Goal: Task Accomplishment & Management: Manage account settings

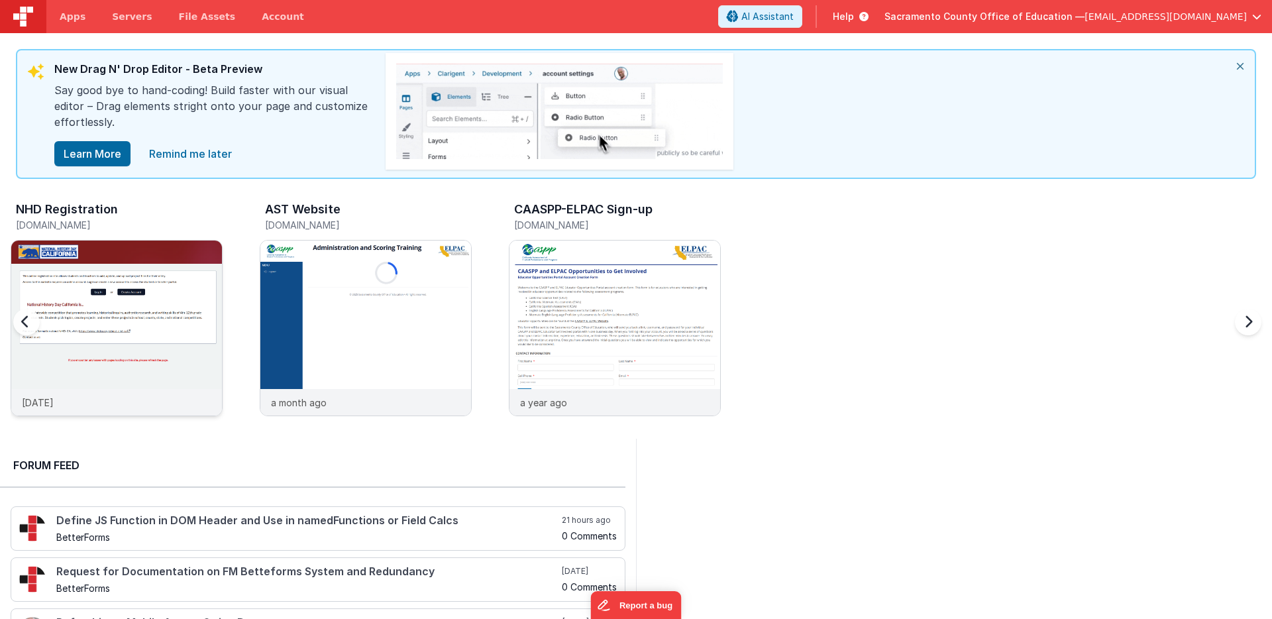
click at [102, 254] on img at bounding box center [116, 345] width 211 height 211
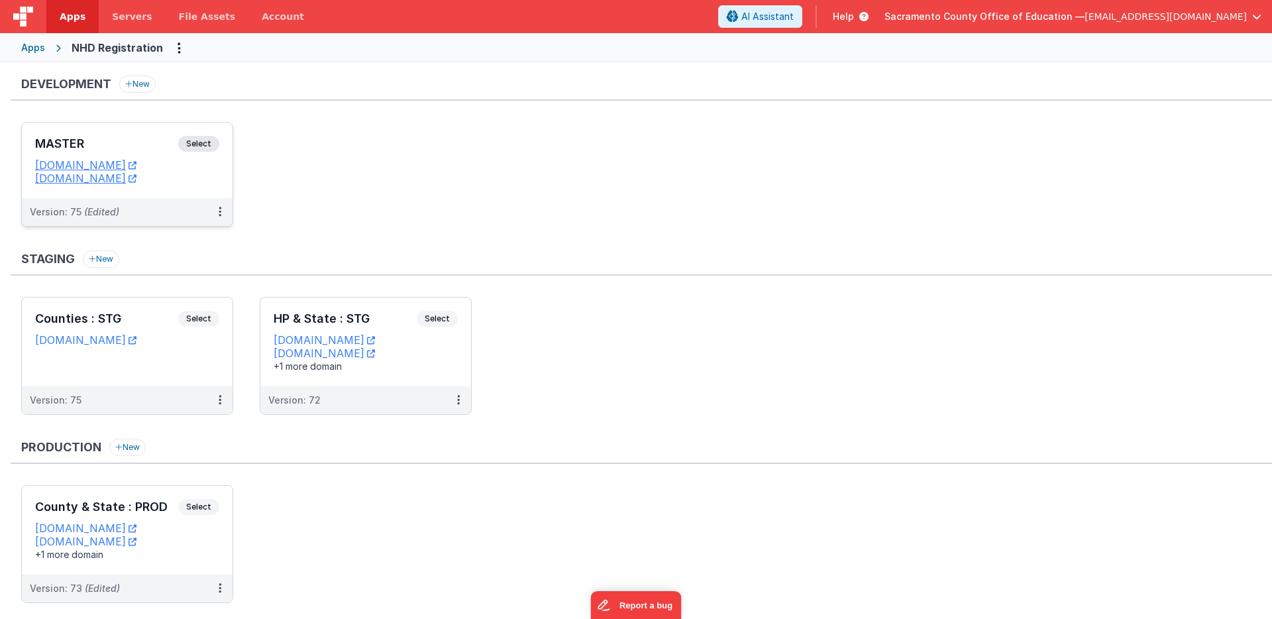
click at [193, 142] on span "Select" at bounding box center [198, 144] width 41 height 16
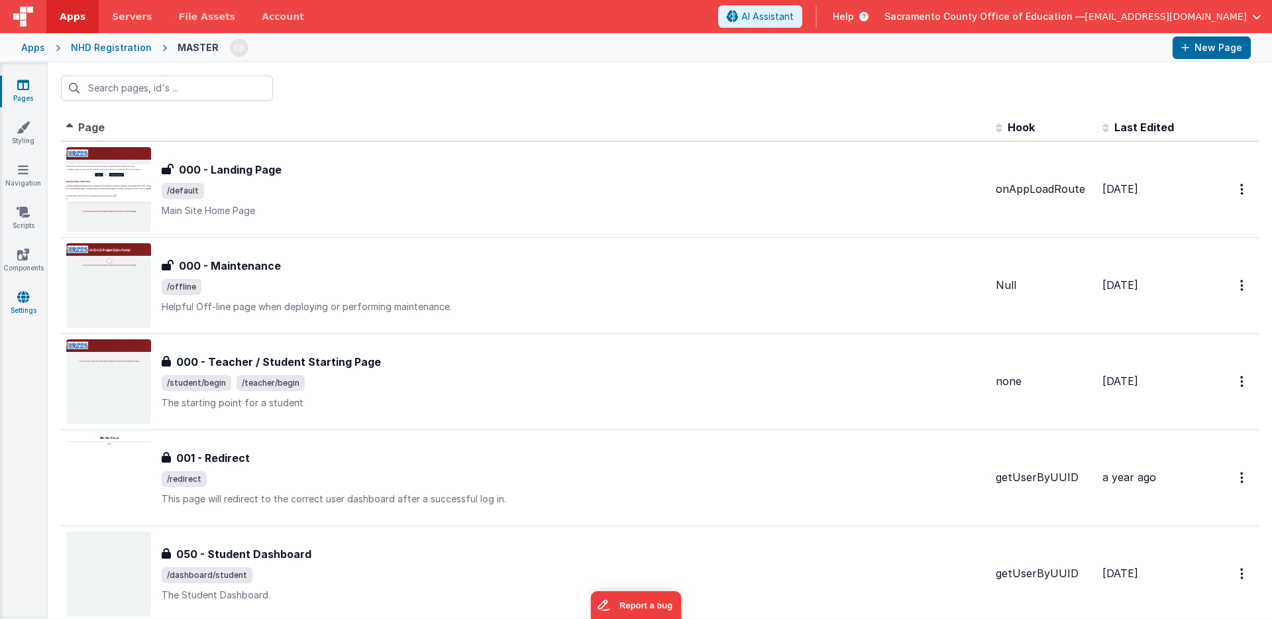
click at [22, 296] on icon at bounding box center [23, 296] width 12 height 13
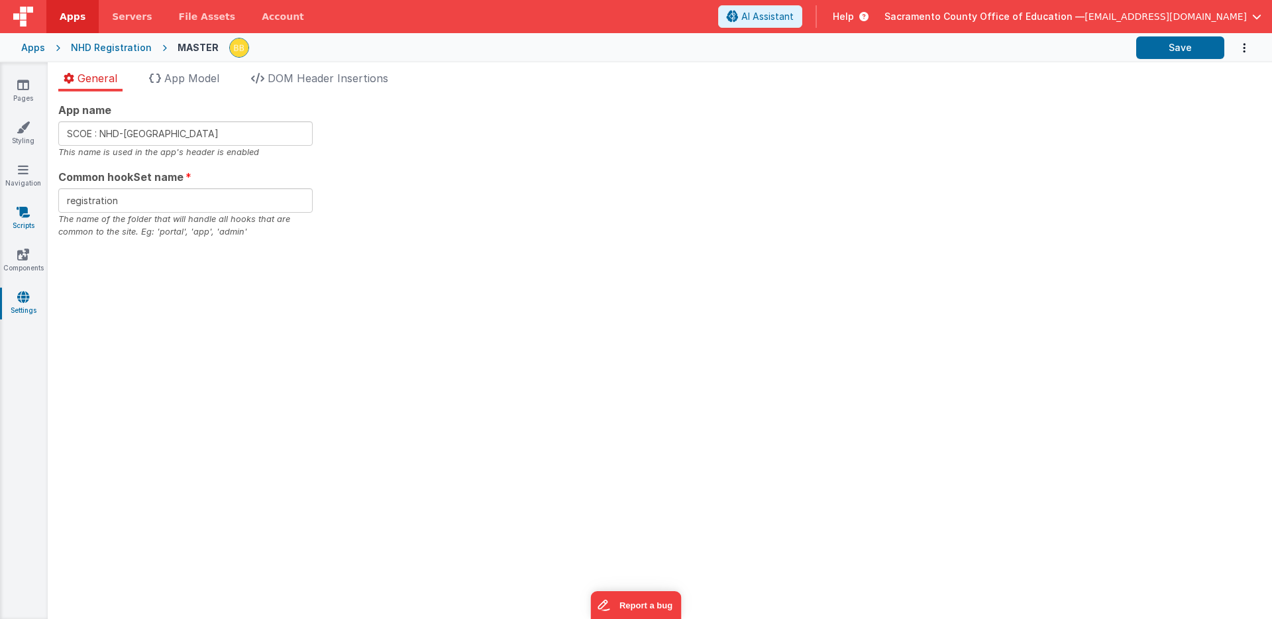
click at [21, 213] on icon at bounding box center [23, 211] width 13 height 13
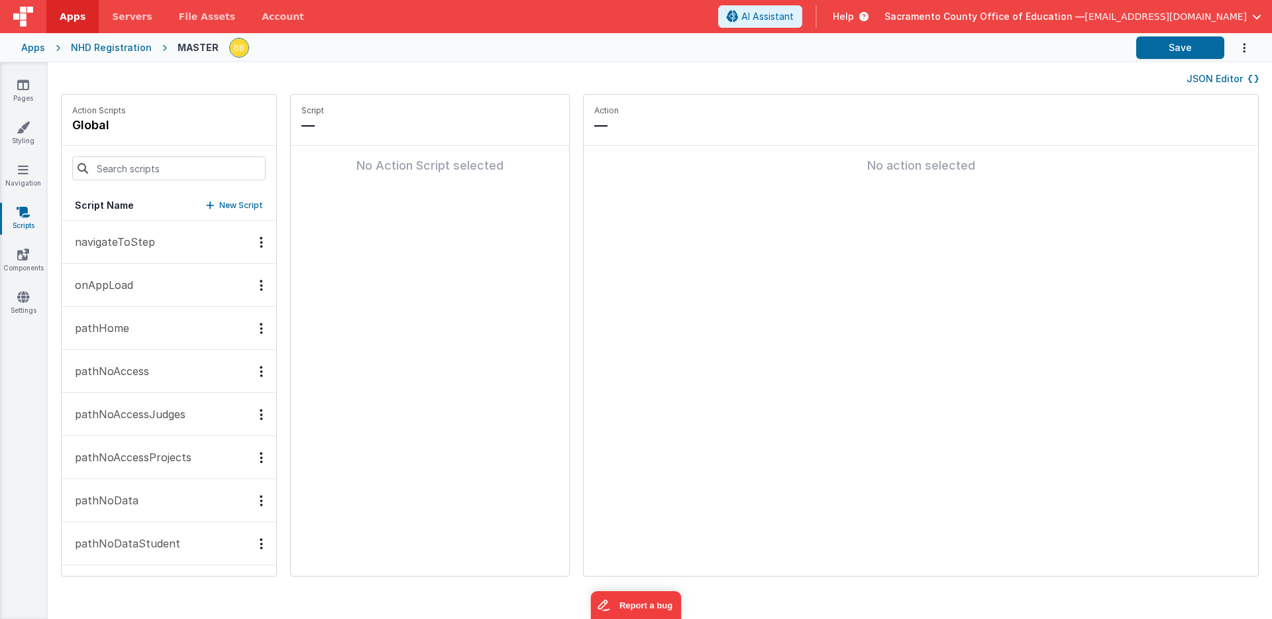
click at [119, 286] on p "onAppLoad" at bounding box center [100, 285] width 66 height 16
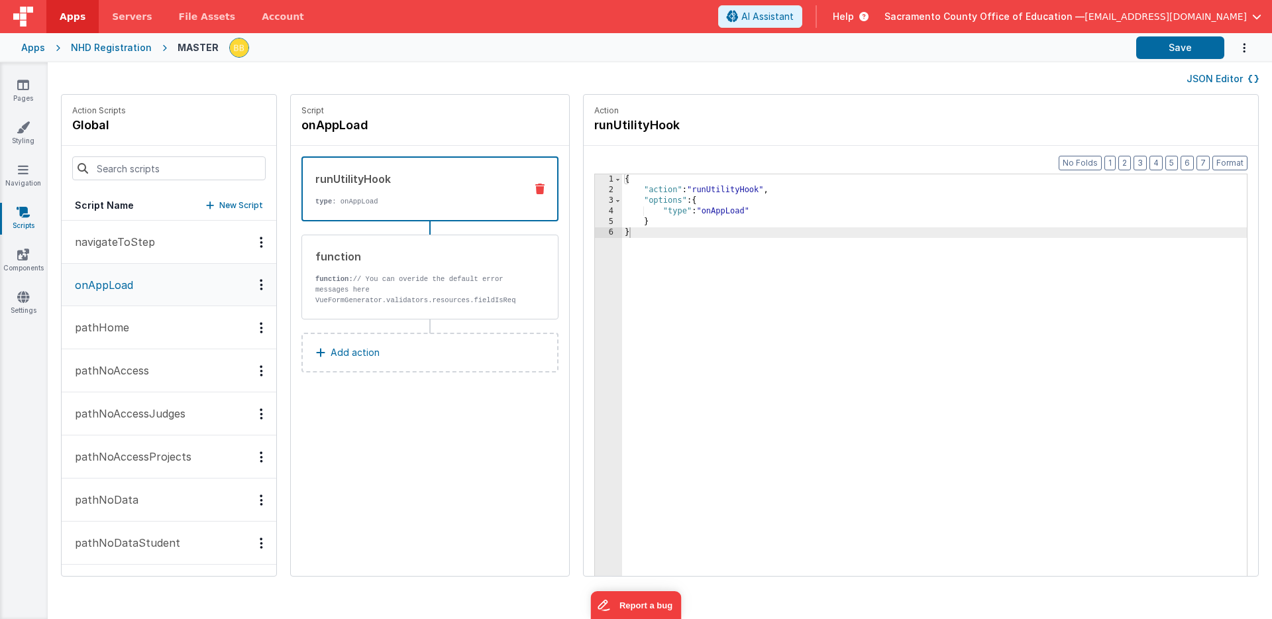
click at [331, 350] on p "Add action" at bounding box center [355, 352] width 49 height 16
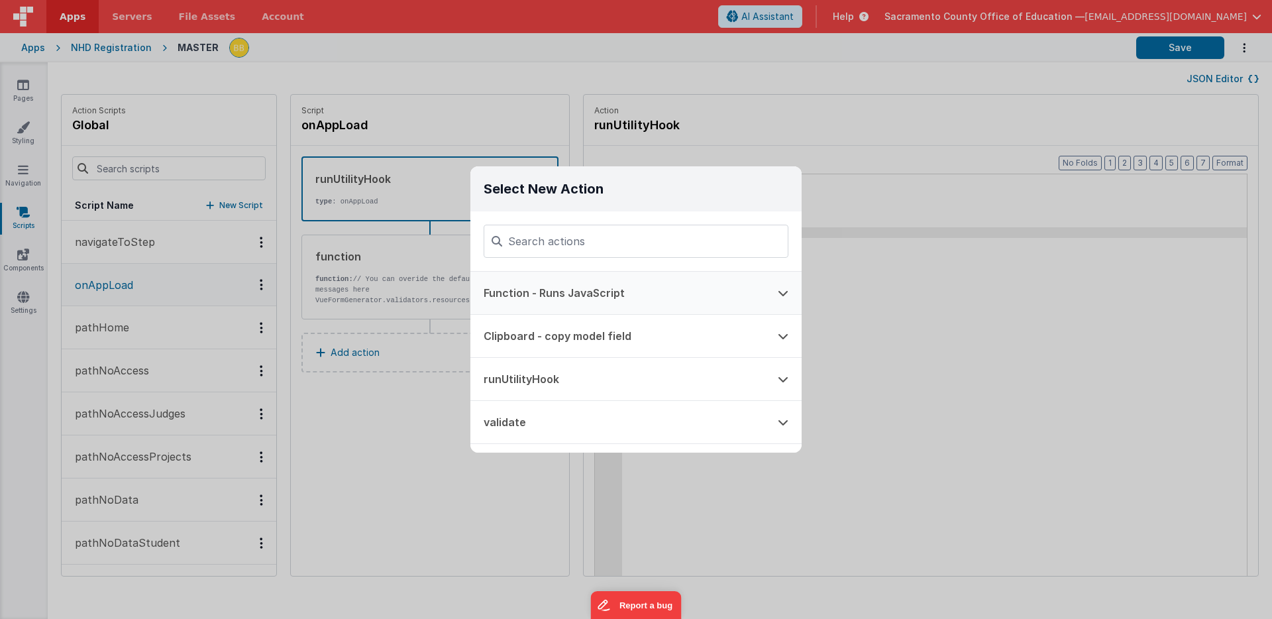
click at [566, 289] on button "Function - Runs JavaScript" at bounding box center [617, 293] width 294 height 42
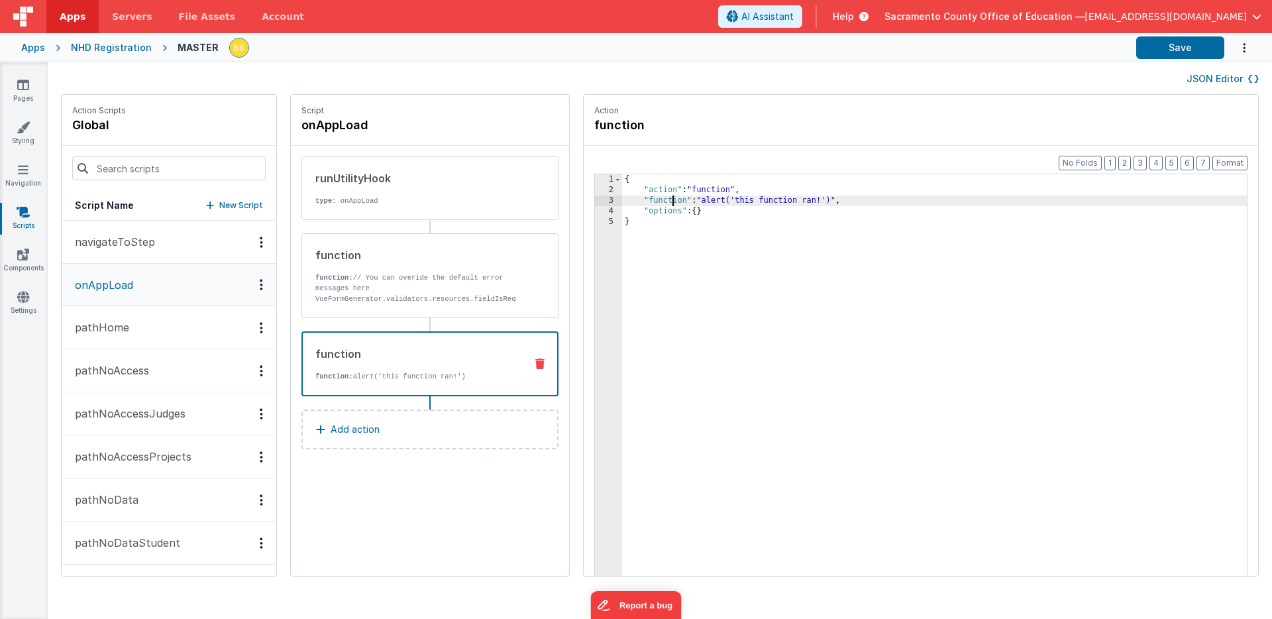
click at [631, 202] on div "{ "action" : "function" , "function" : "alert('this function ran!')" , "options…" at bounding box center [954, 406] width 664 height 464
click at [595, 200] on div "3" at bounding box center [608, 200] width 27 height 11
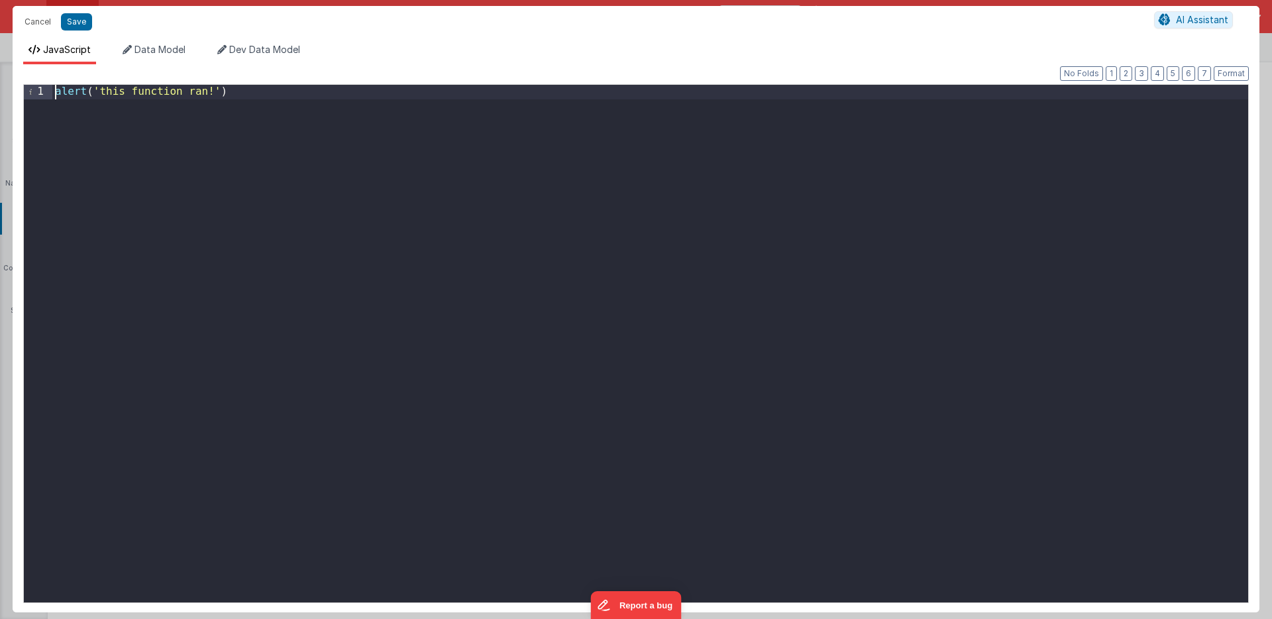
click at [54, 91] on div "alert ( 'this function ran!' )" at bounding box center [650, 358] width 1196 height 546
click at [113, 93] on div "if ( ) alert ( 'this function ran!' )" at bounding box center [650, 358] width 1196 height 546
click at [266, 103] on div "if ( ) ; alert ( 'this function ran!' )" at bounding box center [650, 358] width 1196 height 546
click at [83, 93] on div "if ( ) ; alert ( 'this function ran!' ) ;" at bounding box center [650, 358] width 1196 height 546
click at [79, 21] on button "Save" at bounding box center [76, 21] width 31 height 17
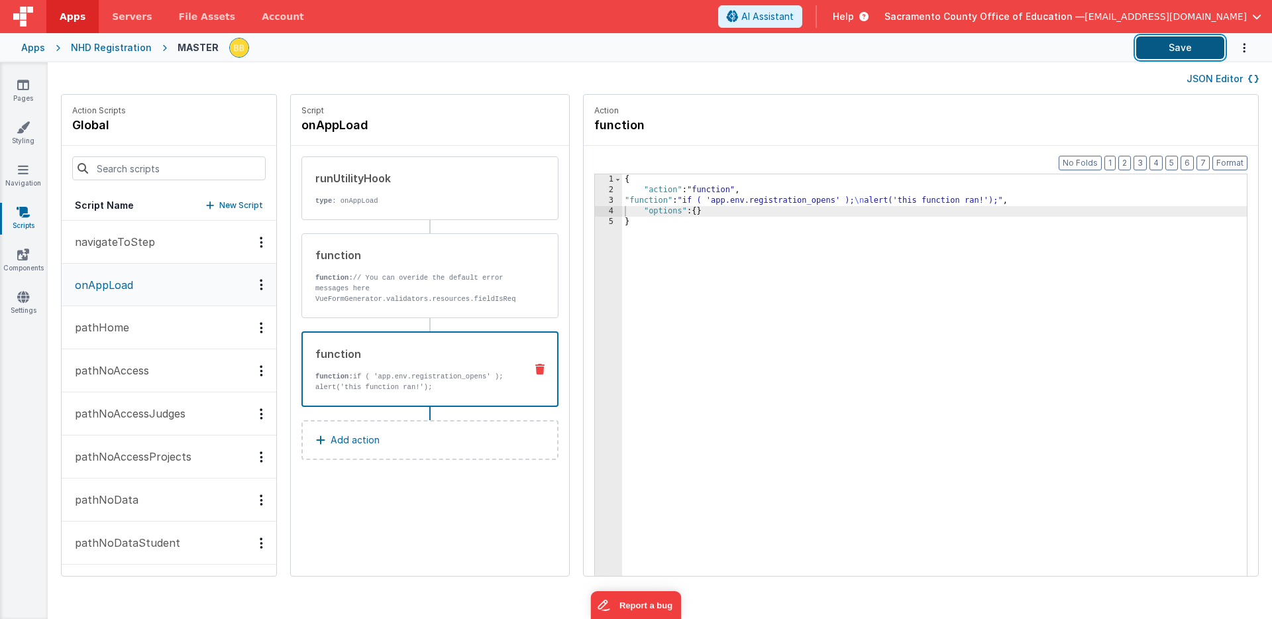
click at [1169, 48] on button "Save" at bounding box center [1180, 47] width 88 height 23
click at [23, 85] on icon at bounding box center [23, 84] width 12 height 13
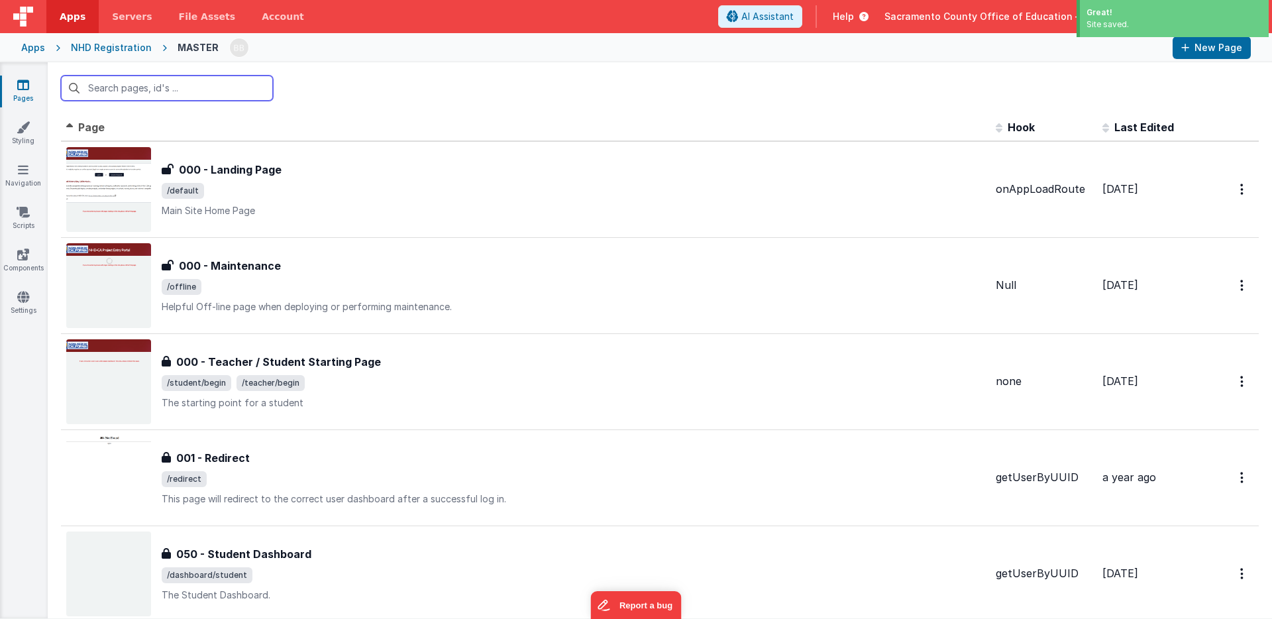
click at [170, 87] on input "text" at bounding box center [167, 88] width 212 height 25
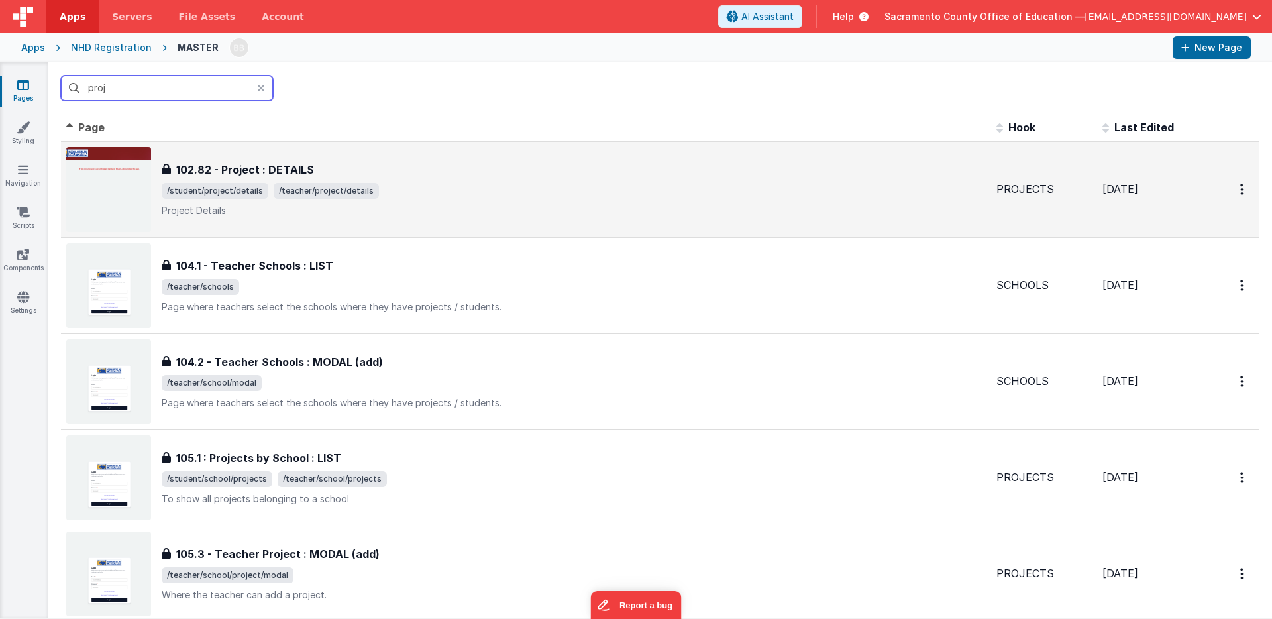
type input "proj"
click at [264, 170] on h3 "102.82 - Project : DETAILS" at bounding box center [245, 170] width 138 height 16
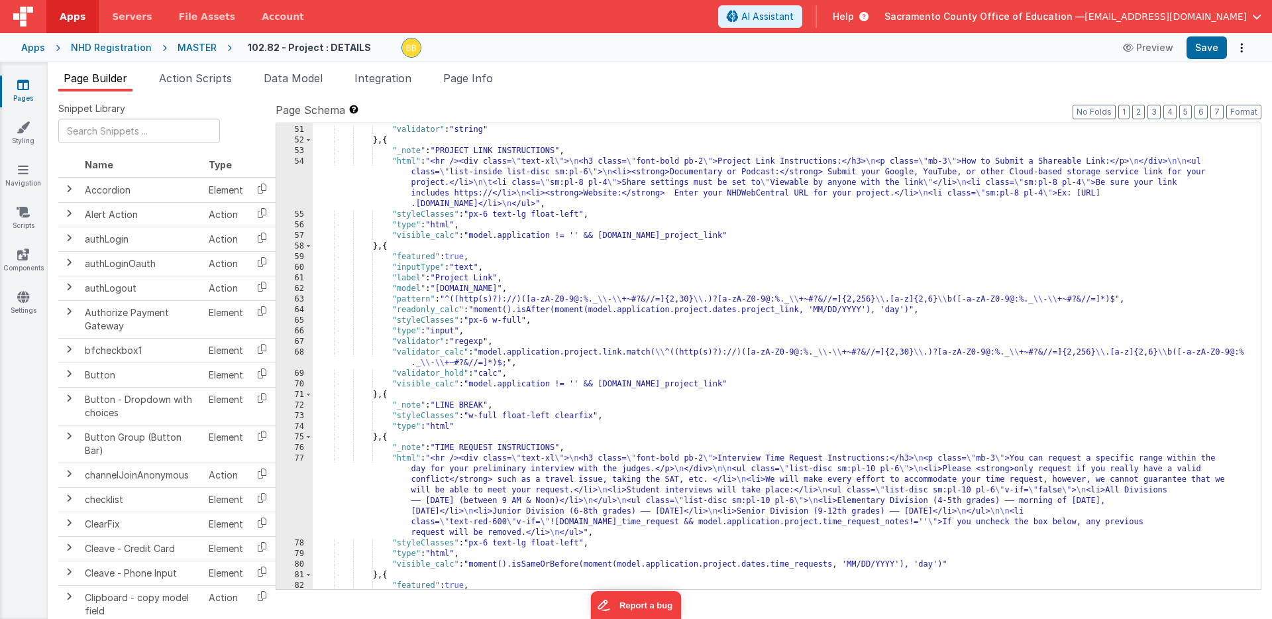
scroll to position [711, 0]
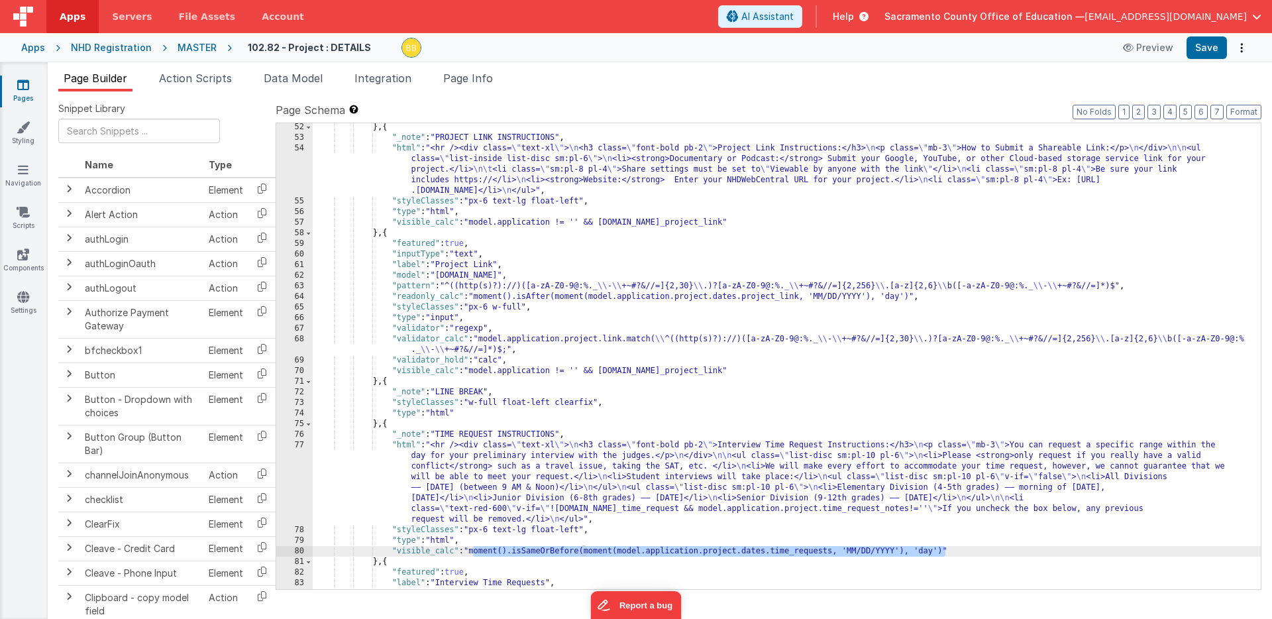
drag, startPoint x: 472, startPoint y: 552, endPoint x: 945, endPoint y: 555, distance: 472.3
click at [945, 555] on div "} , { "_note" : "PROJECT LINK INSTRUCTIONS" , "html" : "<hr /><div class= \" te…" at bounding box center [787, 365] width 948 height 487
click at [23, 209] on icon at bounding box center [23, 211] width 13 height 13
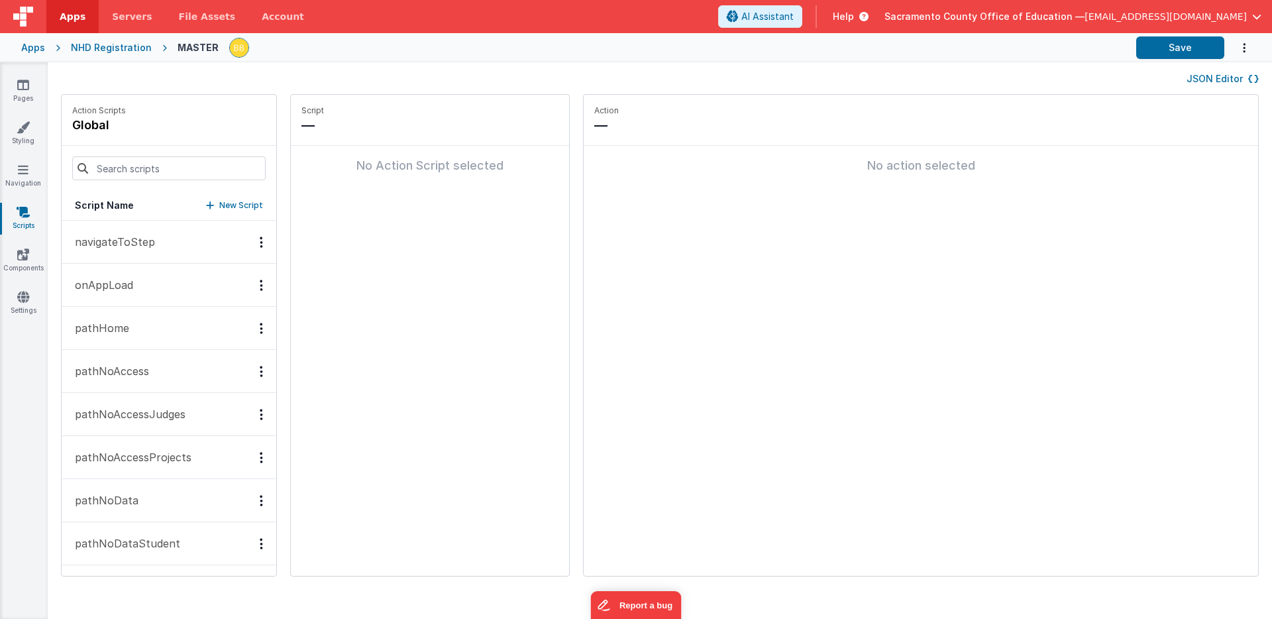
click at [111, 282] on p "onAppLoad" at bounding box center [100, 285] width 66 height 16
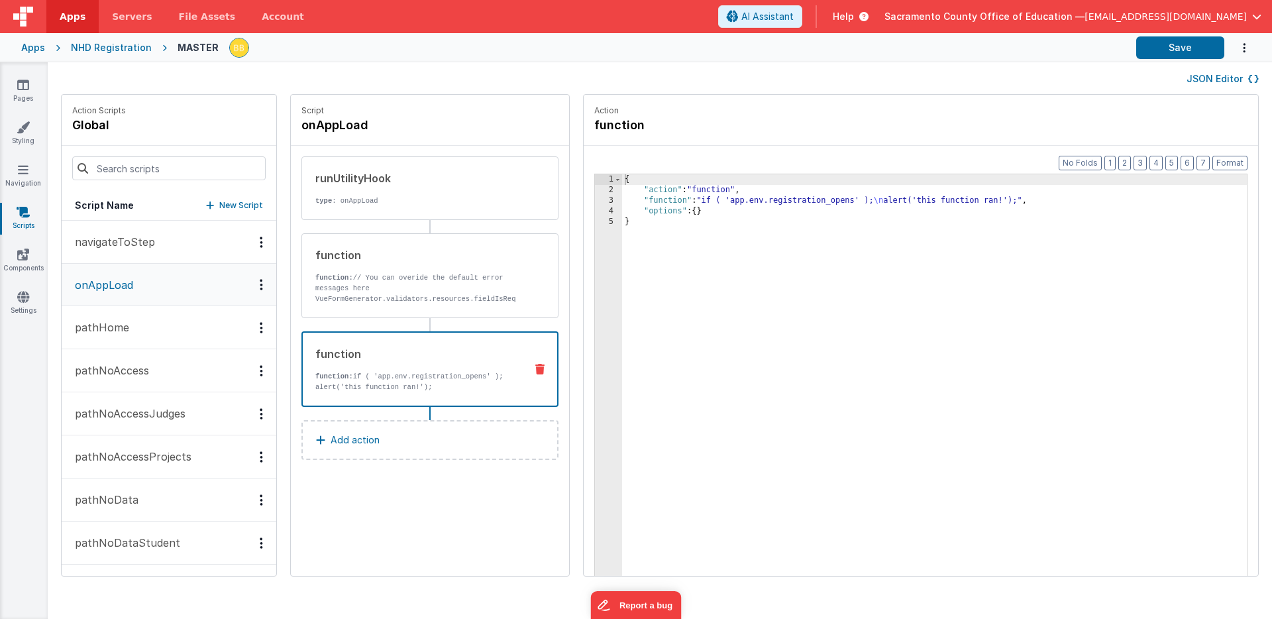
click at [374, 375] on p "function: if ( 'app.env.registration_opens' ); alert('this function ran!');" at bounding box center [414, 381] width 199 height 21
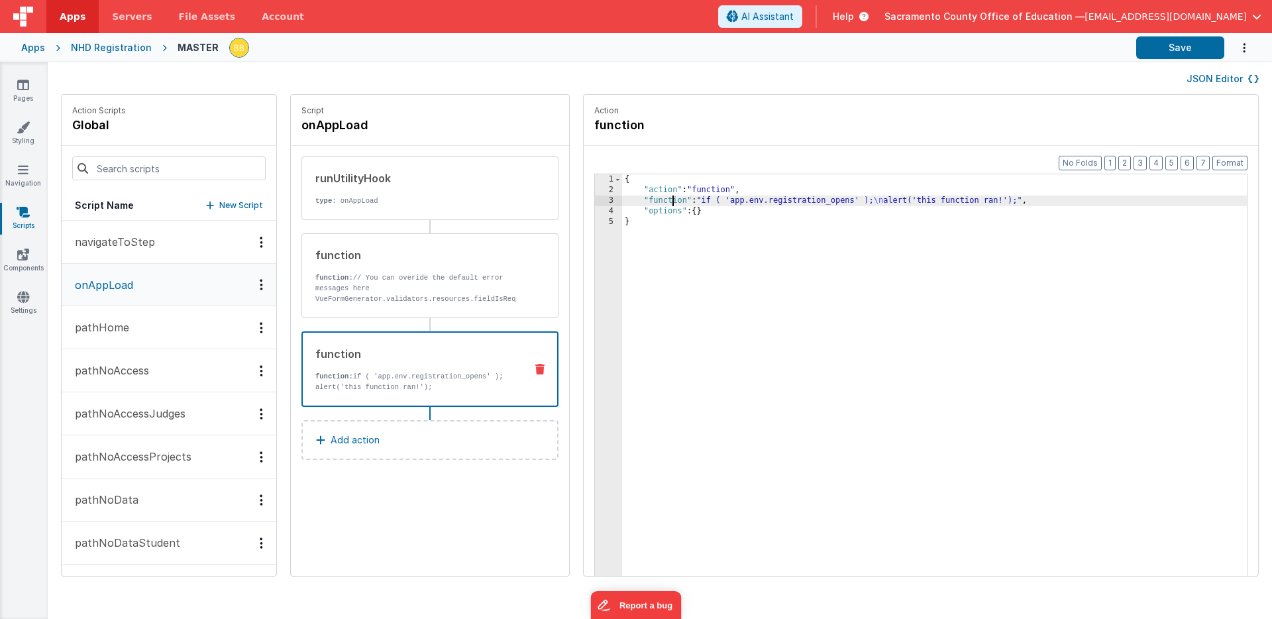
click at [633, 201] on div "{ "action" : "function" , "function" : "if ( 'app.env.registration_opens' ); \n…" at bounding box center [954, 406] width 664 height 464
click at [595, 201] on div "3" at bounding box center [608, 200] width 27 height 11
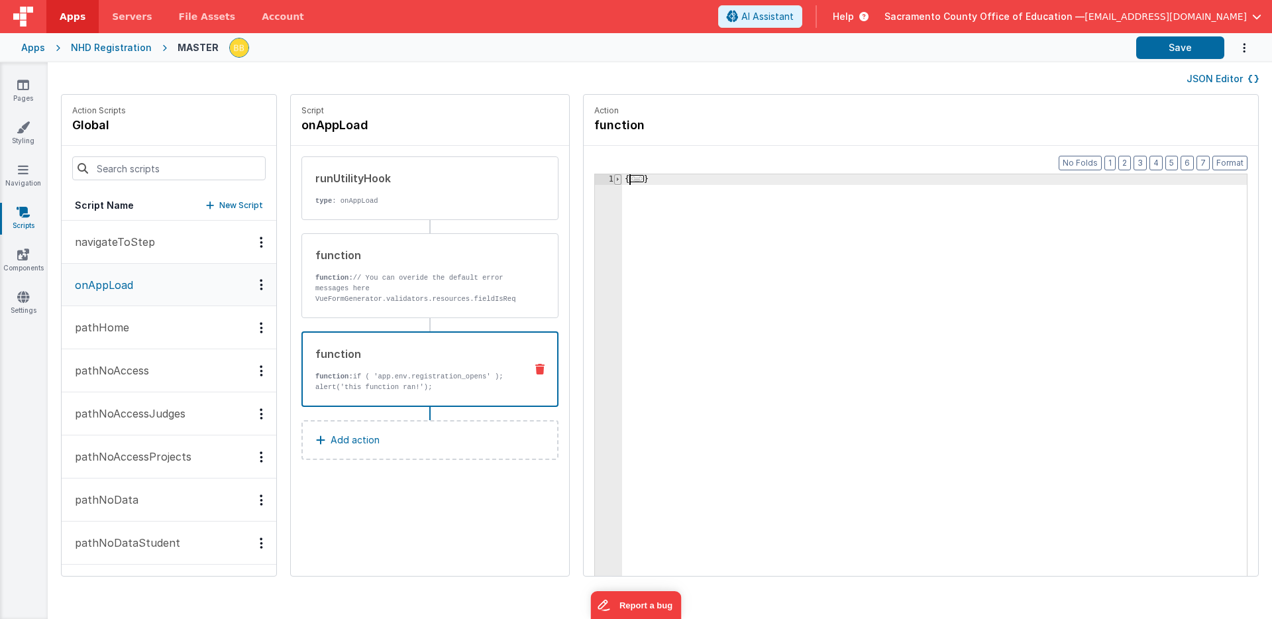
click at [614, 177] on span at bounding box center [617, 179] width 7 height 11
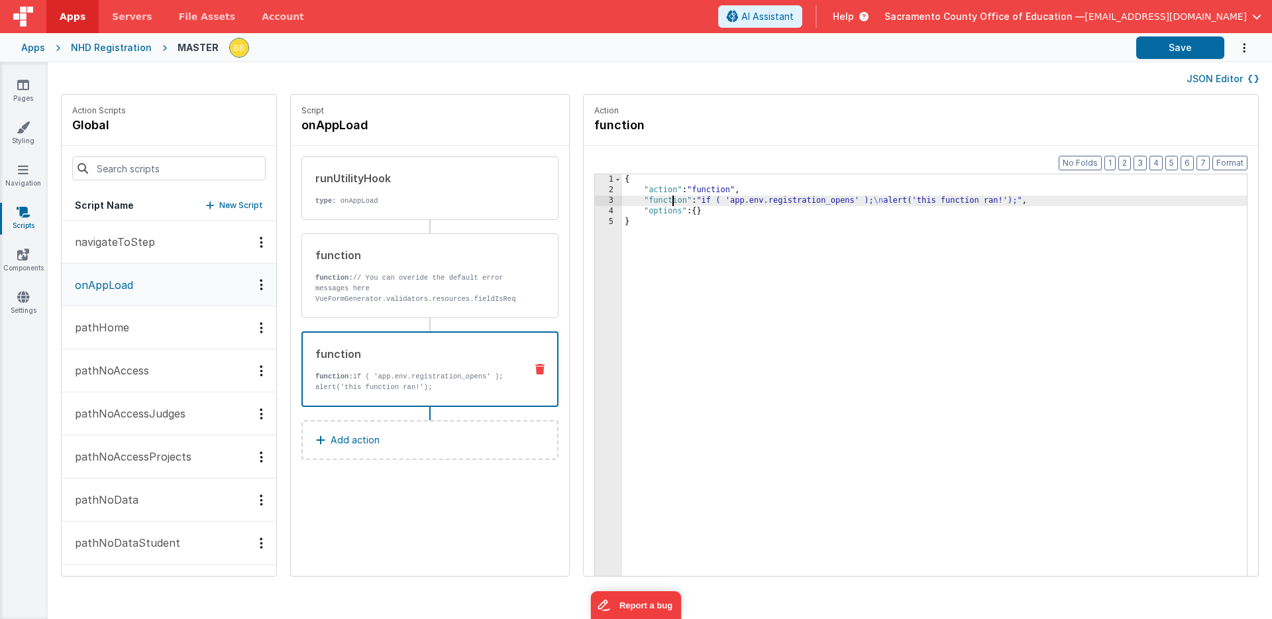
click at [595, 199] on div "3" at bounding box center [608, 200] width 27 height 11
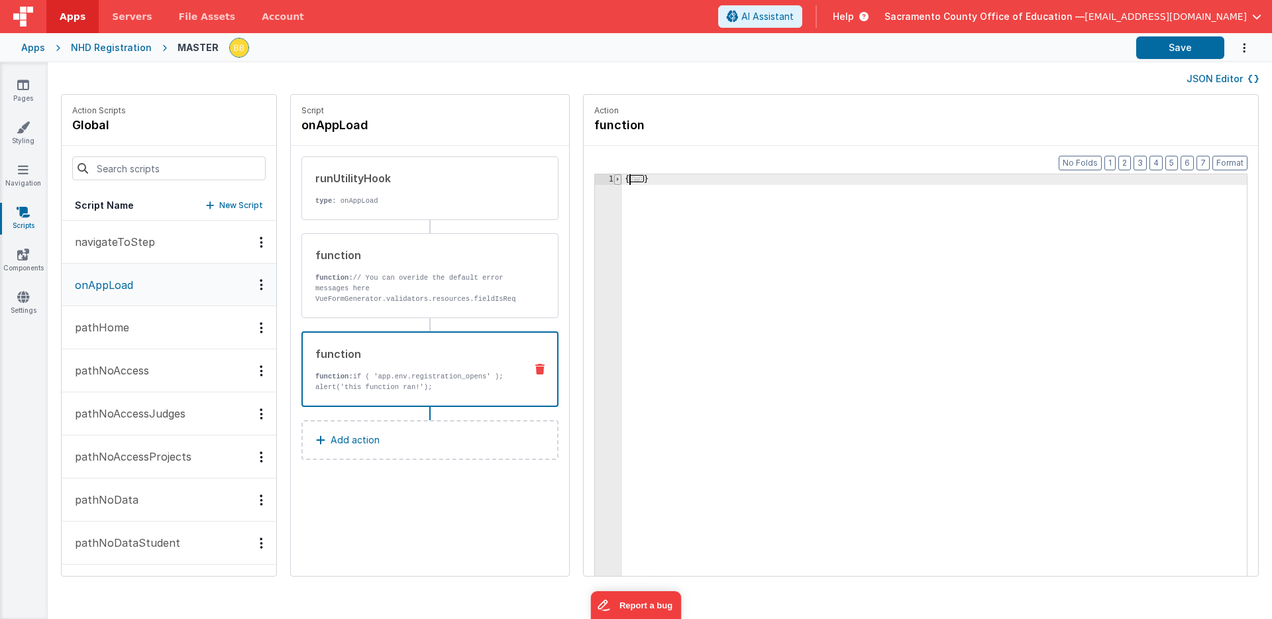
click at [614, 178] on span at bounding box center [617, 179] width 7 height 11
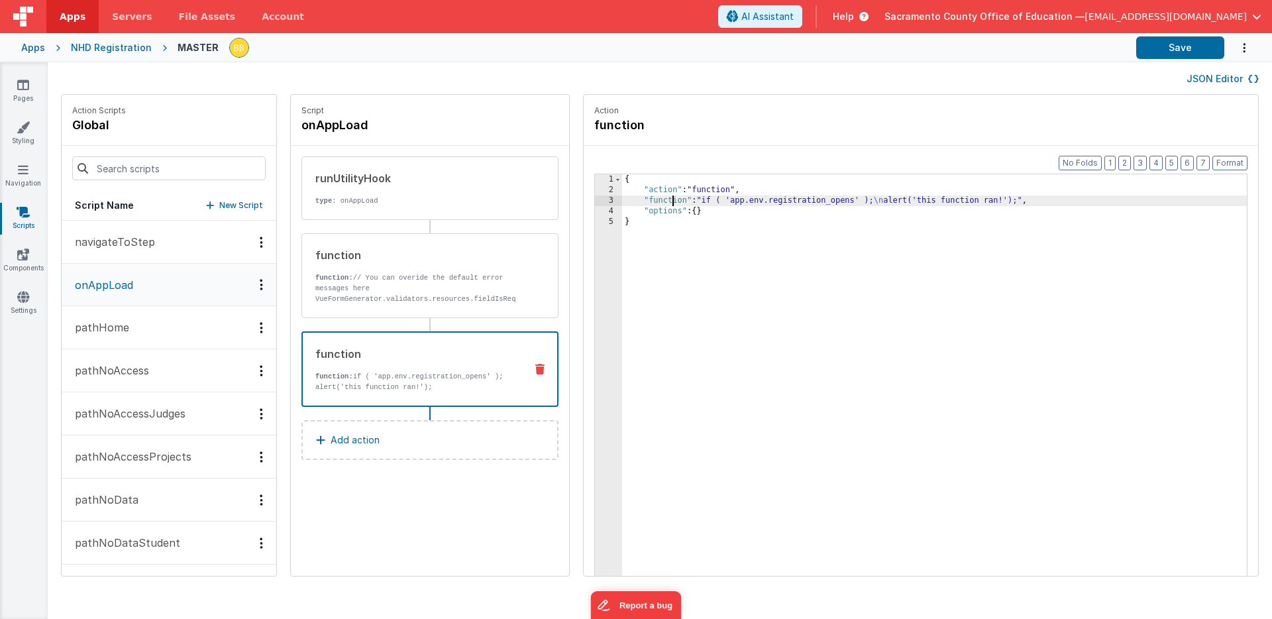
click at [636, 200] on div "{ "action" : "function" , "function" : "if ( 'app.env.registration_opens' ); \n…" at bounding box center [954, 406] width 664 height 464
click at [595, 199] on div "3" at bounding box center [608, 200] width 27 height 11
click at [595, 200] on div "3" at bounding box center [608, 200] width 27 height 11
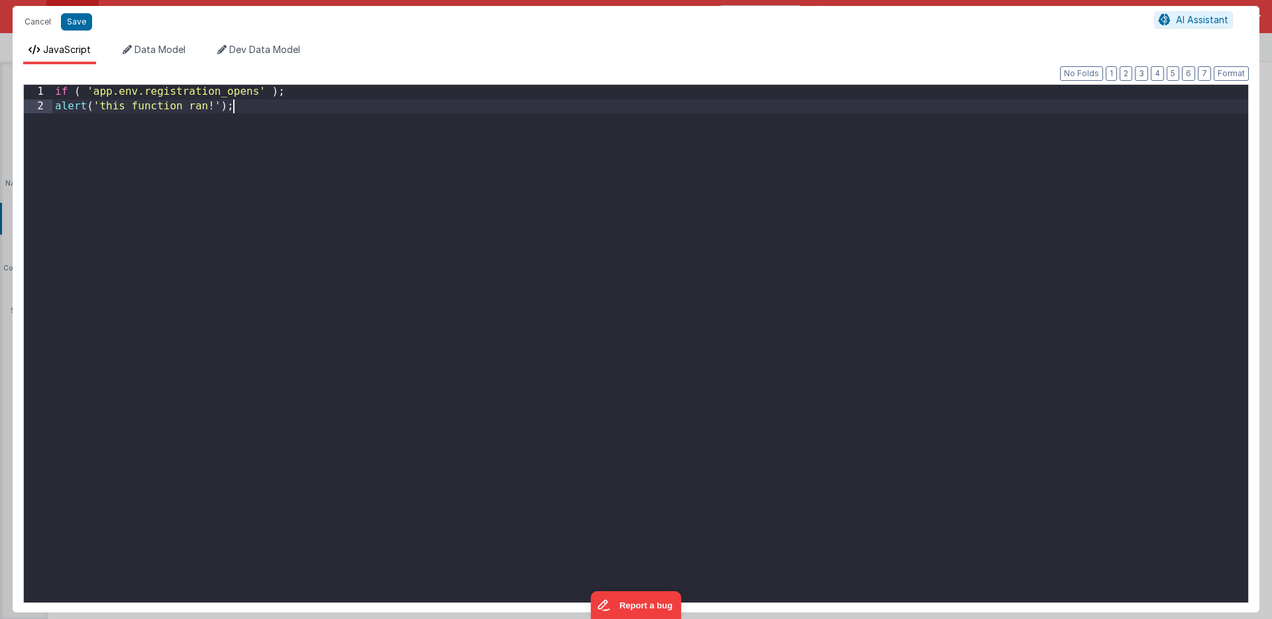
click at [572, 200] on div "if ( 'app.env.registration_opens' ) ; alert ( 'this function ran!' ) ;" at bounding box center [650, 358] width 1196 height 546
click at [309, 95] on div "if ( 'app.env.registration_opens' ) ; alert ( 'this function ran!' ) ;" at bounding box center [650, 358] width 1196 height 546
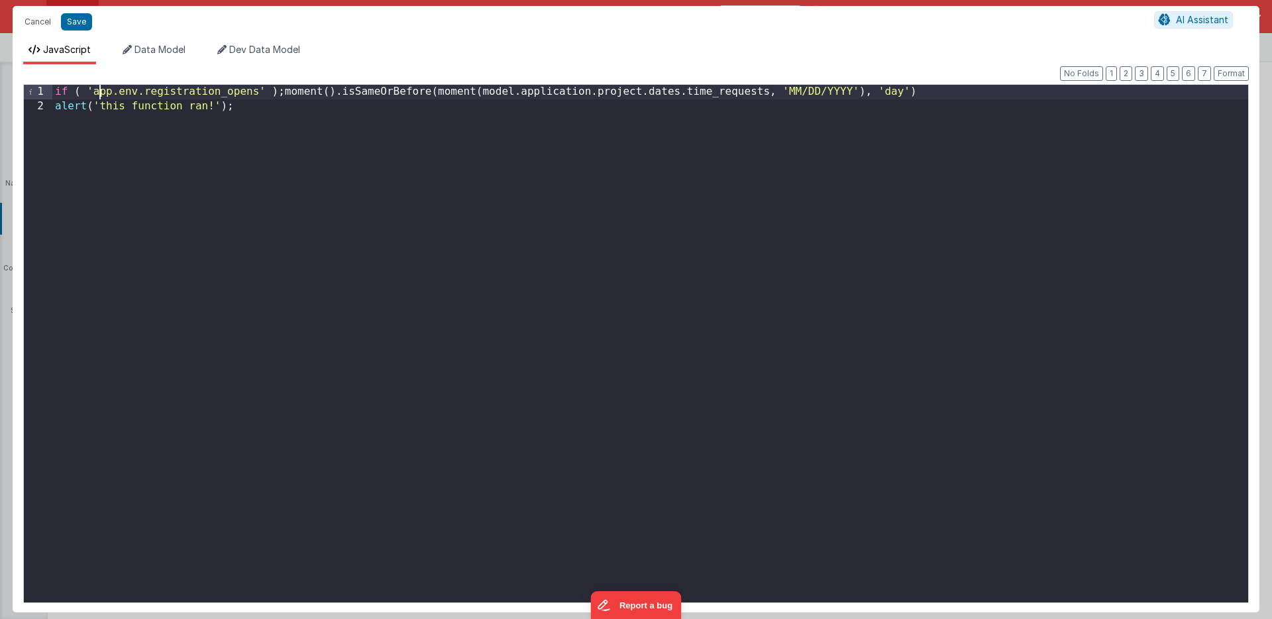
click at [102, 93] on div "if ( 'app.env.registration_opens' ) ; moment ( ) . isSameOrBefore ( moment ( mo…" at bounding box center [650, 358] width 1196 height 546
drag, startPoint x: 102, startPoint y: 93, endPoint x: 258, endPoint y: 91, distance: 156.3
click at [258, 91] on div "if ( 'app.env.registration_opens' ) ; moment ( ) . isSameOrBefore ( moment ( mo…" at bounding box center [650, 358] width 1196 height 546
click at [498, 93] on div "if ( 'app.env.registration_opens' ) ; moment ( ) . isSameOrBefore ( moment ( mo…" at bounding box center [650, 358] width 1196 height 546
drag, startPoint x: 498, startPoint y: 93, endPoint x: 717, endPoint y: 87, distance: 218.7
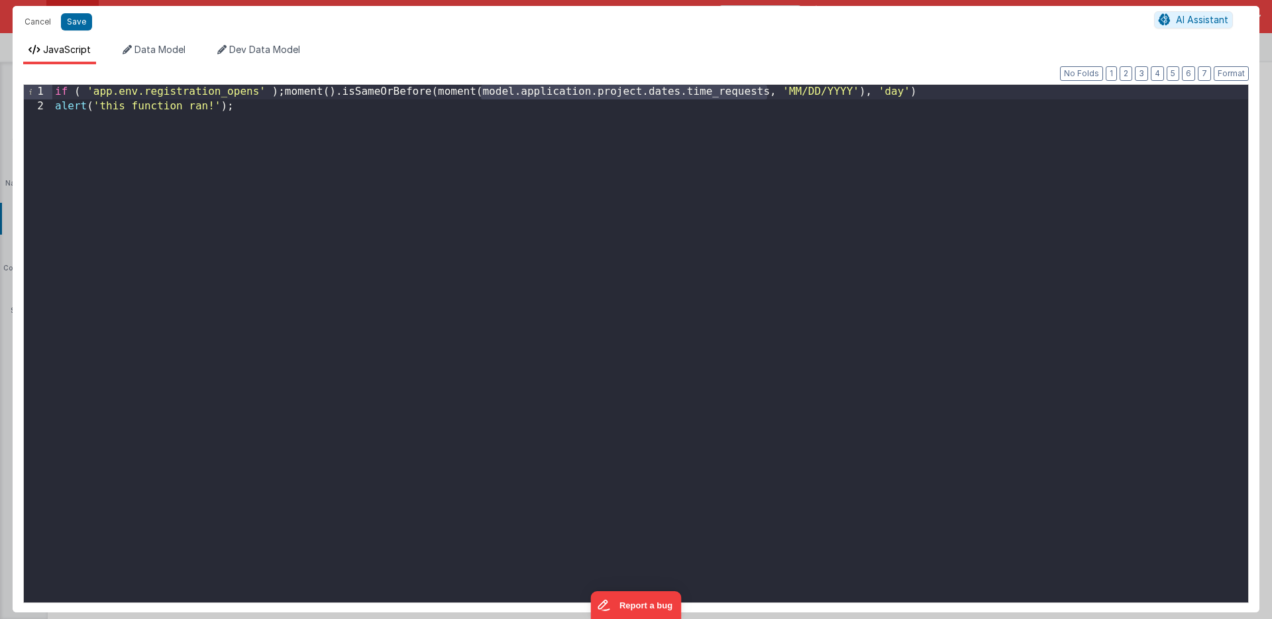
click at [717, 87] on div "if ( 'app.env.registration_opens' ) ; moment ( ) . isSameOrBefore ( moment ( mo…" at bounding box center [650, 358] width 1196 height 546
drag, startPoint x: 286, startPoint y: 93, endPoint x: 792, endPoint y: 94, distance: 506.1
click at [792, 94] on div "if ( 'app.env.registration_opens' ) ; moment ( ) . isSameOrBefore ( moment ( ap…" at bounding box center [650, 358] width 1196 height 546
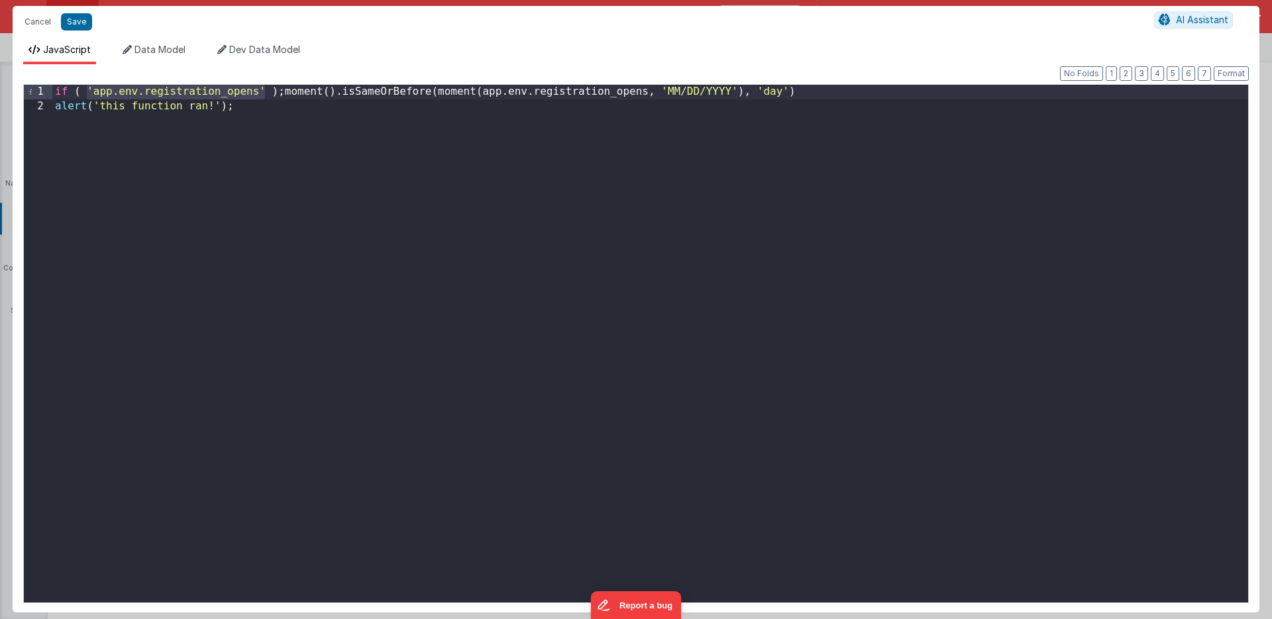
drag, startPoint x: 87, startPoint y: 90, endPoint x: 262, endPoint y: 87, distance: 174.9
click at [262, 87] on div "if ( 'app.env.registration_opens' ) ; moment ( ) . isSameOrBefore ( moment ( ap…" at bounding box center [650, 358] width 1196 height 546
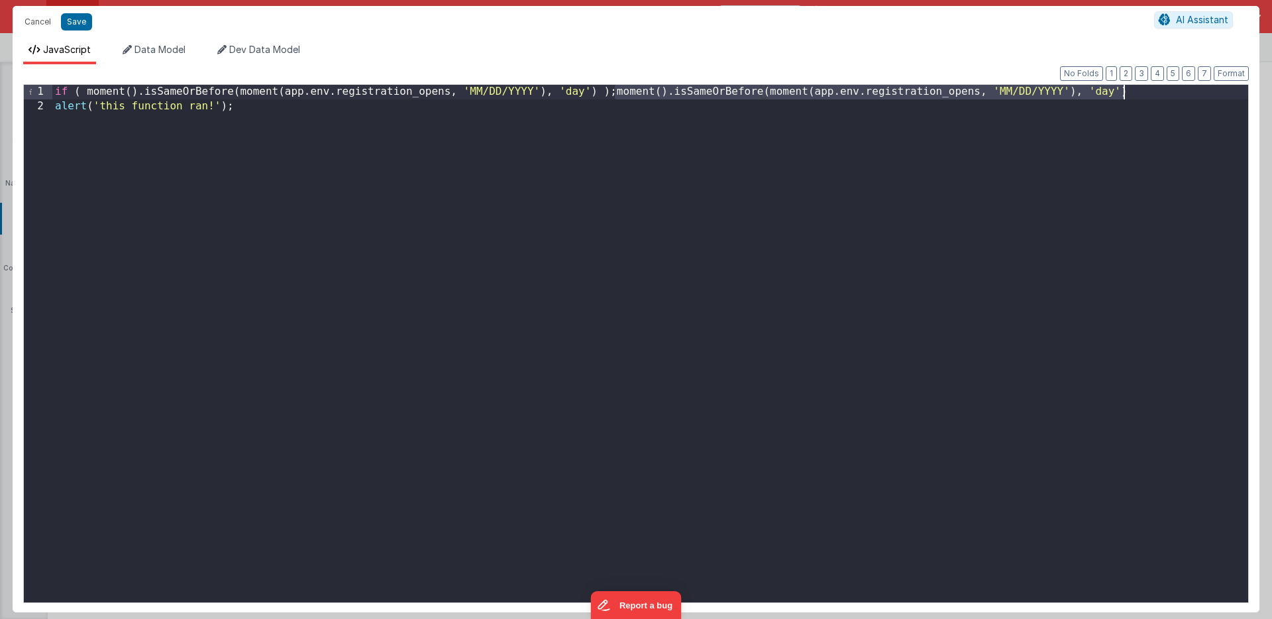
drag, startPoint x: 615, startPoint y: 93, endPoint x: 1125, endPoint y: 89, distance: 510.1
click at [1125, 89] on div "if ( moment ( ) . isSameOrBefore ( moment ( app . env . registration_opens , 'M…" at bounding box center [650, 358] width 1196 height 546
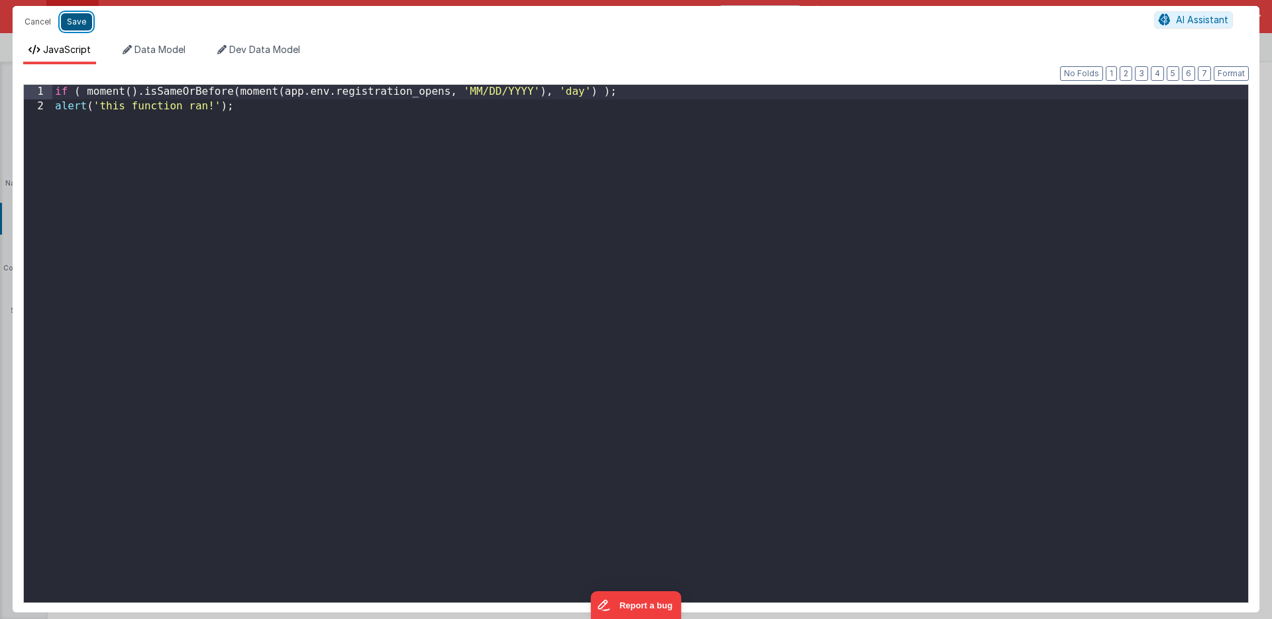
click at [78, 19] on button "Save" at bounding box center [76, 21] width 31 height 17
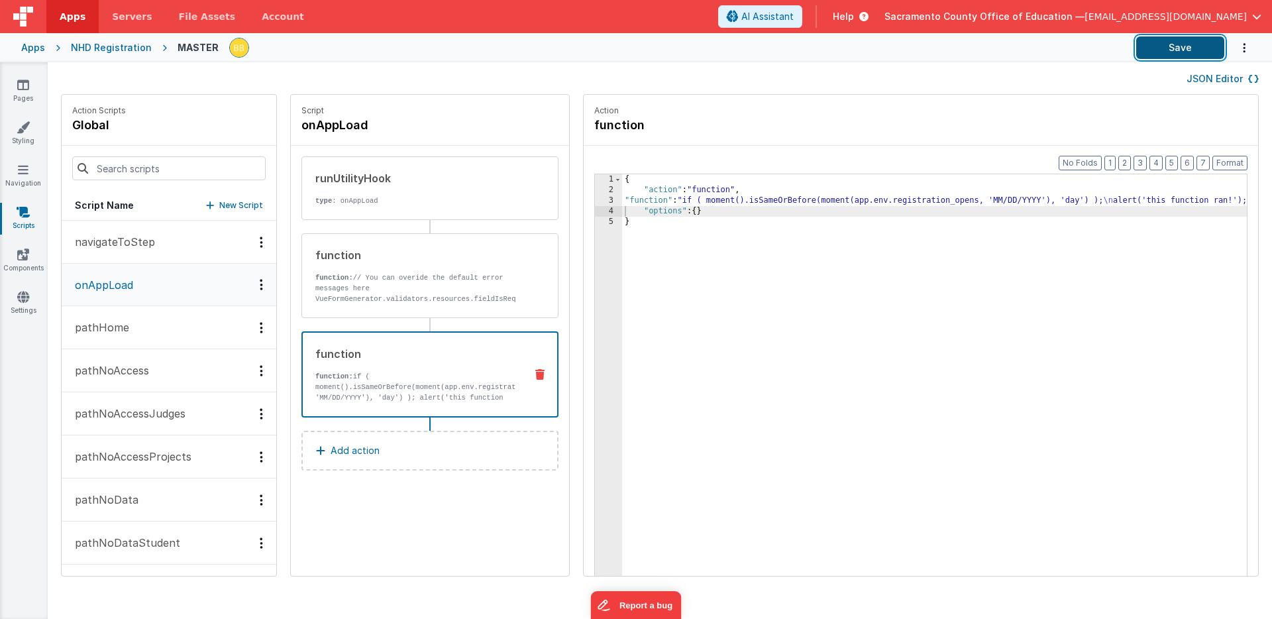
click at [1167, 43] on button "Save" at bounding box center [1180, 47] width 88 height 23
click at [622, 201] on div "{ "action" : "function" , "function" : "if ( moment().isSameOrBefore(moment(app…" at bounding box center [954, 406] width 664 height 464
click at [595, 201] on div "3" at bounding box center [608, 200] width 27 height 11
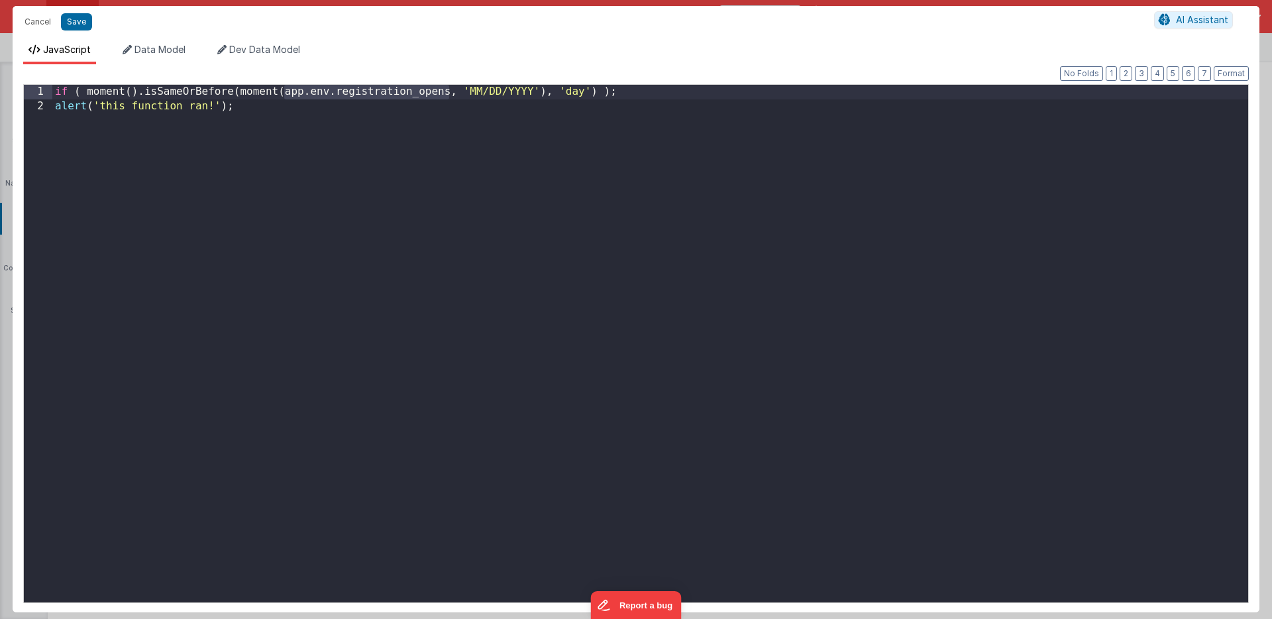
drag, startPoint x: 284, startPoint y: 93, endPoint x: 448, endPoint y: 88, distance: 163.7
click at [448, 88] on div "if ( moment ( ) . isSameOrBefore ( moment ( app . env . registration_opens , 'M…" at bounding box center [650, 358] width 1196 height 546
click at [85, 91] on div "if ( moment ( ) . isSameOrBefore ( moment ( app . env . registration_opens , 'M…" at bounding box center [650, 358] width 1196 height 546
paste textarea
click at [87, 93] on div "if ( app . env . registration_opens ≠ "" && moment ( ) . isSameOrBefore ( momen…" at bounding box center [650, 358] width 1196 height 546
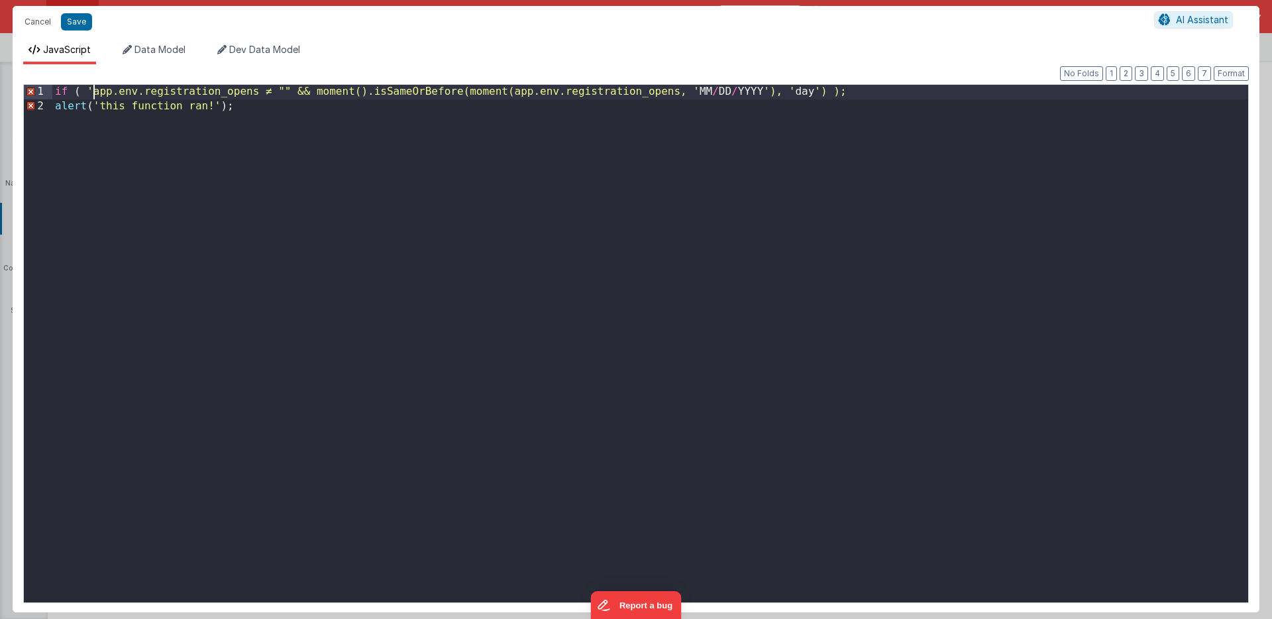
click at [258, 91] on div "if ( 'app.env.registration_opens ≠ "" && moment().isSameOrBefore(moment(app.env…" at bounding box center [650, 358] width 1196 height 546
click at [78, 19] on button "Save" at bounding box center [76, 21] width 31 height 17
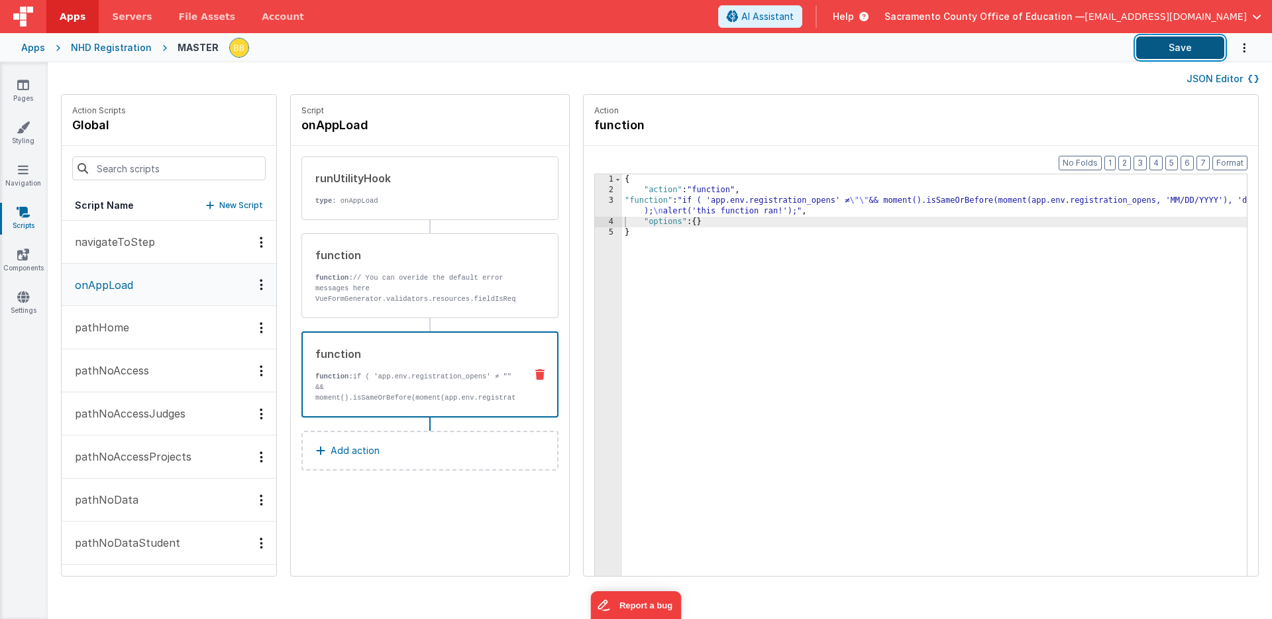
click at [1174, 44] on button "Save" at bounding box center [1180, 47] width 88 height 23
click at [125, 238] on p "navigateToStep" at bounding box center [111, 242] width 88 height 16
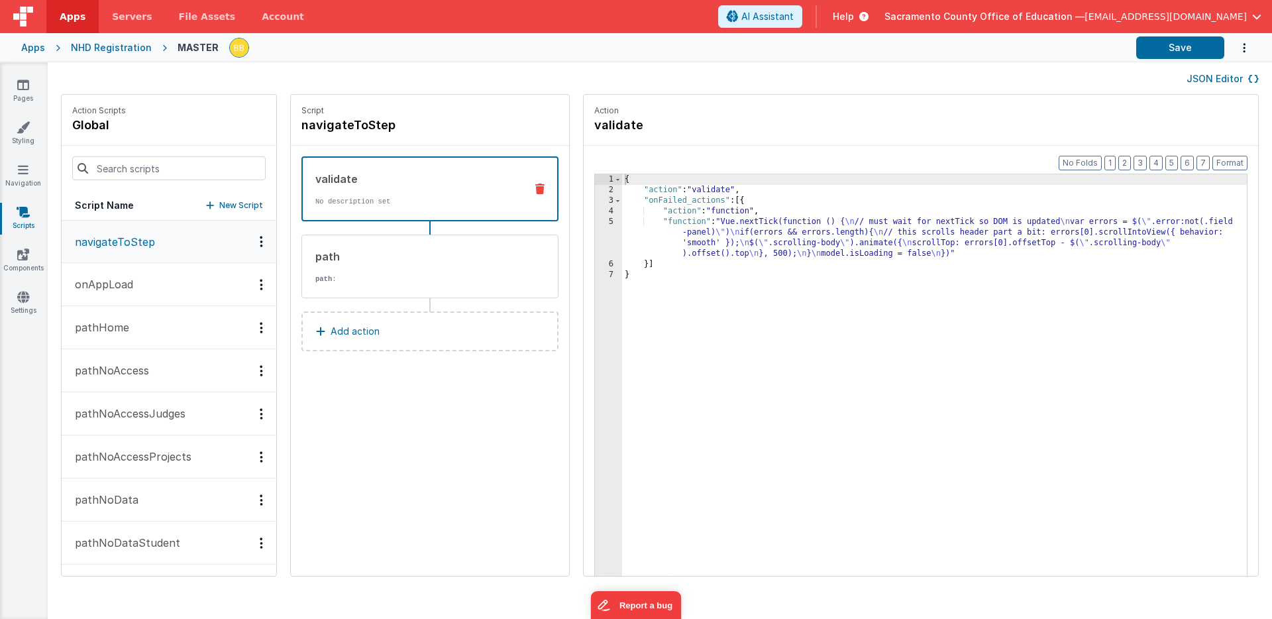
click at [106, 325] on p "pathHome" at bounding box center [98, 327] width 62 height 16
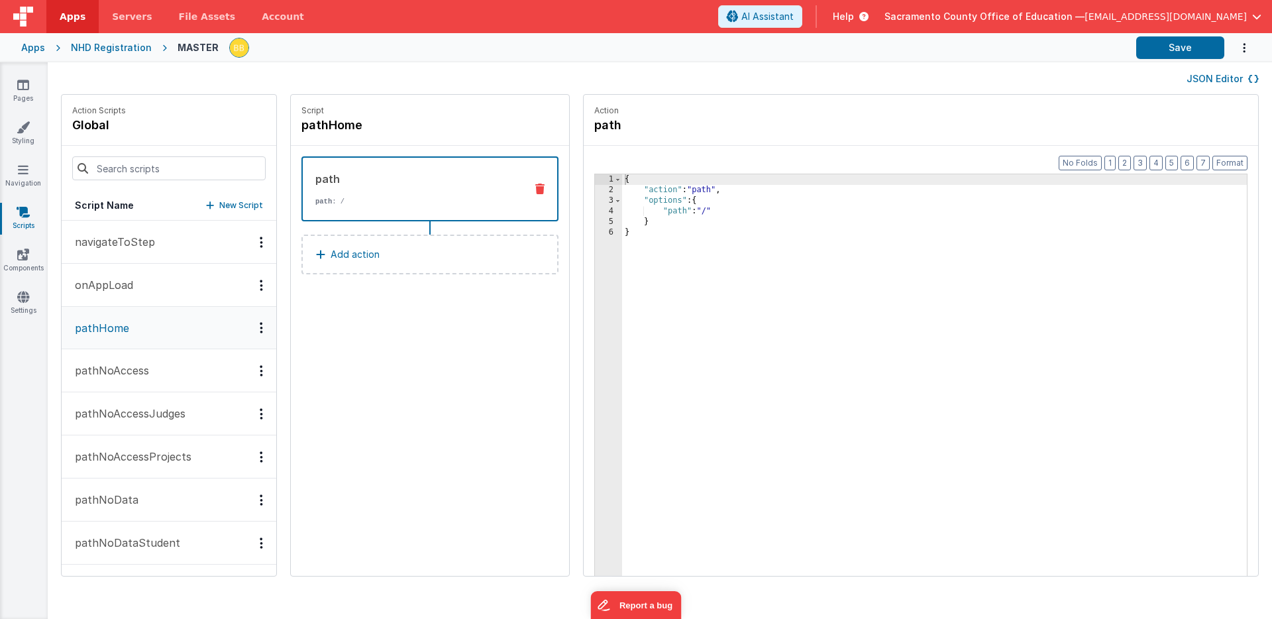
click at [111, 366] on p "pathNoAccess" at bounding box center [108, 370] width 82 height 16
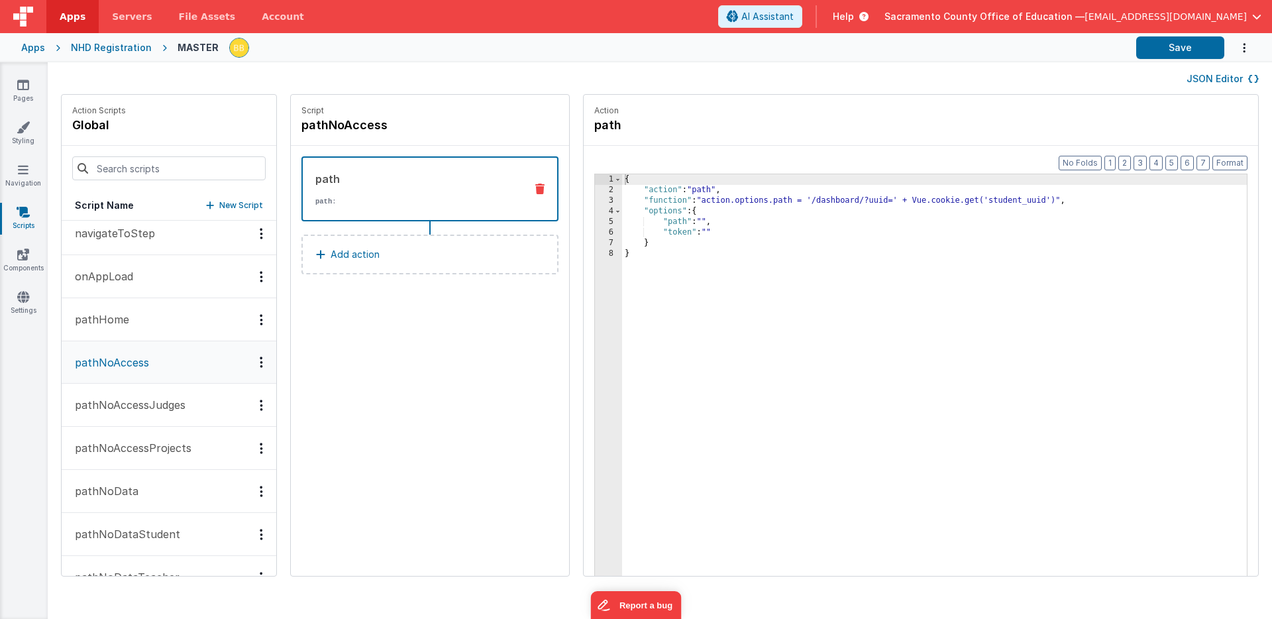
click at [115, 402] on p "pathNoAccessJudges" at bounding box center [126, 405] width 119 height 16
click at [111, 442] on p "pathNoAccessProjects" at bounding box center [129, 448] width 125 height 16
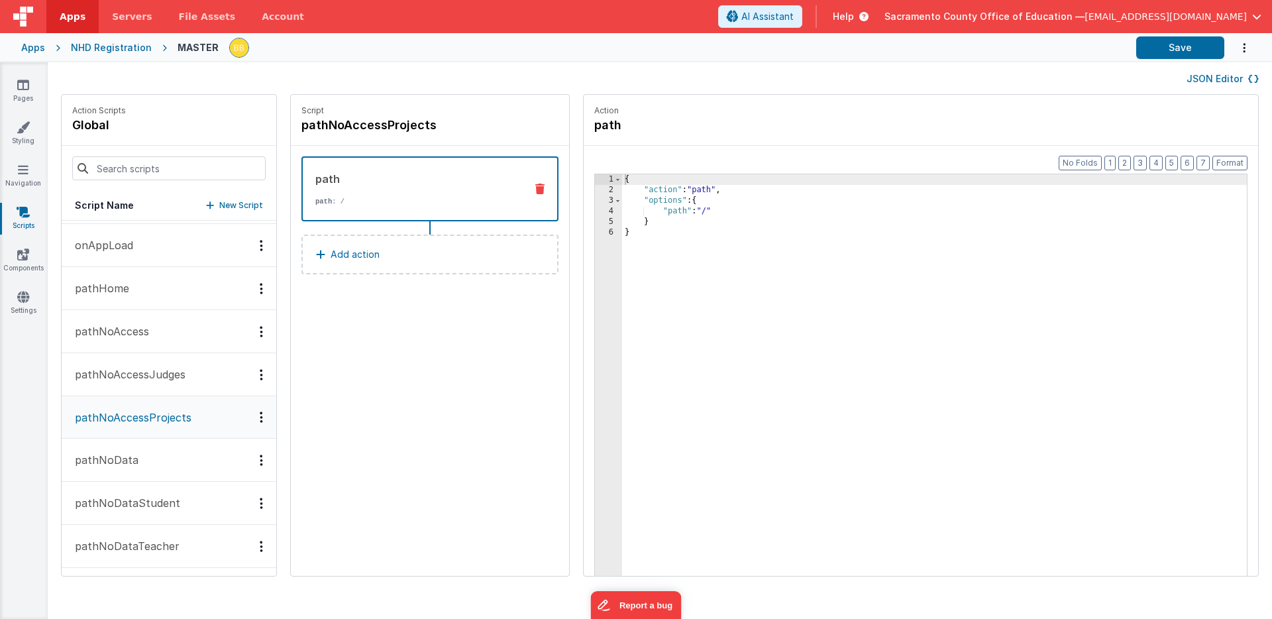
scroll to position [68, 0]
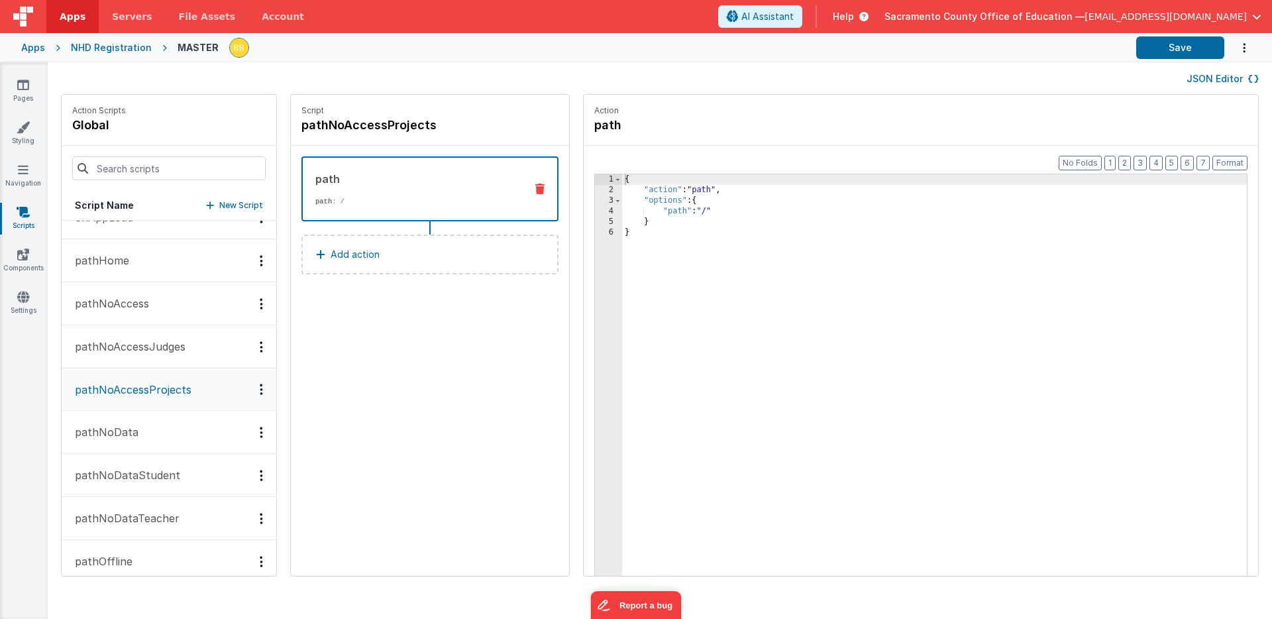
click at [113, 431] on p "pathNoData" at bounding box center [103, 432] width 72 height 16
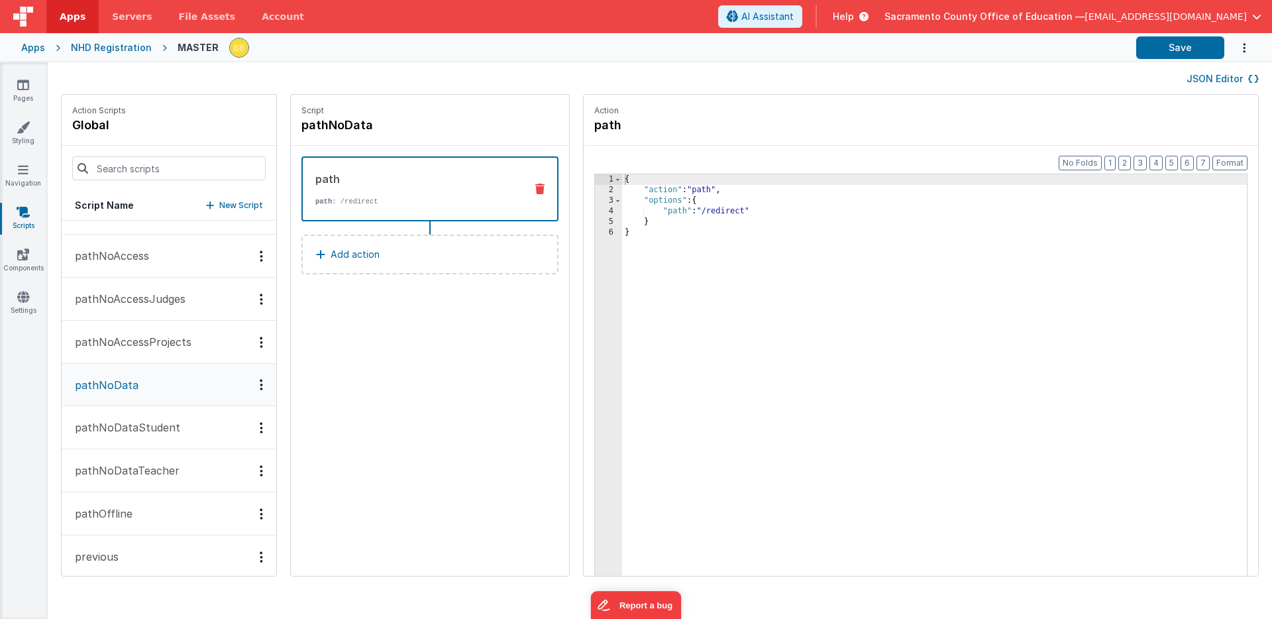
click at [115, 425] on p "pathNoDataStudent" at bounding box center [123, 427] width 113 height 16
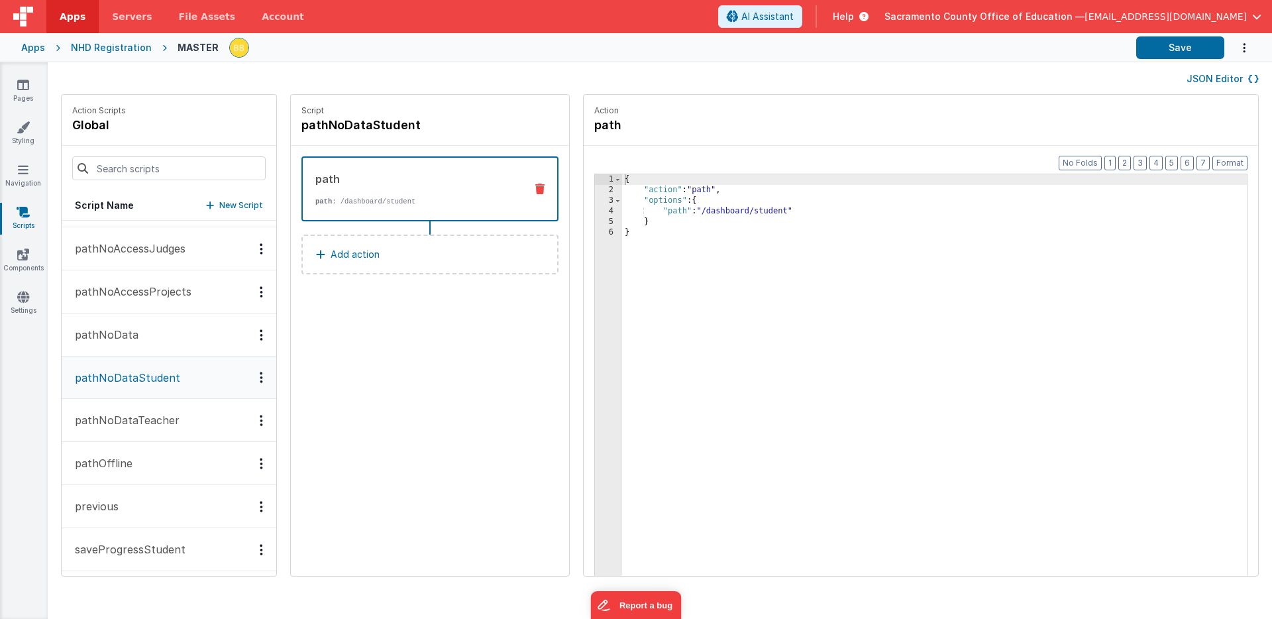
click at [120, 417] on p "pathNoDataTeacher" at bounding box center [123, 420] width 113 height 16
click at [107, 464] on p "pathOffline" at bounding box center [100, 463] width 66 height 16
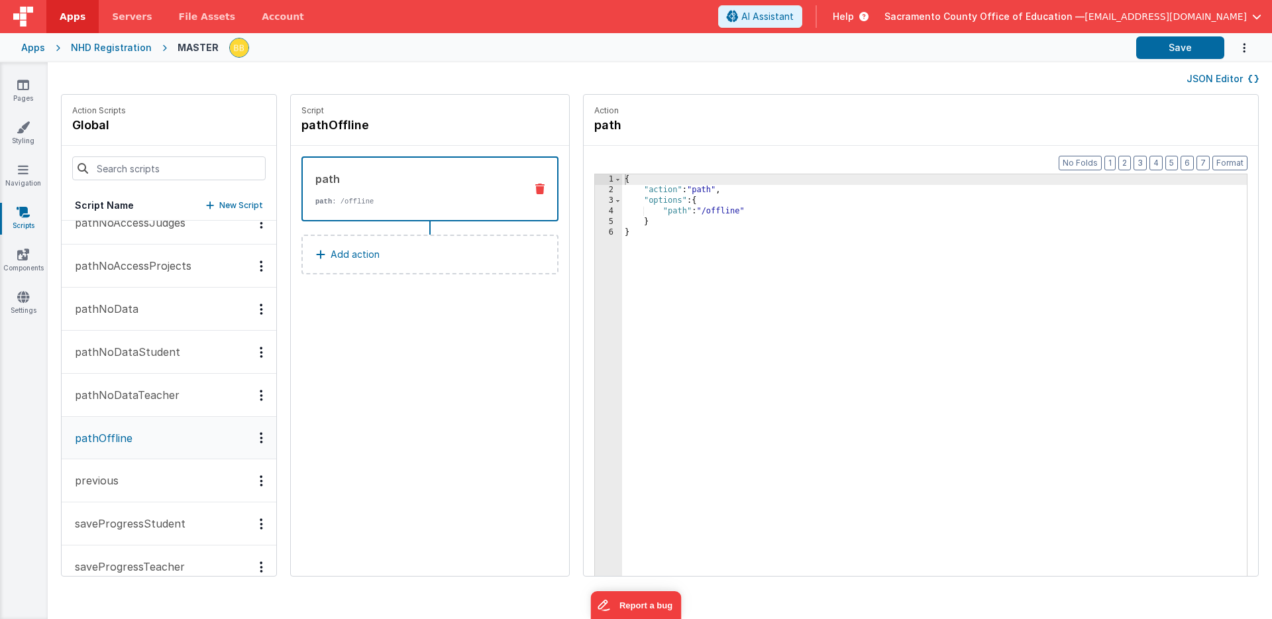
scroll to position [203, 0]
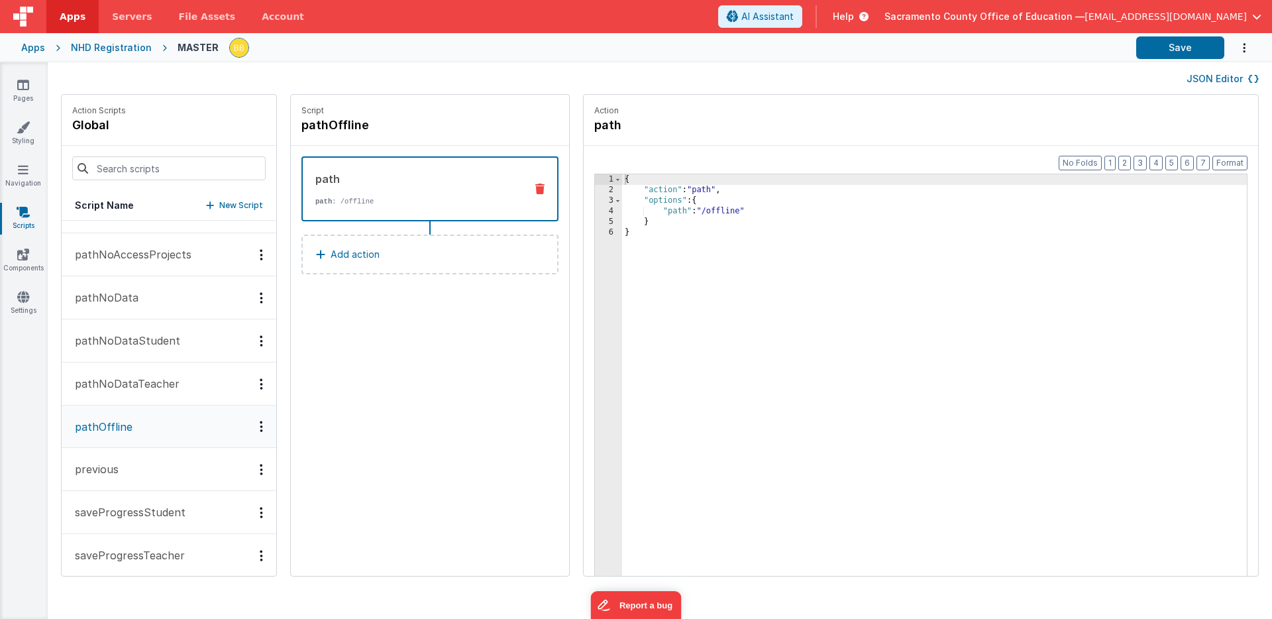
click at [101, 467] on p "previous" at bounding box center [93, 469] width 52 height 16
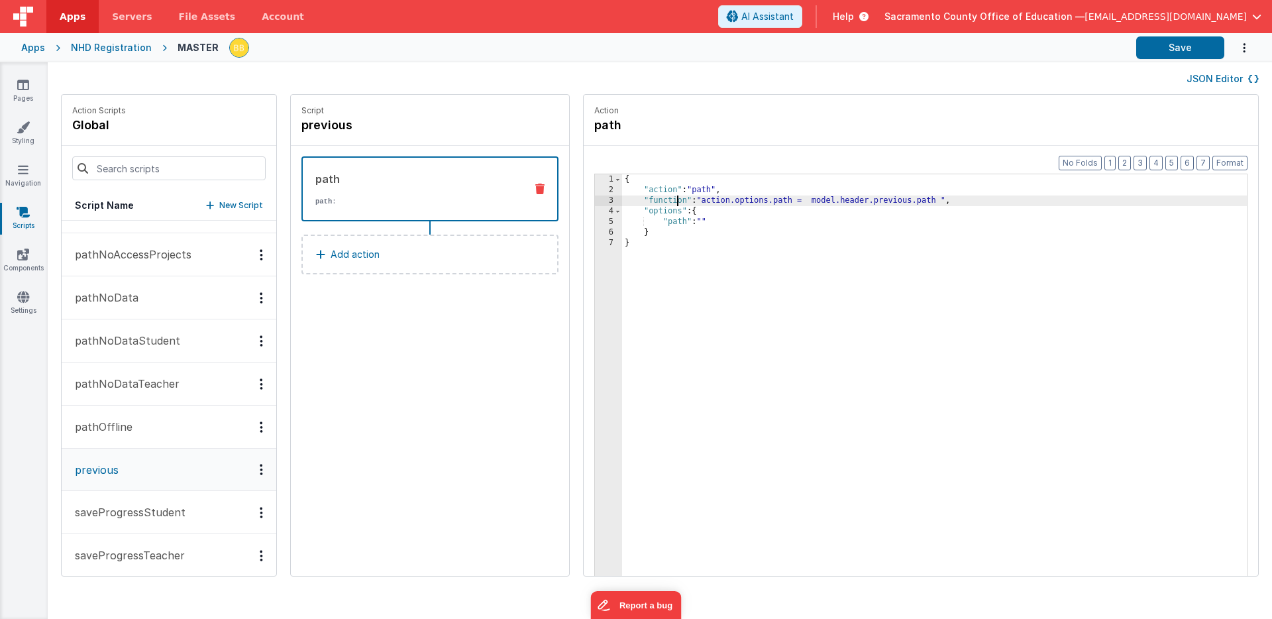
click at [636, 201] on div "{ "action" : "path" , "function" : "action.options.path = model.header.previous…" at bounding box center [954, 406] width 664 height 464
click at [595, 200] on div "3" at bounding box center [608, 200] width 27 height 11
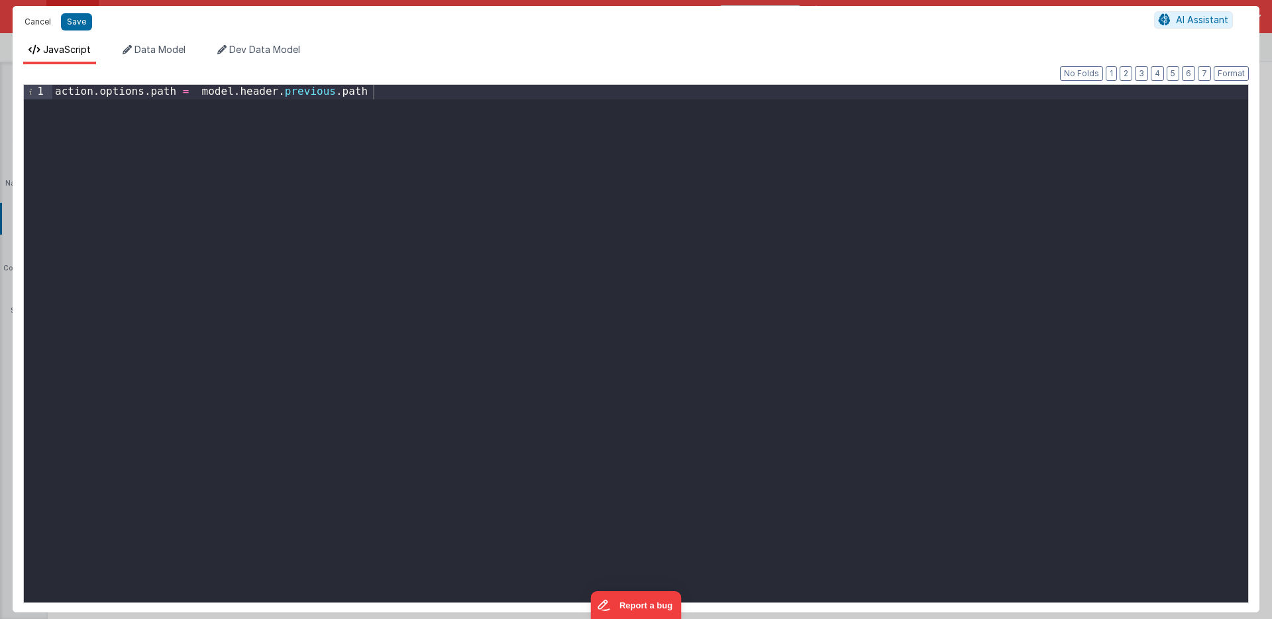
click at [36, 19] on button "Cancel" at bounding box center [38, 22] width 40 height 19
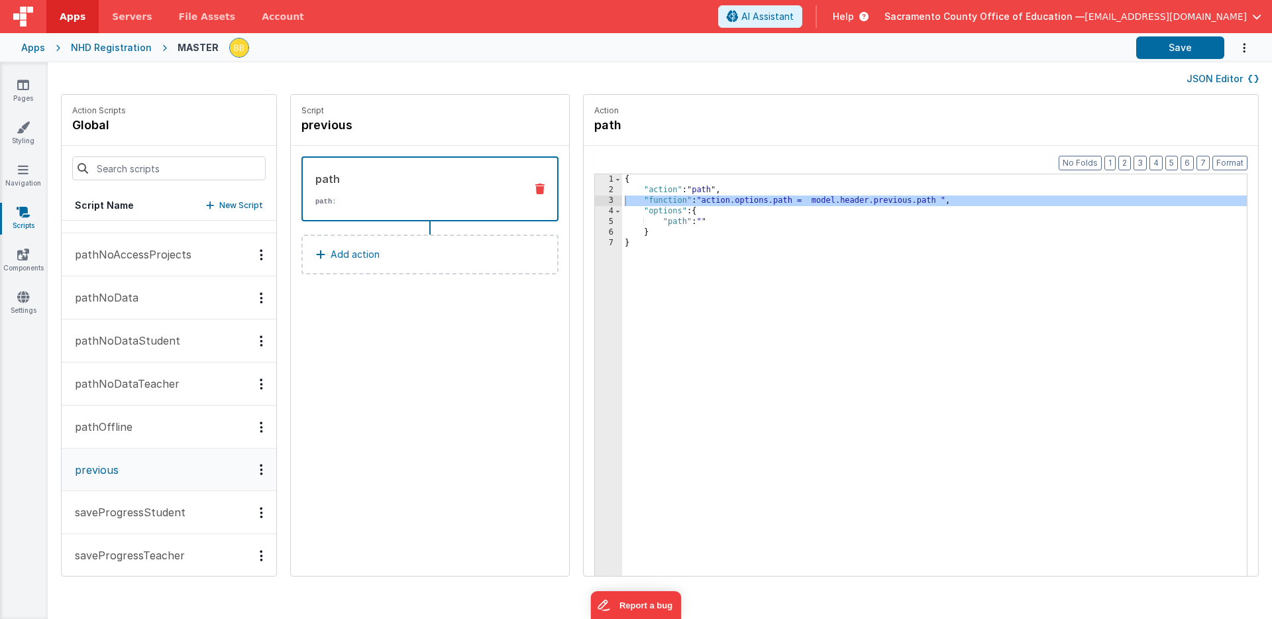
scroll to position [0, 0]
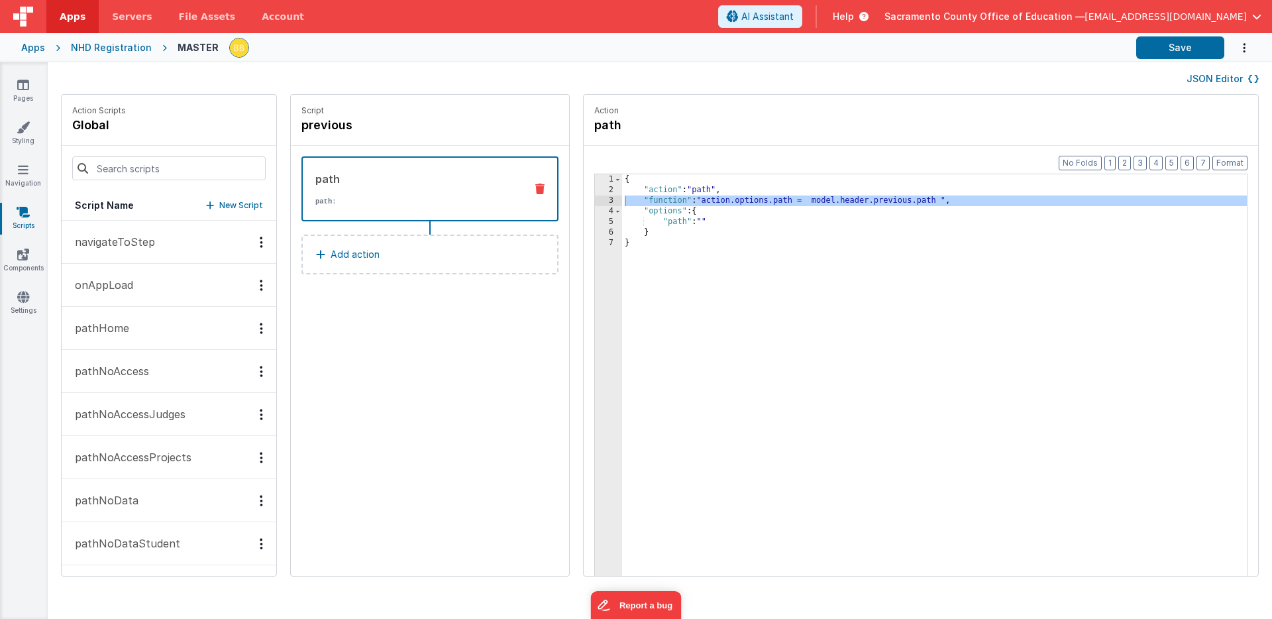
click at [119, 283] on p "onAppLoad" at bounding box center [100, 285] width 66 height 16
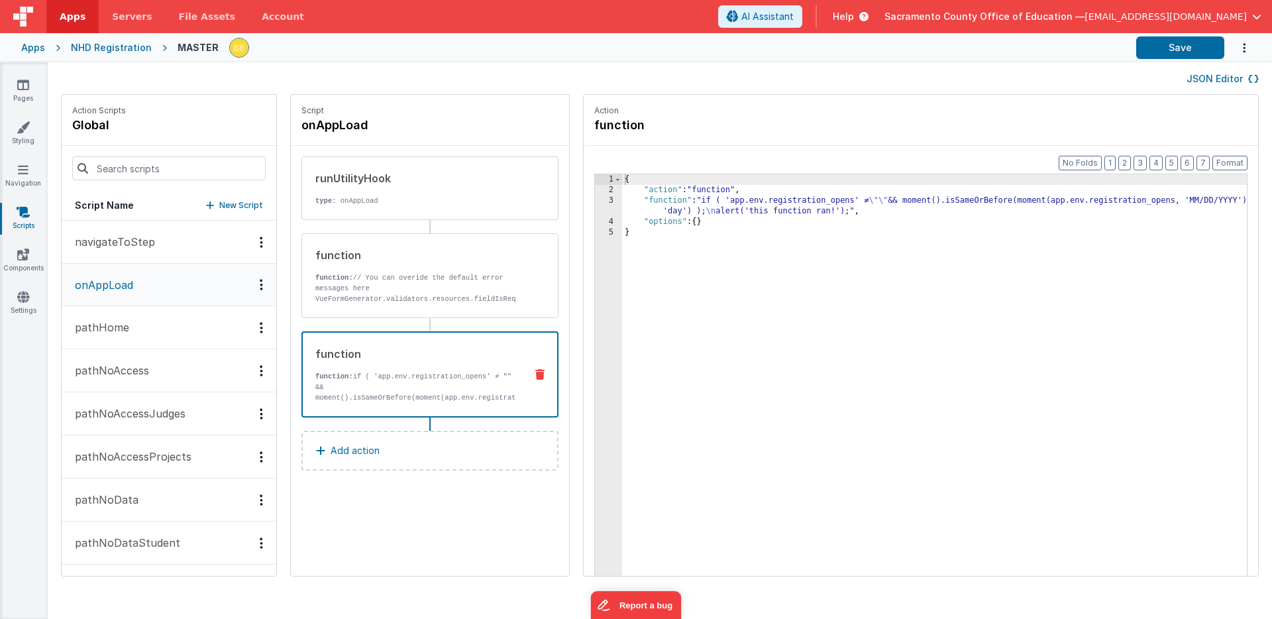
click at [336, 364] on div "function function: if ( 'app.env.registration_opens' ≠ "" && moment().isSameOrB…" at bounding box center [409, 374] width 212 height 57
click at [595, 199] on div "3" at bounding box center [608, 205] width 27 height 21
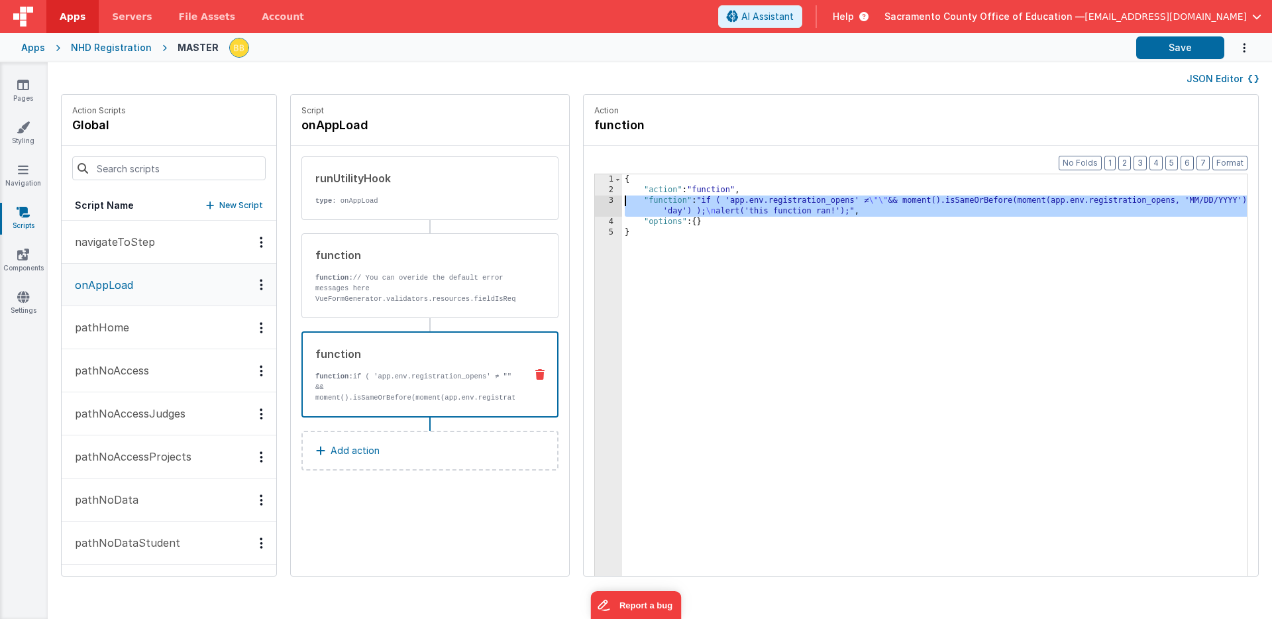
click at [595, 199] on div "3" at bounding box center [608, 205] width 27 height 21
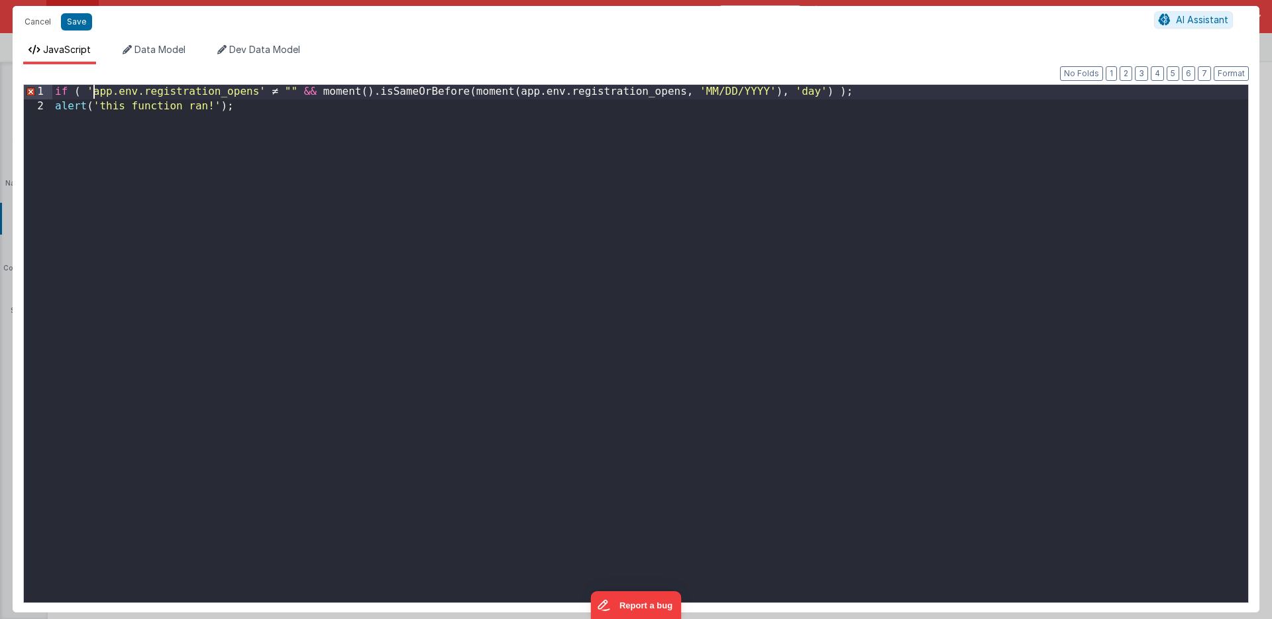
click at [92, 91] on div "if ( 'app.env.registration_opens' ≠ "" && moment ( ) . isSameOrBefore ( moment …" at bounding box center [650, 358] width 1196 height 546
click at [258, 89] on div "if ( app . env . registration_opens ' ≠ "" && moment().isSameOrBefore(moment(ap…" at bounding box center [650, 358] width 1196 height 546
click at [264, 93] on div "if ( app . env . registration_opens ≠ "" && moment ( ) . isSameOrBefore ( momen…" at bounding box center [650, 358] width 1196 height 546
click at [87, 92] on div "if ( app . env . registration_opens = "" && moment ( ) . isSameOrBefore ( momen…" at bounding box center [650, 358] width 1196 height 546
click at [880, 92] on div "if ( ! app . env . registration_opens = "" && moment ( ) . isSameOrBefore ( mom…" at bounding box center [650, 358] width 1196 height 546
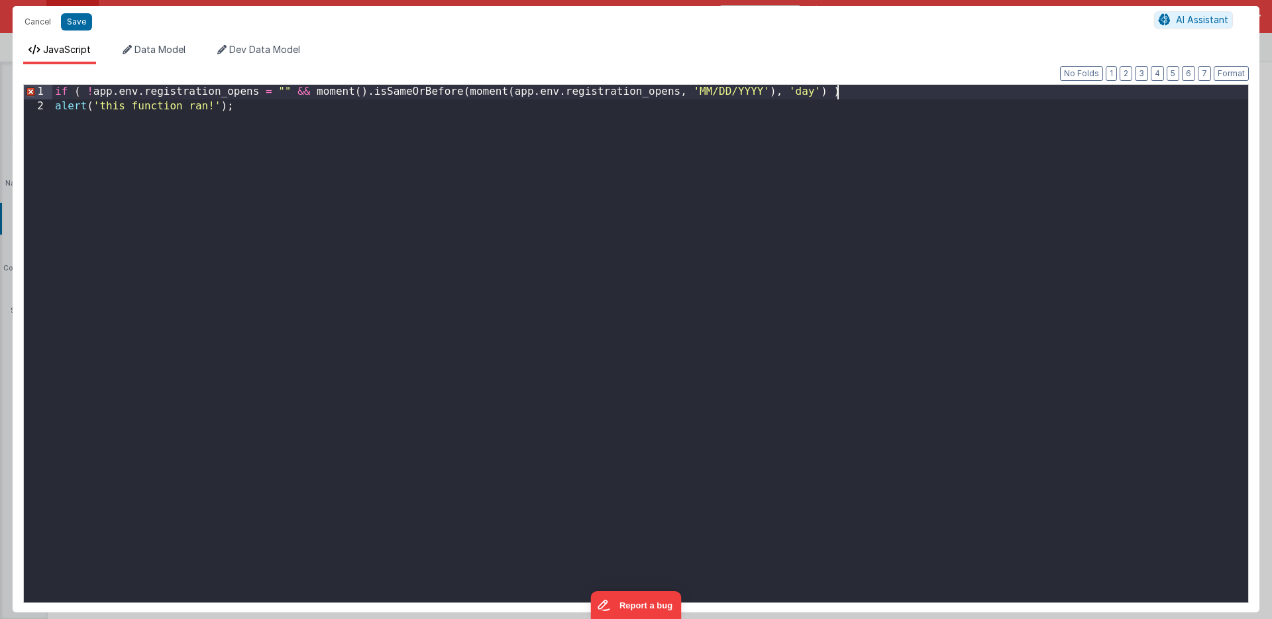
click at [305, 211] on div "if ( ! app . env . registration_opens = "" && moment ( ) . isSameOrBefore ( mom…" at bounding box center [650, 358] width 1196 height 546
click at [309, 91] on div "if ( ! app . env . registration_opens = "" && moment ( ) . isSameOrBefore ( mom…" at bounding box center [650, 358] width 1196 height 546
drag, startPoint x: 295, startPoint y: 93, endPoint x: 87, endPoint y: 87, distance: 208.7
click at [87, 87] on div "if ( ! app . env . registration_opens = "" moment ( ) . isSameOrBefore ( moment…" at bounding box center [650, 358] width 1196 height 546
click at [111, 106] on div "if ( moment ( ) . isSameOrBefore ( moment ( app . env . registration_opens , 'M…" at bounding box center [650, 358] width 1196 height 546
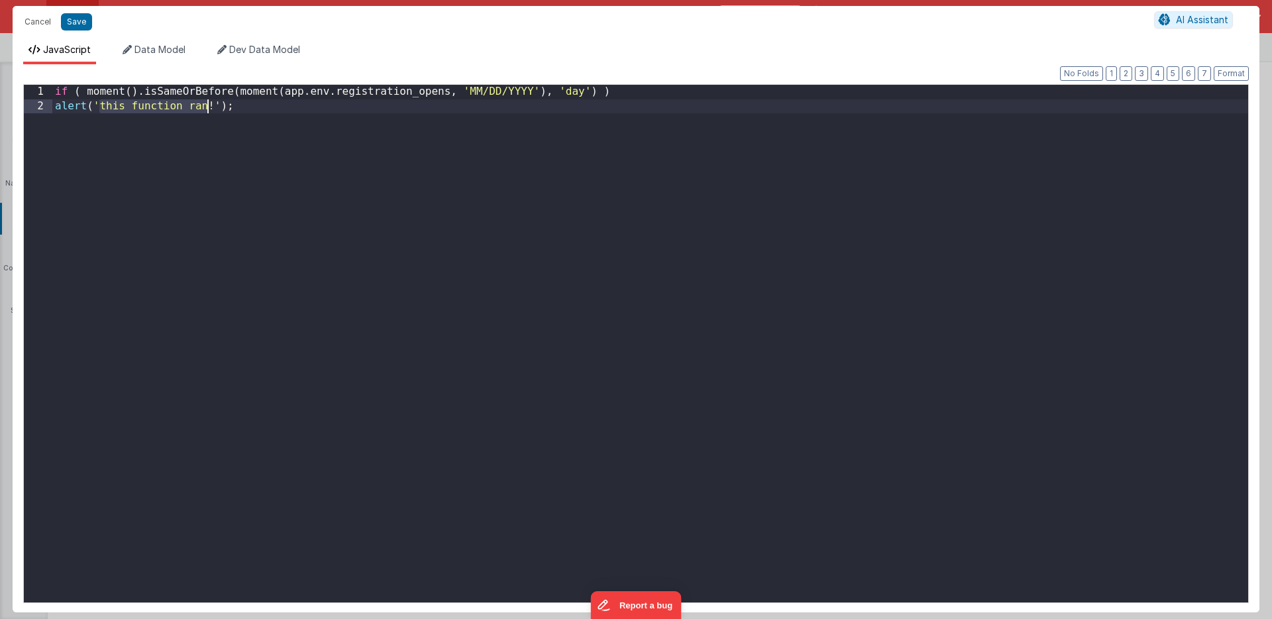
drag, startPoint x: 111, startPoint y: 106, endPoint x: 196, endPoint y: 108, distance: 84.8
click at [196, 108] on div "if ( moment ( ) . isSameOrBefore ( moment ( app . env . registration_opens , 'M…" at bounding box center [650, 358] width 1196 height 546
click at [77, 19] on button "Save" at bounding box center [76, 21] width 31 height 17
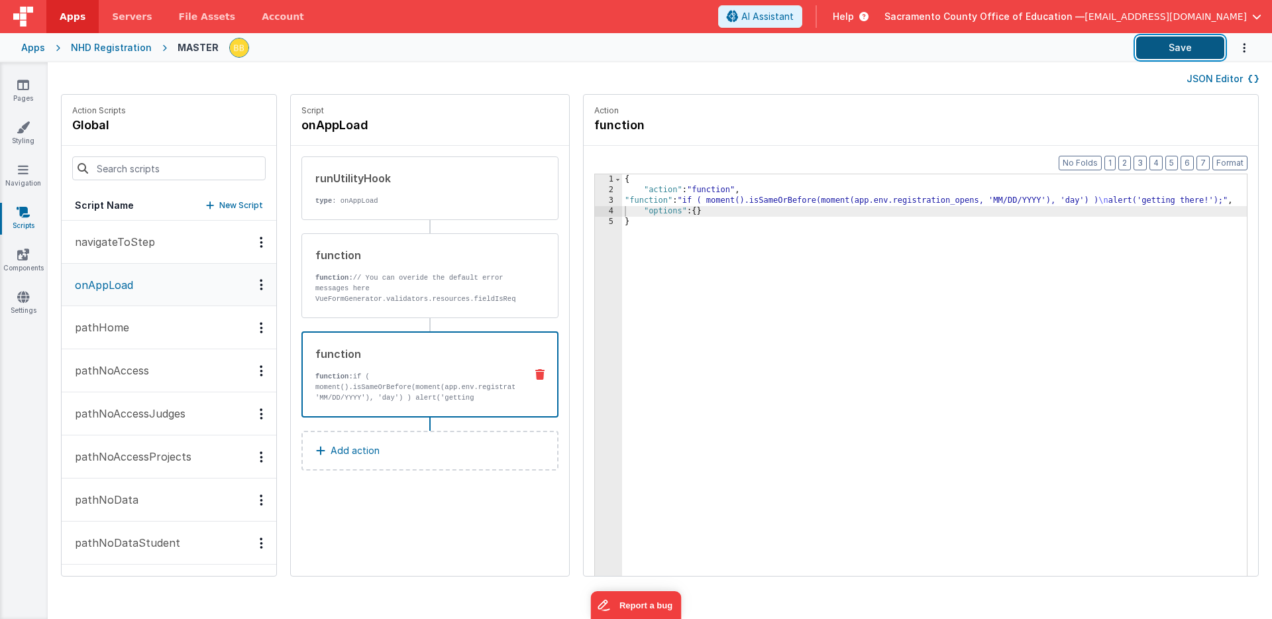
click at [1167, 46] on button "Save" at bounding box center [1180, 47] width 88 height 23
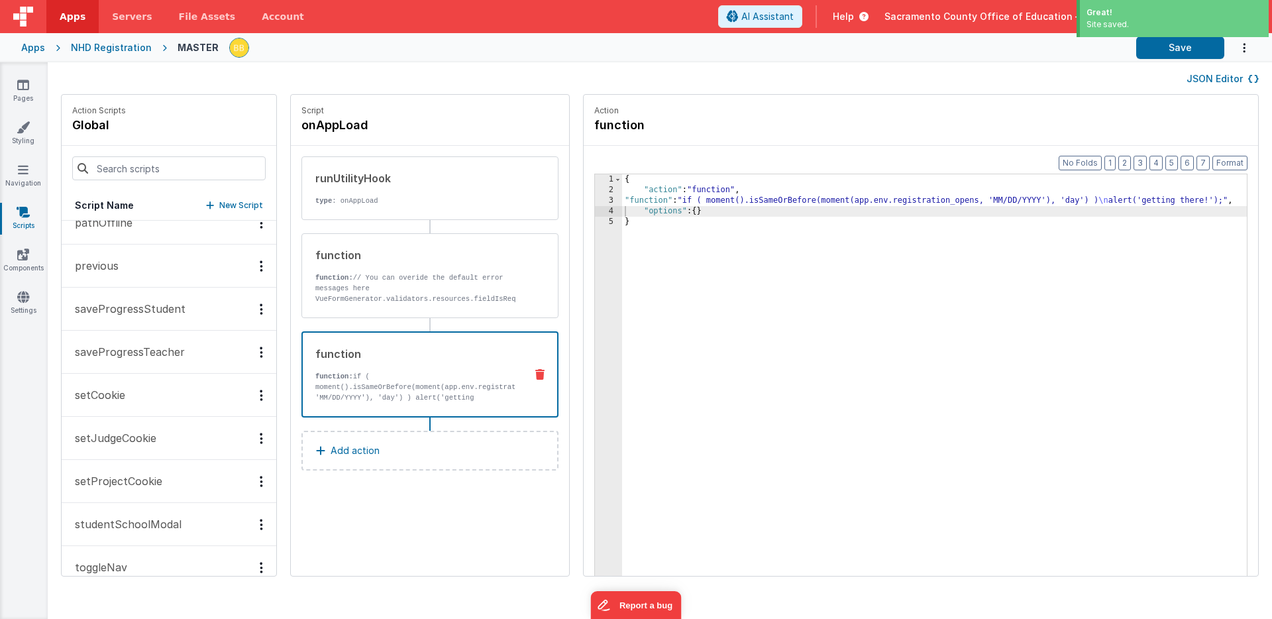
scroll to position [430, 0]
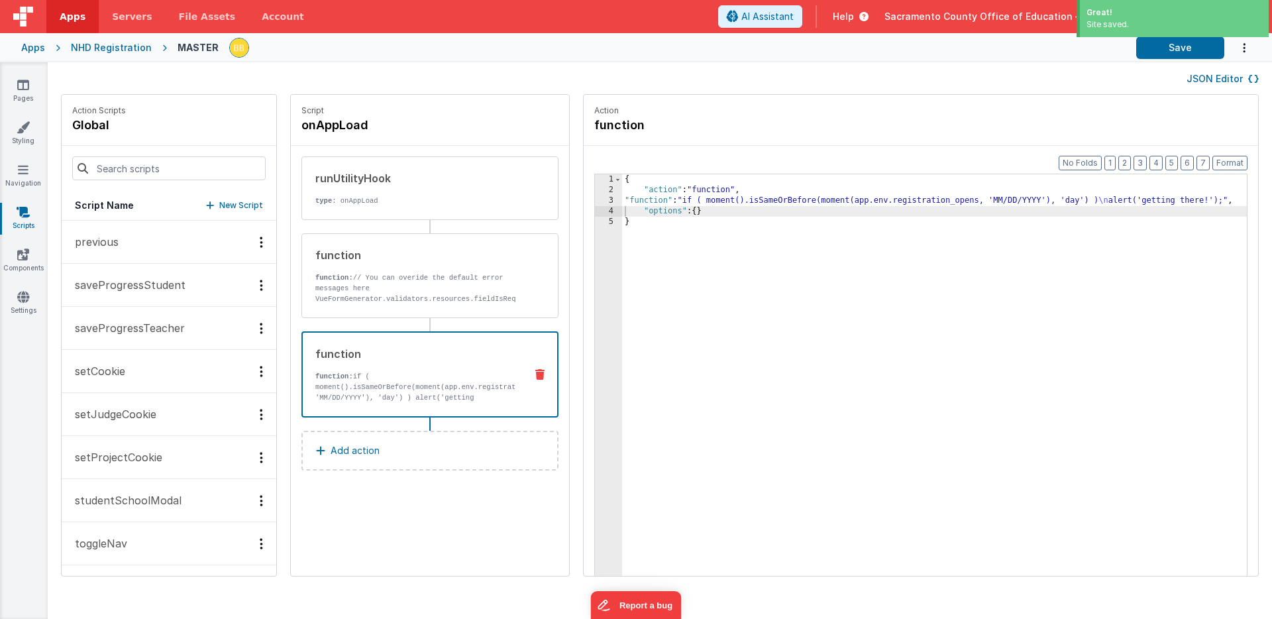
click at [136, 539] on button "toggleNav" at bounding box center [169, 543] width 215 height 43
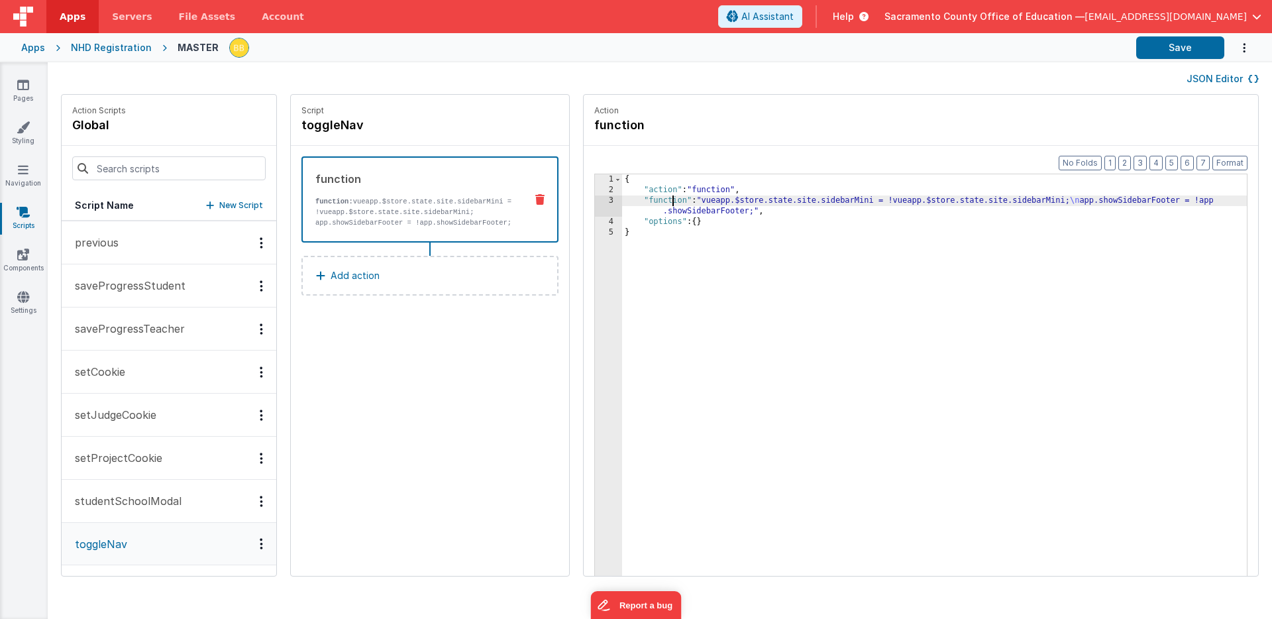
click at [632, 200] on div "{ "action" : "function" , "function" : "vueapp.$store.state.site.sidebarMini = …" at bounding box center [954, 406] width 664 height 464
click at [595, 201] on div "3" at bounding box center [608, 205] width 27 height 21
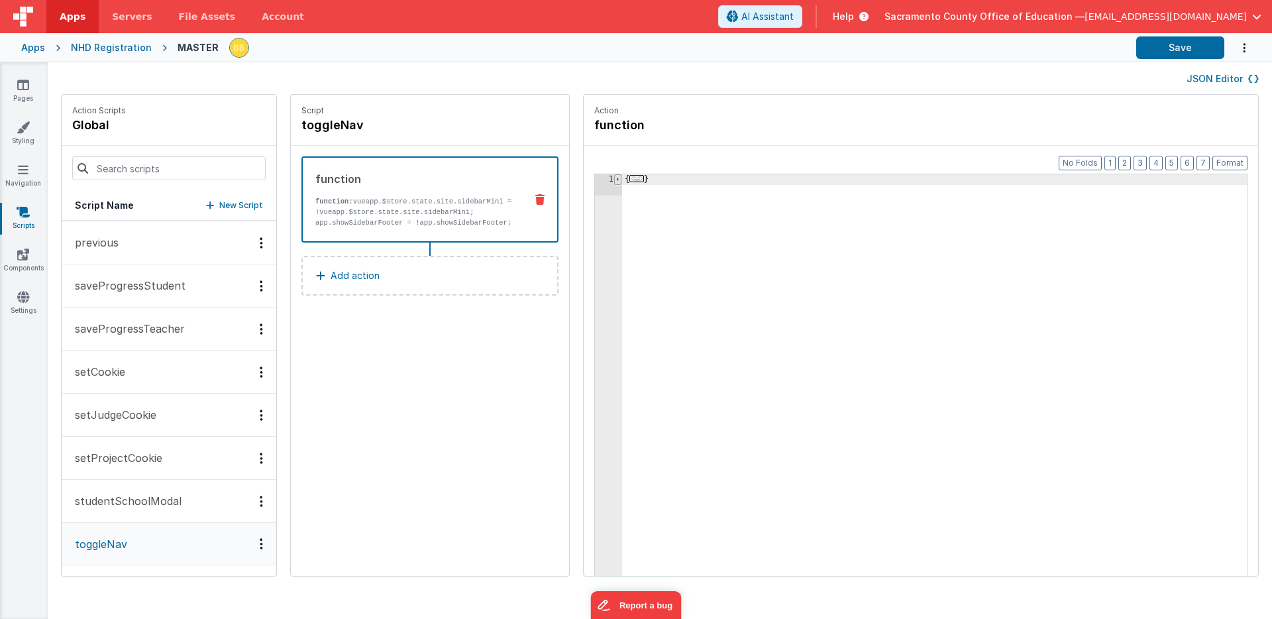
click at [614, 178] on span at bounding box center [617, 179] width 7 height 11
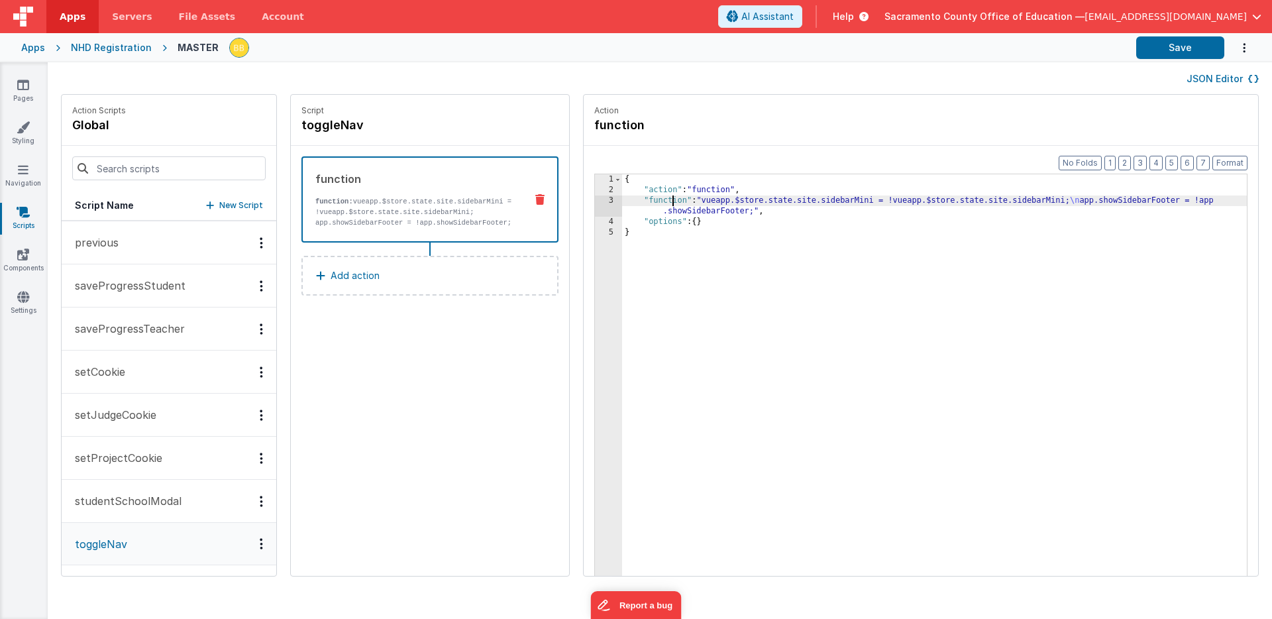
click at [595, 201] on div "3" at bounding box center [608, 205] width 27 height 21
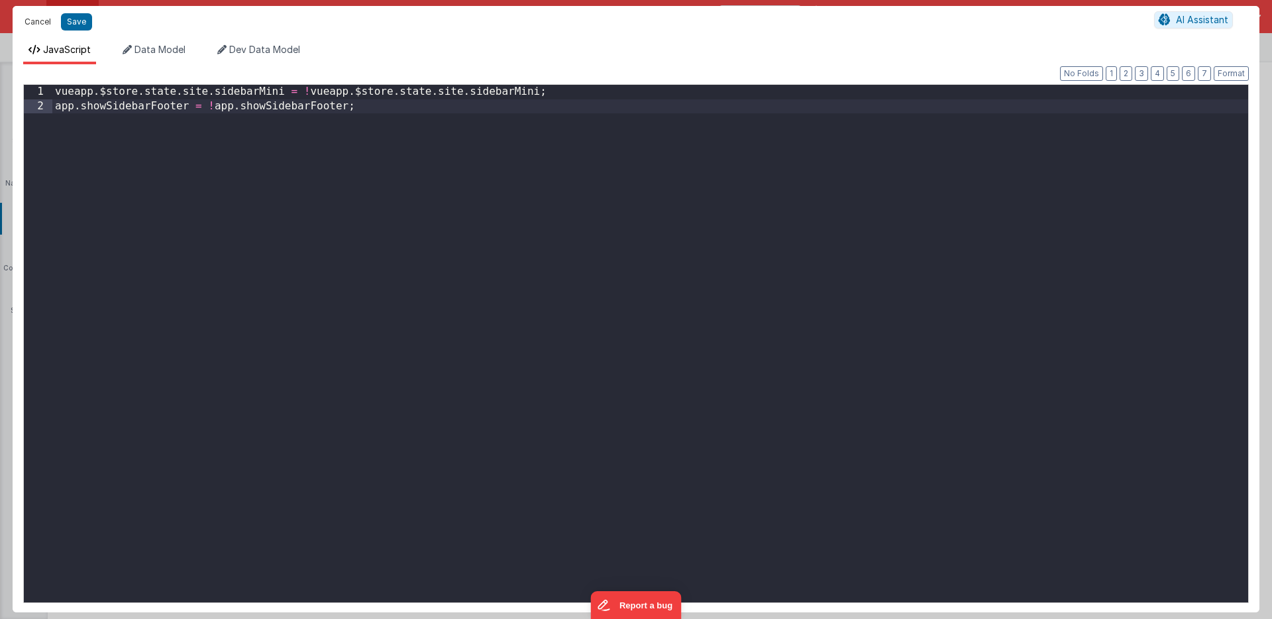
click at [42, 20] on button "Cancel" at bounding box center [38, 22] width 40 height 19
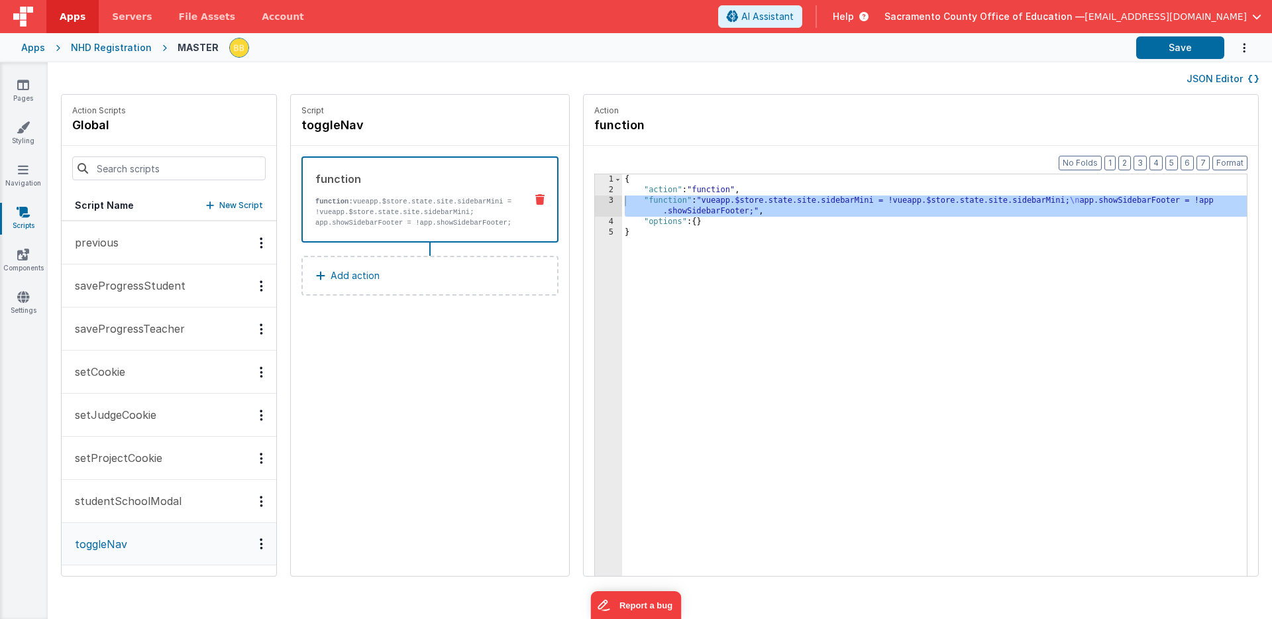
click at [134, 502] on p "studentSchoolModal" at bounding box center [124, 501] width 115 height 16
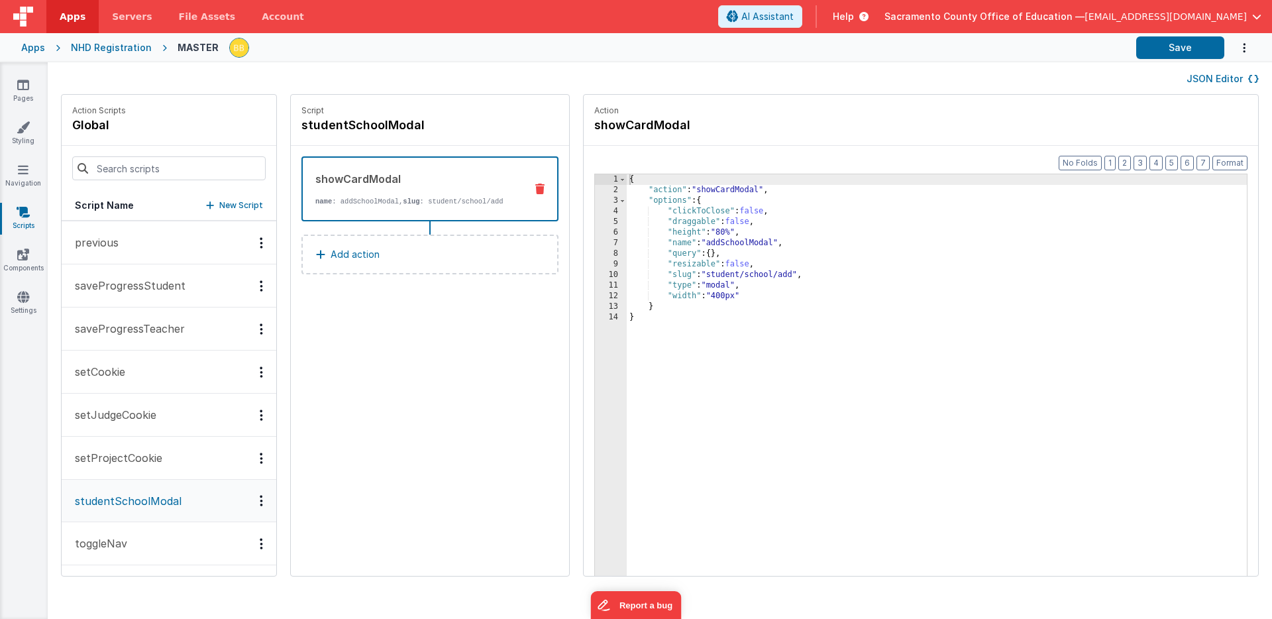
click at [125, 453] on p "setProjectCookie" at bounding box center [114, 458] width 95 height 16
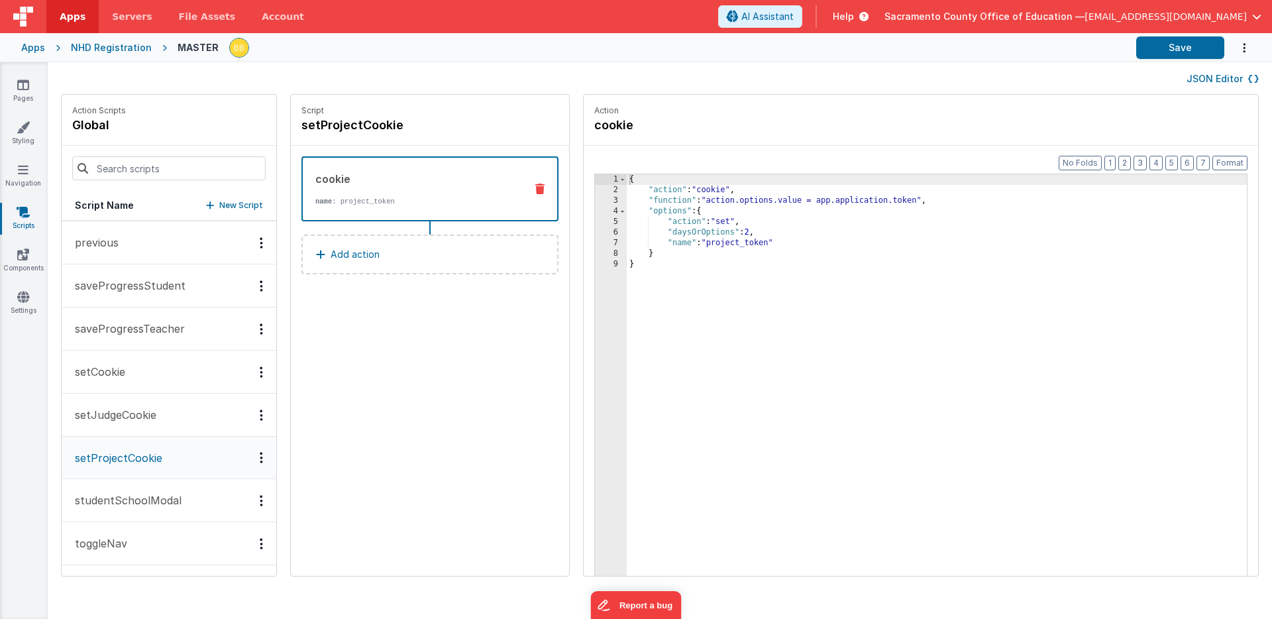
click at [121, 414] on p "setJudgeCookie" at bounding box center [111, 415] width 89 height 16
click at [121, 368] on p "setCookie" at bounding box center [96, 372] width 58 height 16
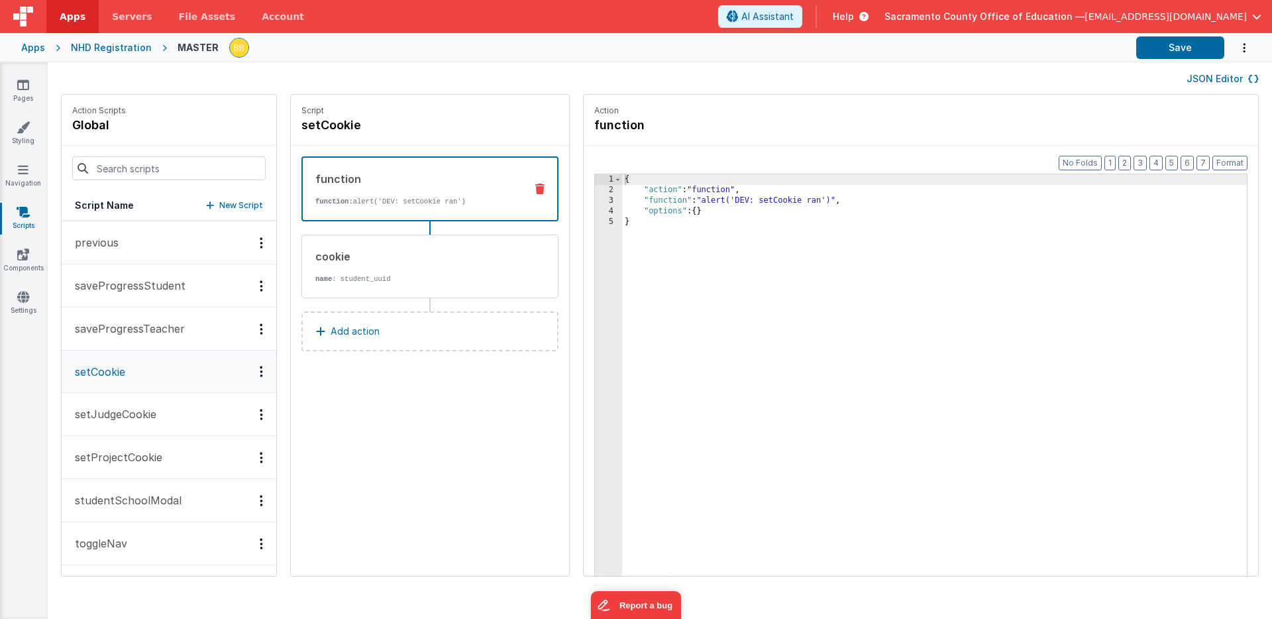
click at [136, 327] on p "saveProgressTeacher" at bounding box center [126, 329] width 118 height 16
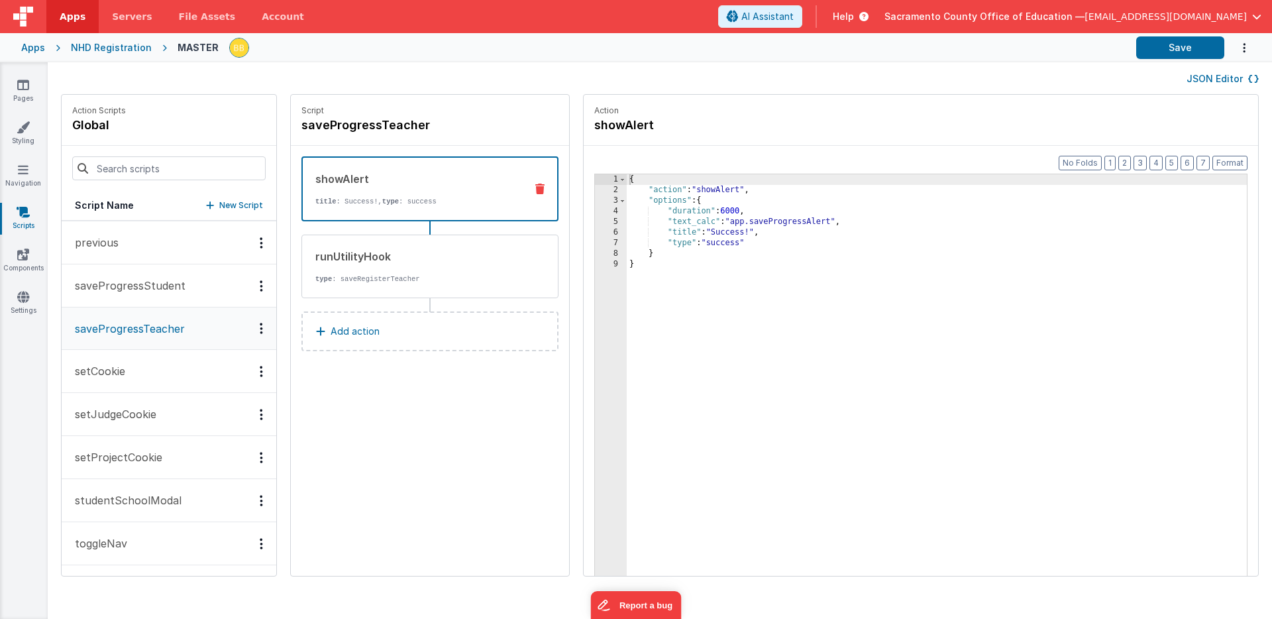
click at [141, 282] on p "saveProgressStudent" at bounding box center [126, 286] width 119 height 16
click at [114, 239] on p "previous" at bounding box center [93, 242] width 52 height 16
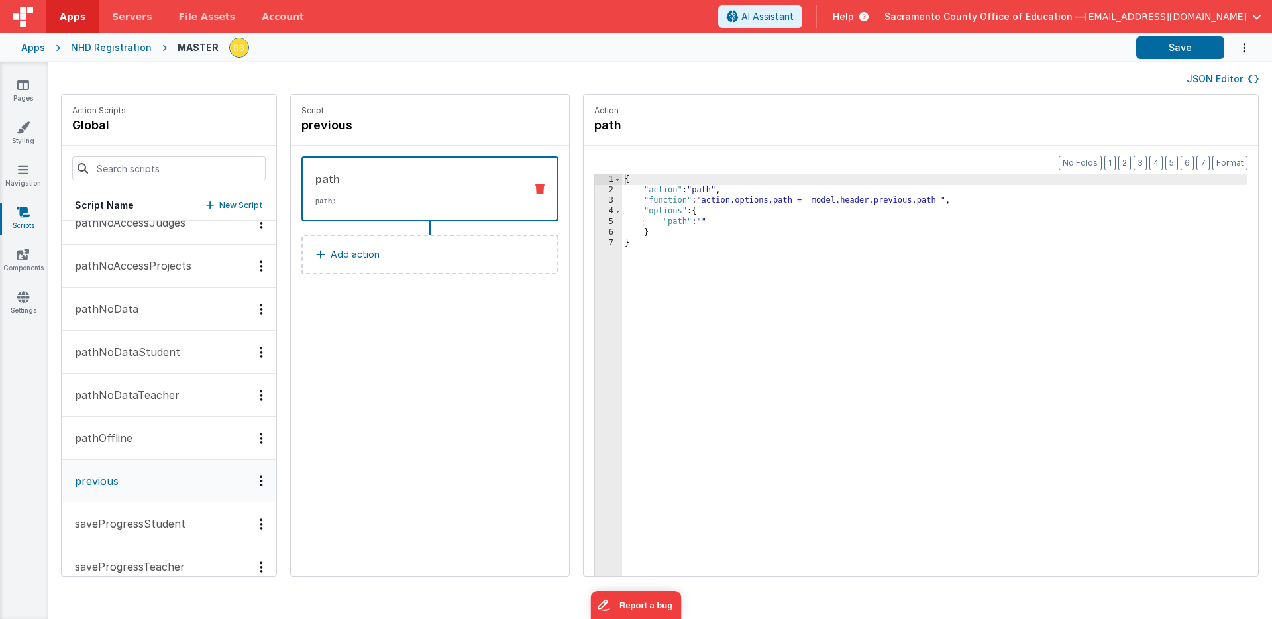
scroll to position [137, 0]
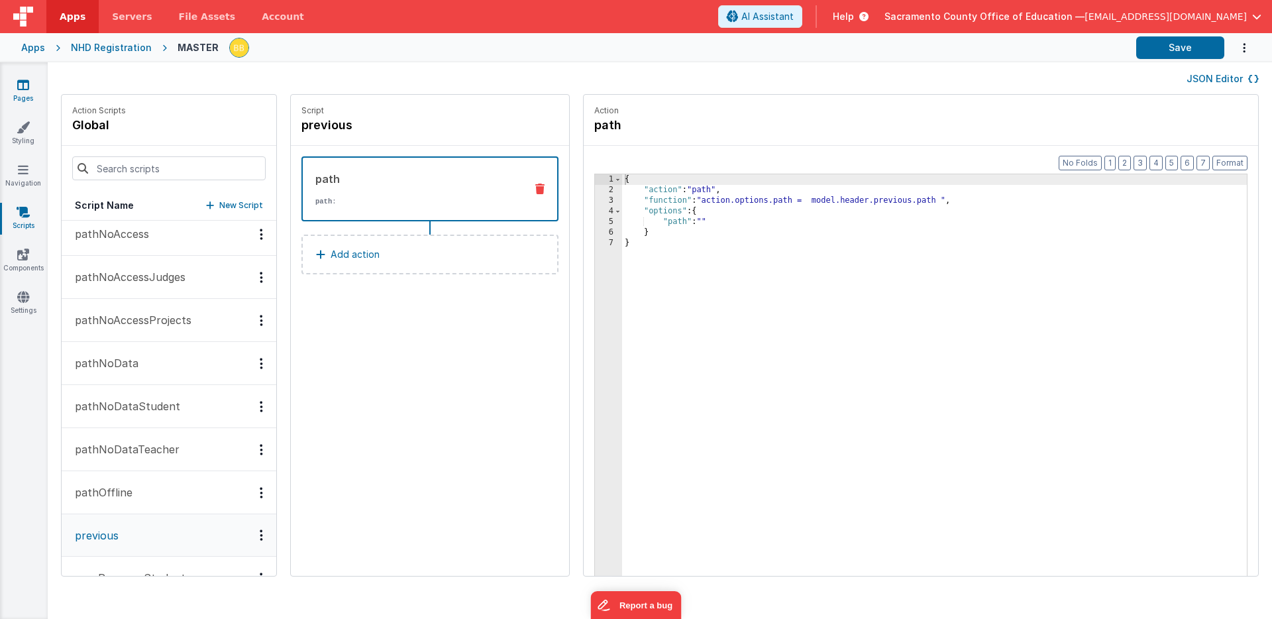
click at [25, 82] on icon at bounding box center [23, 84] width 12 height 13
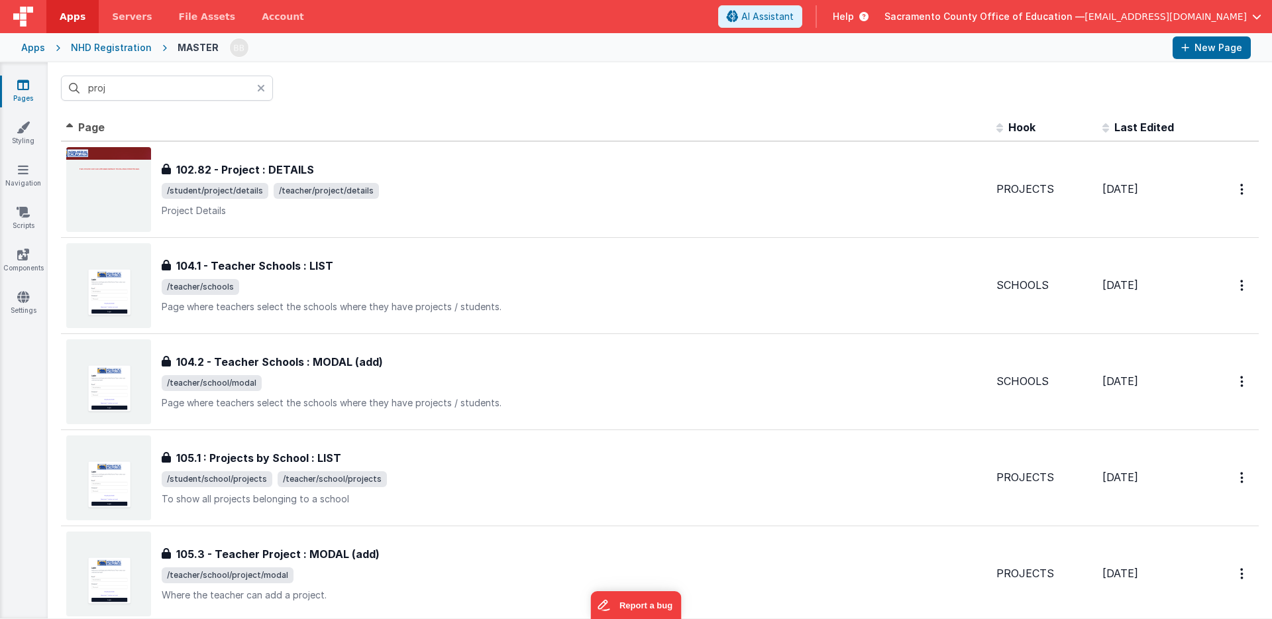
click at [262, 85] on icon at bounding box center [261, 88] width 8 height 11
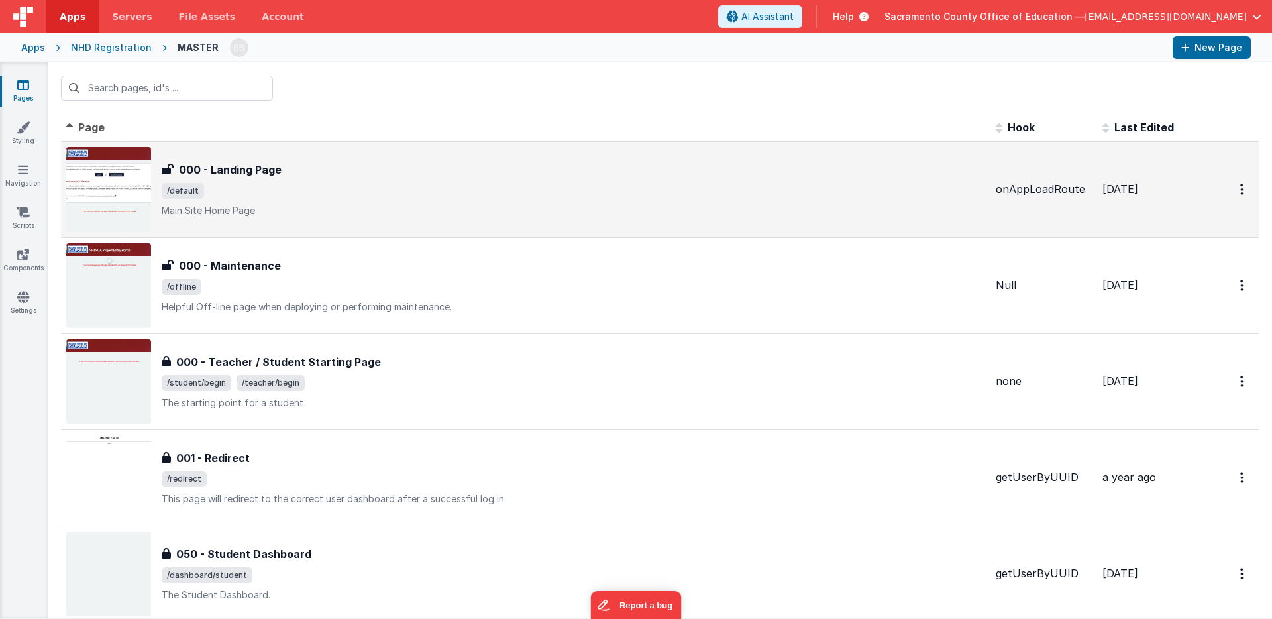
click at [248, 166] on h3 "000 - Landing Page" at bounding box center [230, 170] width 103 height 16
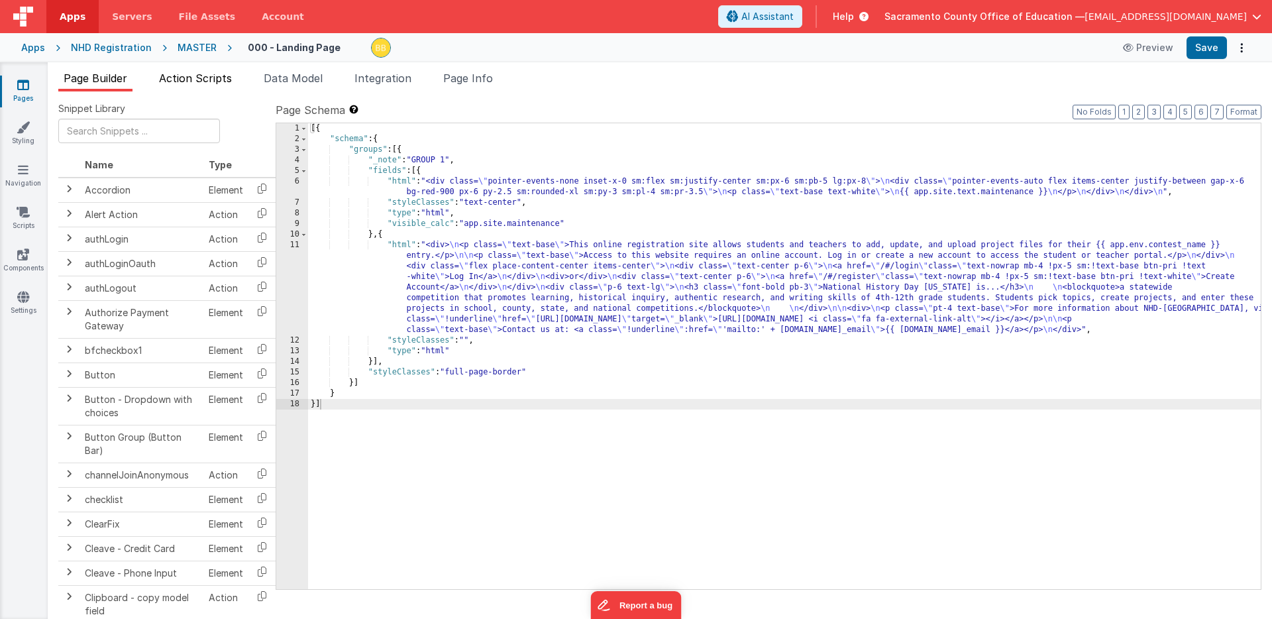
click at [223, 74] on span "Action Scripts" at bounding box center [195, 78] width 73 height 13
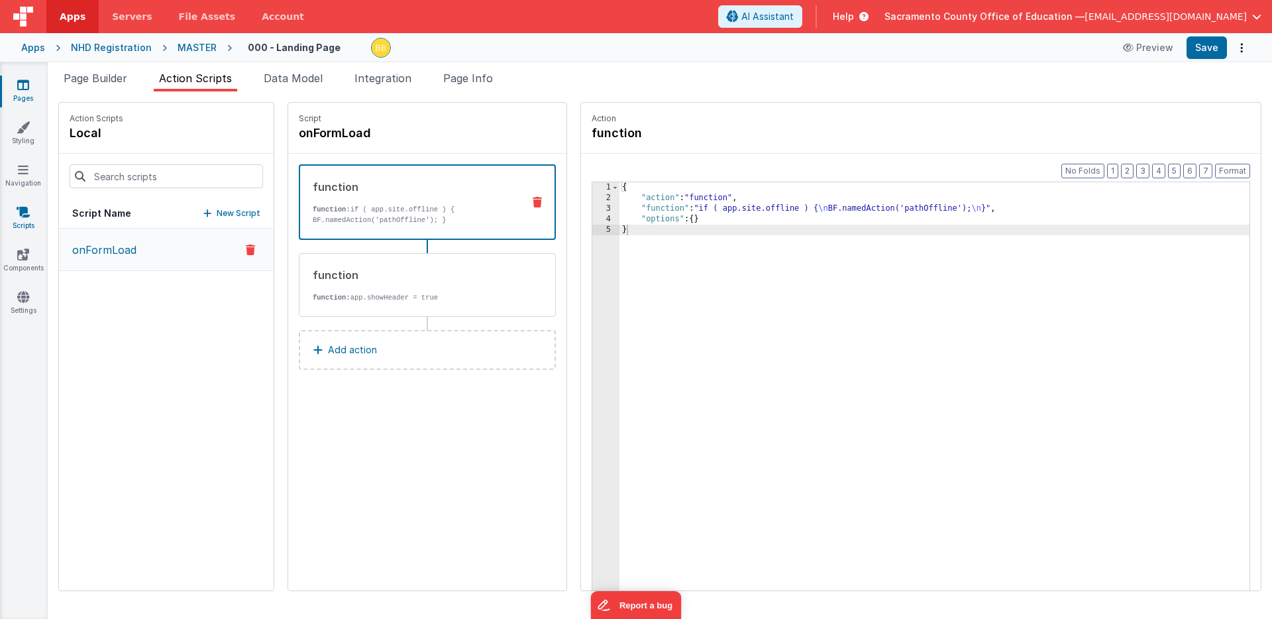
click at [23, 209] on icon at bounding box center [23, 211] width 13 height 13
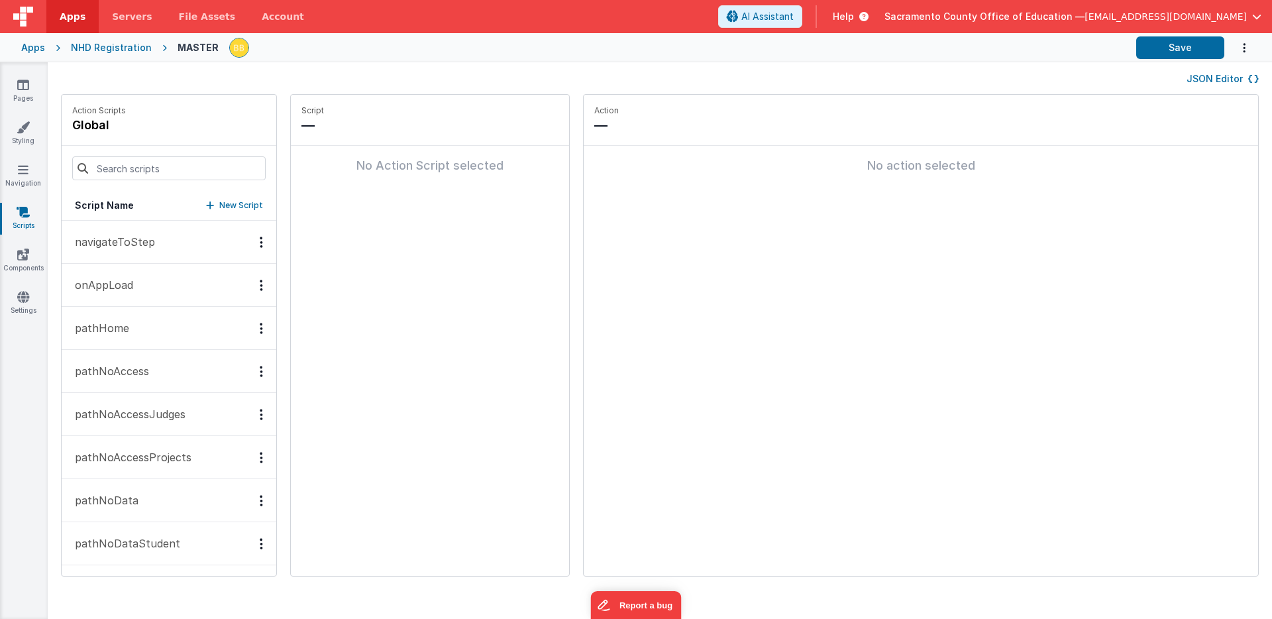
click at [111, 281] on p "onAppLoad" at bounding box center [100, 285] width 66 height 16
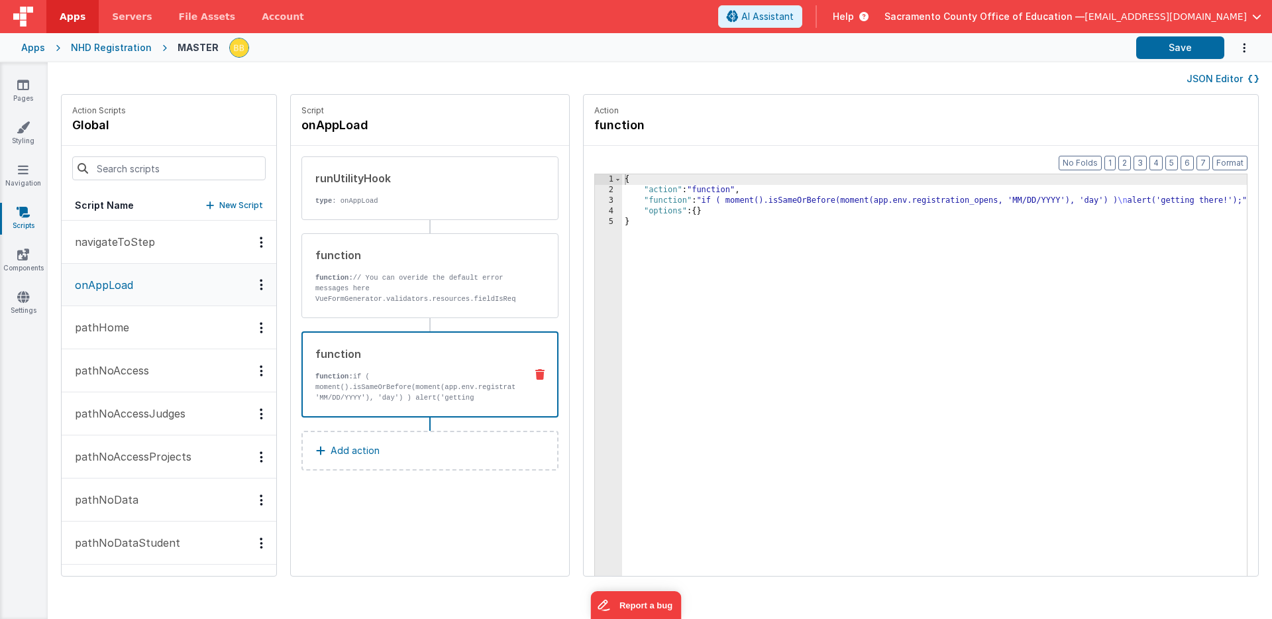
click at [394, 376] on p "function: if ( moment().isSameOrBefore(moment(app.env.registration_opens, 'MM/D…" at bounding box center [414, 392] width 199 height 42
click at [622, 201] on div "{ "action" : "function" , "function" : "if ( moment().isSameOrBefore(moment(app…" at bounding box center [954, 406] width 664 height 464
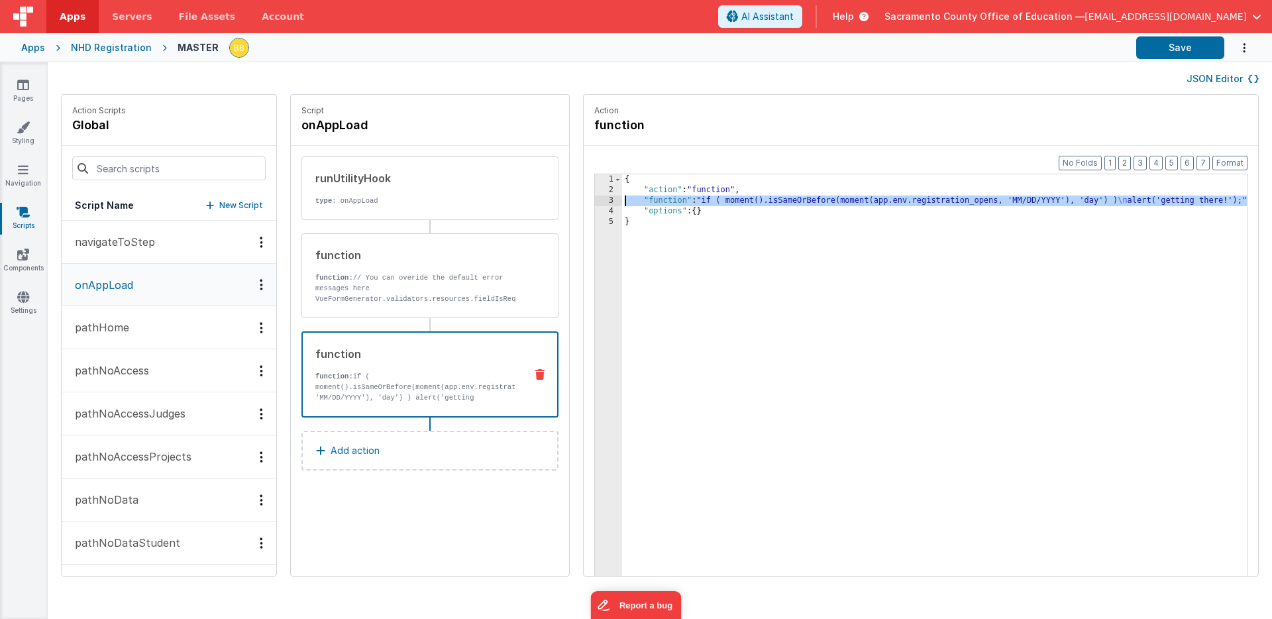
click at [595, 200] on div "3" at bounding box center [608, 200] width 27 height 11
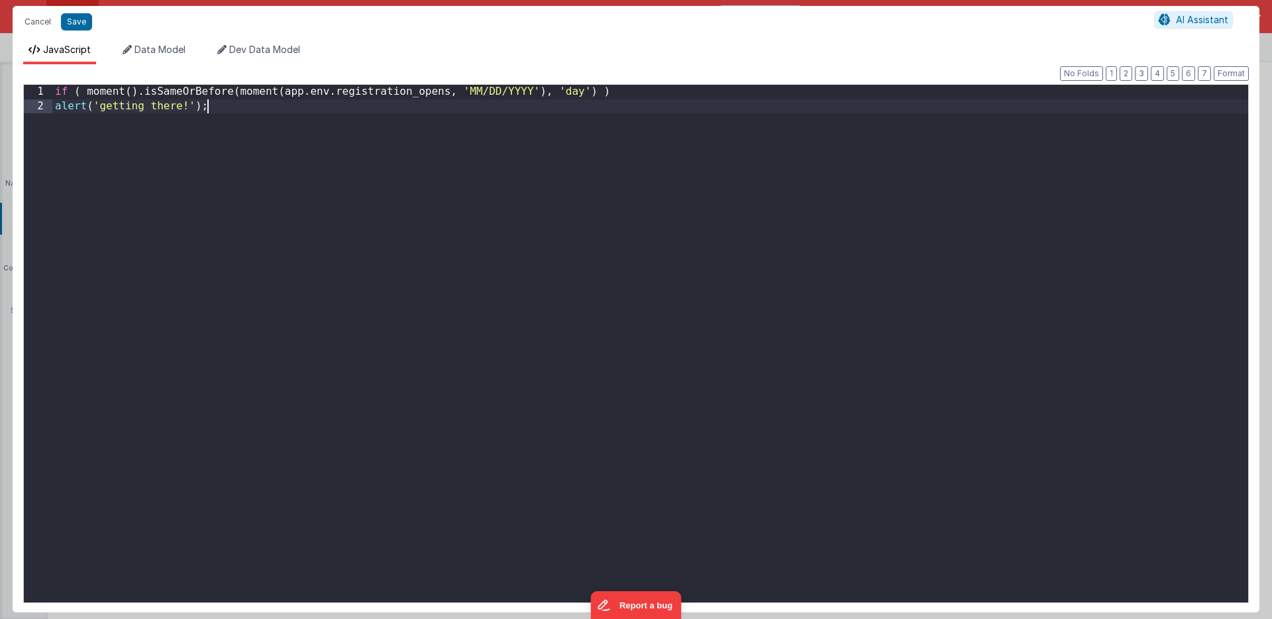
click at [572, 200] on div "if ( moment ( ) . isSameOrBefore ( moment ( app . env . registration_opens , 'M…" at bounding box center [650, 358] width 1196 height 546
click at [660, 90] on div "if ( moment ( ) . isSameOrBefore ( moment ( app . env . registration_opens , 'M…" at bounding box center [650, 358] width 1196 height 546
click at [282, 112] on div "if ( moment ( ) . isSameOrBefore ( moment ( app . env . registration_opens , 'M…" at bounding box center [650, 358] width 1196 height 546
drag, startPoint x: 285, startPoint y: 91, endPoint x: 448, endPoint y: 92, distance: 163.6
click at [448, 92] on div "if ( moment ( ) . isSameOrBefore ( moment ( app . env . registration_opens , 'M…" at bounding box center [650, 358] width 1196 height 546
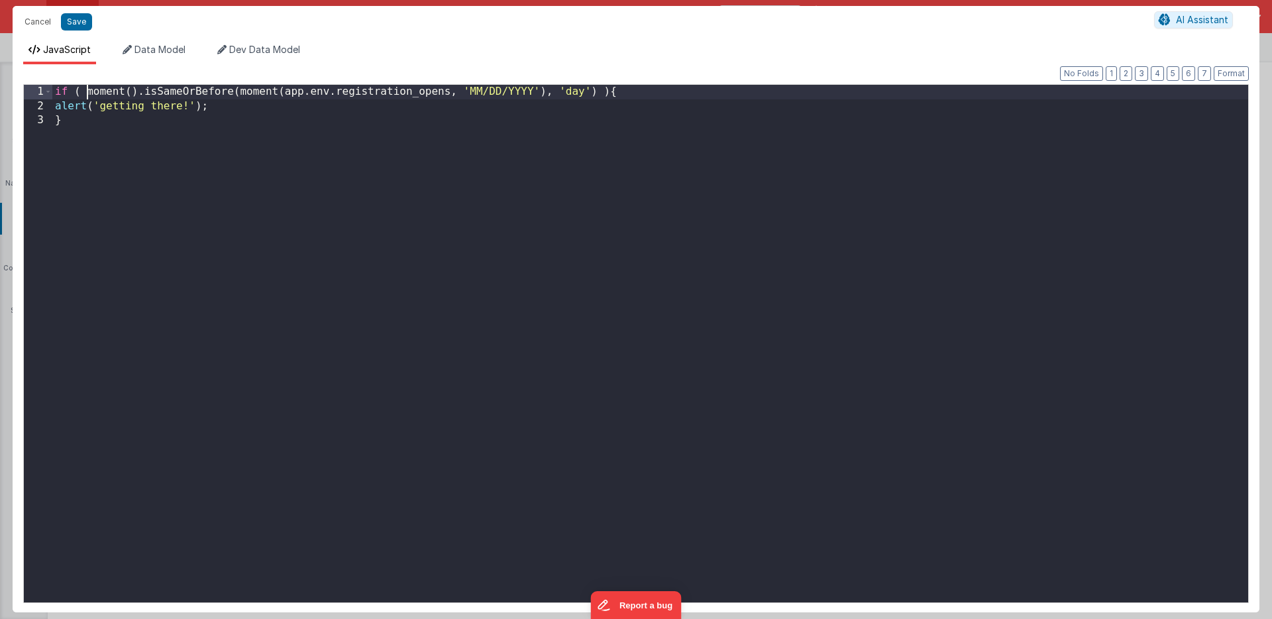
click at [85, 91] on div "if ( moment ( ) . isSameOrBefore ( moment ( app . env . registration_opens , 'M…" at bounding box center [650, 358] width 1196 height 546
drag, startPoint x: 291, startPoint y: 93, endPoint x: 302, endPoint y: 93, distance: 11.3
click at [302, 93] on div "if ( app . env . registration_opens = "" && moment ( ) . isSameOrBefore ( momen…" at bounding box center [650, 358] width 1196 height 546
click at [297, 91] on div "if ( app . env . registration_opens = "" & moment ( ) . isSameOrBefore ( moment…" at bounding box center [650, 358] width 1196 height 546
click at [301, 91] on div "if ( app . env . registration_opens = "" and moment ( ) . isSameOrBefore ( mome…" at bounding box center [650, 358] width 1196 height 546
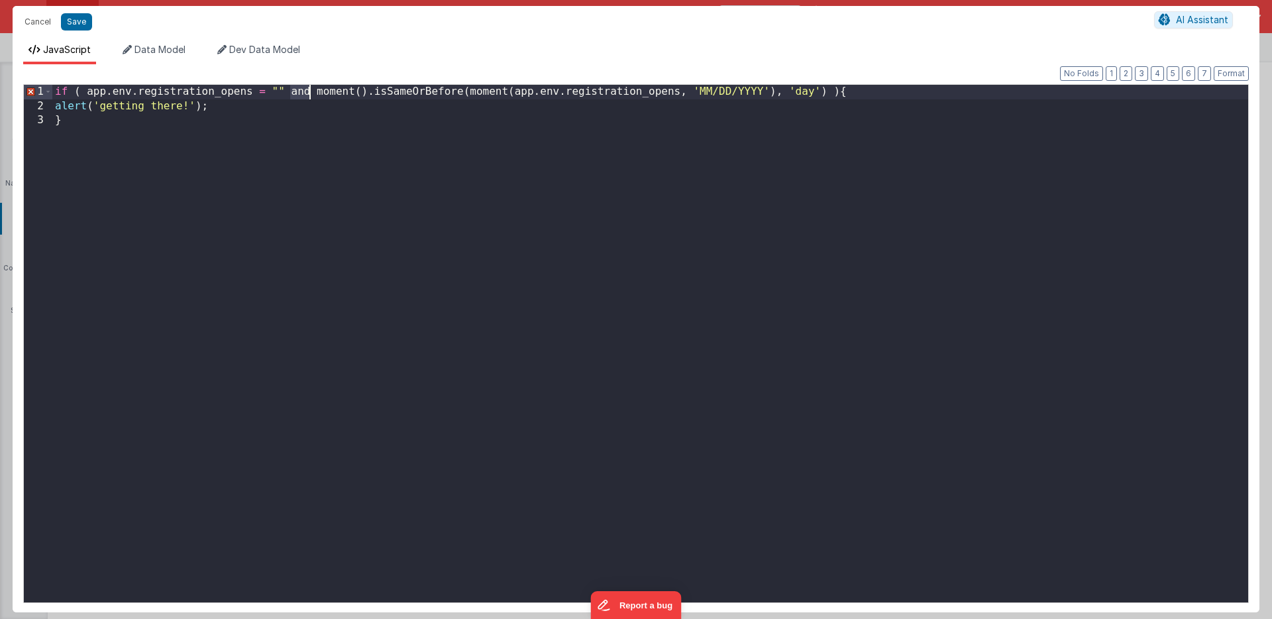
click at [301, 91] on div "if ( app . env . registration_opens = "" and moment ( ) . isSameOrBefore ( mome…" at bounding box center [650, 358] width 1196 height 546
click at [78, 23] on button "Save" at bounding box center [76, 21] width 31 height 17
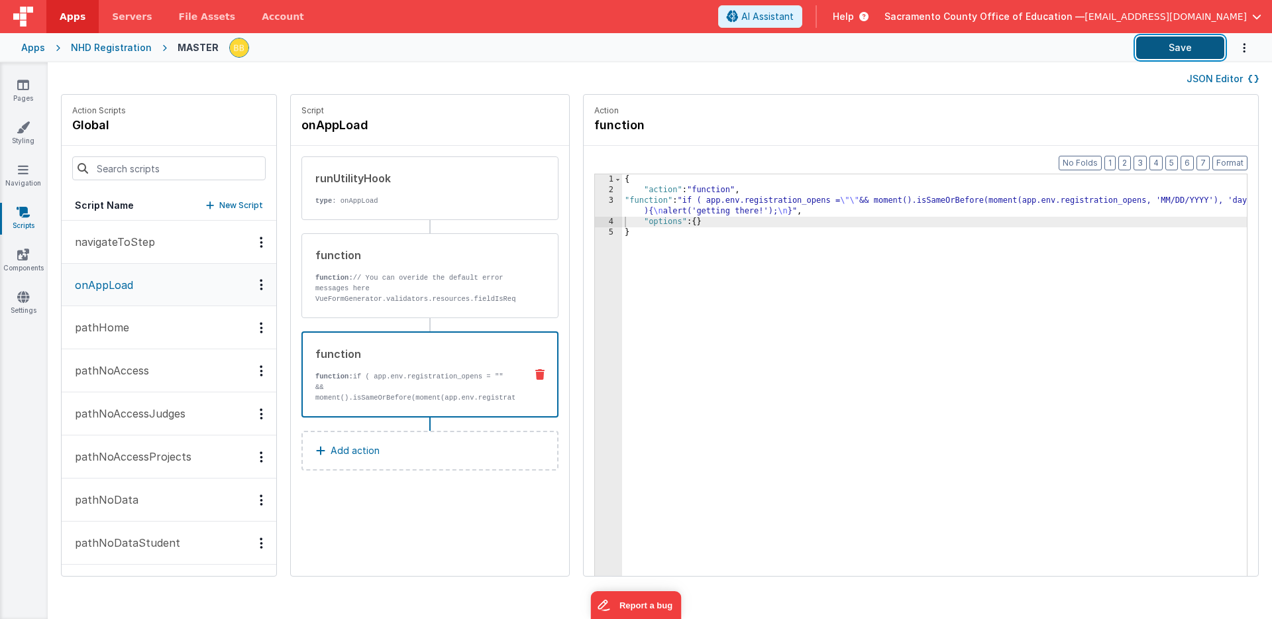
click at [1161, 48] on button "Save" at bounding box center [1180, 47] width 88 height 23
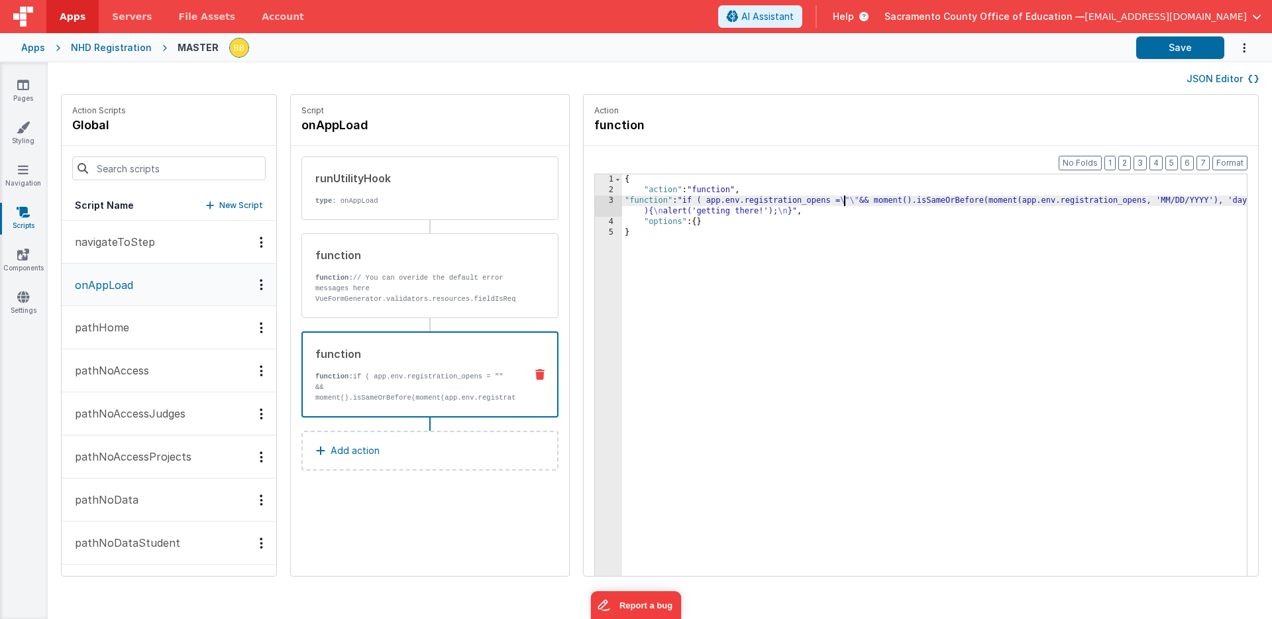
click at [804, 203] on div "{ "action" : "function" , "function" : "if ( app.env.registration_opens = \"\" …" at bounding box center [954, 406] width 664 height 464
click at [671, 202] on div "{ "action" : "function" , "function" : "if ( app.env.registration_opens == \"\"…" at bounding box center [954, 406] width 664 height 464
click at [1161, 48] on button "Save" at bounding box center [1180, 47] width 88 height 23
click at [676, 202] on div "{ "action" : "function" , "function" : "if ( !app.env.registration_opens == \"\…" at bounding box center [954, 406] width 664 height 464
click at [803, 201] on div "{ "action" : "function" , "function" : "if ( app.env.registration_opens == \"\"…" at bounding box center [954, 406] width 664 height 464
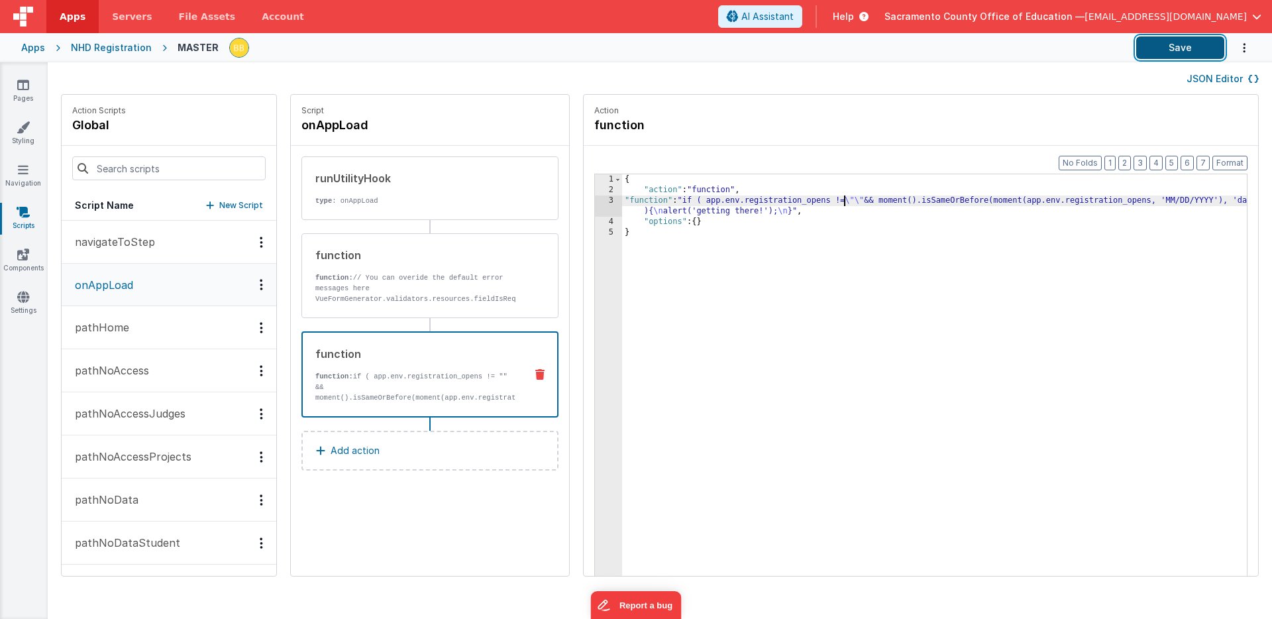
click at [1193, 44] on button "Save" at bounding box center [1180, 47] width 88 height 23
click at [622, 201] on div "{ "action" : "function" , "function" : "if ( app.env.registration_opens != \"\"…" at bounding box center [954, 406] width 664 height 464
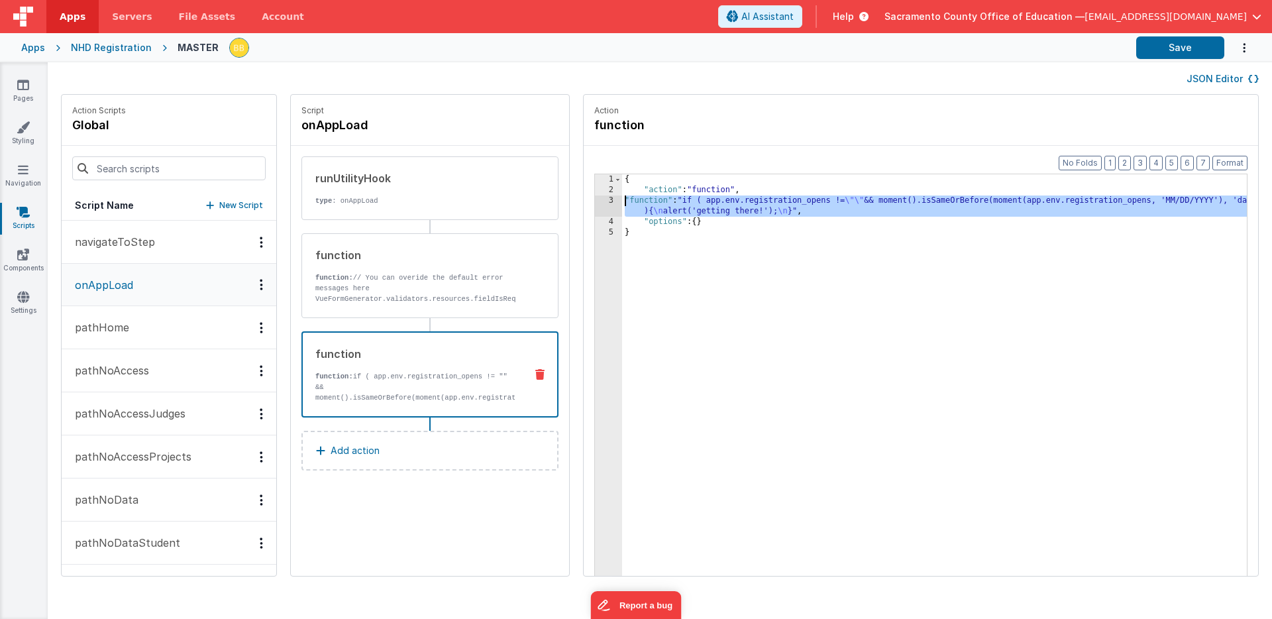
click at [595, 199] on div "3" at bounding box center [608, 205] width 27 height 21
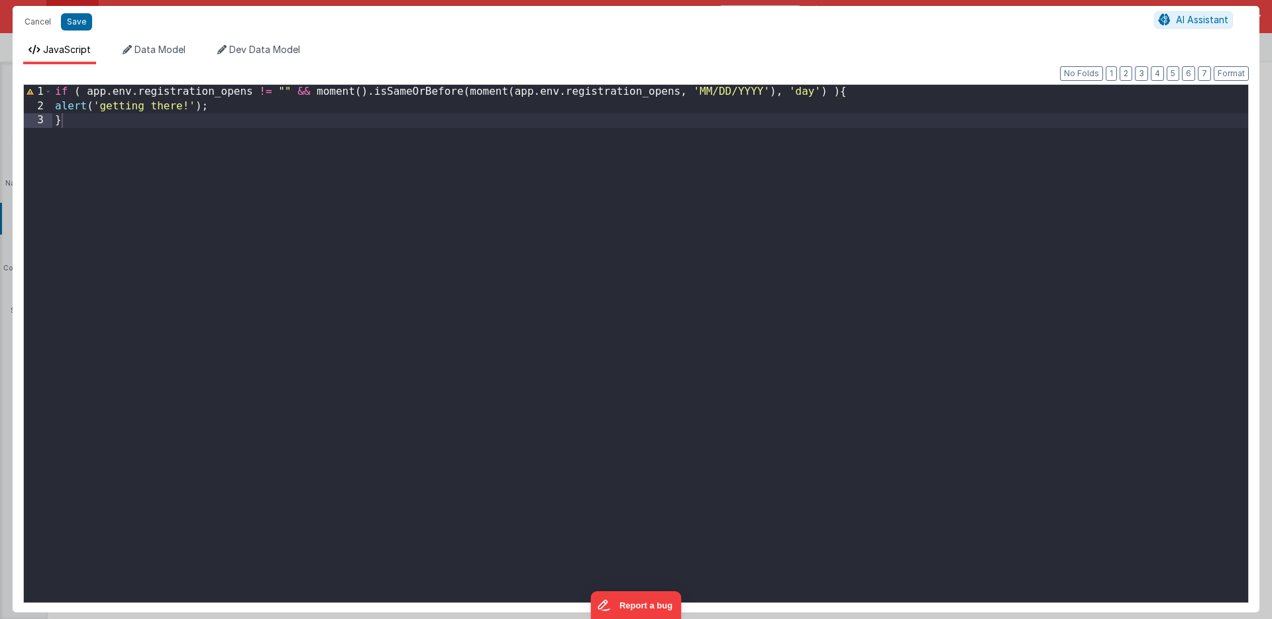
click at [128, 109] on div "if ( app . env . registration_opens != "" && moment ( ) . isSameOrBefore ( mome…" at bounding box center [650, 358] width 1196 height 546
drag, startPoint x: 128, startPoint y: 109, endPoint x: 158, endPoint y: 105, distance: 30.1
click at [158, 105] on div "if ( app . env . registration_opens != "" && moment ( ) . isSameOrBefore ( mome…" at bounding box center [650, 358] width 1196 height 546
click at [97, 119] on div "if ( app . env . registration_opens != "" && moment ( ) . isSameOrBefore ( mome…" at bounding box center [650, 358] width 1196 height 546
click at [117, 134] on div "if ( app . env . registration_opens != "" && moment ( ) . isSameOrBefore ( mome…" at bounding box center [650, 358] width 1196 height 546
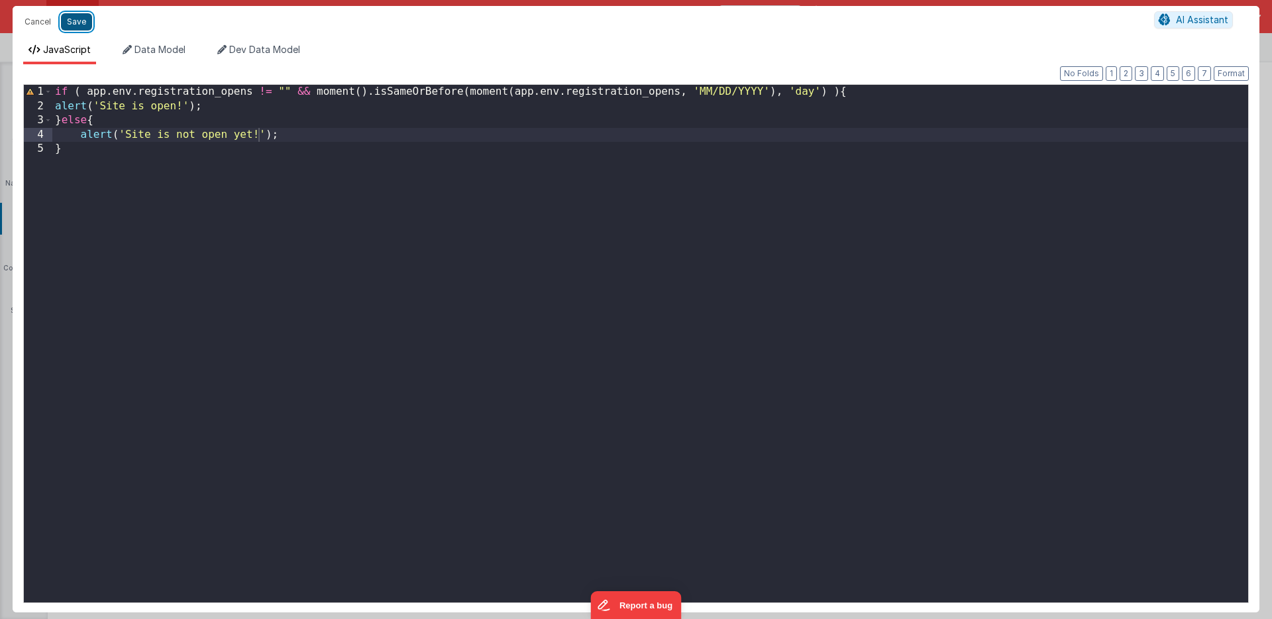
click at [72, 21] on button "Save" at bounding box center [76, 21] width 31 height 17
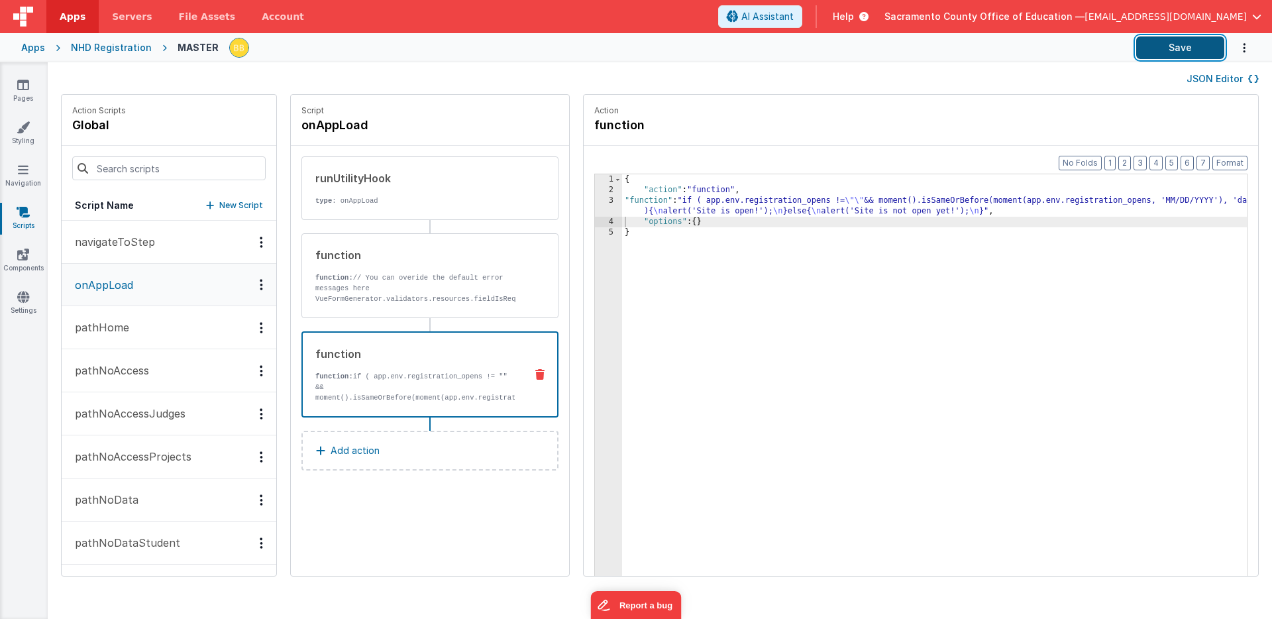
click at [1162, 43] on button "Save" at bounding box center [1180, 47] width 88 height 23
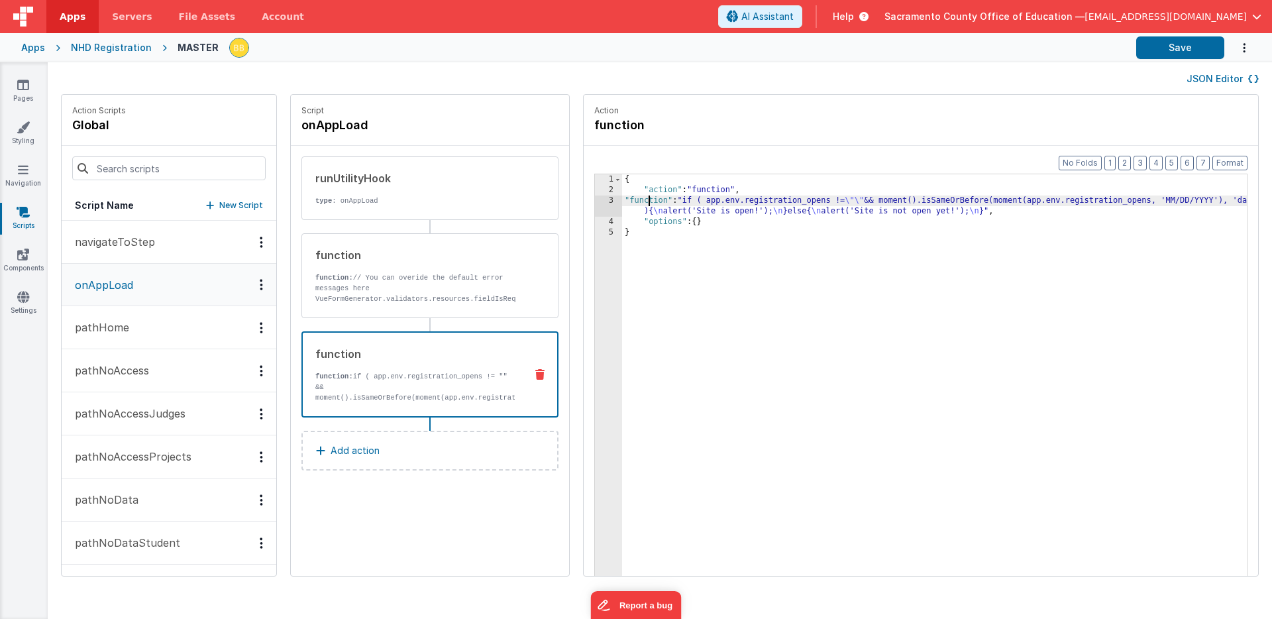
click at [622, 202] on div "{ "action" : "function" , "function" : "if ( app.env.registration_opens != \"\"…" at bounding box center [954, 406] width 664 height 464
click at [595, 199] on div "3" at bounding box center [608, 205] width 27 height 21
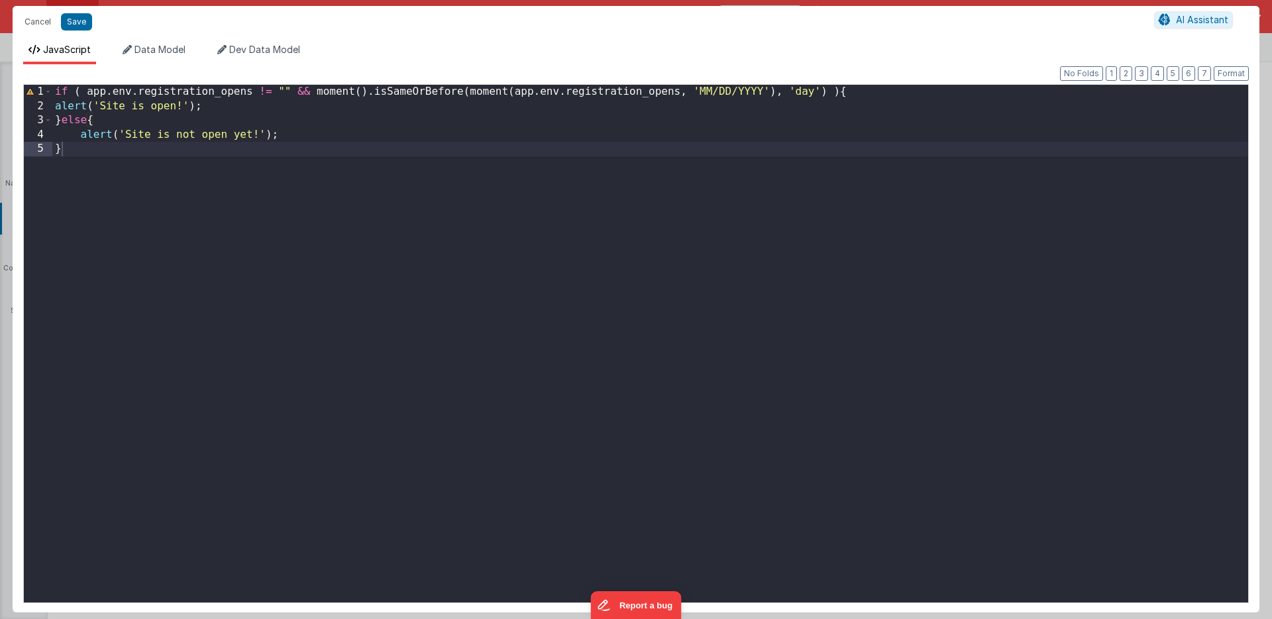
click at [98, 135] on div "if ( app . env . registration_opens != "" && moment ( ) . isSameOrBefore ( mome…" at bounding box center [650, 358] width 1196 height 546
click at [55, 107] on div "if ( app . env . registration_opens != "" && moment ( ) . isSameOrBefore ( mome…" at bounding box center [650, 358] width 1196 height 546
click at [69, 120] on div "if ( app . env . registration_opens != "" && moment ( ) . isSameOrBefore ( mome…" at bounding box center [650, 358] width 1196 height 546
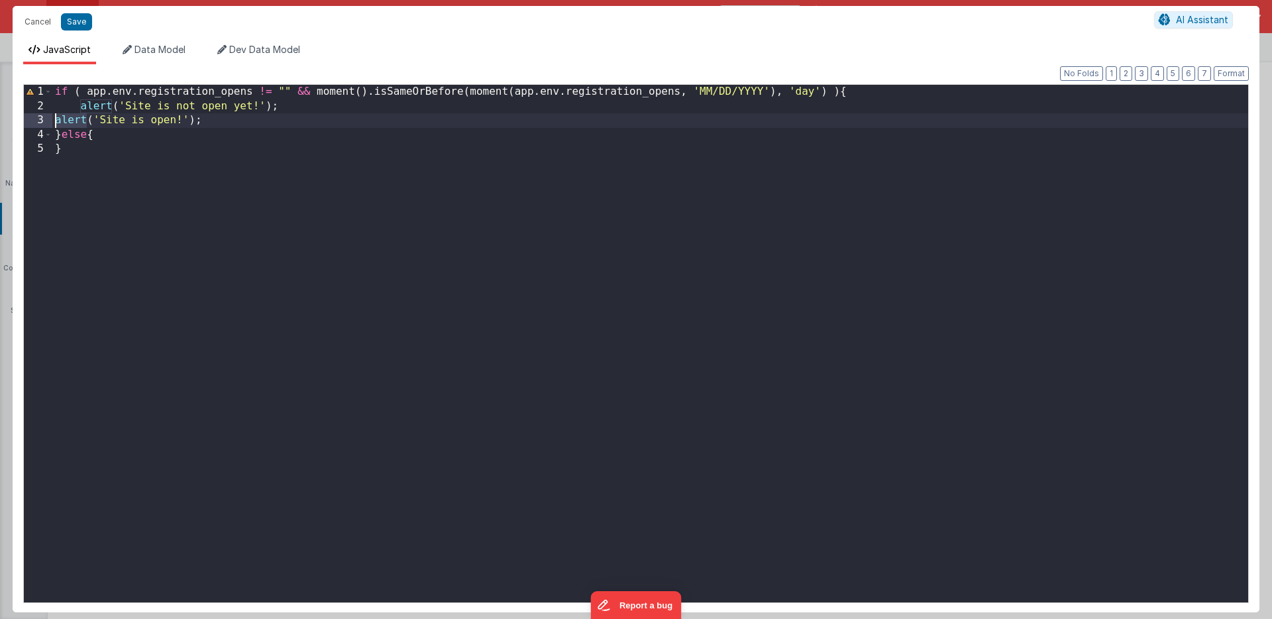
click at [69, 120] on div "if ( app . env . registration_opens != "" && moment ( ) . isSameOrBefore ( mome…" at bounding box center [650, 358] width 1196 height 546
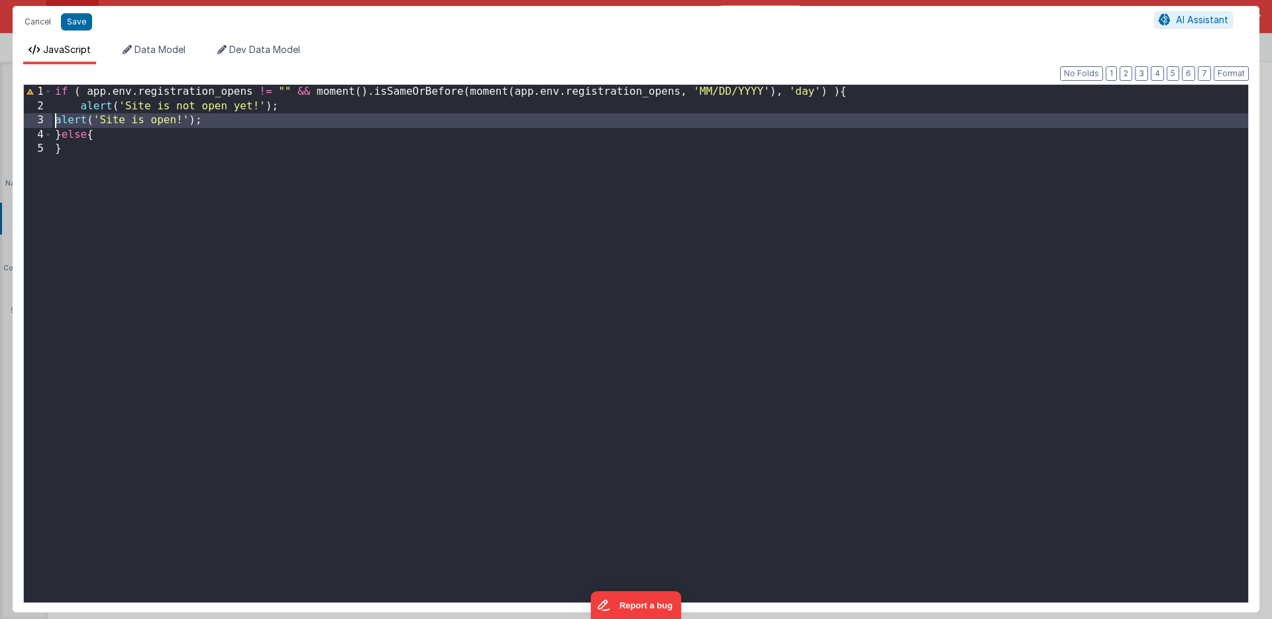
click at [69, 120] on div "if ( app . env . registration_opens != "" && moment ( ) . isSameOrBefore ( mome…" at bounding box center [650, 358] width 1196 height 546
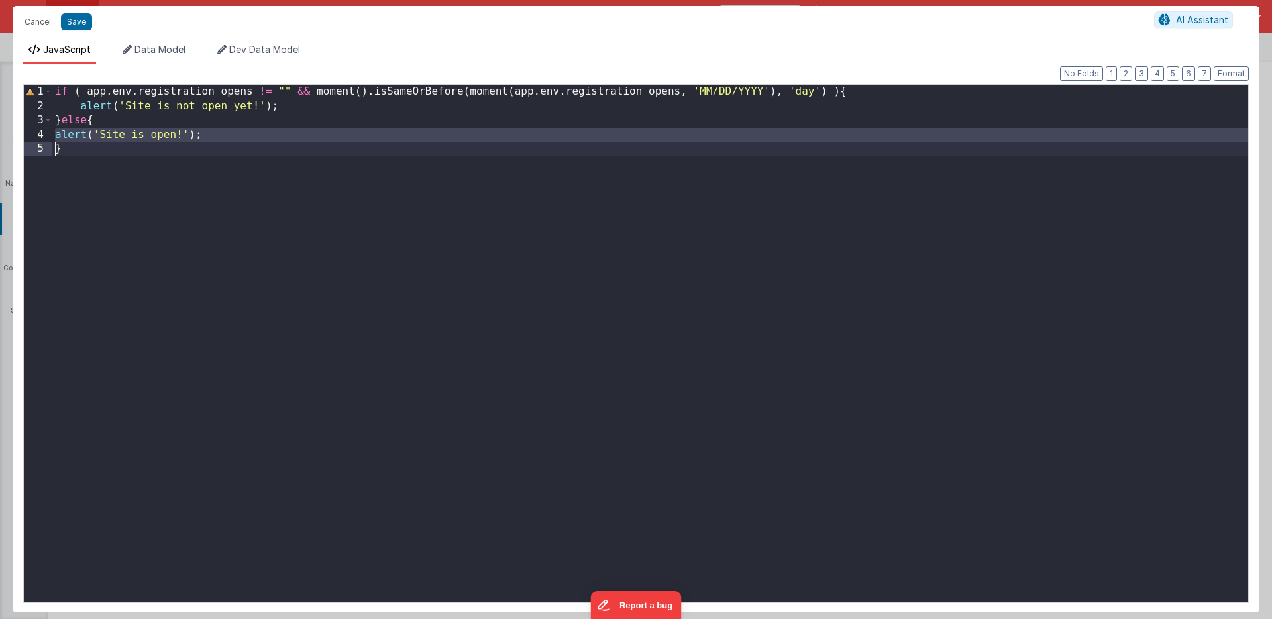
click at [58, 134] on div "if ( app . env . registration_opens != "" && moment ( ) . isSameOrBefore ( mome…" at bounding box center [650, 358] width 1196 height 546
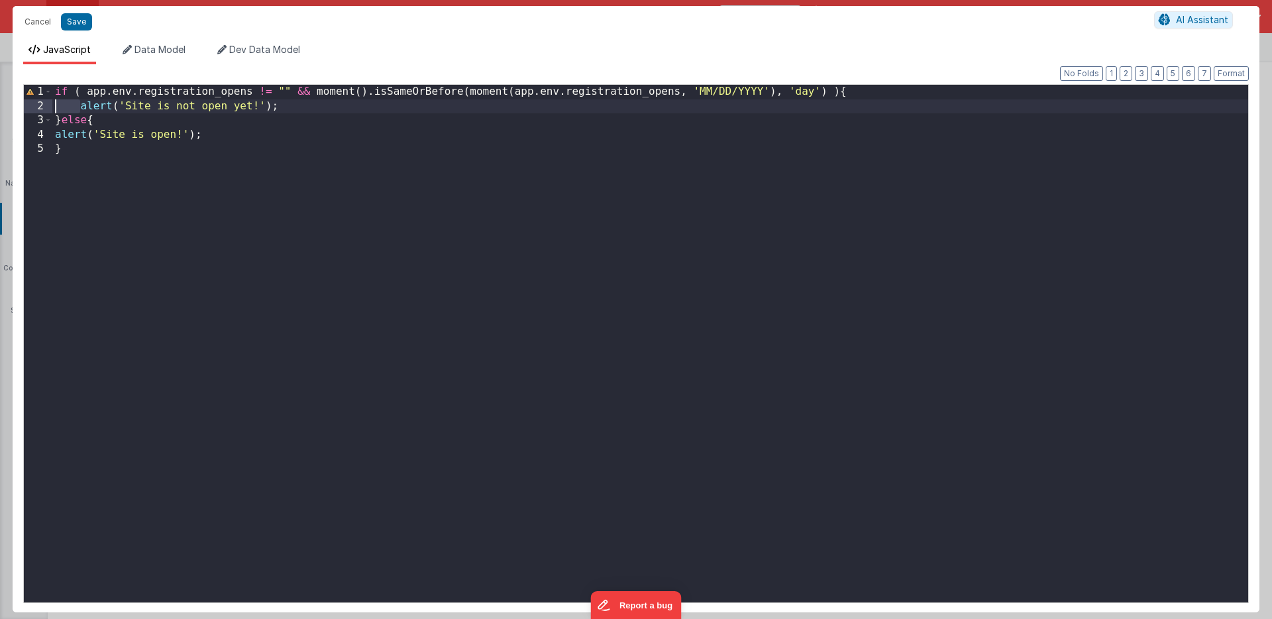
drag, startPoint x: 66, startPoint y: 107, endPoint x: 46, endPoint y: 108, distance: 19.9
click at [46, 108] on div "1 2 3 4 5 if ( app . env . registration_opens != "" && moment ( ) . isSameOrBef…" at bounding box center [635, 343] width 1225 height 519
click at [55, 135] on div "if ( app . env . registration_opens != "" && moment ( ) . isSameOrBefore ( mome…" at bounding box center [650, 358] width 1196 height 546
click at [139, 195] on div "if ( app . env . registration_opens != "" && moment ( ) . isSameOrBefore ( mome…" at bounding box center [650, 358] width 1196 height 546
click at [271, 94] on div "if ( app . env . registration_opens != "" && moment ( ) . isSameOrBefore ( mome…" at bounding box center [650, 358] width 1196 height 546
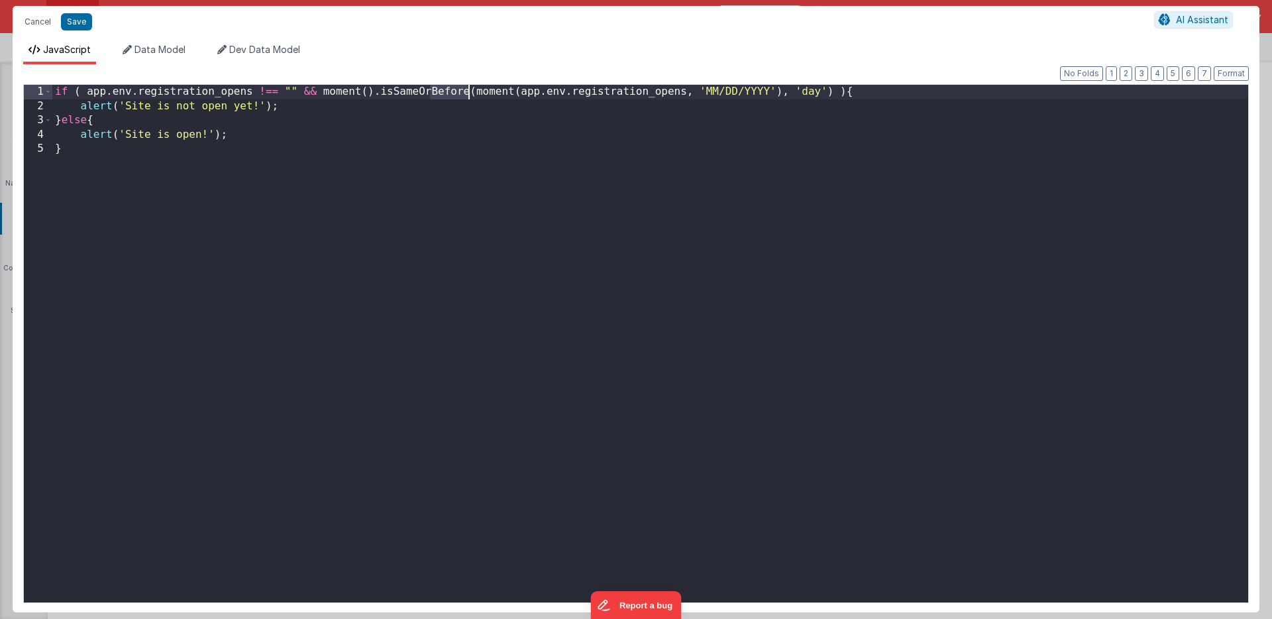
drag, startPoint x: 431, startPoint y: 91, endPoint x: 468, endPoint y: 91, distance: 36.4
click at [468, 91] on div "if ( app . env . registration_opens !== "" && moment ( ) . isSameOrBefore ( mom…" at bounding box center [650, 358] width 1196 height 546
click at [79, 21] on button "Save" at bounding box center [76, 21] width 31 height 17
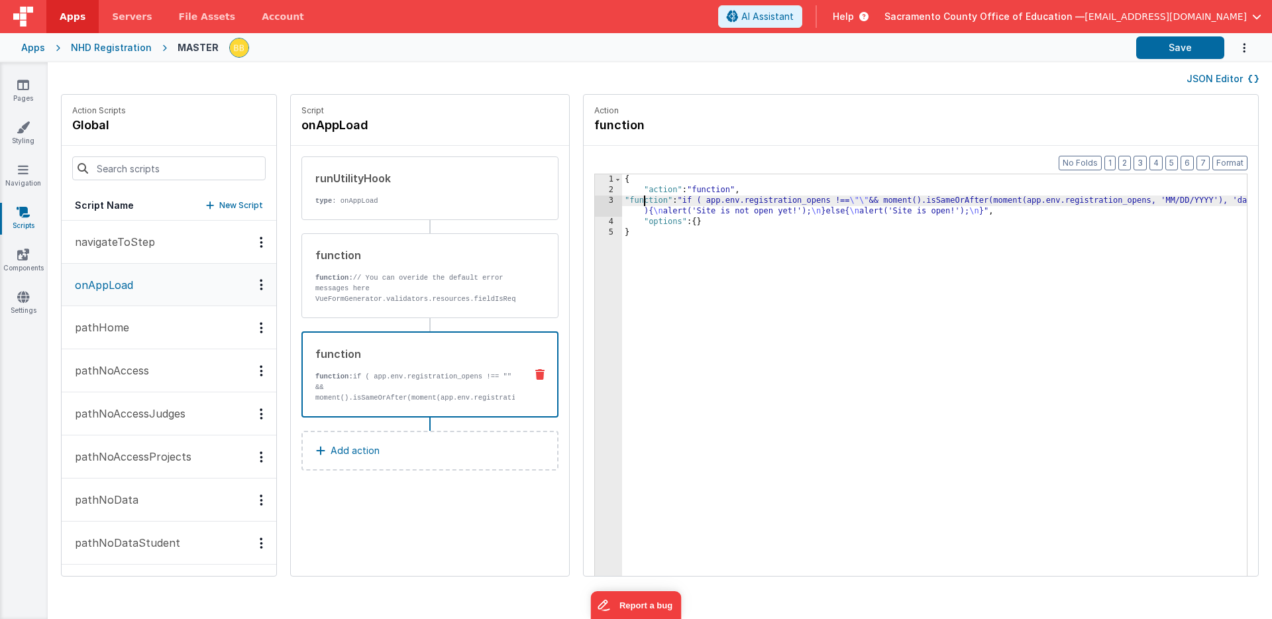
click at [622, 199] on div "{ "action" : "function" , "function" : "if ( app.env.registration_opens !== \"\…" at bounding box center [954, 406] width 664 height 464
click at [595, 199] on div "3" at bounding box center [608, 205] width 27 height 21
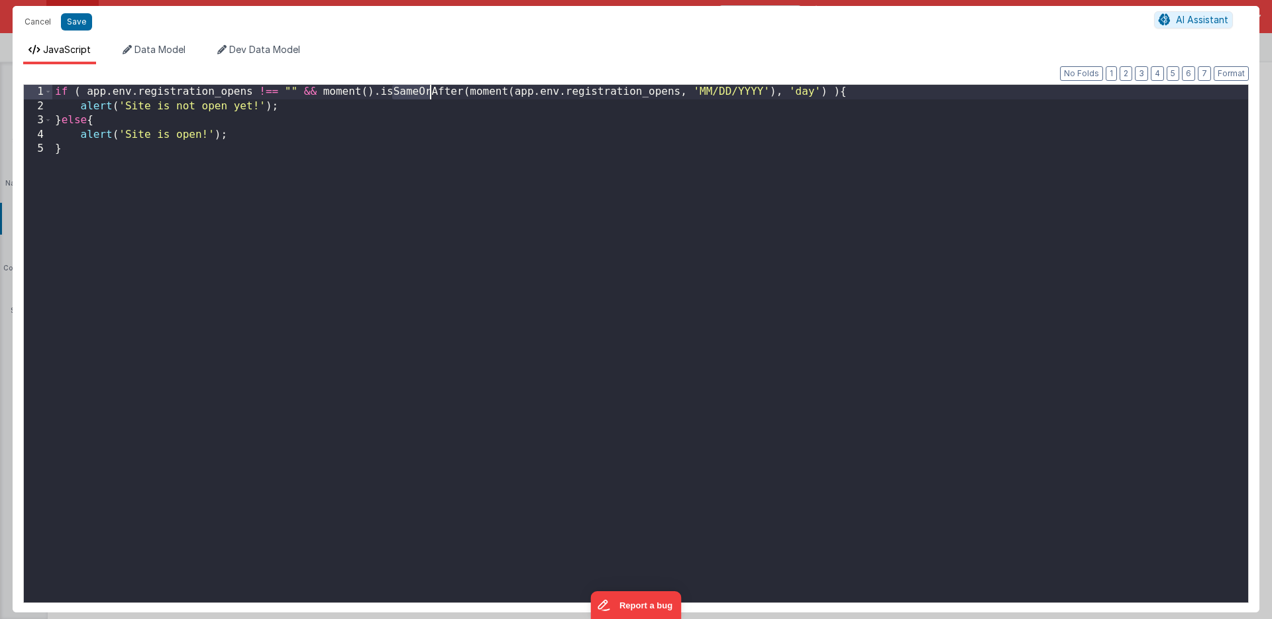
drag, startPoint x: 394, startPoint y: 93, endPoint x: 429, endPoint y: 93, distance: 34.4
click at [429, 93] on div "if ( app . env . registration_opens !== "" && moment ( ) . isSameOrAfter ( mome…" at bounding box center [650, 358] width 1196 height 546
click at [76, 19] on button "Save" at bounding box center [76, 21] width 31 height 17
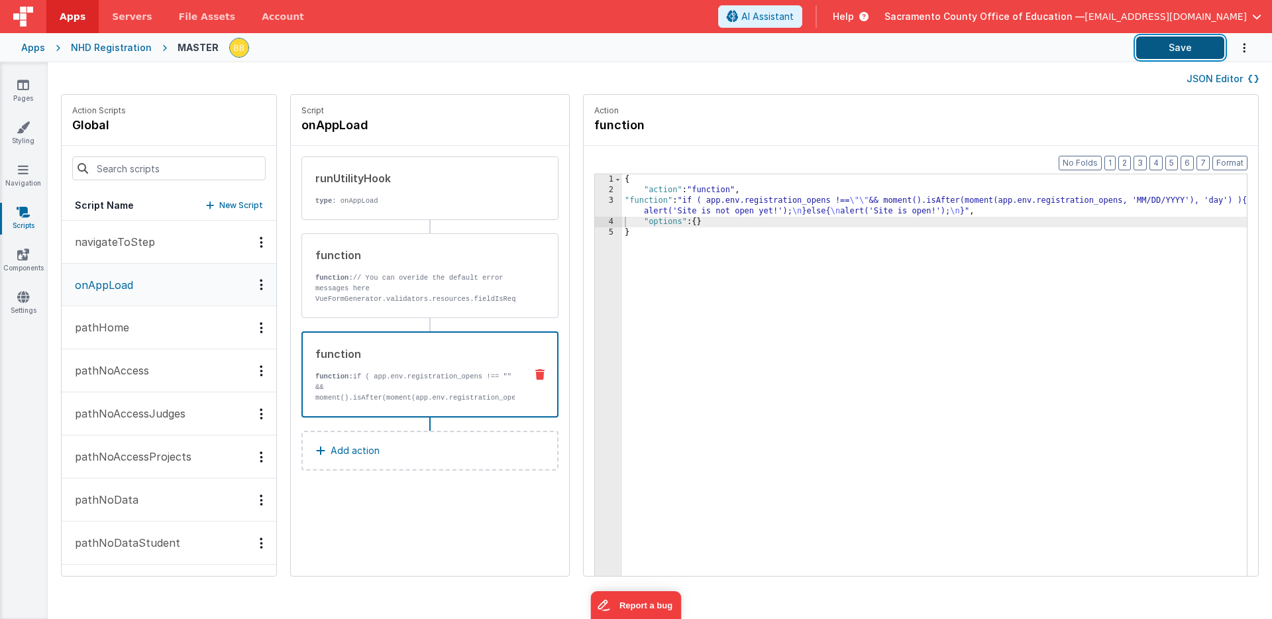
click at [1157, 46] on button "Save" at bounding box center [1180, 47] width 88 height 23
click at [622, 201] on div "{ "action" : "function" , "function" : "if ( app.env.registration_opens !== \"\…" at bounding box center [954, 406] width 664 height 464
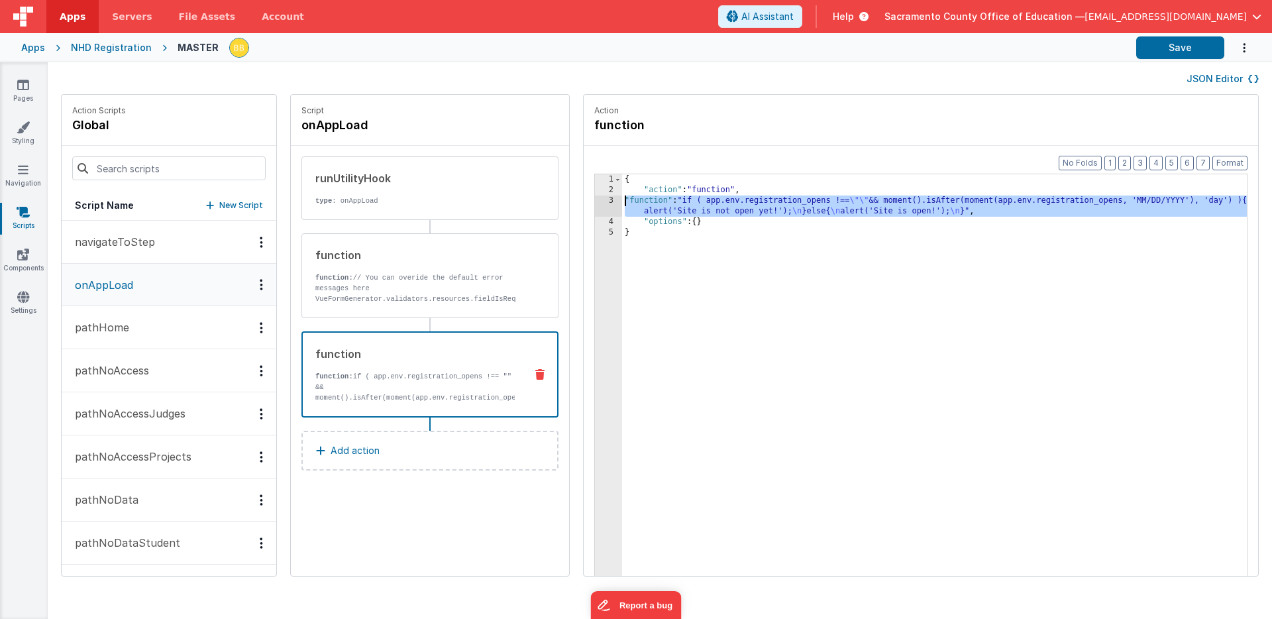
click at [595, 199] on div "3" at bounding box center [608, 205] width 27 height 21
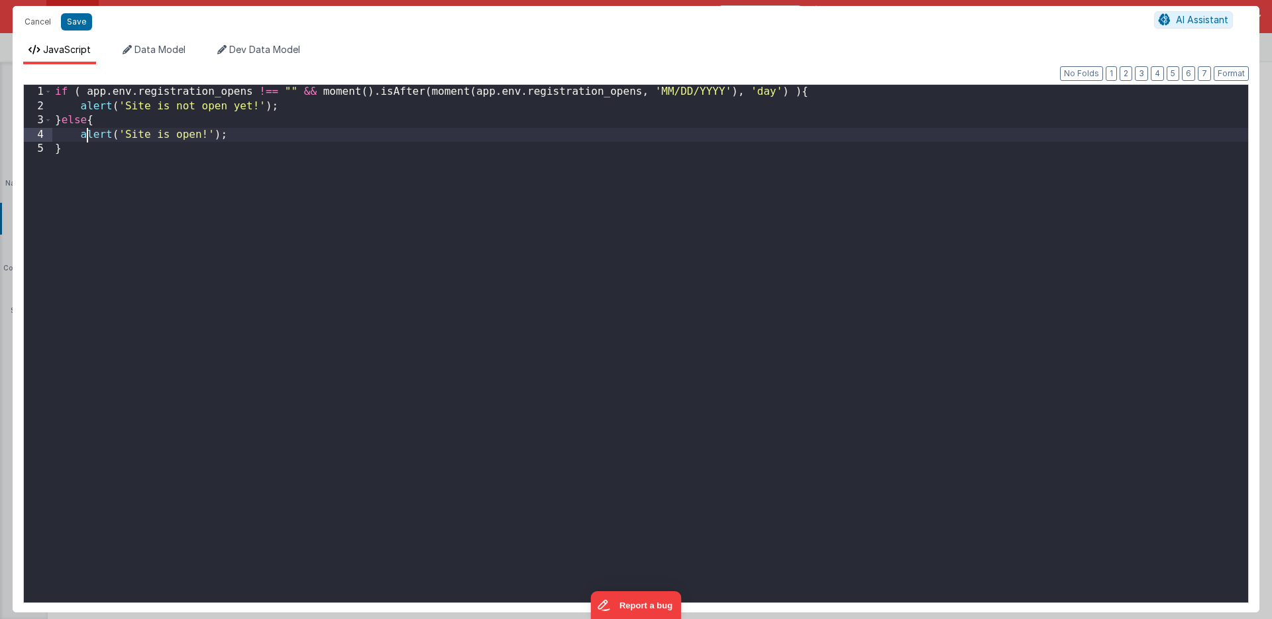
click at [85, 135] on div "if ( app . env . registration_opens !== "" && moment ( ) . isAfter ( moment ( a…" at bounding box center [650, 358] width 1196 height 546
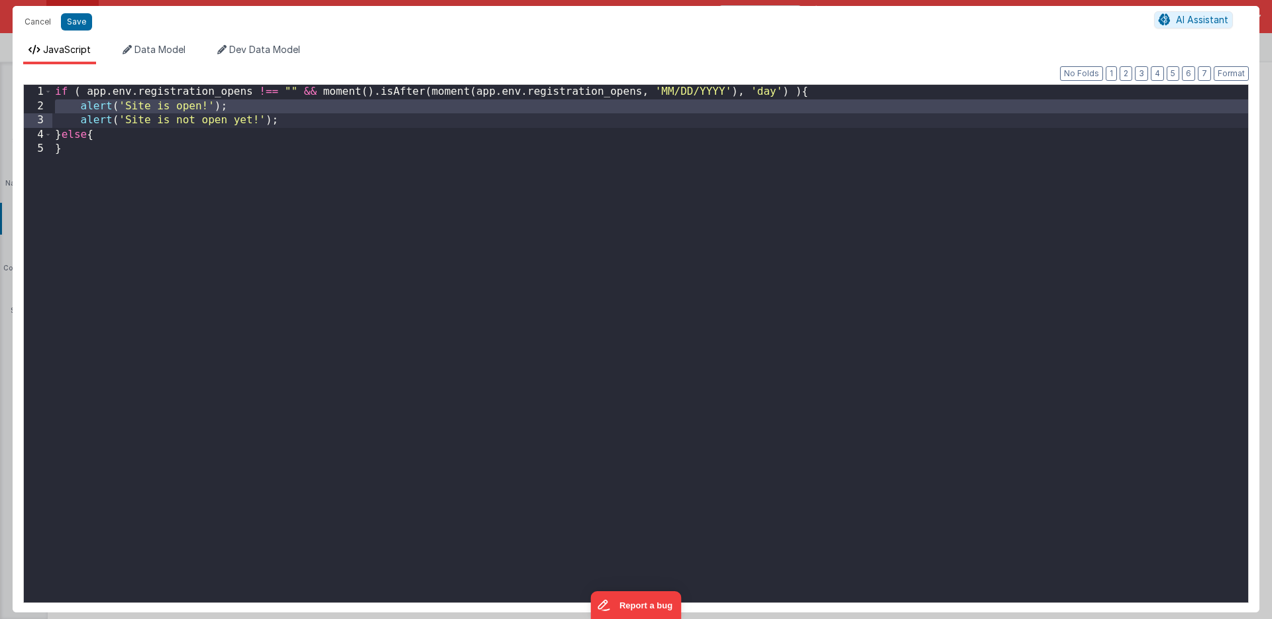
click at [89, 121] on div "if ( app . env . registration_opens !== "" && moment ( ) . isAfter ( moment ( a…" at bounding box center [650, 358] width 1196 height 546
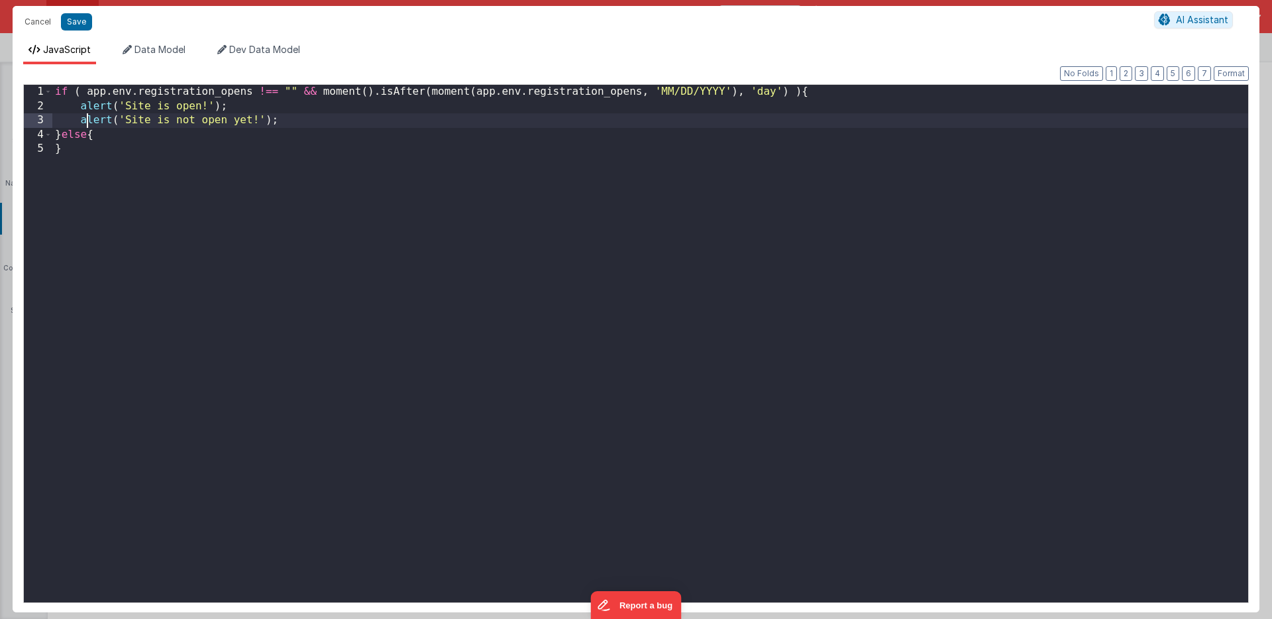
click at [89, 121] on div "if ( app . env . registration_opens !== "" && moment ( ) . isAfter ( moment ( a…" at bounding box center [650, 358] width 1196 height 546
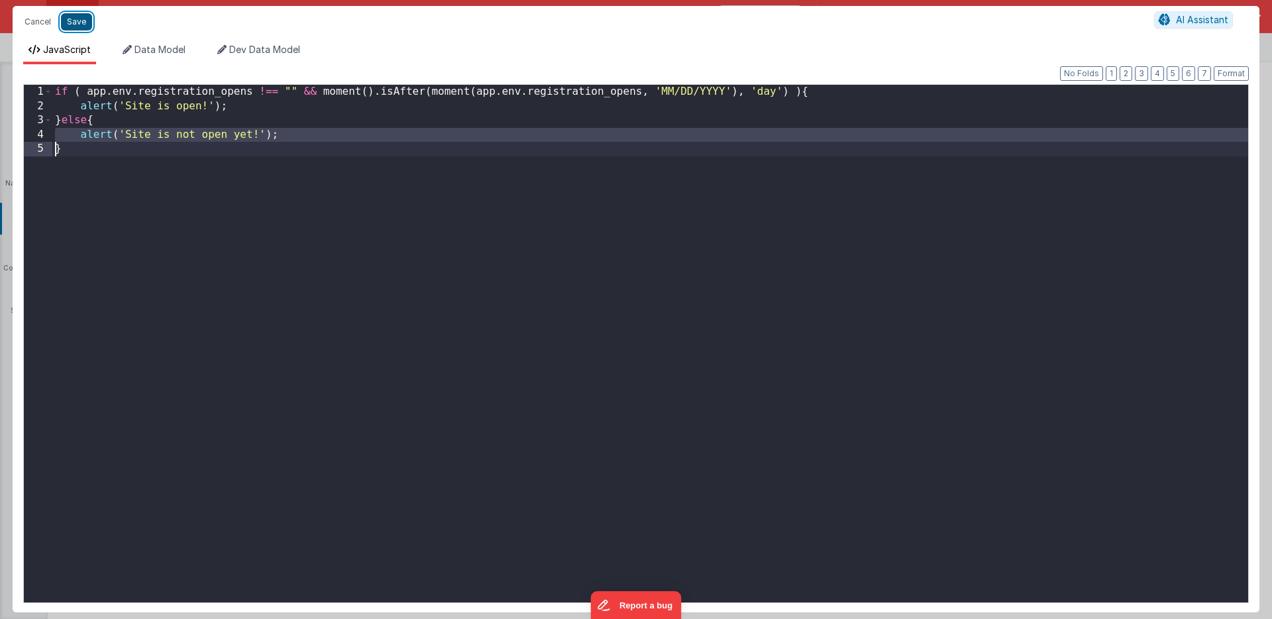
click at [75, 19] on button "Save" at bounding box center [76, 21] width 31 height 17
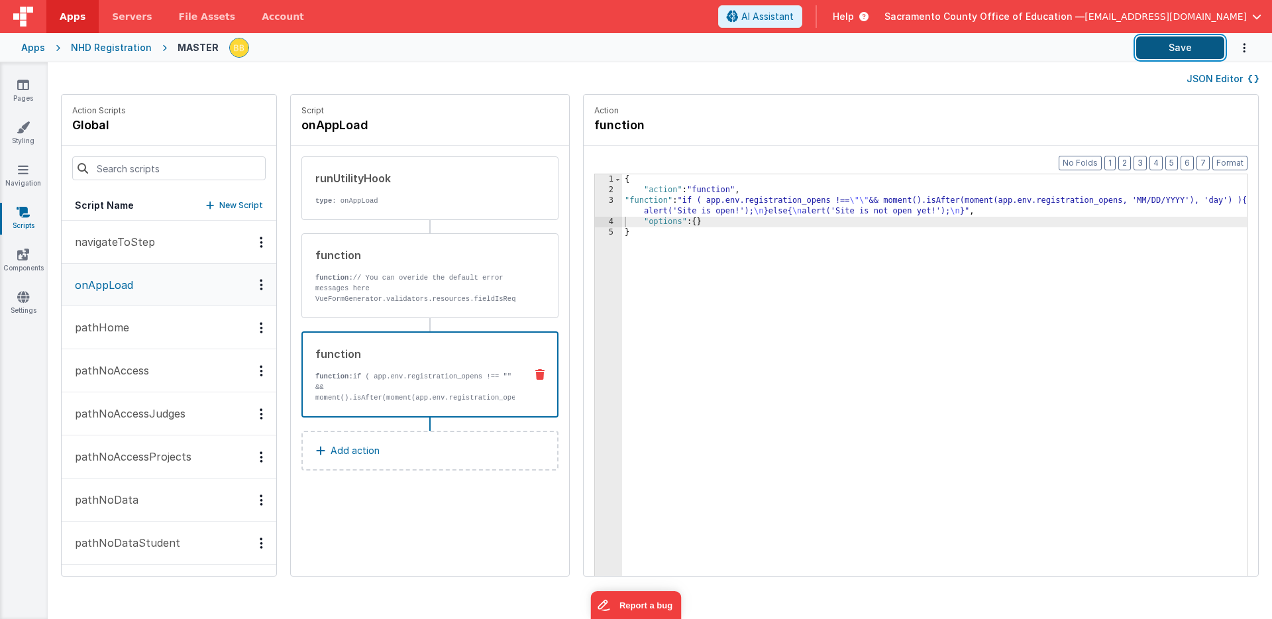
click at [1187, 48] on button "Save" at bounding box center [1180, 47] width 88 height 23
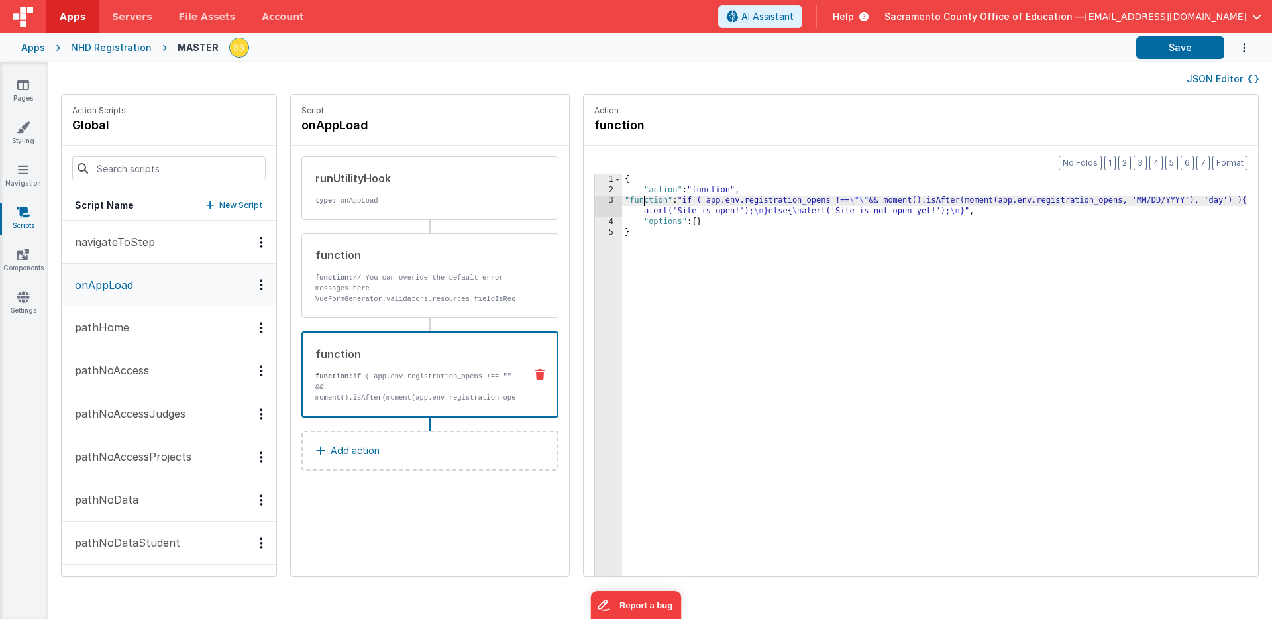
click at [622, 203] on div "{ "action" : "function" , "function" : "if ( app.env.registration_opens !== \"\…" at bounding box center [954, 406] width 664 height 464
click at [595, 201] on div "3" at bounding box center [608, 205] width 27 height 21
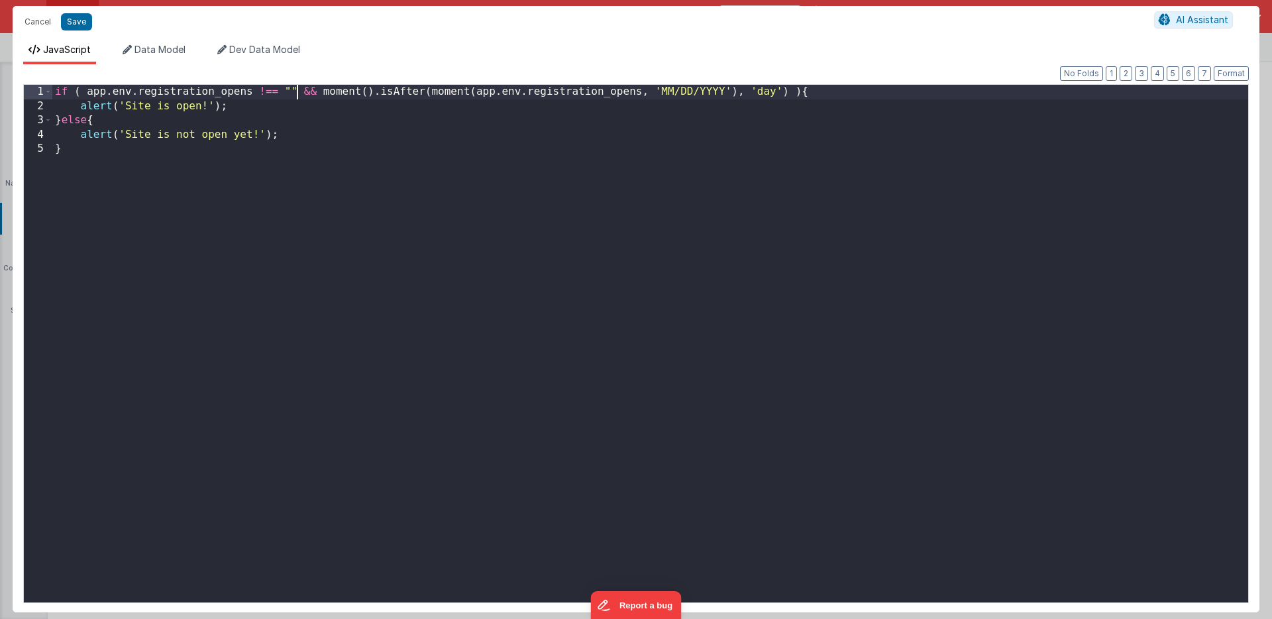
click at [297, 91] on div "if ( app . env . registration_opens !== "" && moment ( ) . isAfter ( moment ( a…" at bounding box center [650, 358] width 1196 height 546
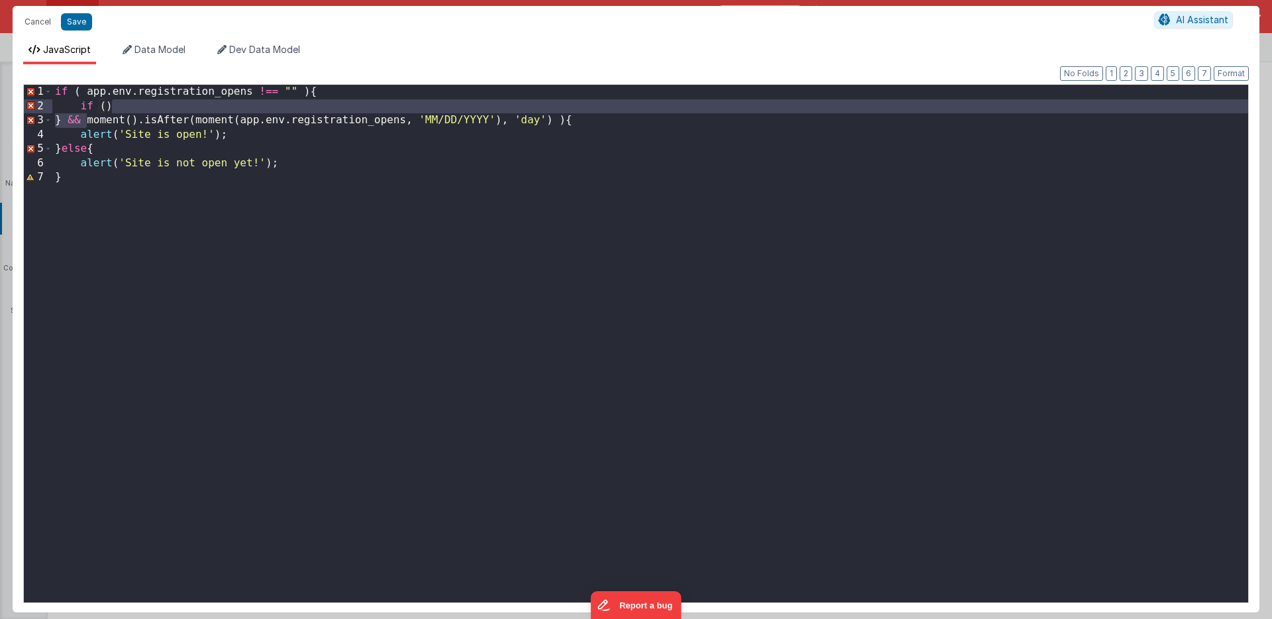
drag, startPoint x: 85, startPoint y: 121, endPoint x: 123, endPoint y: 109, distance: 39.4
click at [123, 109] on div "if ( app . env . registration_opens !== "" ) { if ( ) } && moment ( ) . isAfter…" at bounding box center [650, 358] width 1196 height 546
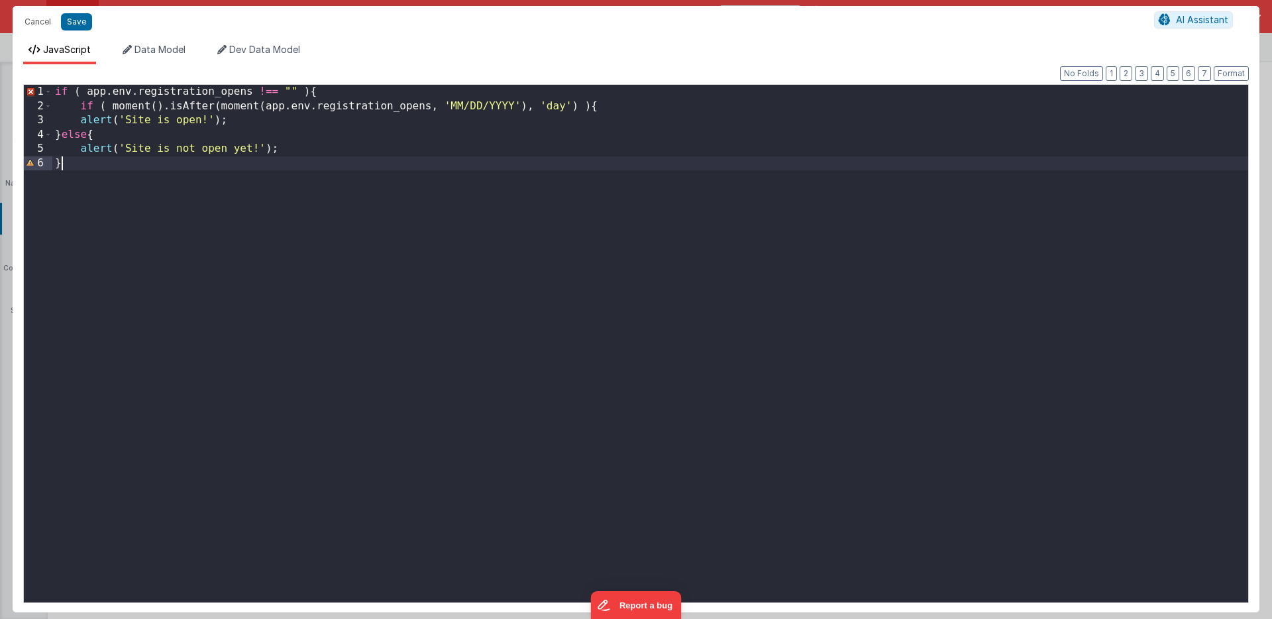
click at [67, 169] on div "if ( app . env . registration_opens !== "" ) { if ( moment ( ) . isAfter ( mome…" at bounding box center [650, 358] width 1196 height 546
drag, startPoint x: 78, startPoint y: 106, endPoint x: 50, endPoint y: 105, distance: 27.8
click at [50, 105] on div "1 2 3 4 5 6 7 if ( app . env . registration_opens !== "" ) { if ( moment ( ) . …" at bounding box center [635, 343] width 1225 height 519
click at [66, 105] on div "if ( app . env . registration_opens !== "" ) { if ( moment ( ) . isAfter ( mome…" at bounding box center [650, 358] width 1196 height 546
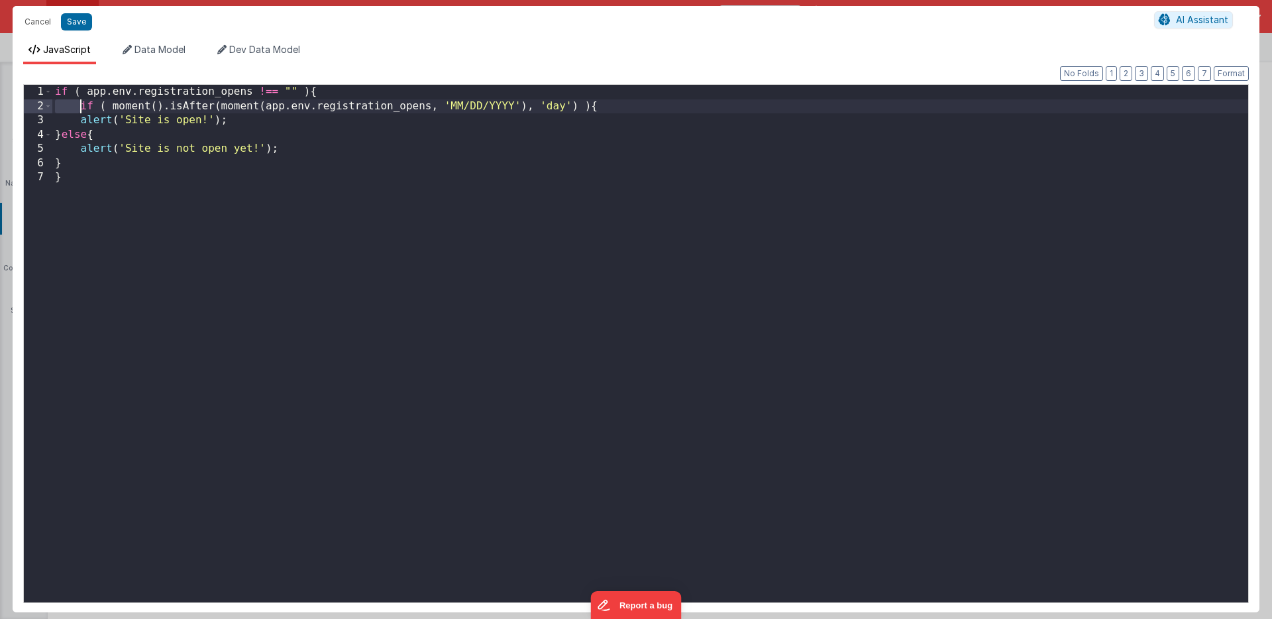
click at [68, 105] on div "if ( app . env . registration_opens !== "" ) { if ( moment ( ) . isAfter ( mome…" at bounding box center [650, 358] width 1196 height 546
click at [54, 134] on div "if ( app . env . registration_opens !== "" ) { if ( moment ( ) . isAfter ( mome…" at bounding box center [650, 358] width 1196 height 546
click at [75, 123] on div "if ( app . env . registration_opens !== "" ) { if ( moment ( ) . isAfter ( mome…" at bounding box center [650, 358] width 1196 height 546
click at [79, 121] on div "if ( app . env . registration_opens !== "" ) { if ( moment ( ) . isAfter ( mome…" at bounding box center [650, 358] width 1196 height 546
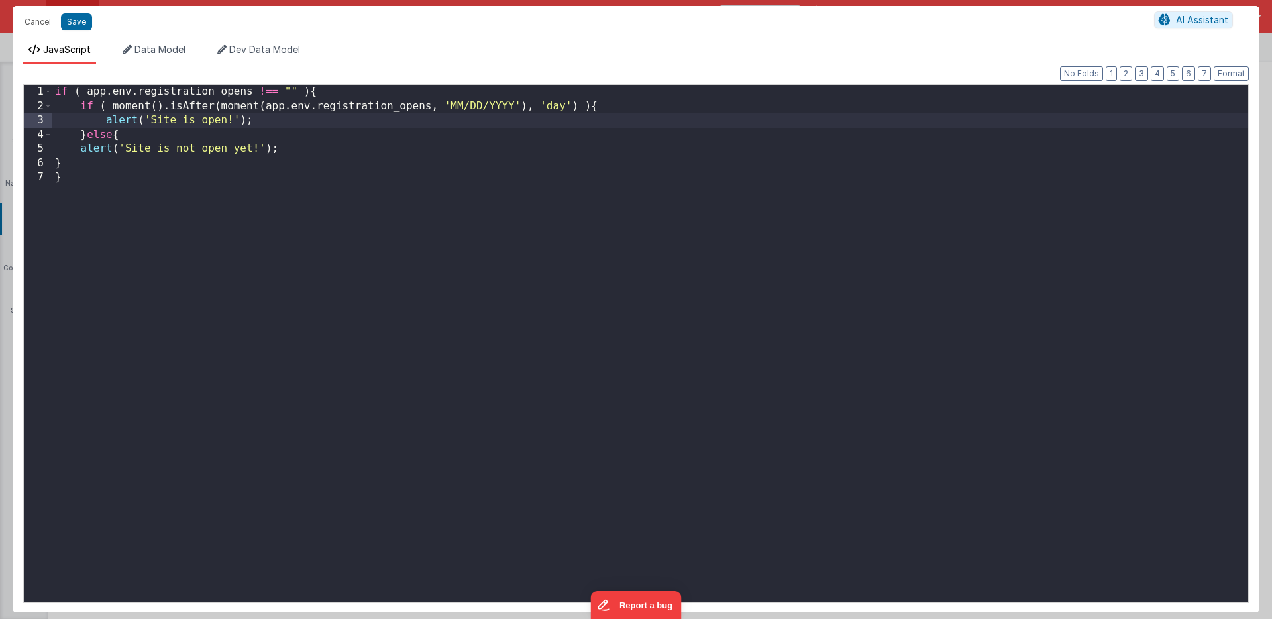
click at [80, 148] on div "if ( app . env . registration_opens !== "" ) { if ( moment ( ) . isAfter ( mome…" at bounding box center [650, 358] width 1196 height 546
paste textarea
click at [53, 164] on div "if ( app . env . registration_opens !== "" ) { if ( moment ( ) . isAfter ( mome…" at bounding box center [650, 358] width 1196 height 546
click at [79, 17] on button "Save" at bounding box center [76, 21] width 31 height 17
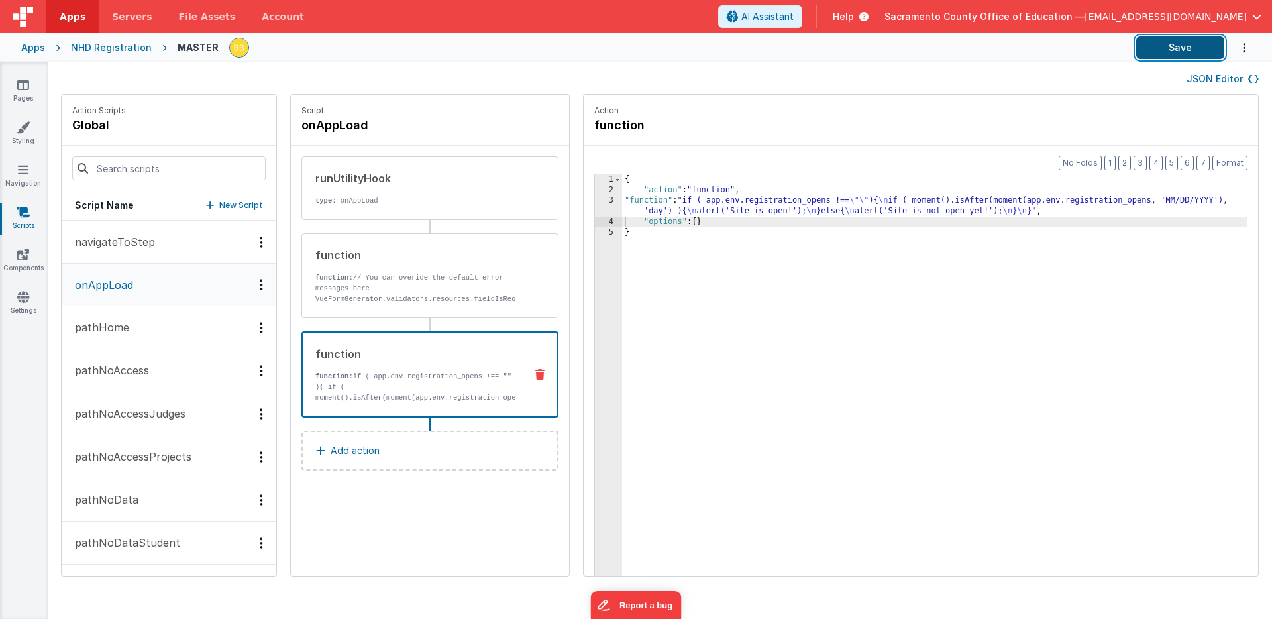
click at [1194, 44] on button "Save" at bounding box center [1180, 47] width 88 height 23
click at [622, 201] on div "{ "action" : "function" , "function" : "if ( app.env.registration_opens !== \"\…" at bounding box center [954, 406] width 664 height 464
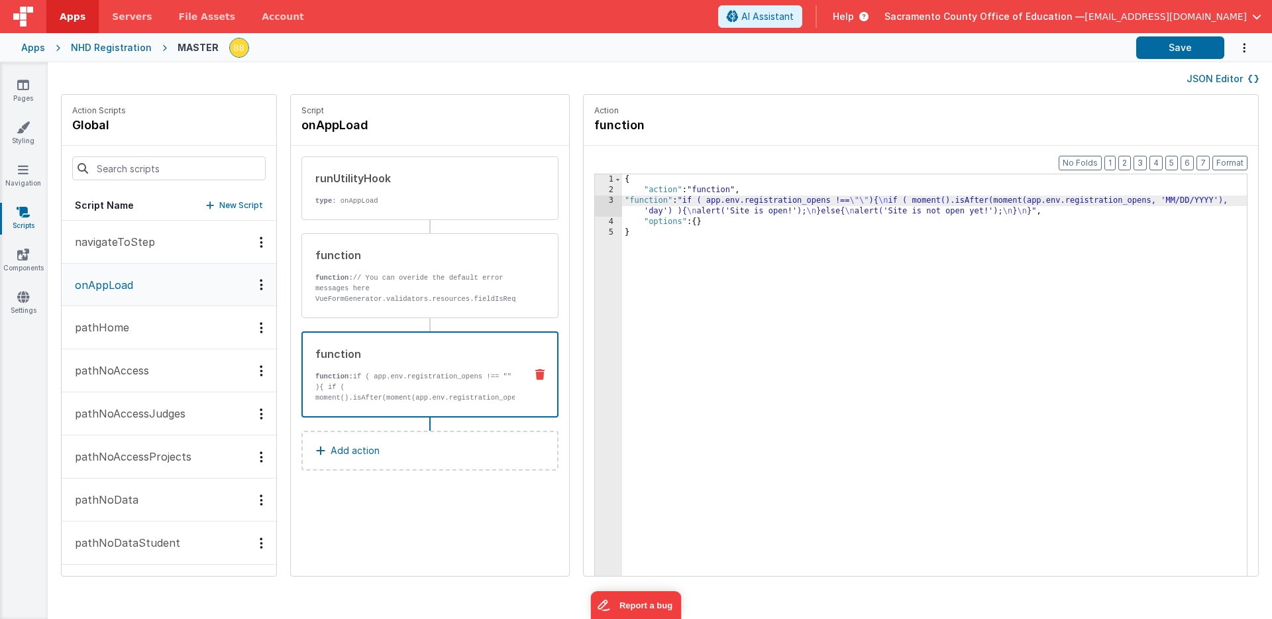
click at [595, 200] on div "3" at bounding box center [608, 205] width 27 height 21
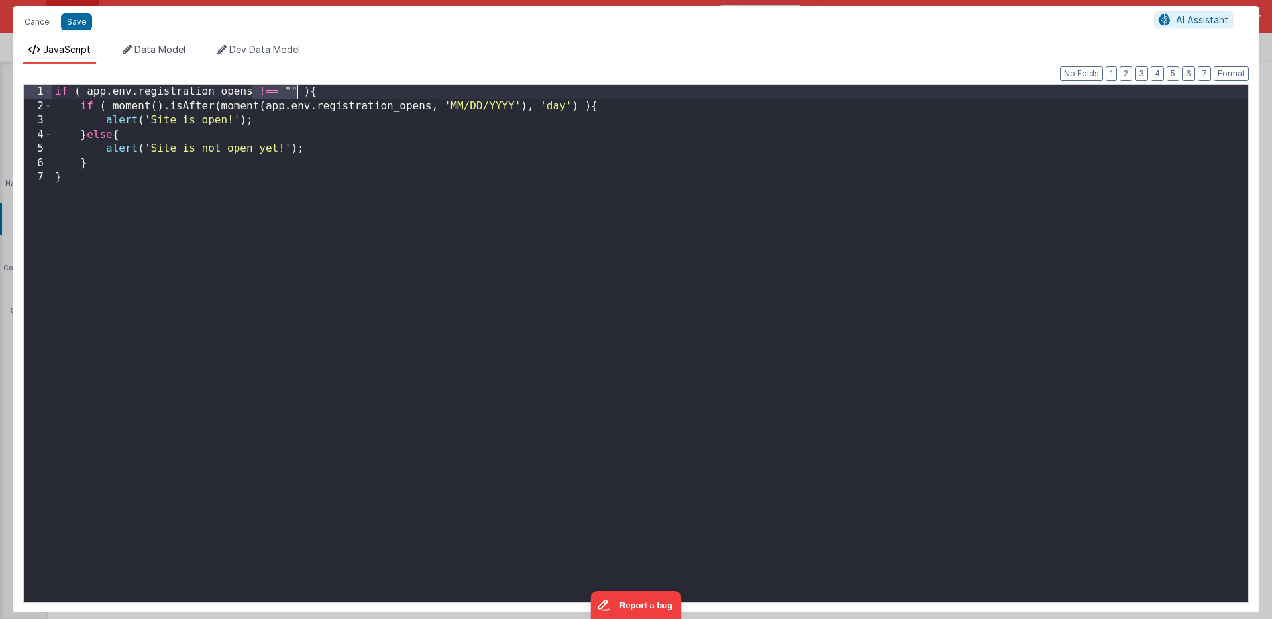
drag, startPoint x: 251, startPoint y: 93, endPoint x: 296, endPoint y: 91, distance: 45.1
click at [296, 91] on div "if ( app . env . registration_opens !== "" ) { if ( moment ( ) . isAfter ( mome…" at bounding box center [650, 358] width 1196 height 546
click at [75, 19] on button "Save" at bounding box center [76, 21] width 31 height 17
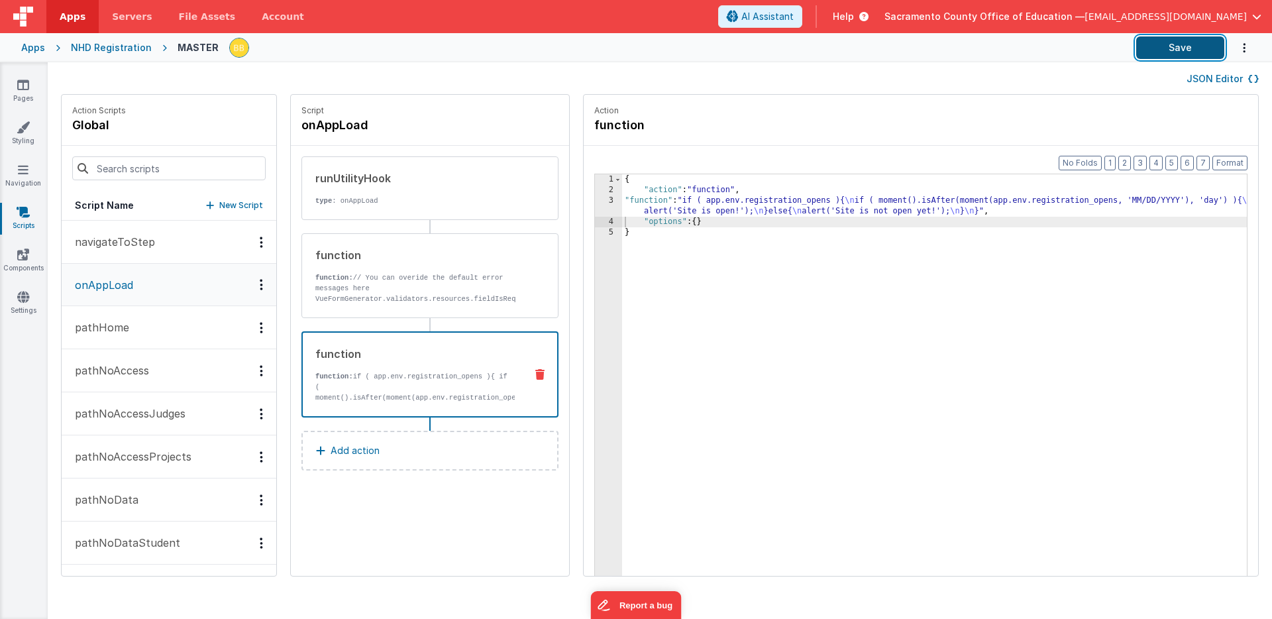
click at [1157, 43] on button "Save" at bounding box center [1180, 47] width 88 height 23
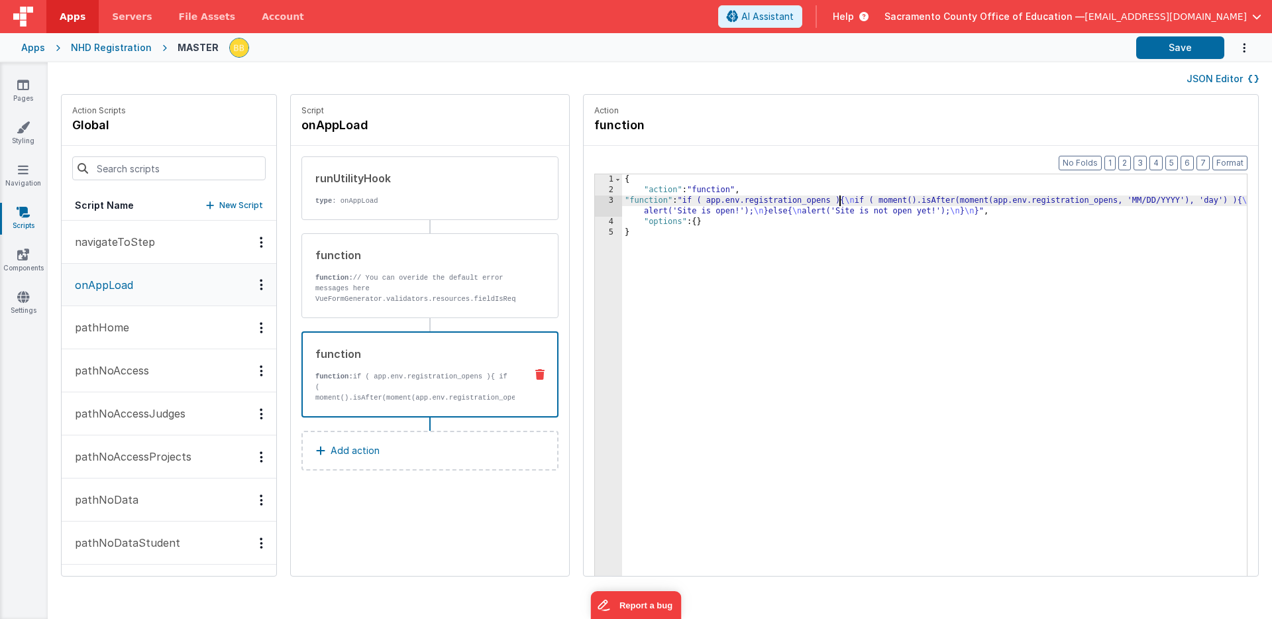
click at [799, 202] on div "{ "action" : "function" , "function" : "if ( app.env.registration_opens ){ \n i…" at bounding box center [954, 406] width 664 height 464
click at [1177, 44] on button "Save" at bounding box center [1180, 47] width 88 height 23
drag, startPoint x: 821, startPoint y: 200, endPoint x: 829, endPoint y: 199, distance: 8.0
click at [829, 199] on div "{ "action" : "function" , "function" : "if ( app.env.registration_opens !== '' …" at bounding box center [954, 406] width 664 height 464
click at [1180, 46] on button "Save" at bounding box center [1180, 47] width 88 height 23
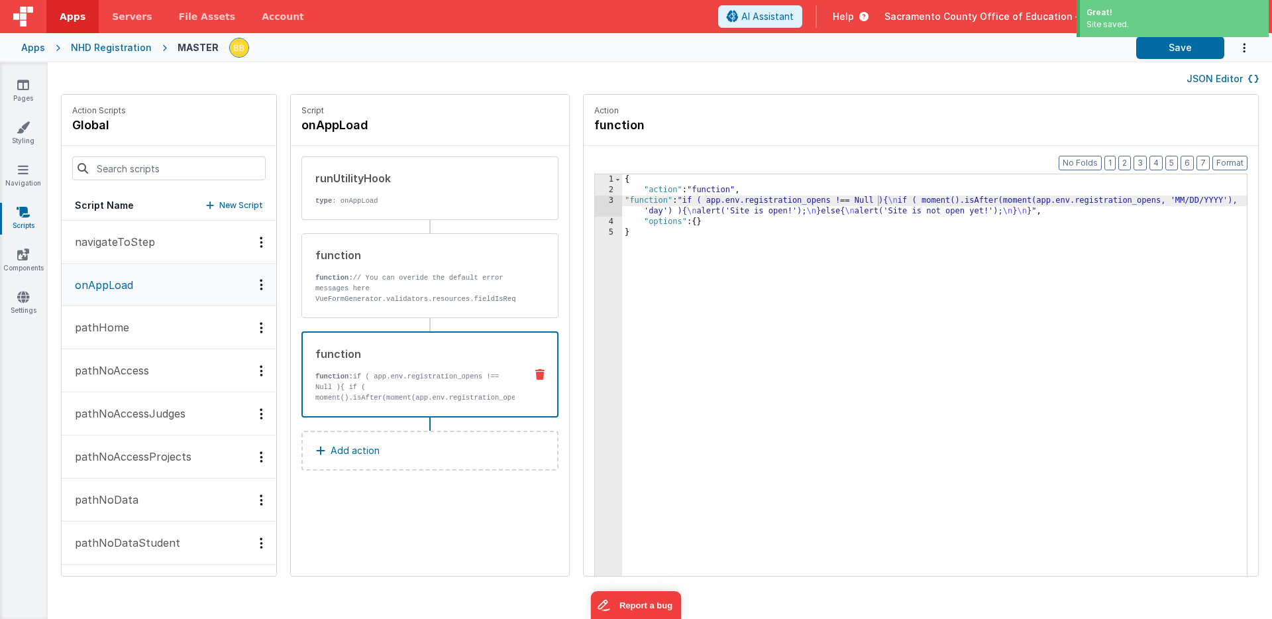
click at [622, 201] on div "{ "action" : "function" , "function" : "if ( app.env.registration_opens !== Nul…" at bounding box center [954, 406] width 664 height 464
click at [595, 202] on div "3" at bounding box center [608, 205] width 27 height 21
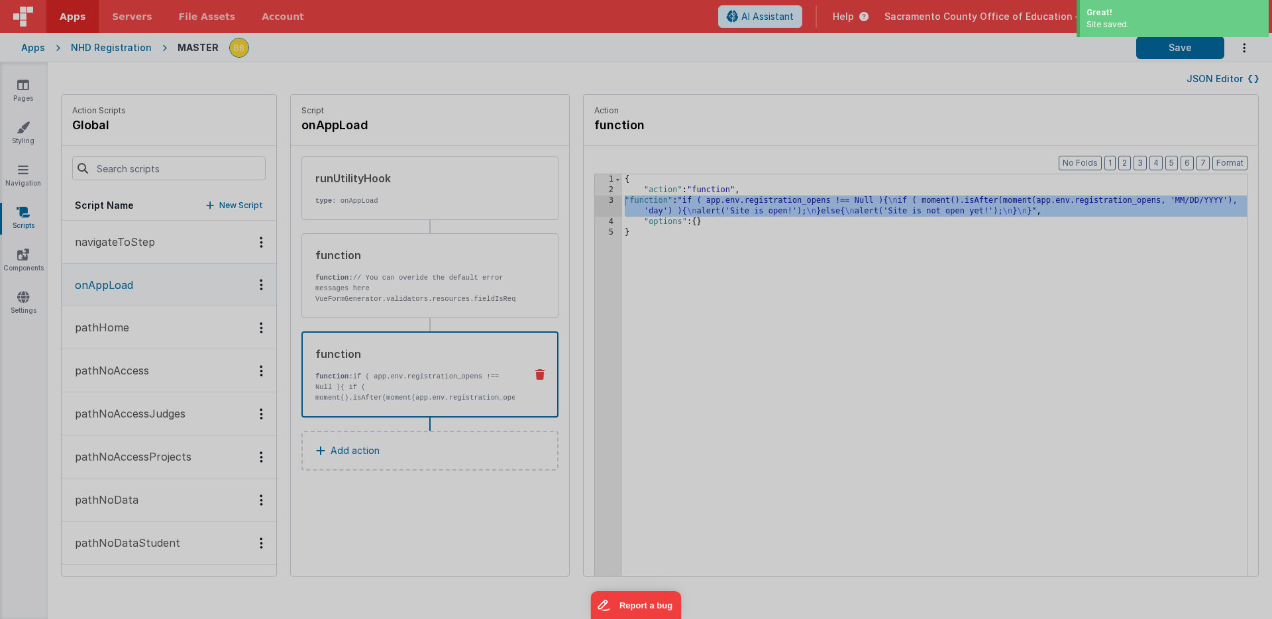
click at [572, 202] on div "if ( app . env . registration_opens !== Null ) { if ( moment ( ) . isAfter ( mo…" at bounding box center [650, 345] width 1196 height 546
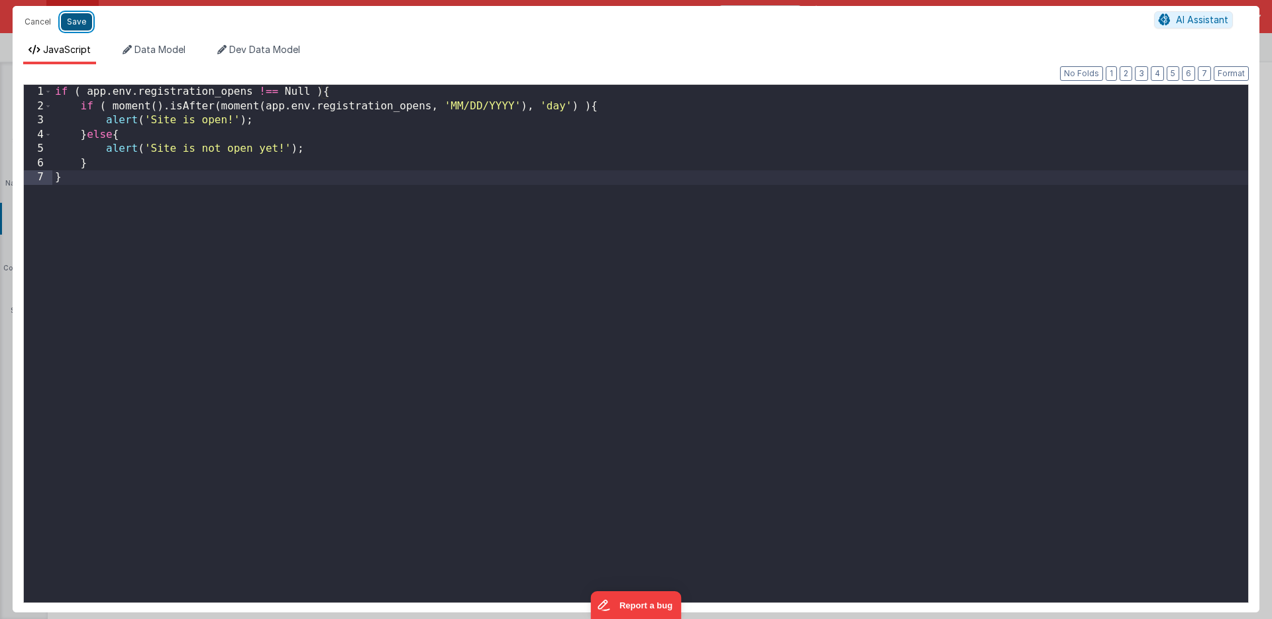
click at [76, 19] on button "Save" at bounding box center [76, 21] width 31 height 17
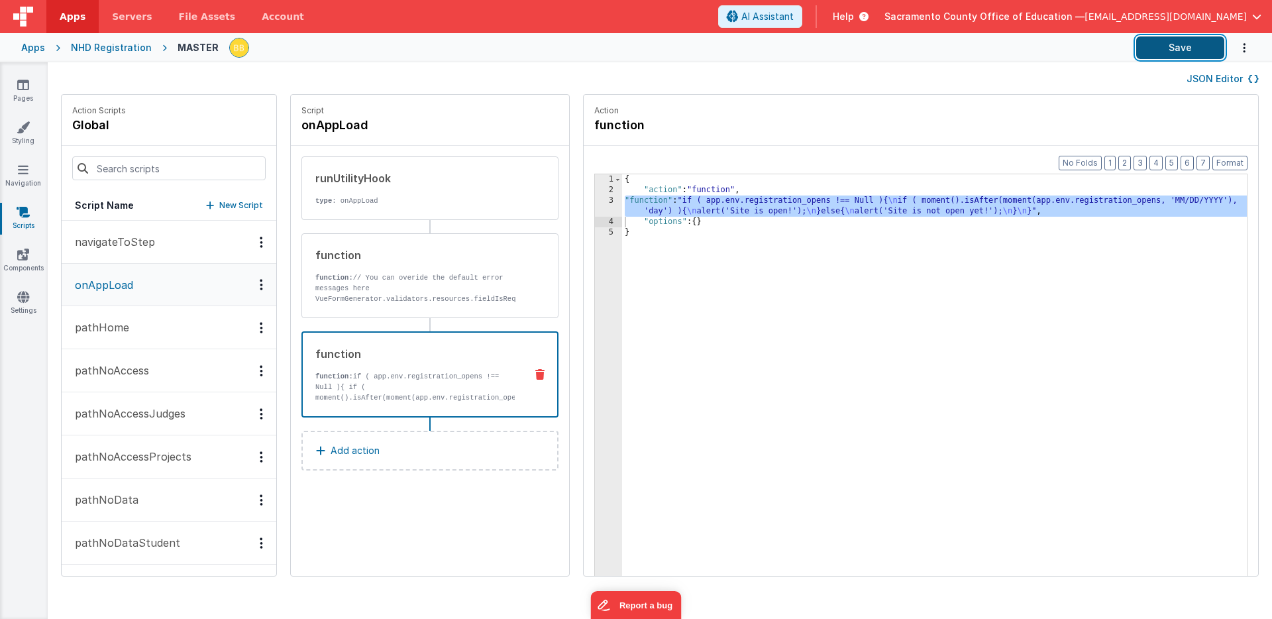
click at [1176, 42] on button "Save" at bounding box center [1180, 47] width 88 height 23
click at [622, 201] on div "{ "action" : "function" , "function" : "if ( app.env.registration_opens !== Nul…" at bounding box center [954, 406] width 664 height 464
click at [595, 201] on div "3" at bounding box center [608, 205] width 27 height 21
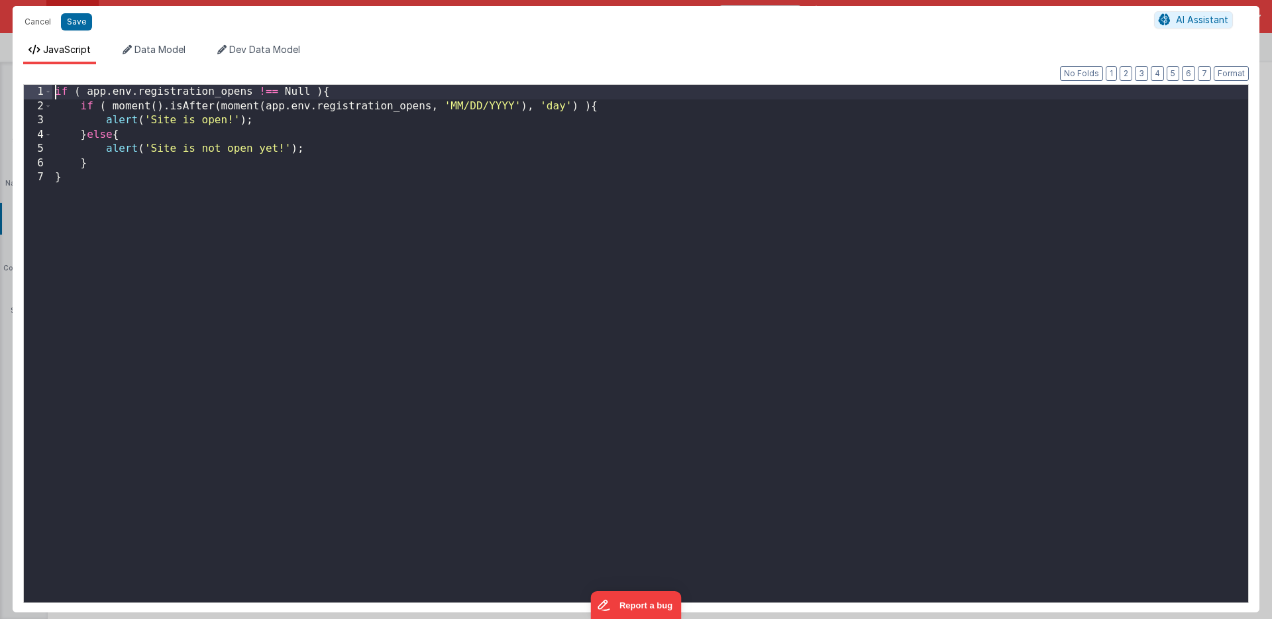
click at [54, 92] on div "if ( app . env . registration_opens !== Null ) { if ( moment ( ) . isAfter ( mo…" at bounding box center [650, 358] width 1196 height 546
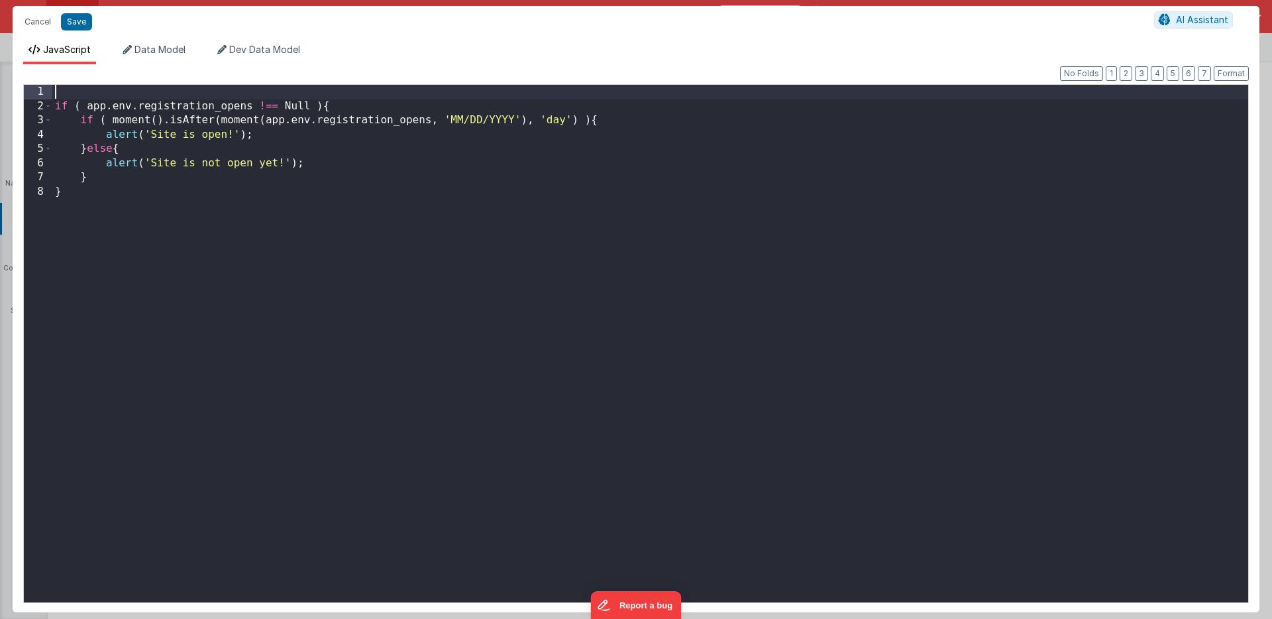
click at [74, 91] on div "if ( app . env . registration_opens !== Null ) { if ( moment ( ) . isAfter ( mo…" at bounding box center [650, 358] width 1196 height 546
drag, startPoint x: 85, startPoint y: 106, endPoint x: 252, endPoint y: 105, distance: 167.6
click at [252, 105] on div "var1 = if ( app . env . registration_opens !== Null ) { if ( moment ( ) . isAft…" at bounding box center [650, 358] width 1196 height 546
click at [114, 91] on div "var1 = if ( !== Null ) { if ( moment ( ) . isAfter ( moment ( app . env . regis…" at bounding box center [650, 358] width 1196 height 546
click at [56, 94] on div "var1 = app . env . registration_opens ; if ( !== Null ) { if ( moment ( ) . isA…" at bounding box center [650, 358] width 1196 height 546
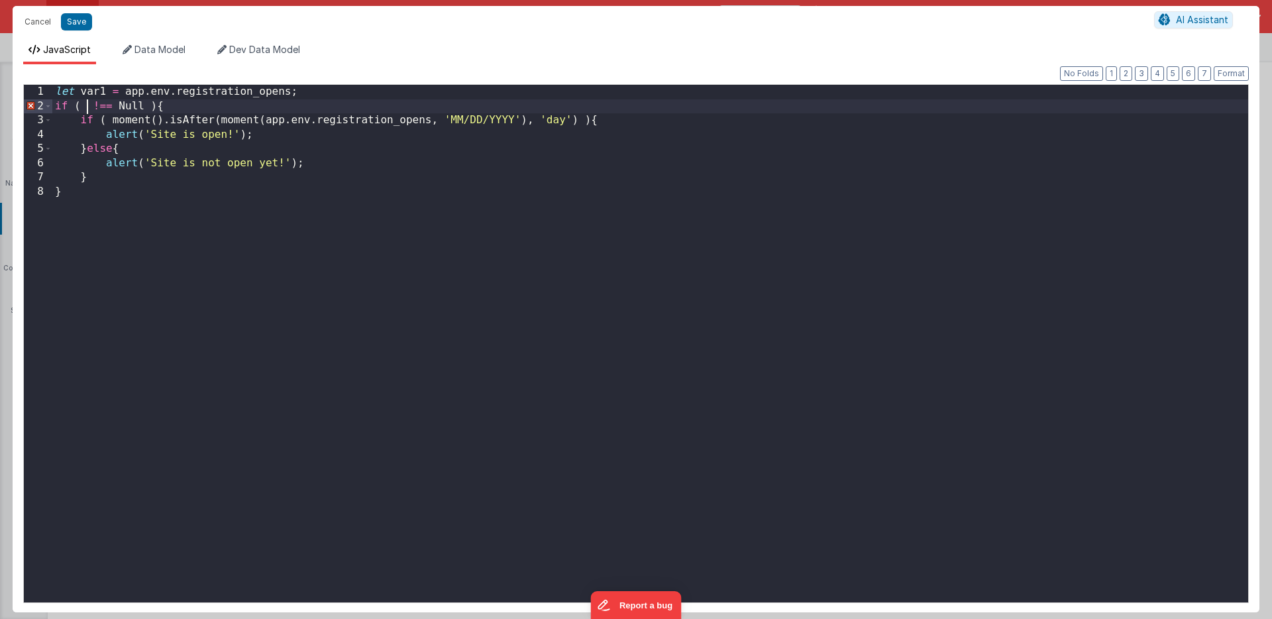
click at [85, 106] on div "let var1 = app . env . registration_opens ; if ( !== Null ) { if ( moment ( ) .…" at bounding box center [650, 358] width 1196 height 546
click at [73, 19] on button "Save" at bounding box center [76, 21] width 31 height 17
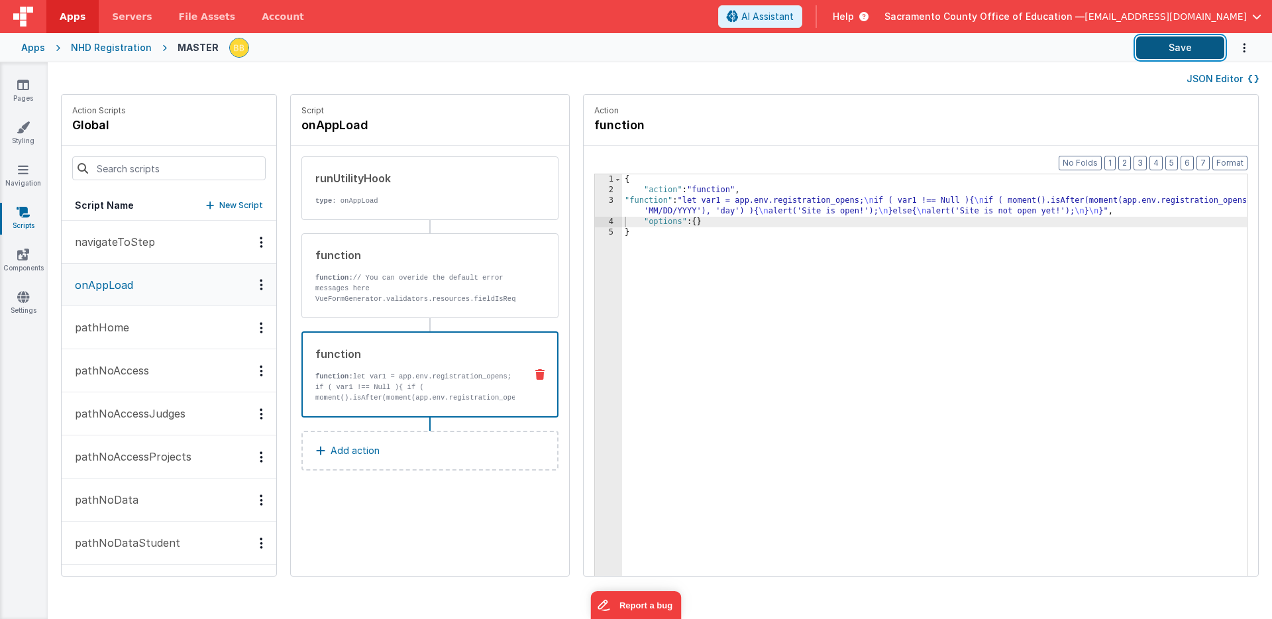
click at [1174, 46] on button "Save" at bounding box center [1180, 47] width 88 height 23
click at [622, 203] on div "{ "action" : "function" , "function" : "let var1 = app.env.registration_opens; …" at bounding box center [954, 406] width 664 height 464
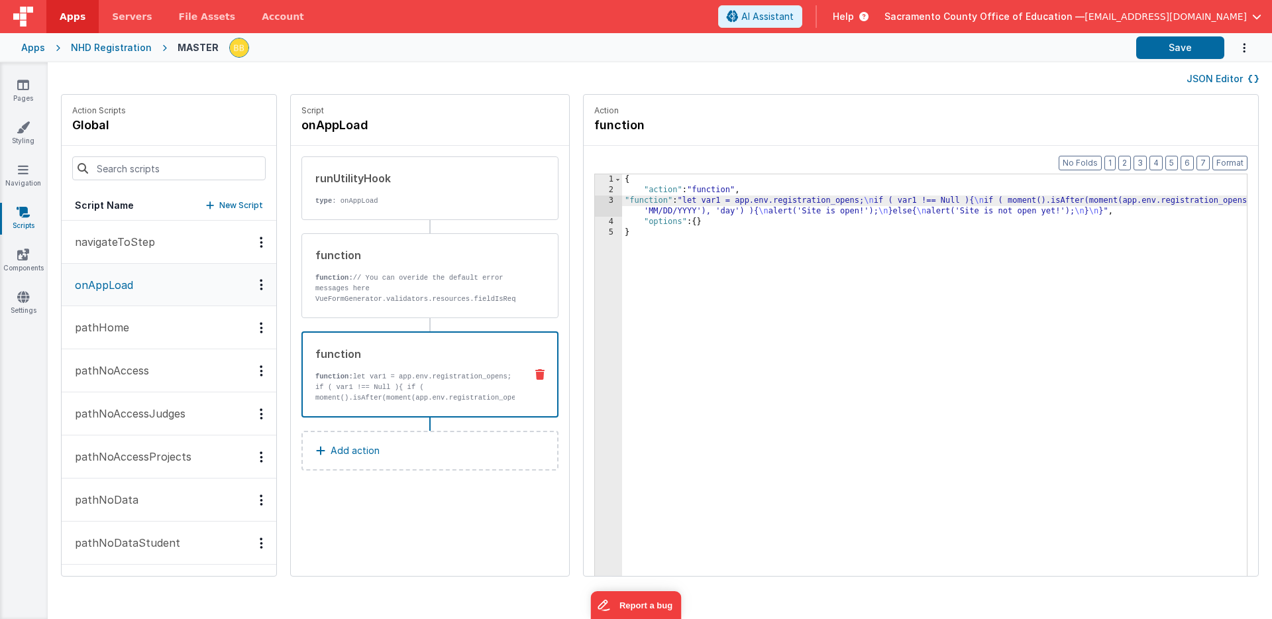
click at [595, 198] on div "3" at bounding box center [608, 205] width 27 height 21
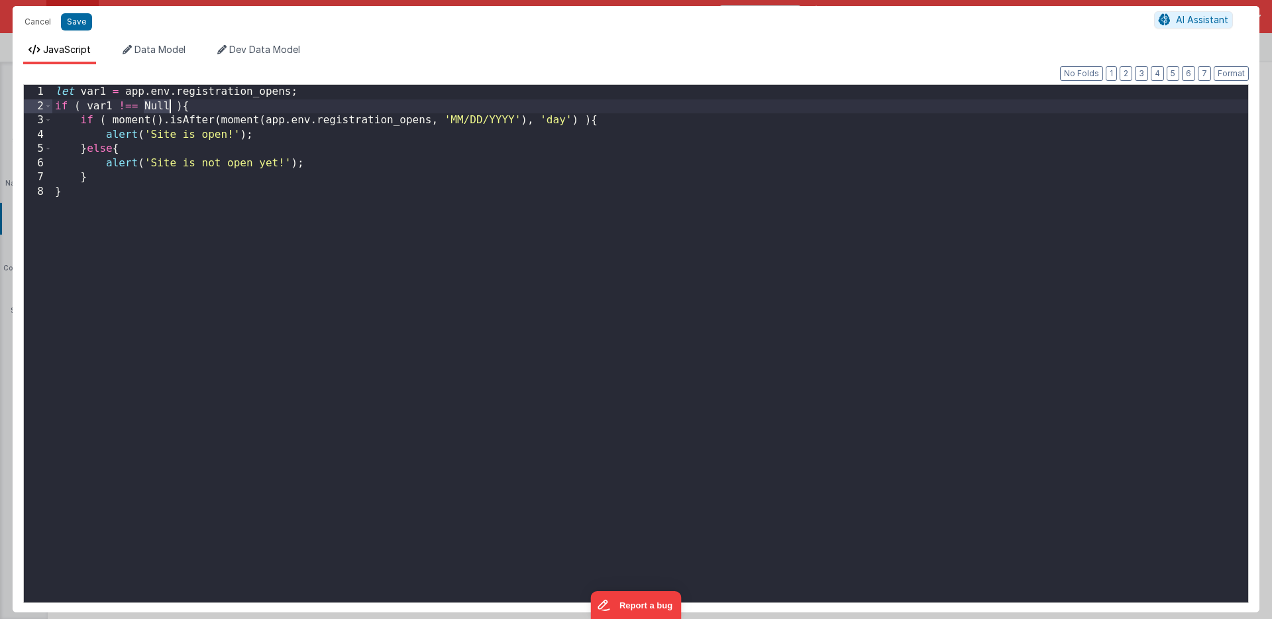
drag, startPoint x: 144, startPoint y: 107, endPoint x: 168, endPoint y: 106, distance: 24.5
click at [168, 106] on div "let var1 = app . env . registration_opens ; if ( var1 !== Null ) { if ( moment …" at bounding box center [650, 358] width 1196 height 546
click at [127, 166] on div "let var1 = app . env . registration_opens ; if ( var1 !== Null ) { if ( moment …" at bounding box center [650, 358] width 1196 height 546
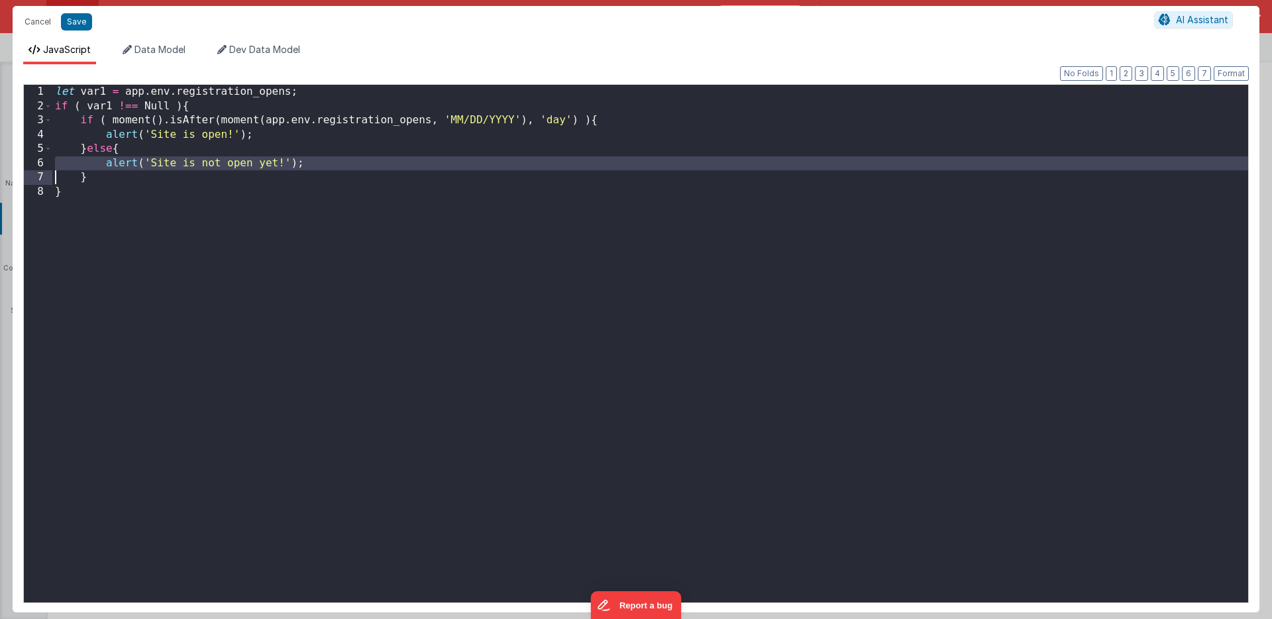
click at [127, 166] on div "let var1 = app . env . registration_opens ; if ( var1 !== Null ) { if ( moment …" at bounding box center [650, 358] width 1196 height 546
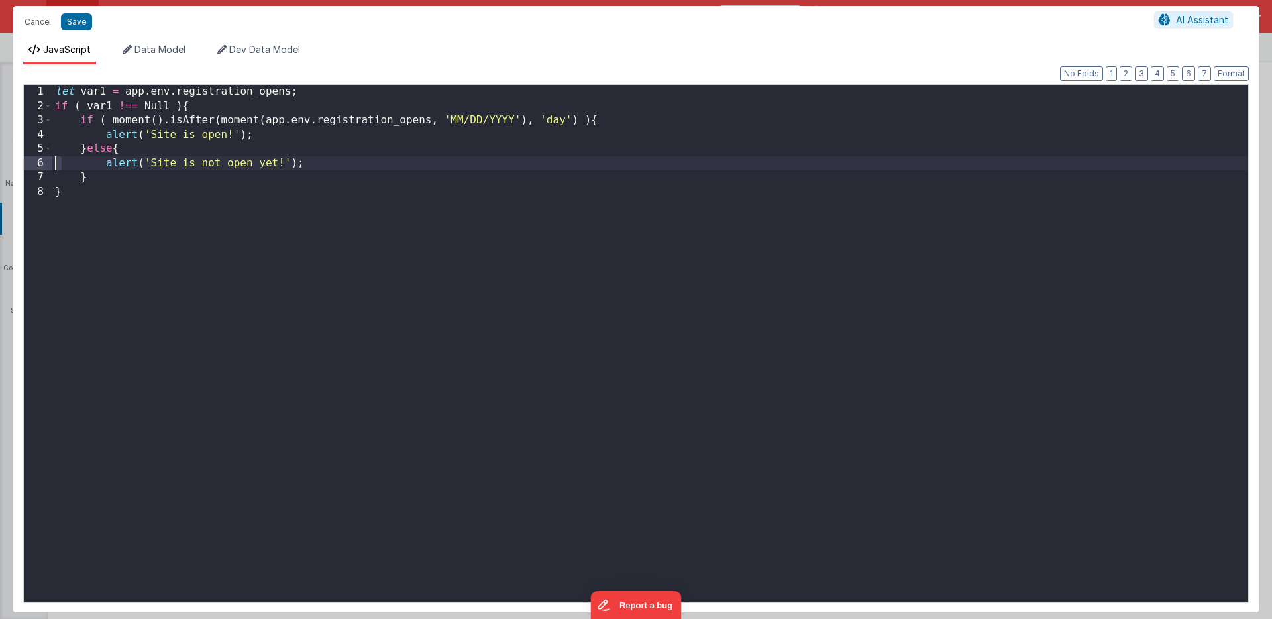
click at [58, 164] on div "let var1 = app . env . registration_opens ; if ( var1 !== Null ) { if ( moment …" at bounding box center [650, 358] width 1196 height 546
click at [59, 164] on div "let var1 = app . env . registration_opens ; if ( var1 !== Null ) { if ( moment …" at bounding box center [650, 358] width 1196 height 546
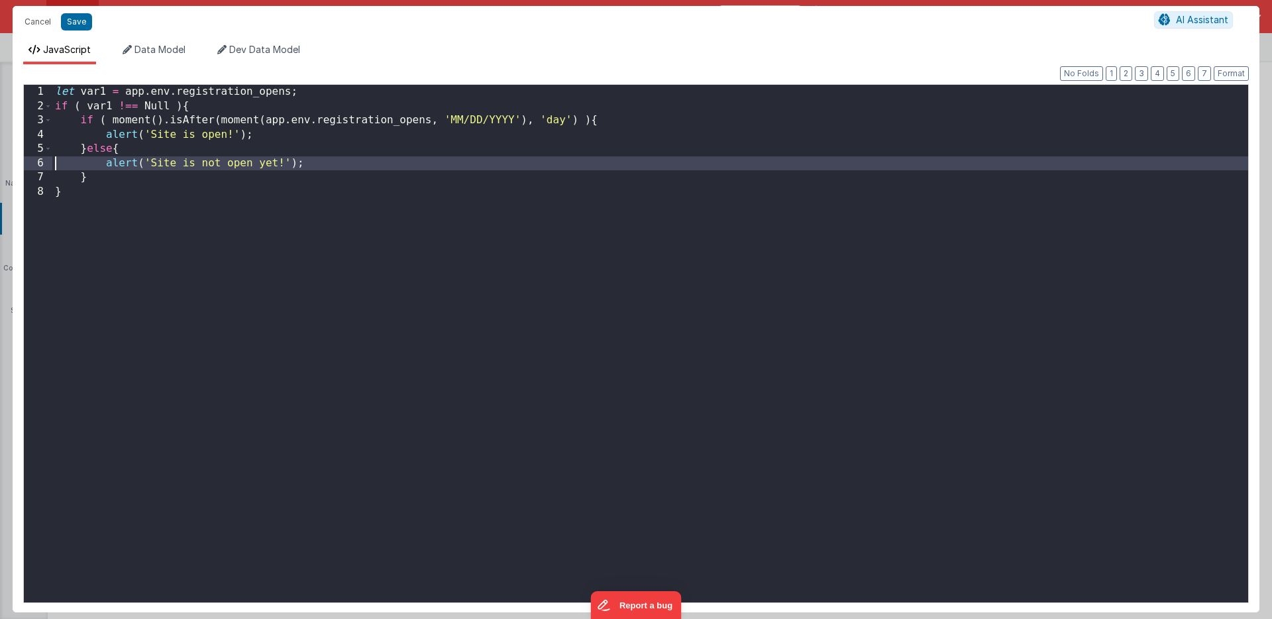
click at [59, 164] on div "let var1 = app . env . registration_opens ; if ( var1 !== Null ) { if ( moment …" at bounding box center [650, 358] width 1196 height 546
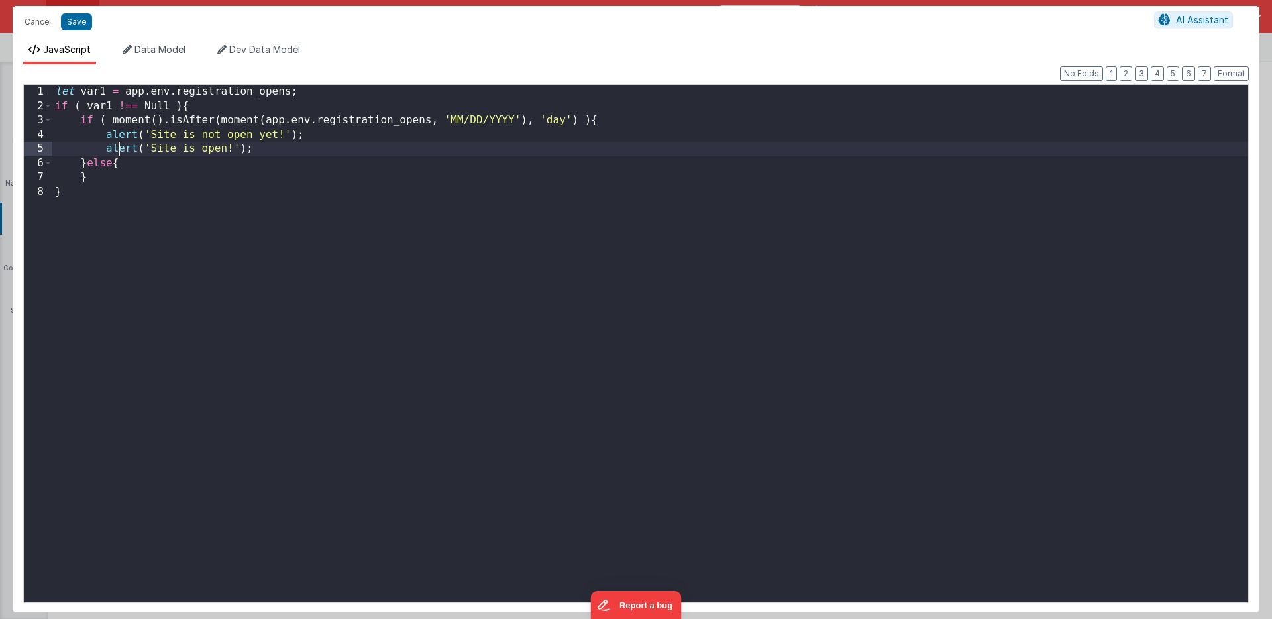
click at [117, 150] on div "let var1 = app . env . registration_opens ; if ( var1 !== Null ) { if ( moment …" at bounding box center [650, 358] width 1196 height 546
drag, startPoint x: 182, startPoint y: 122, endPoint x: 213, endPoint y: 123, distance: 31.1
click at [213, 123] on div "let var1 = app . env . registration_opens ; if ( var1 !== Null ) { if ( moment …" at bounding box center [650, 358] width 1196 height 546
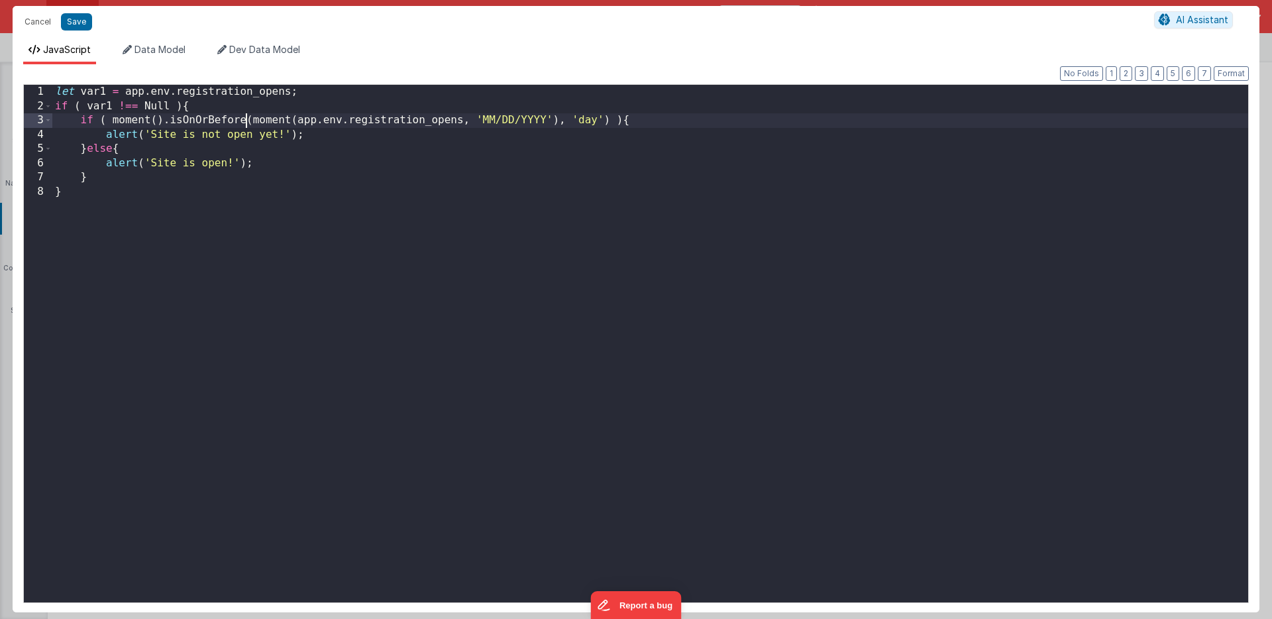
click at [113, 163] on div "let var1 = app . env . registration_opens ; if ( var1 !== Null ) { if ( moment …" at bounding box center [650, 358] width 1196 height 546
click at [111, 148] on div "let var1 = app . env . registration_opens ; if ( var1 !== Null ) { if ( moment …" at bounding box center [650, 358] width 1196 height 546
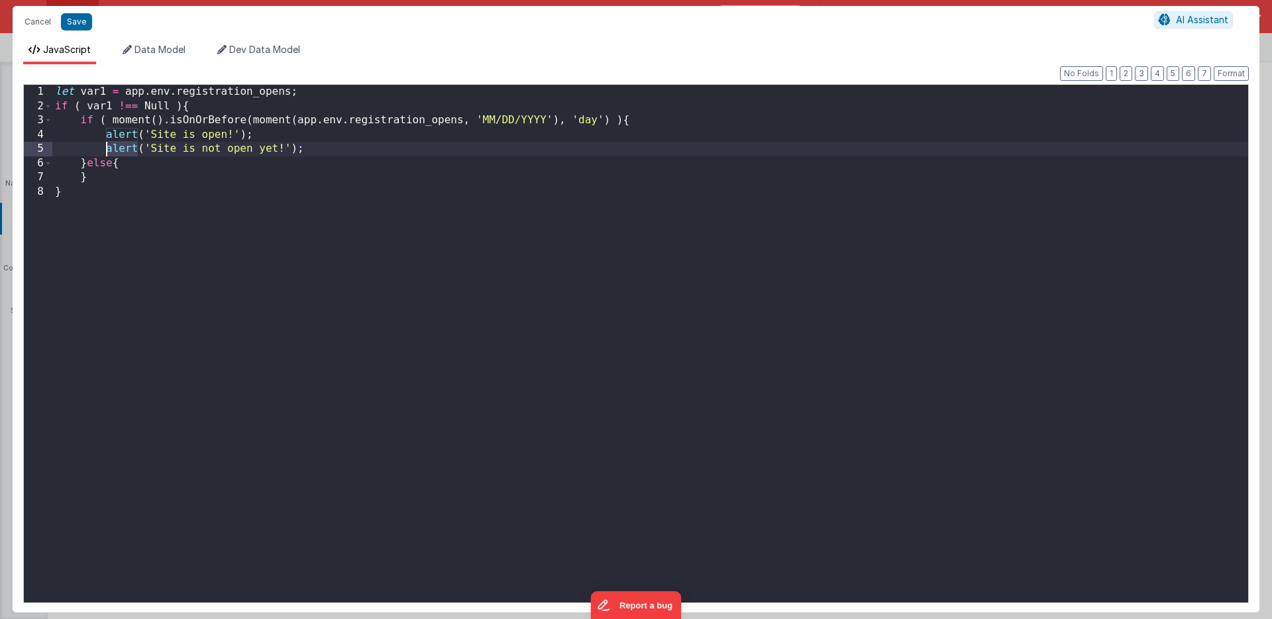
click at [111, 148] on div "let var1 = app . env . registration_opens ; if ( var1 !== Null ) { if ( moment …" at bounding box center [650, 358] width 1196 height 546
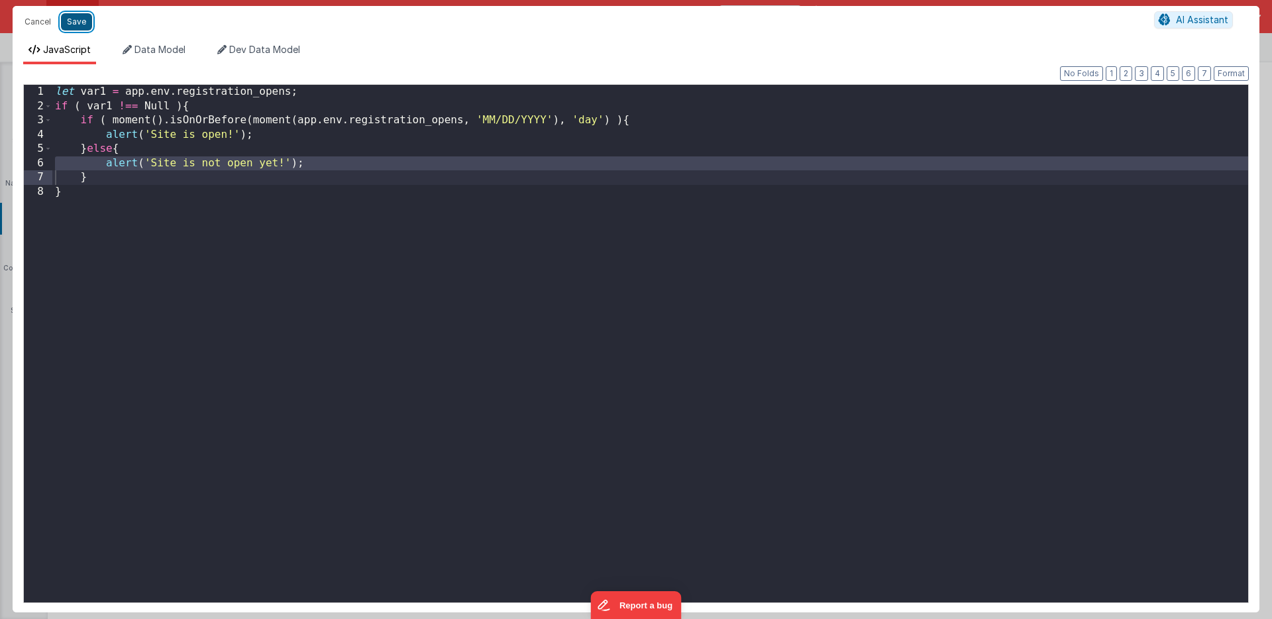
click at [78, 19] on button "Save" at bounding box center [76, 21] width 31 height 17
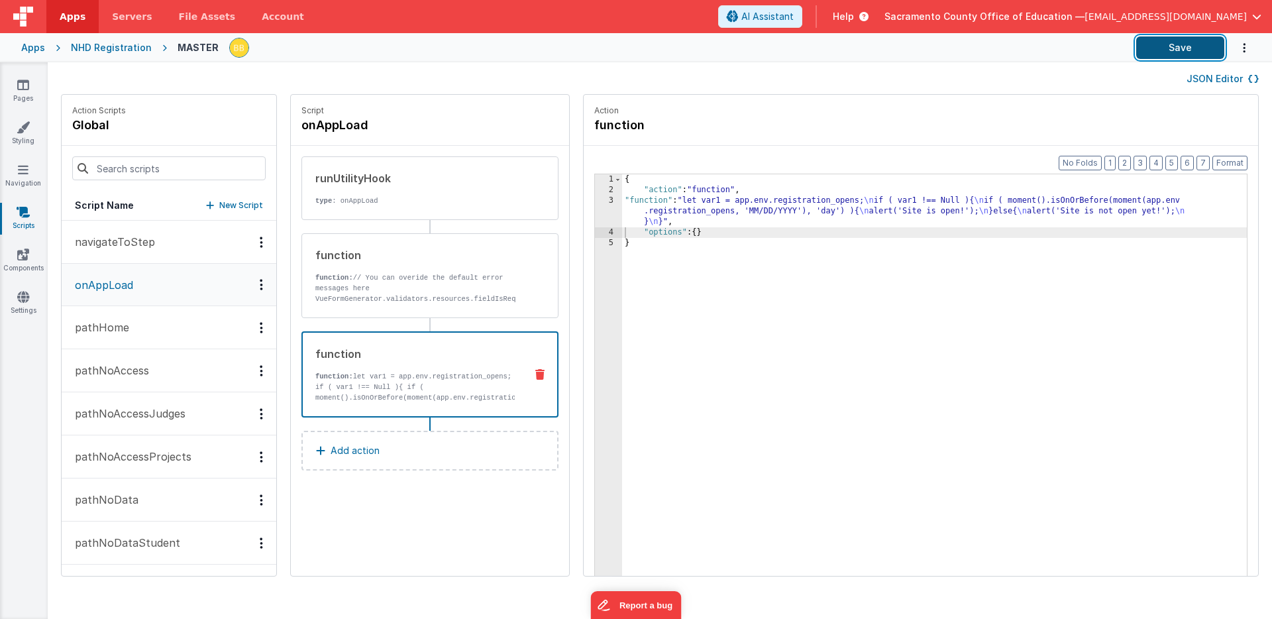
click at [1196, 43] on button "Save" at bounding box center [1180, 47] width 88 height 23
click at [24, 83] on icon at bounding box center [23, 84] width 12 height 13
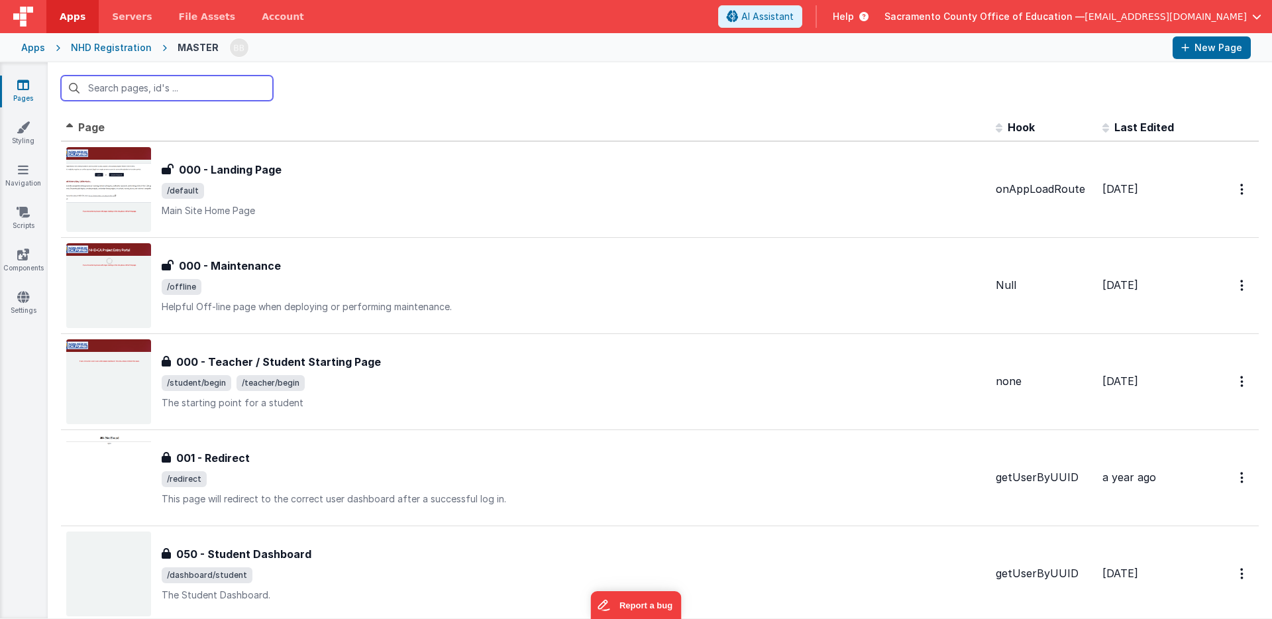
click at [172, 87] on input "text" at bounding box center [167, 88] width 212 height 25
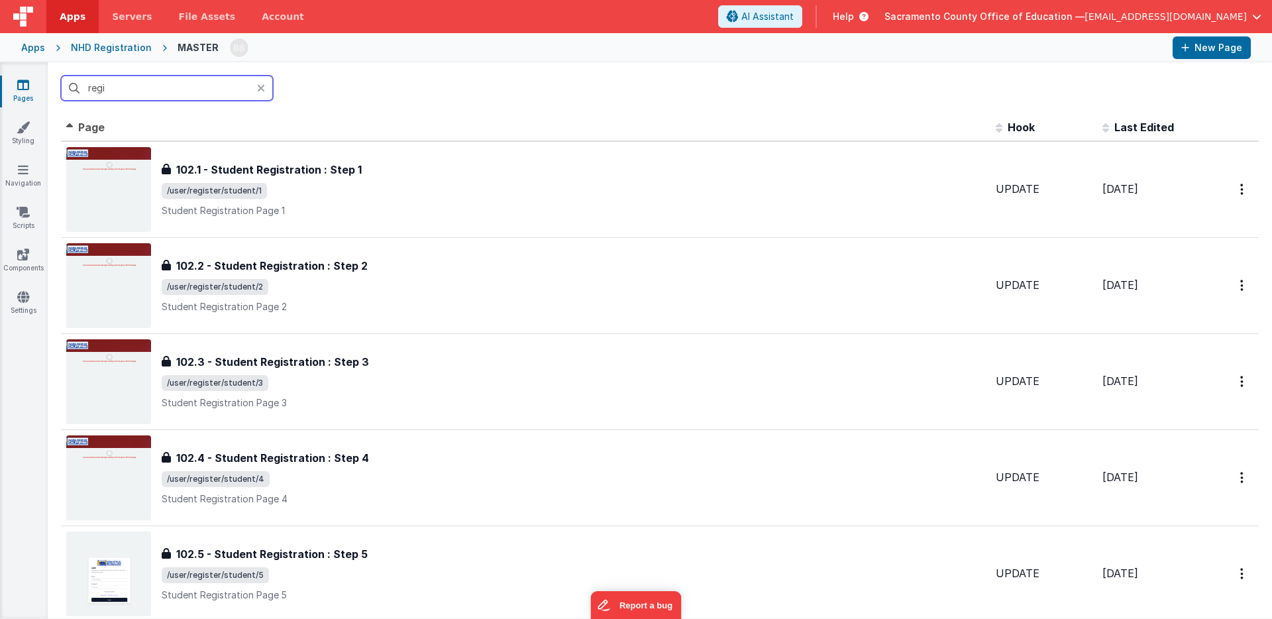
type input "regi"
click at [258, 85] on icon at bounding box center [261, 88] width 8 height 11
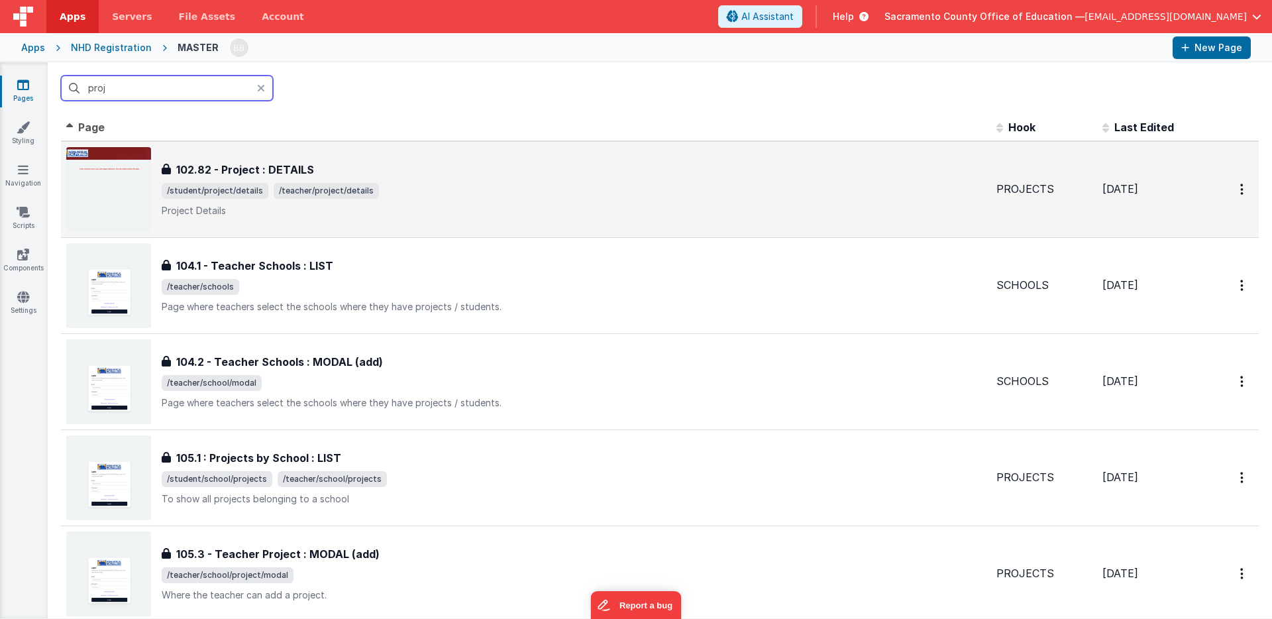
type input "proj"
click at [244, 172] on h3 "102.82 - Project : DETAILS" at bounding box center [245, 170] width 138 height 16
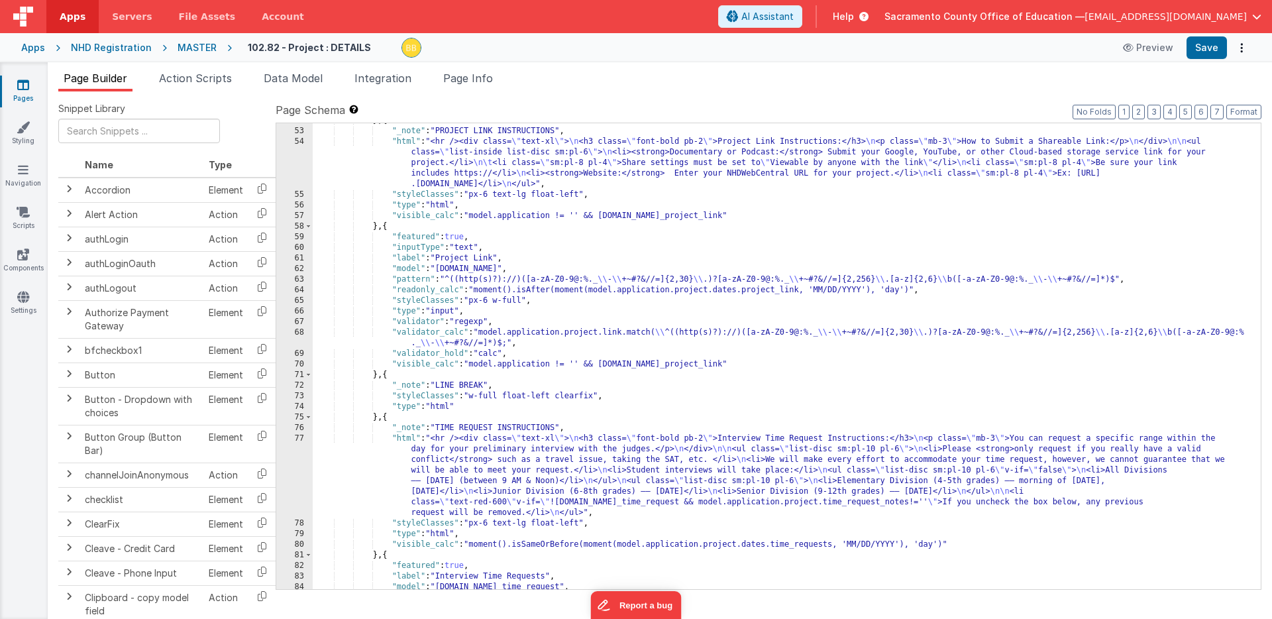
scroll to position [731, 0]
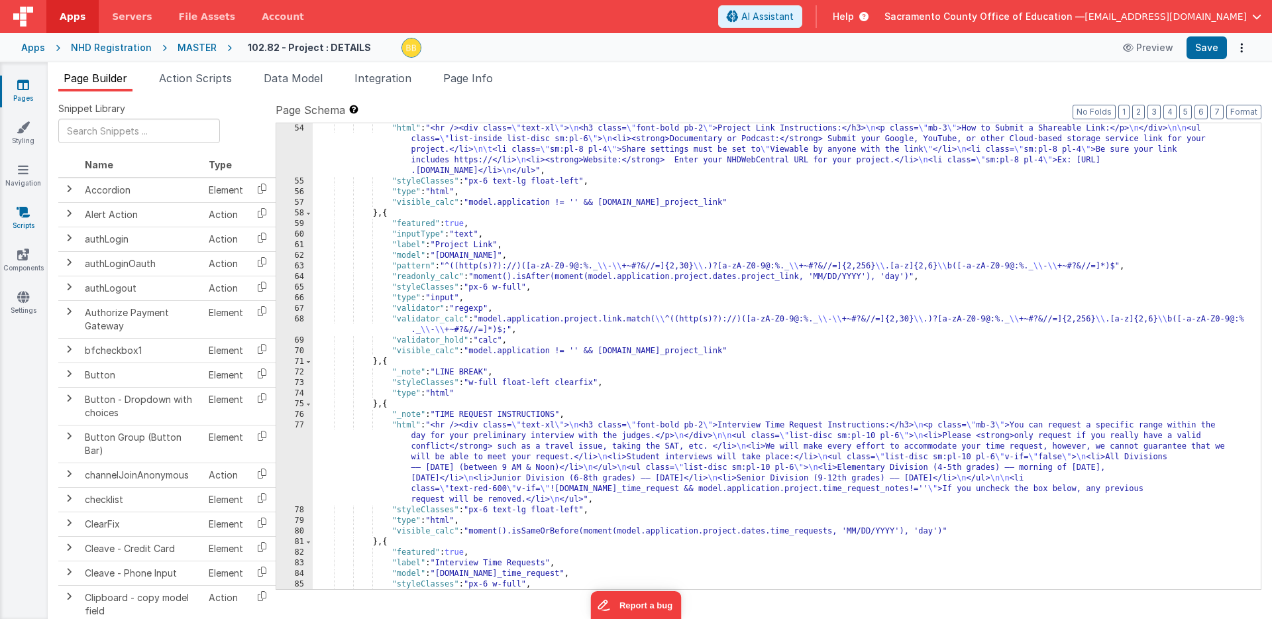
click at [27, 213] on icon at bounding box center [23, 211] width 13 height 13
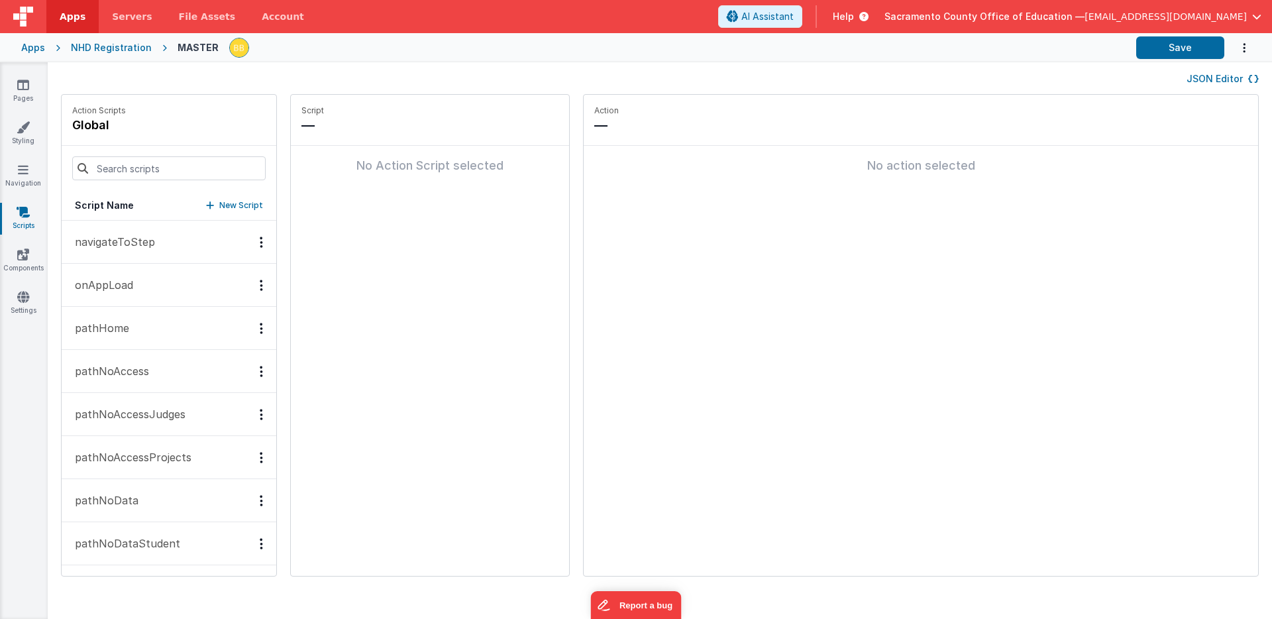
click at [119, 277] on p "onAppLoad" at bounding box center [100, 285] width 66 height 16
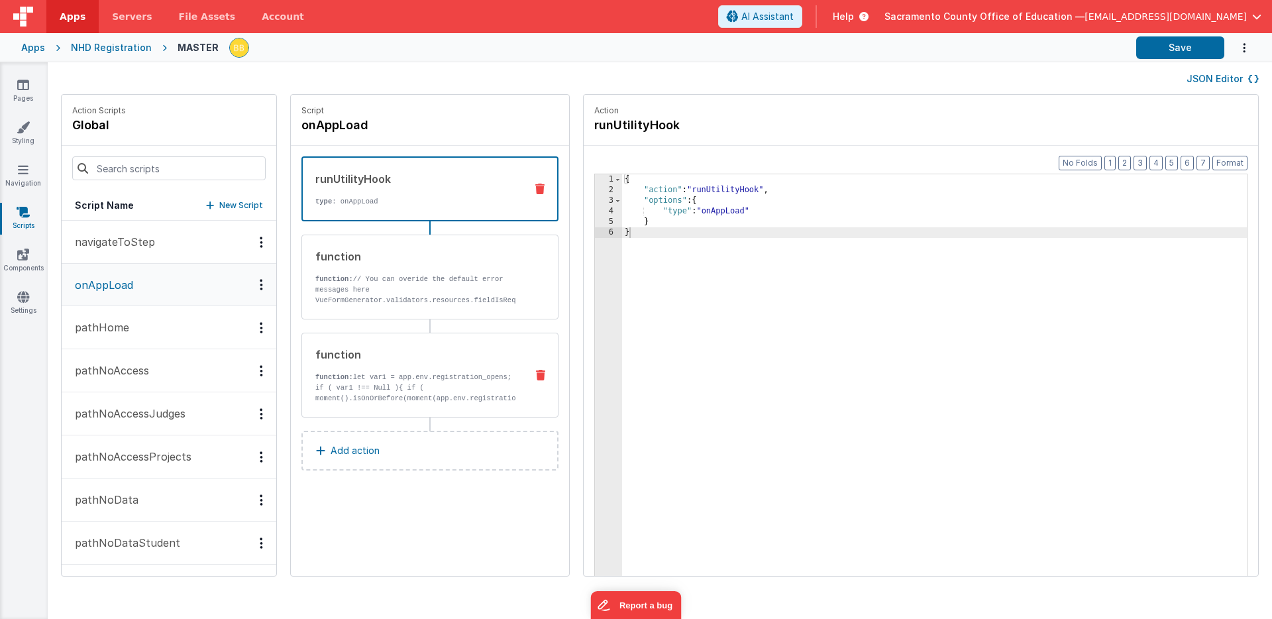
click at [352, 360] on div "function" at bounding box center [415, 354] width 200 height 16
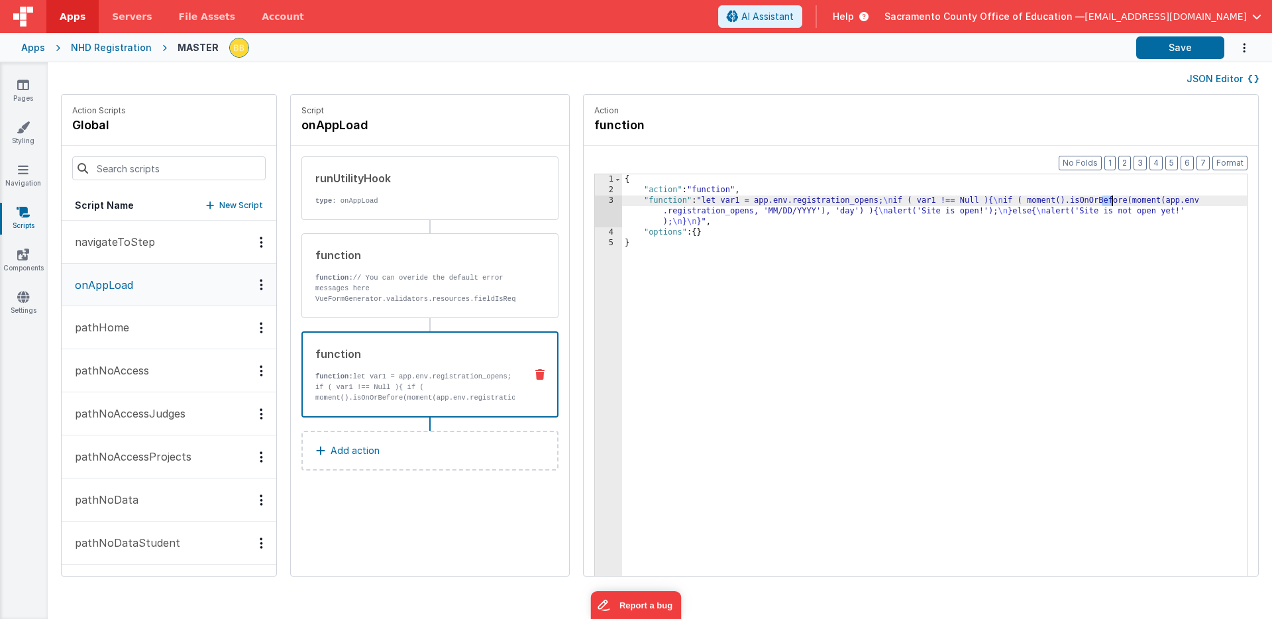
click at [1071, 201] on div "{ "action" : "function" , "function" : "let var1 = app.env.registration_opens; …" at bounding box center [954, 406] width 664 height 464
click at [1180, 44] on button "Save" at bounding box center [1180, 47] width 88 height 23
click at [933, 201] on div "{ "action" : "function" , "function" : "let var1 = app.env.registration_opens; …" at bounding box center [954, 406] width 664 height 464
click at [1163, 44] on button "Save" at bounding box center [1180, 47] width 88 height 23
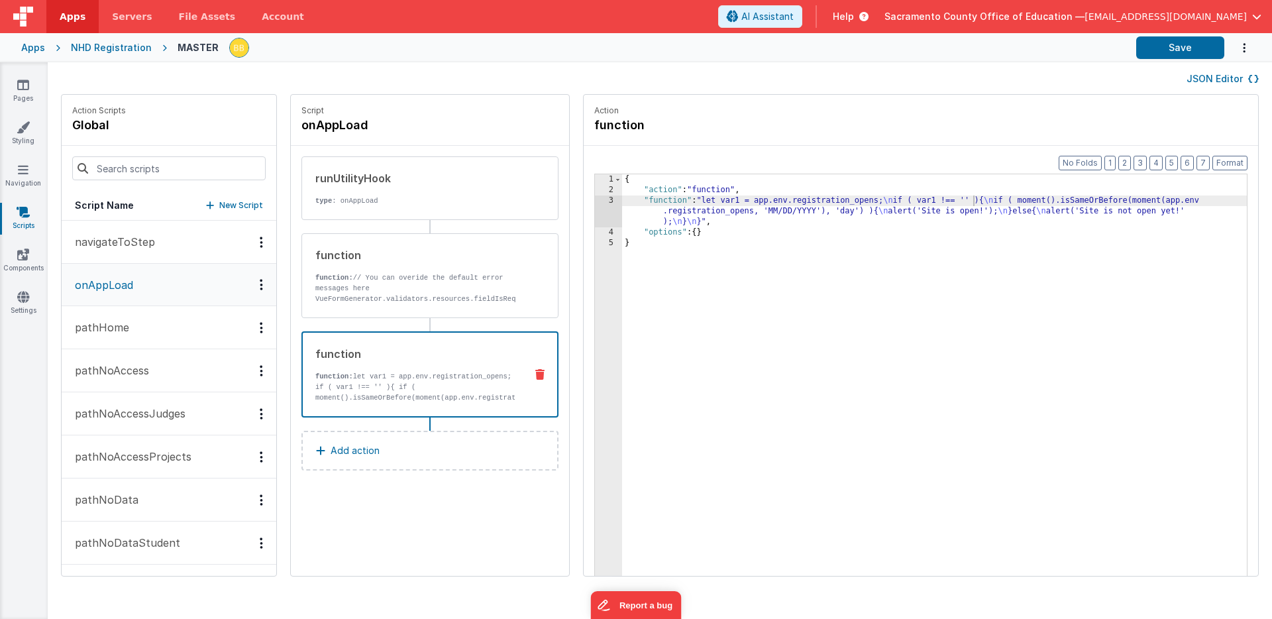
click at [627, 201] on div "{ "action" : "function" , "function" : "let var1 = app.env.registration_opens; …" at bounding box center [954, 406] width 664 height 464
click at [595, 207] on div "3" at bounding box center [608, 211] width 27 height 32
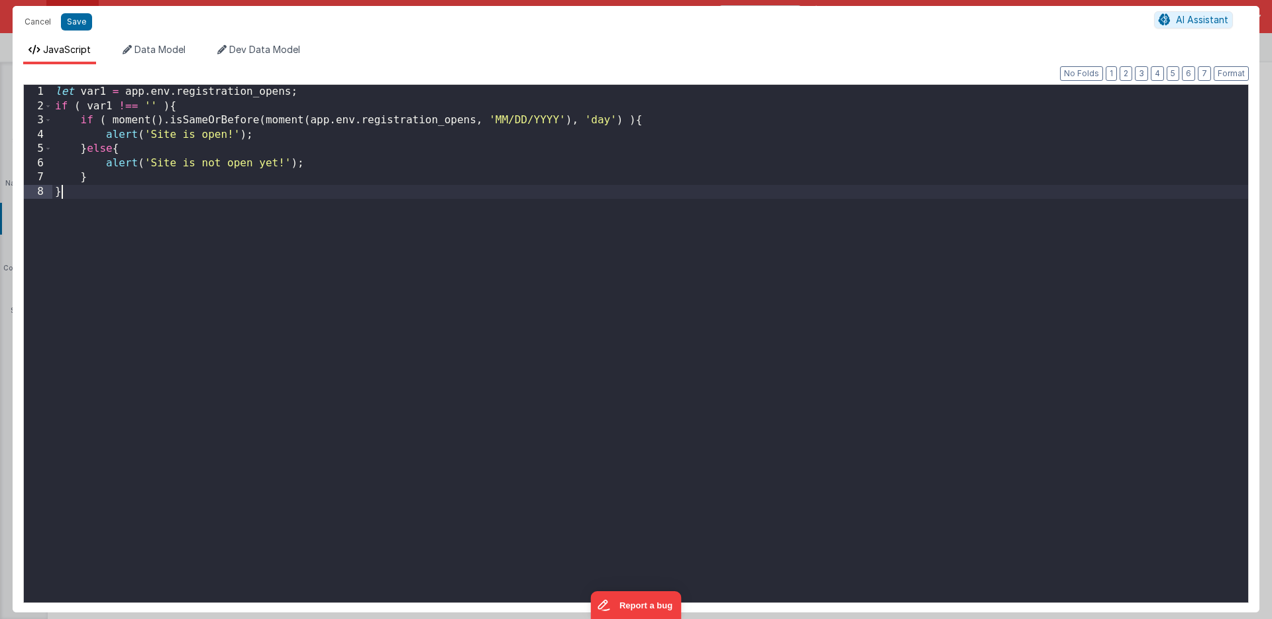
click at [570, 207] on div "let var1 = app . env . registration_opens ; if ( var1 !== '' ) { if ( moment ( …" at bounding box center [650, 358] width 1196 height 546
click at [122, 163] on div "let var1 = app . env . registration_opens ; if ( var1 !== '' ) { if ( moment ( …" at bounding box center [650, 358] width 1196 height 546
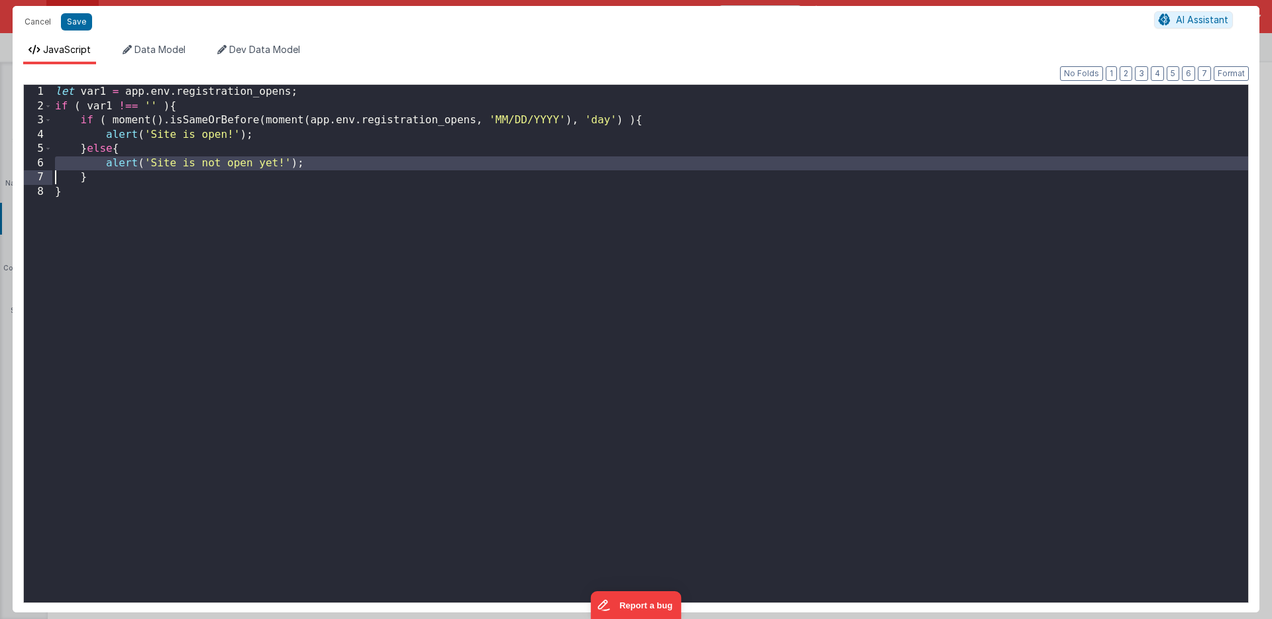
click at [122, 163] on div "let var1 = app . env . registration_opens ; if ( var1 !== '' ) { if ( moment ( …" at bounding box center [650, 358] width 1196 height 546
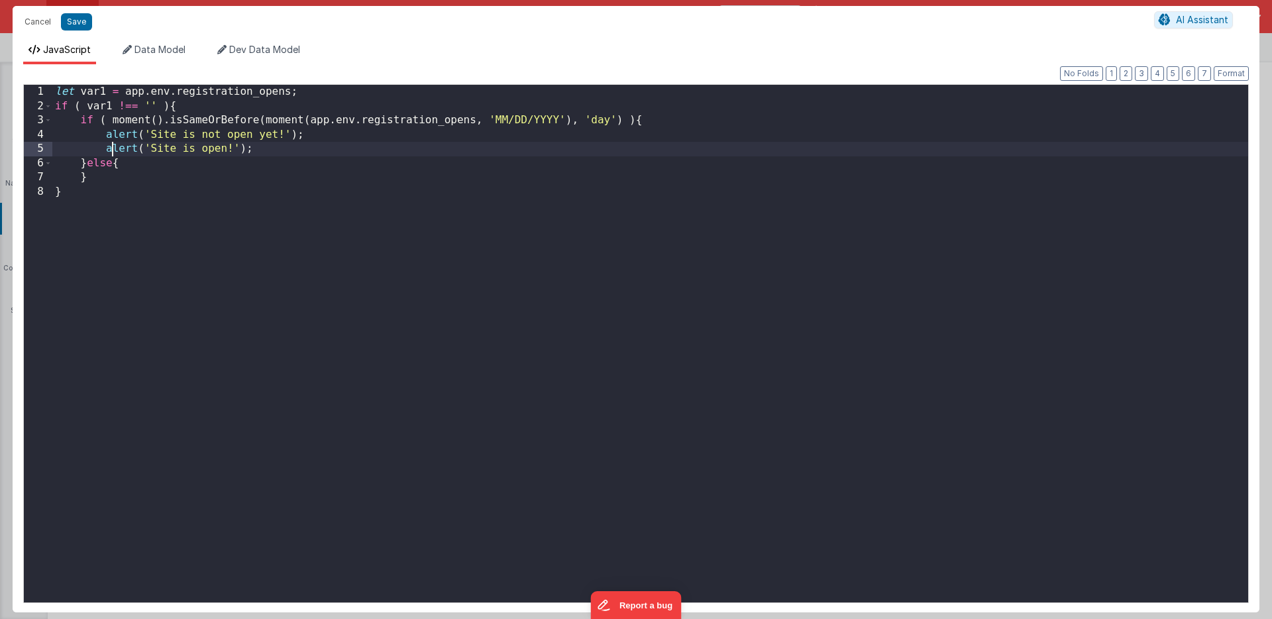
click at [109, 150] on div "let var1 = app . env . registration_opens ; if ( var1 !== '' ) { if ( moment ( …" at bounding box center [650, 358] width 1196 height 546
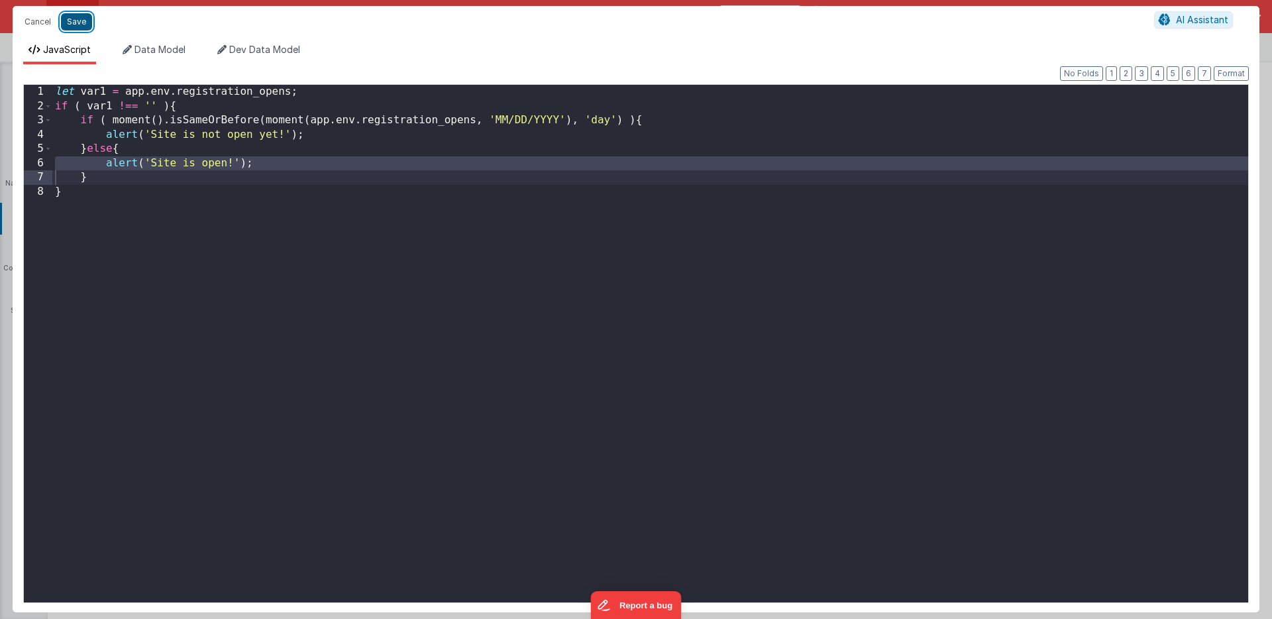
click at [82, 23] on button "Save" at bounding box center [76, 21] width 31 height 17
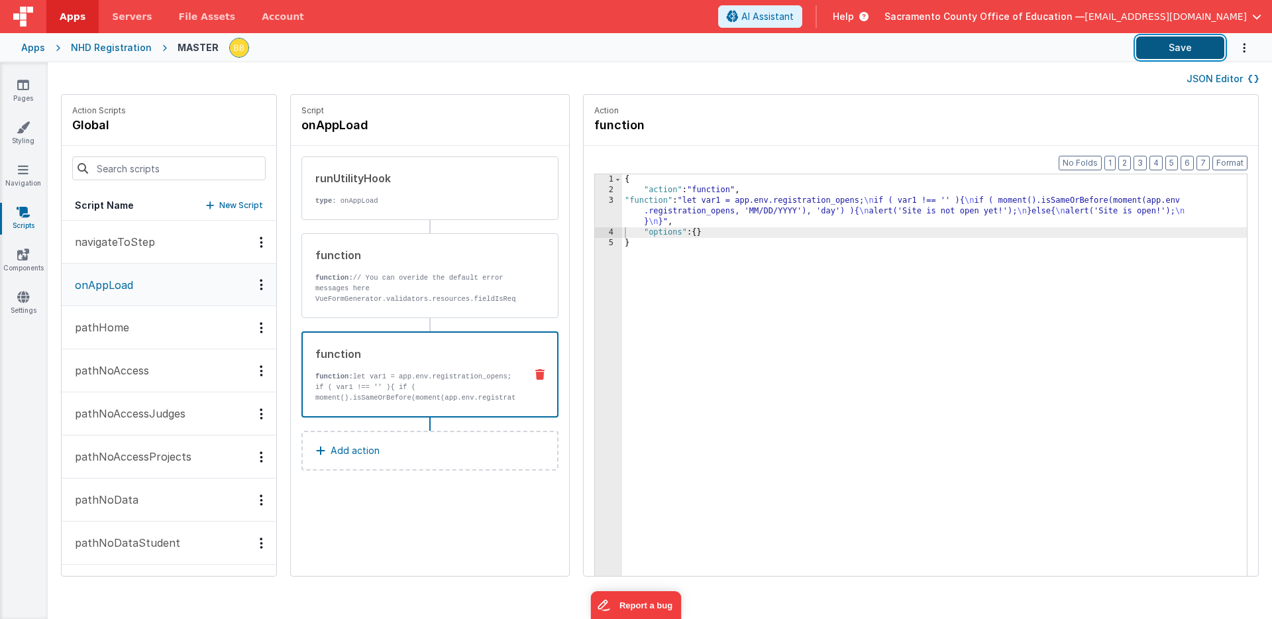
click at [1155, 44] on button "Save" at bounding box center [1180, 47] width 88 height 23
click at [622, 201] on div "{ "action" : "function" , "function" : "let var1 = app.env.registration_opens; …" at bounding box center [954, 406] width 664 height 464
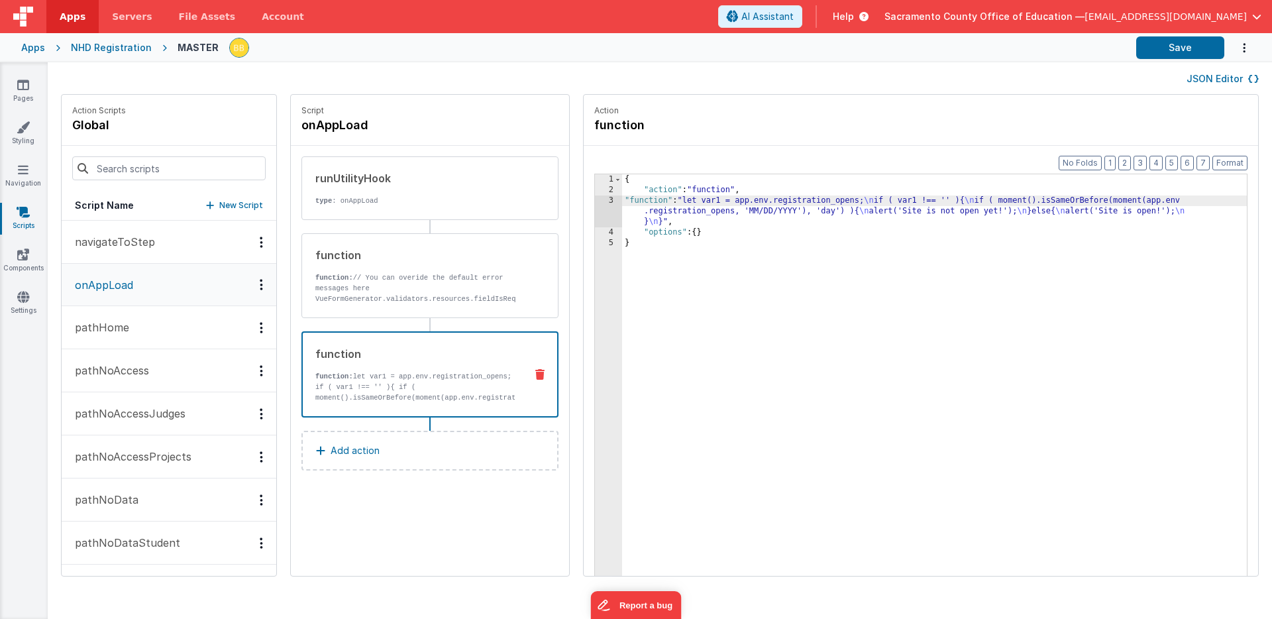
click at [595, 206] on div "3" at bounding box center [608, 211] width 27 height 32
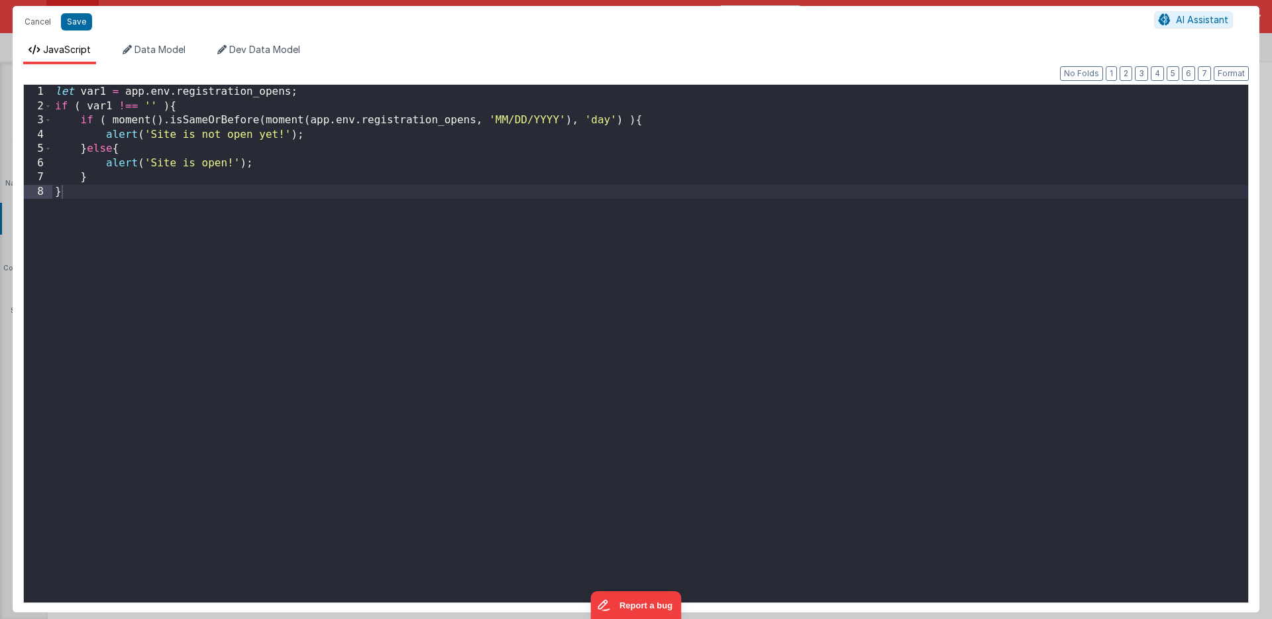
click at [239, 163] on div "let var1 = app . env . registration_opens ; if ( var1 !== '' ) { if ( moment ( …" at bounding box center [650, 358] width 1196 height 546
click at [291, 136] on div "let var1 = app . env . registration_opens ; if ( var1 !== '' ) { if ( moment ( …" at bounding box center [650, 358] width 1196 height 546
click at [73, 21] on button "Save" at bounding box center [76, 21] width 31 height 17
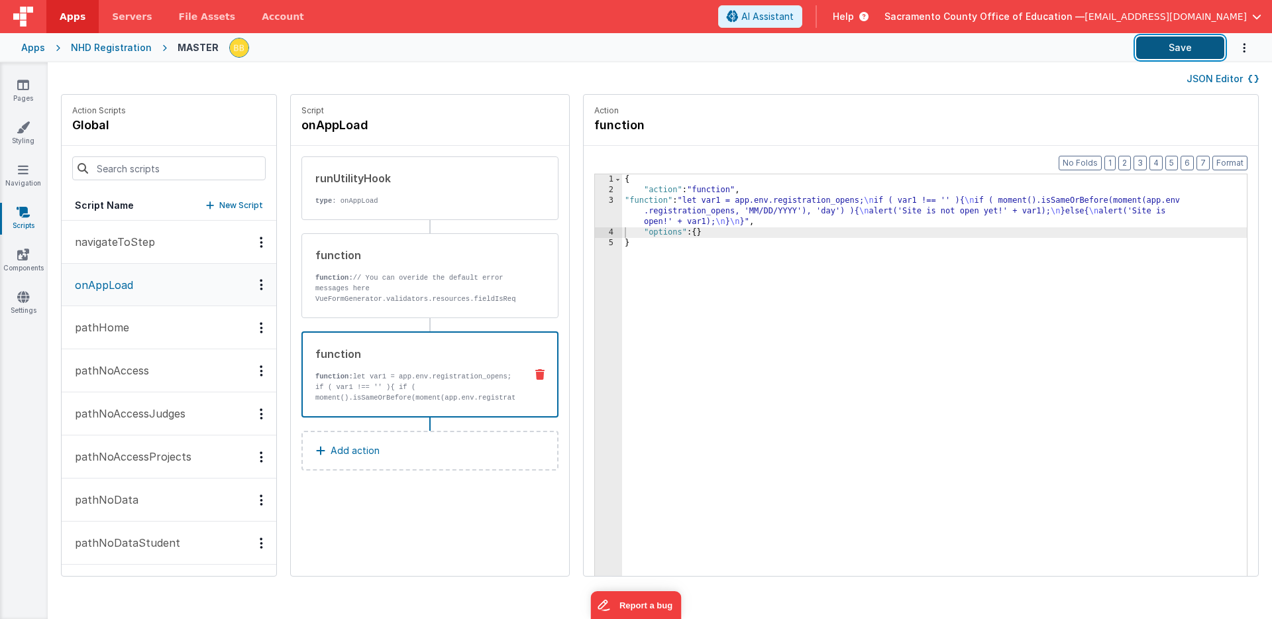
click at [1172, 42] on button "Save" at bounding box center [1180, 47] width 88 height 23
click at [910, 201] on div "{ "action" : "function" , "function" : "let var1 = app.env.registration_opens; …" at bounding box center [954, 406] width 664 height 464
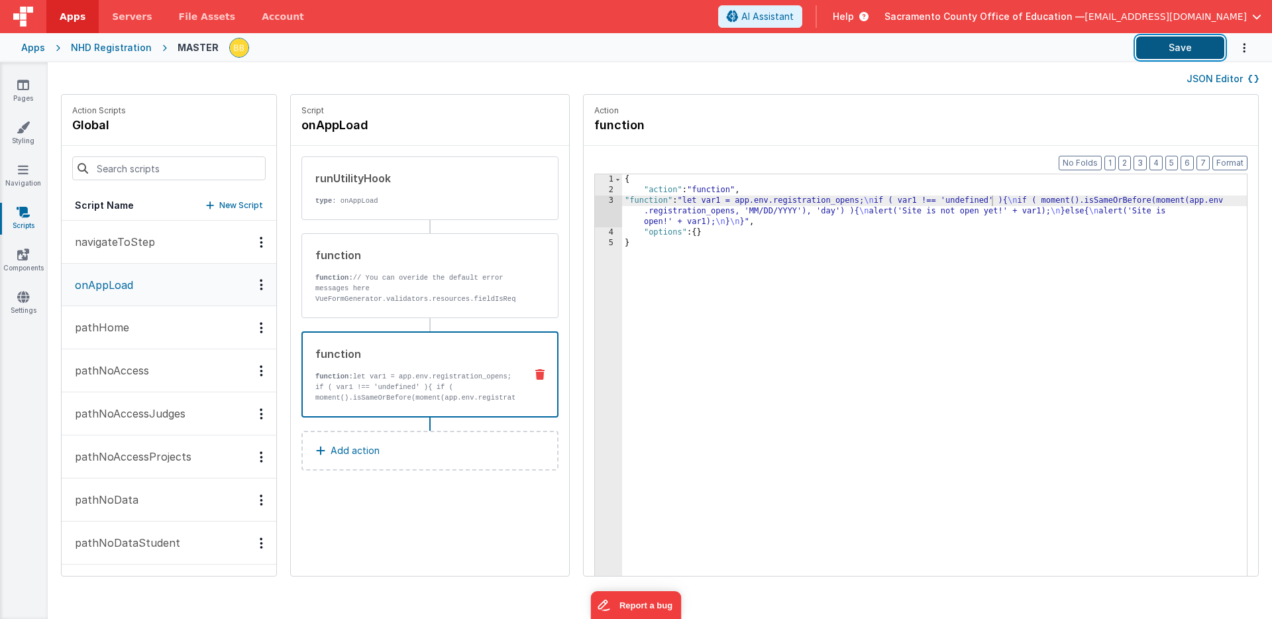
click at [1175, 44] on button "Save" at bounding box center [1180, 47] width 88 height 23
drag, startPoint x: 700, startPoint y: 201, endPoint x: 823, endPoint y: 202, distance: 122.5
click at [823, 202] on div "{ "action" : "function" , "function" : "let var1 = app.env.registration_opens; …" at bounding box center [954, 406] width 664 height 464
drag, startPoint x: 862, startPoint y: 201, endPoint x: 880, endPoint y: 202, distance: 17.9
click at [880, 202] on div "{ "action" : "function" , "function" : "let var1 = app.env.registration_opens; …" at bounding box center [954, 406] width 664 height 464
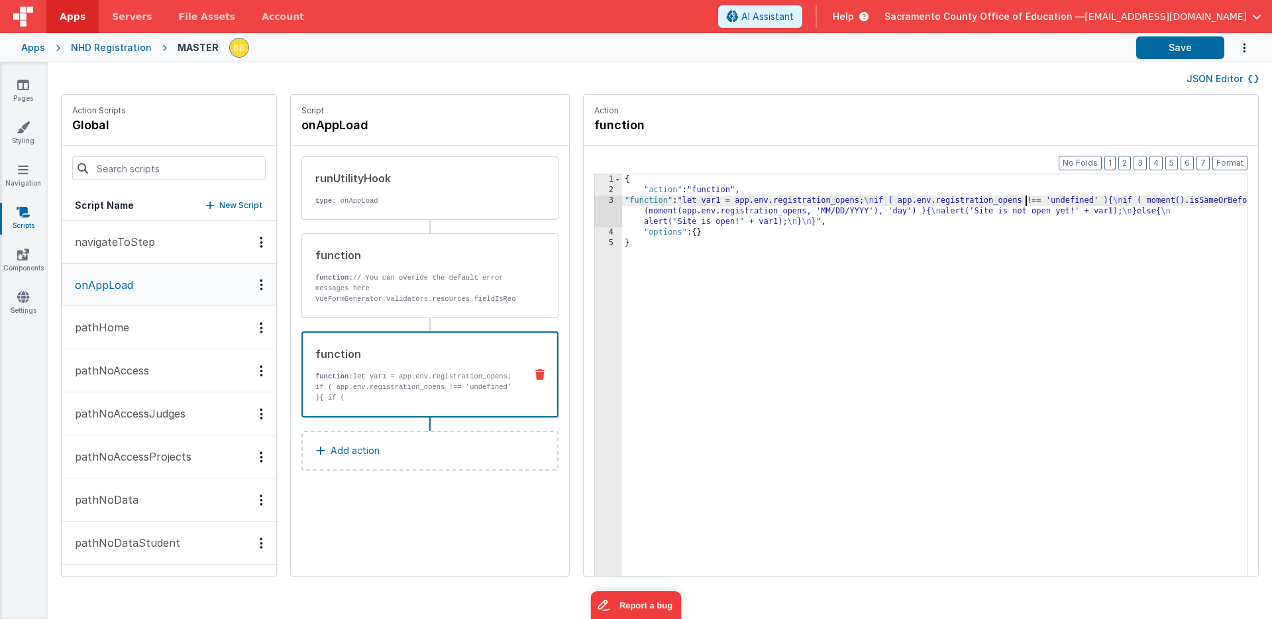
click at [1034, 201] on div "{ "action" : "function" , "function" : "let var1 = app.env.registration_opens; …" at bounding box center [954, 406] width 664 height 464
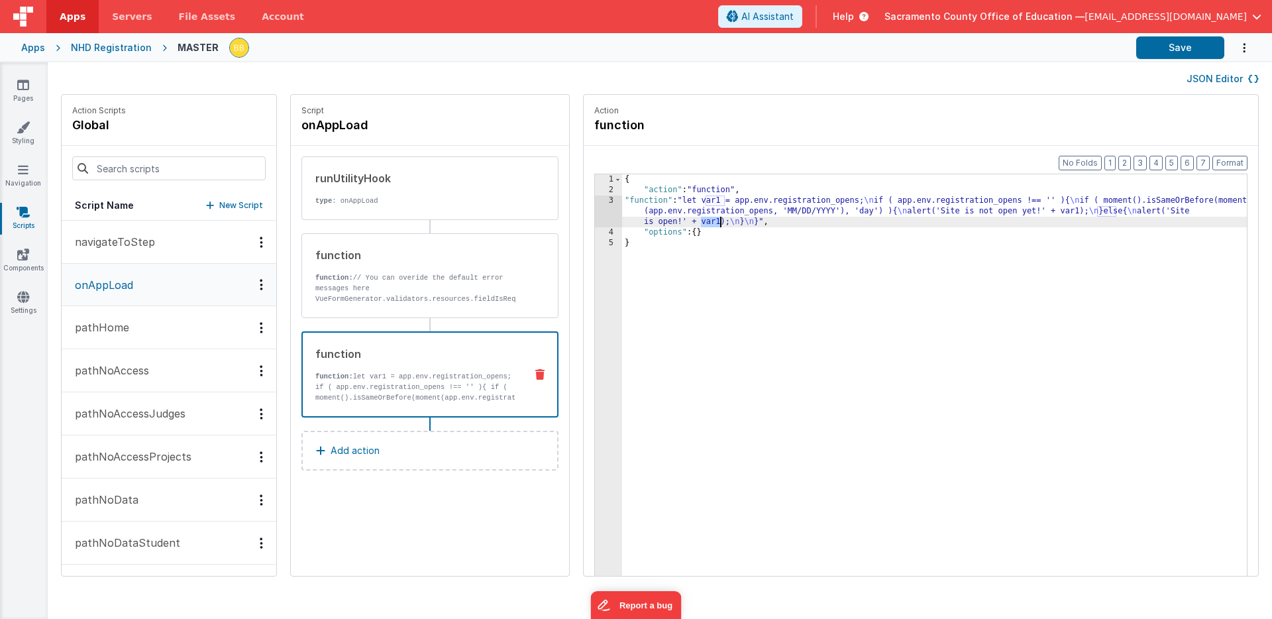
drag, startPoint x: 664, startPoint y: 223, endPoint x: 679, endPoint y: 223, distance: 14.6
click at [679, 223] on div "{ "action" : "function" , "function" : "let var1 = app.env.registration_opens; …" at bounding box center [954, 406] width 664 height 464
click at [1059, 213] on div "{ "action" : "function" , "function" : "let var1 = app.env.registration_opens; …" at bounding box center [954, 406] width 664 height 464
drag, startPoint x: 1059, startPoint y: 213, endPoint x: 1076, endPoint y: 210, distance: 17.4
click at [1076, 210] on div "{ "action" : "function" , "function" : "let var1 = app.env.registration_opens; …" at bounding box center [954, 406] width 664 height 464
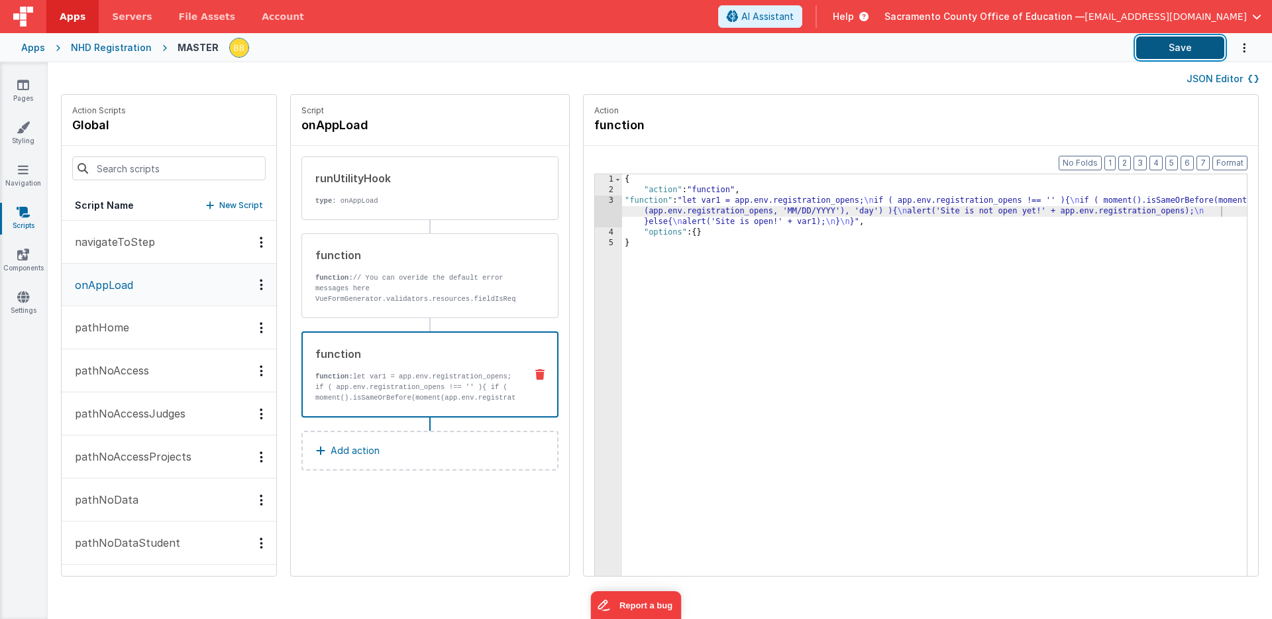
click at [1177, 41] on button "Save" at bounding box center [1180, 47] width 88 height 23
drag, startPoint x: 1010, startPoint y: 199, endPoint x: 1021, endPoint y: 199, distance: 11.3
click at [1021, 199] on div "{ "action" : "function" , "function" : "let var1 = app.env.registration_opens; …" at bounding box center [954, 406] width 664 height 464
drag, startPoint x: 1058, startPoint y: 214, endPoint x: 1182, endPoint y: 215, distance: 123.9
click at [1182, 215] on div "{ "action" : "function" , "function" : "let var1 = app.env.registration_opens; …" at bounding box center [954, 406] width 664 height 464
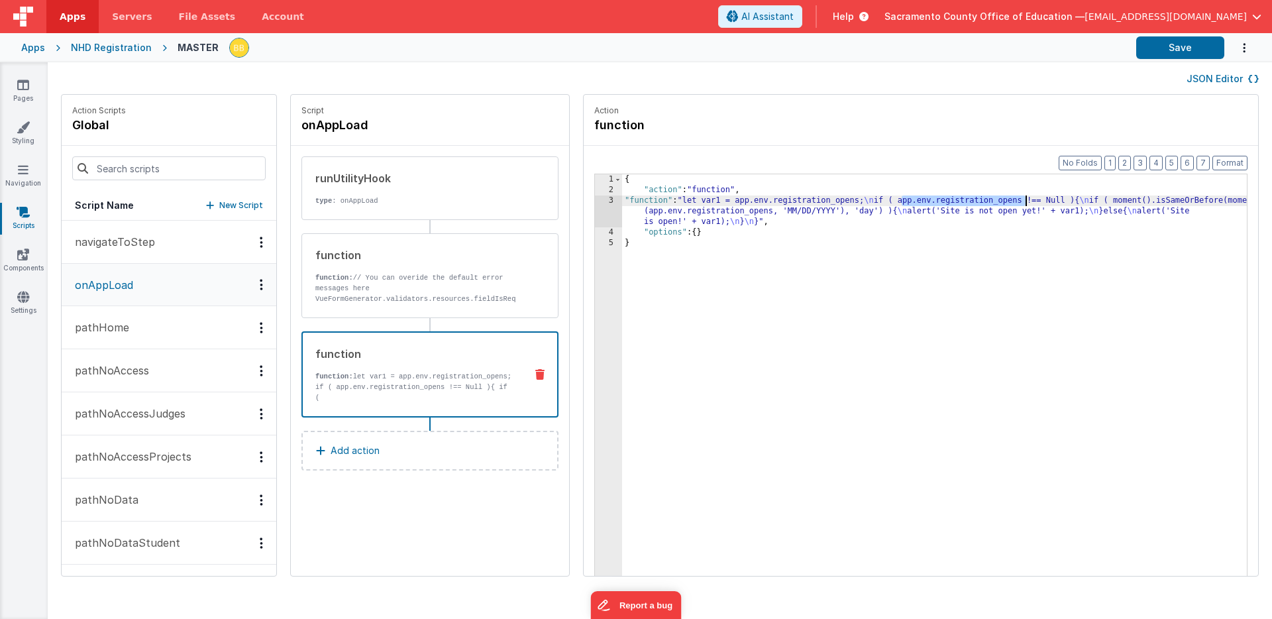
drag, startPoint x: 863, startPoint y: 202, endPoint x: 985, endPoint y: 201, distance: 121.9
click at [985, 201] on div "{ "action" : "function" , "function" : "let var1 = app.env.registration_opens; …" at bounding box center [954, 406] width 664 height 464
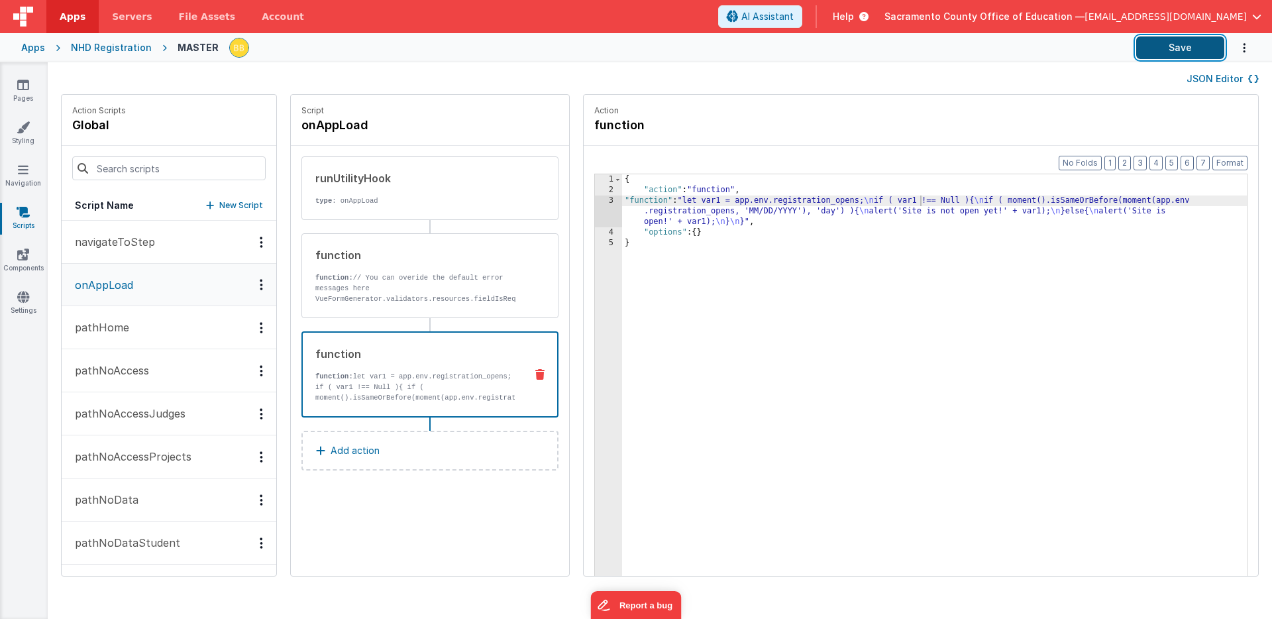
click at [1159, 50] on button "Save" at bounding box center [1180, 47] width 88 height 23
drag, startPoint x: 882, startPoint y: 201, endPoint x: 923, endPoint y: 201, distance: 41.1
click at [923, 201] on div "{ "action" : "function" , "function" : "let var1 = app.env.registration_opens; …" at bounding box center [954, 406] width 664 height 464
click at [862, 201] on div "{ "action" : "function" , "function" : "let var1 = app.env.registration_opens; …" at bounding box center [954, 406] width 664 height 464
click at [1174, 46] on button "Save" at bounding box center [1180, 47] width 88 height 23
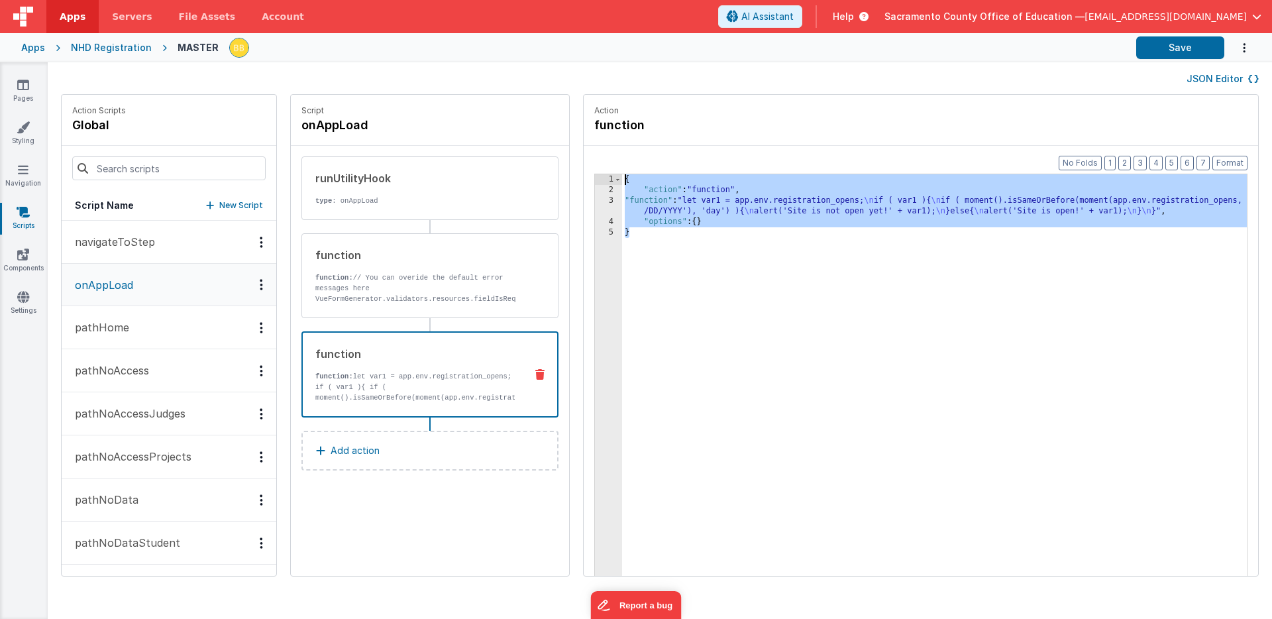
drag, startPoint x: 600, startPoint y: 249, endPoint x: 564, endPoint y: 178, distance: 80.3
click at [594, 178] on div "1 2 3 4 5 { "action" : "function" , "function" : "let var1 = app.env.registrati…" at bounding box center [920, 396] width 653 height 444
click at [219, 205] on p "New Script" at bounding box center [241, 205] width 44 height 13
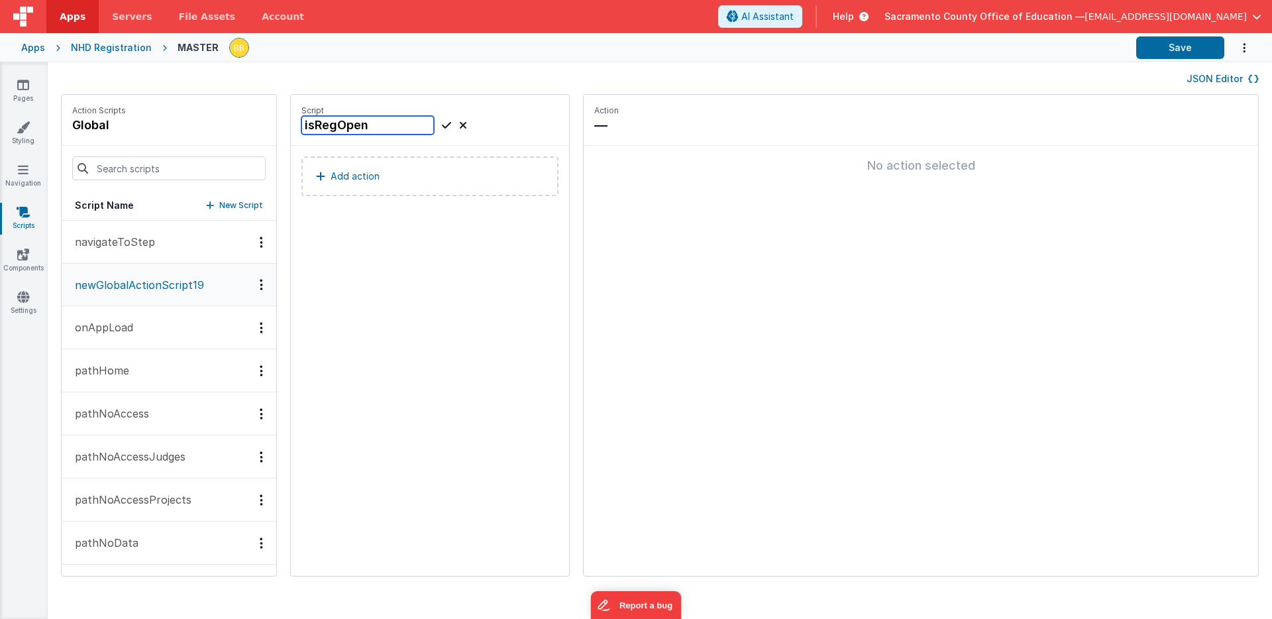
type input "isRegOpen"
click at [331, 174] on p "Add action" at bounding box center [355, 176] width 49 height 16
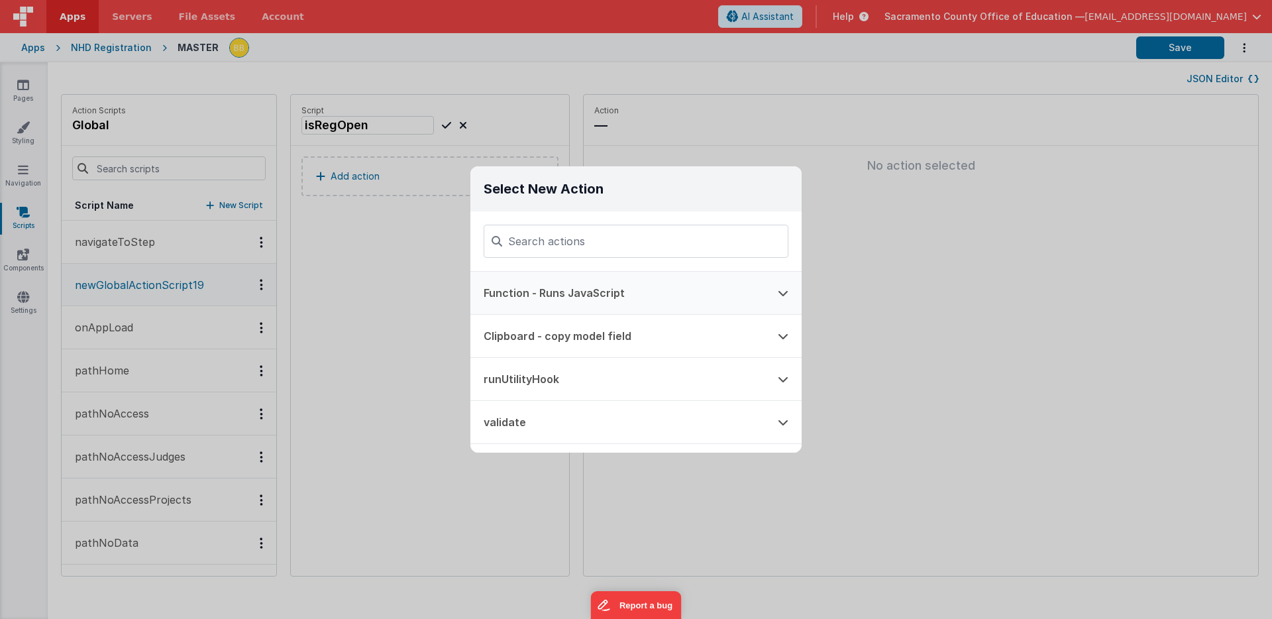
click at [556, 288] on button "Function - Runs JavaScript" at bounding box center [617, 293] width 294 height 42
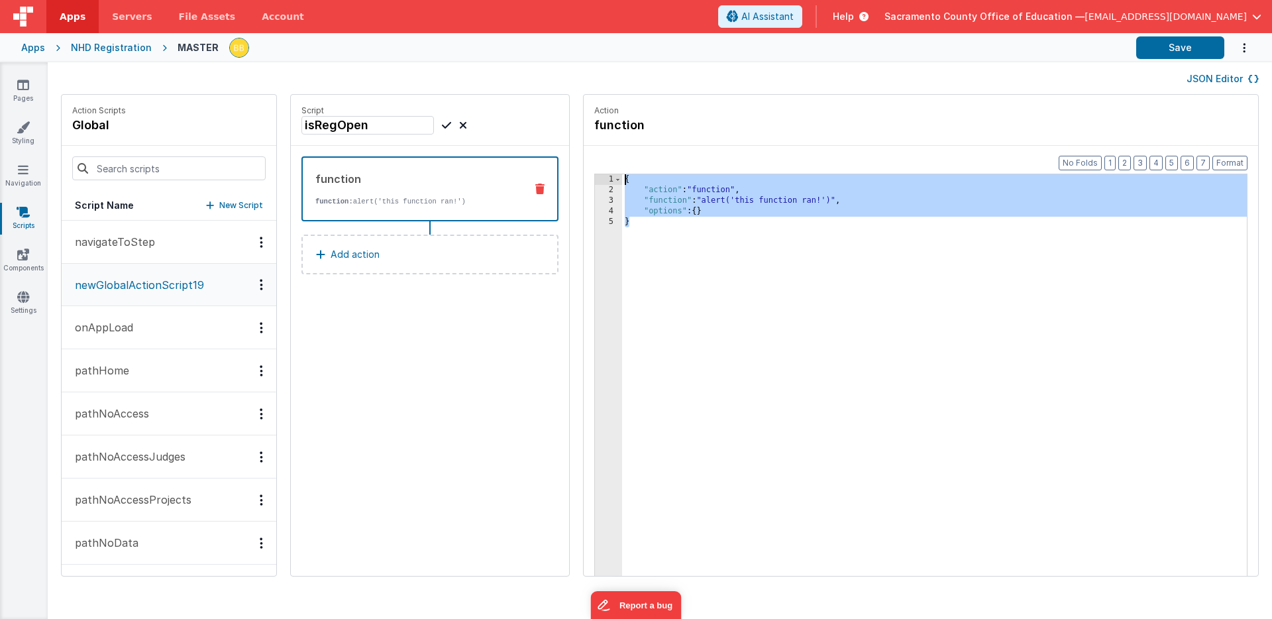
drag, startPoint x: 609, startPoint y: 273, endPoint x: 556, endPoint y: 163, distance: 122.1
click at [584, 163] on div "Format 7 6 5 4 3 2 1 No Folds 1 2 3 4 5 { "action" : "function" , "function" : …" at bounding box center [921, 386] width 674 height 481
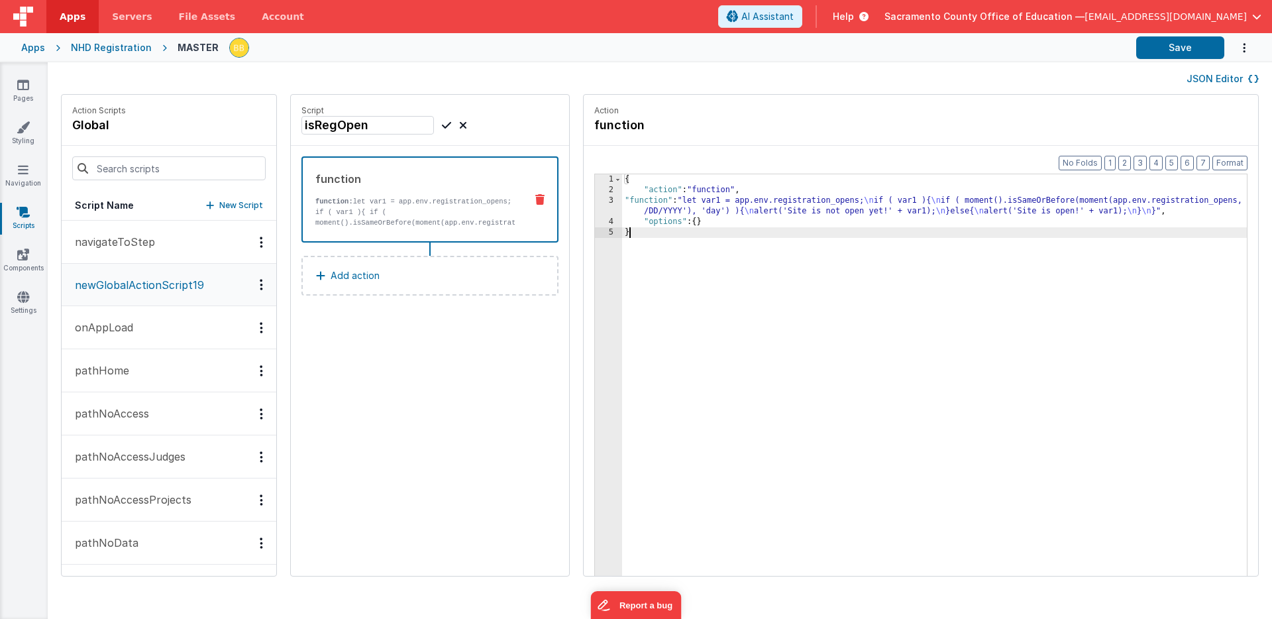
click at [442, 123] on icon at bounding box center [446, 125] width 9 height 16
click at [1159, 48] on button "Save" at bounding box center [1180, 47] width 88 height 23
click at [1165, 43] on button "Save" at bounding box center [1180, 47] width 88 height 23
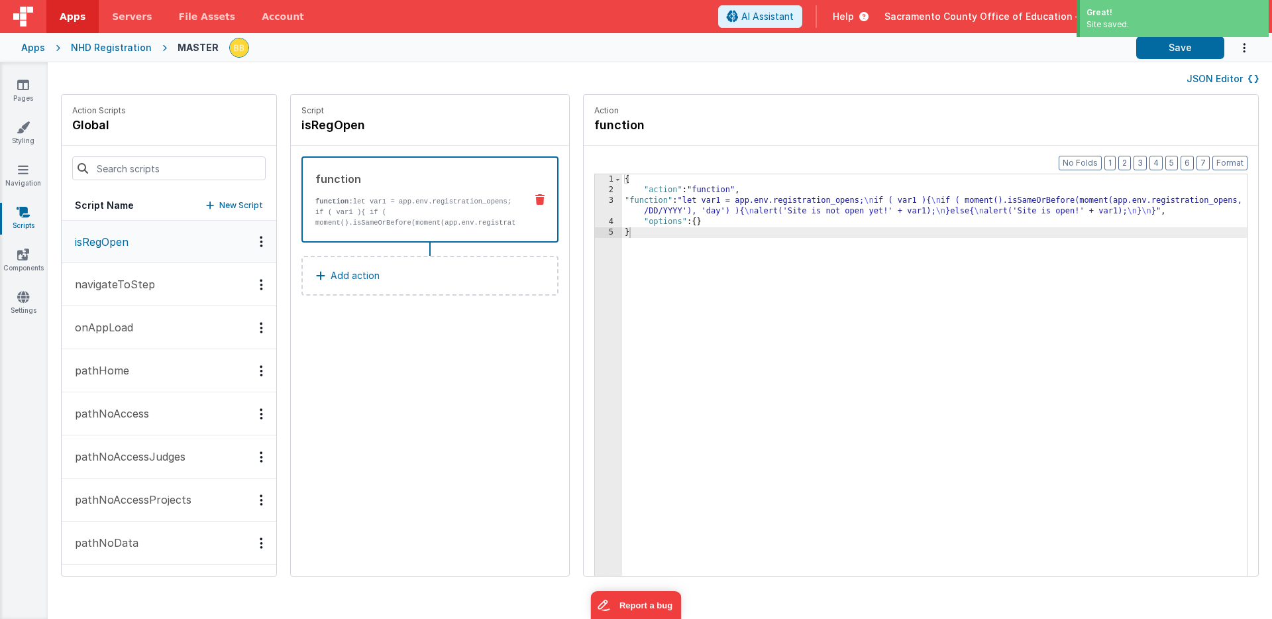
click at [112, 325] on p "onAppLoad" at bounding box center [100, 327] width 66 height 16
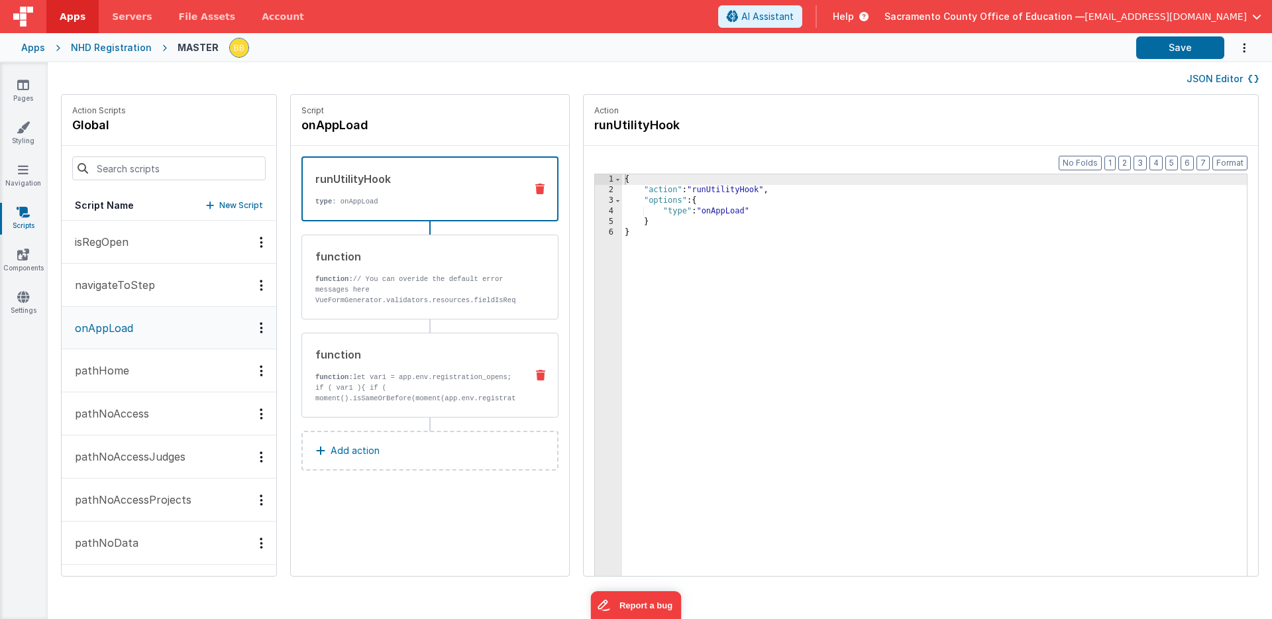
click at [536, 371] on icon at bounding box center [540, 375] width 9 height 11
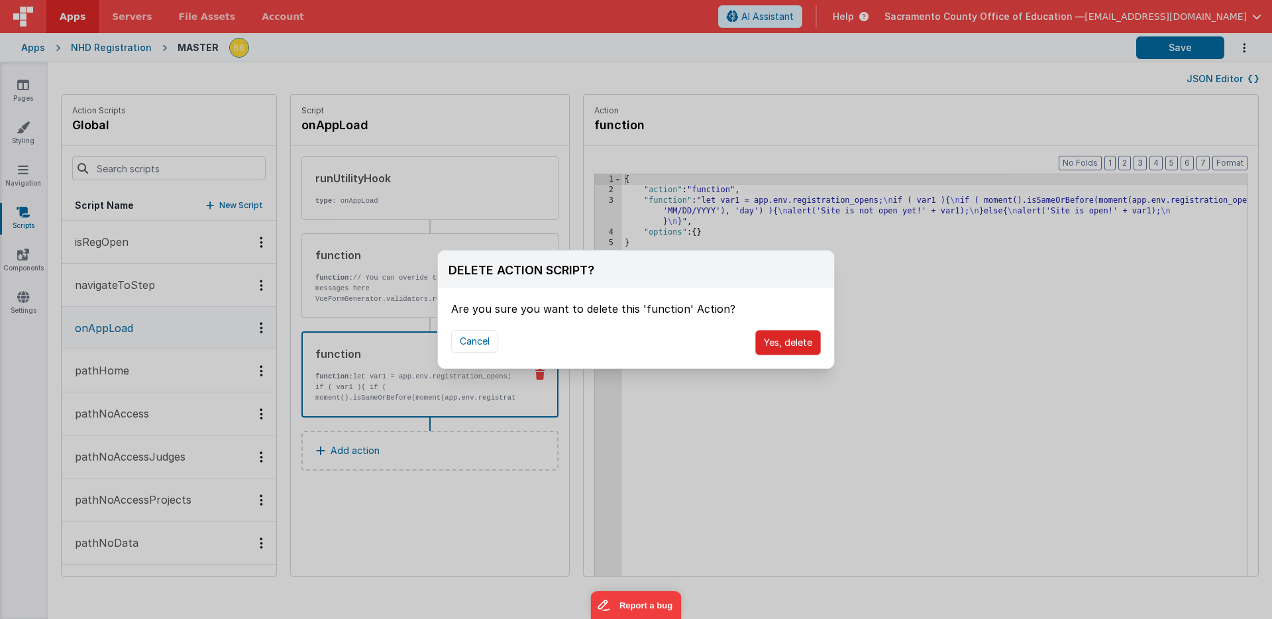
click at [796, 343] on button "Yes, delete" at bounding box center [788, 342] width 66 height 25
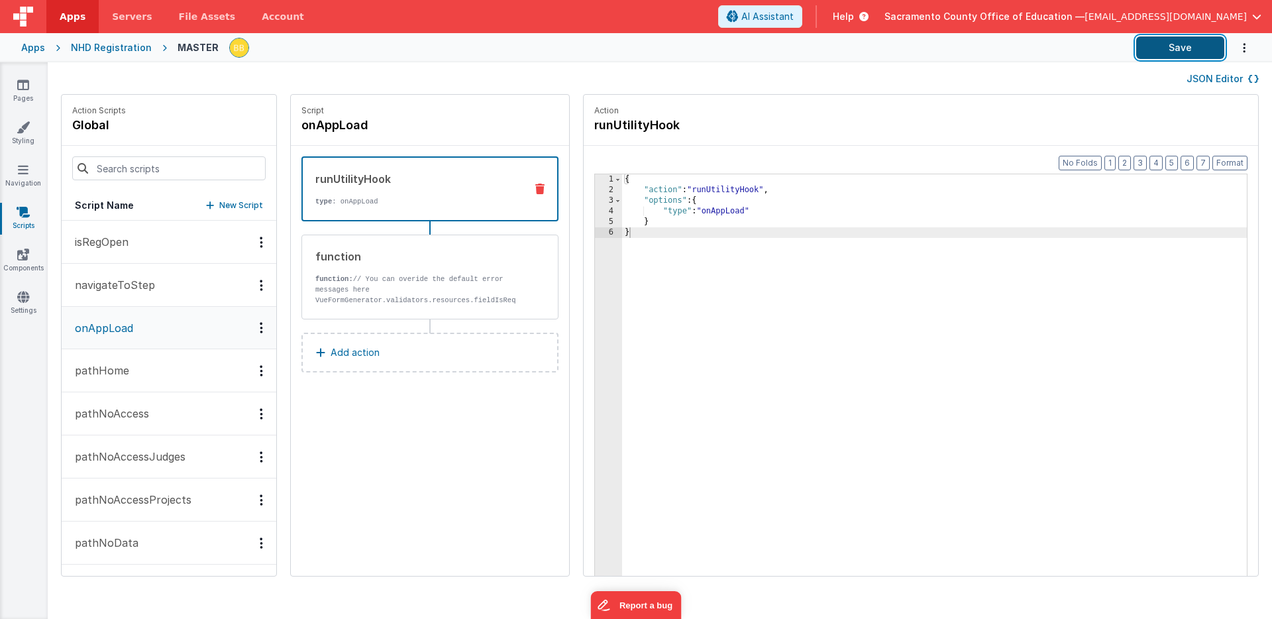
click at [1179, 48] on button "Save" at bounding box center [1180, 47] width 88 height 23
click at [23, 83] on icon at bounding box center [23, 84] width 12 height 13
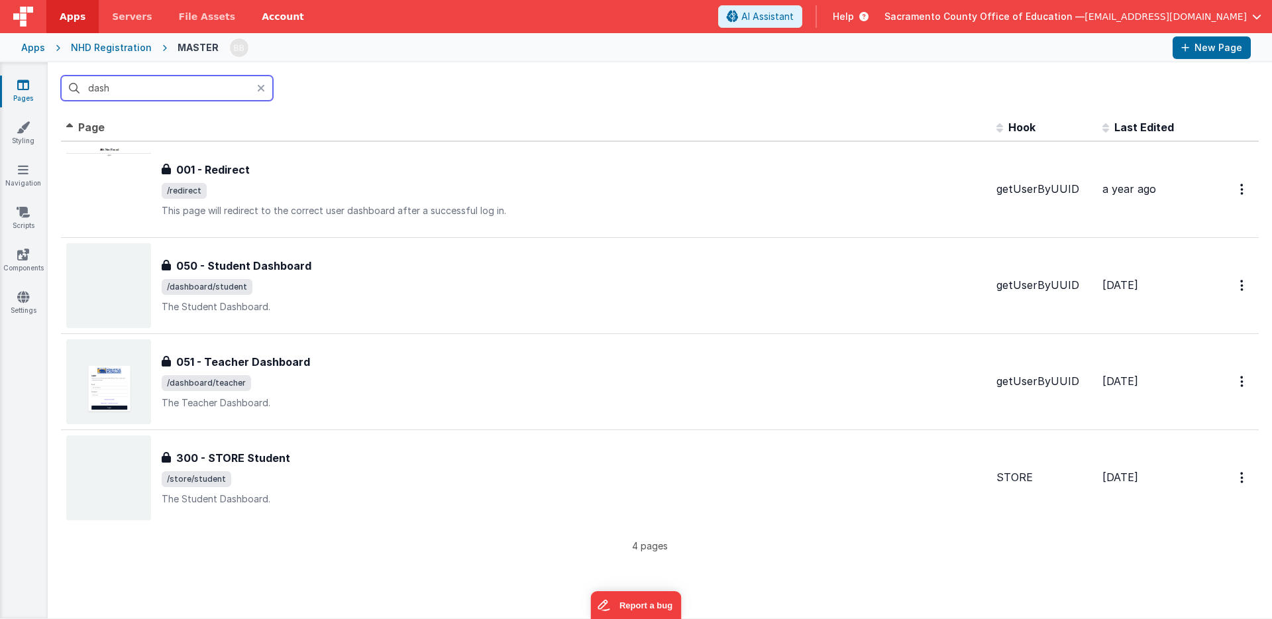
type input "dash"
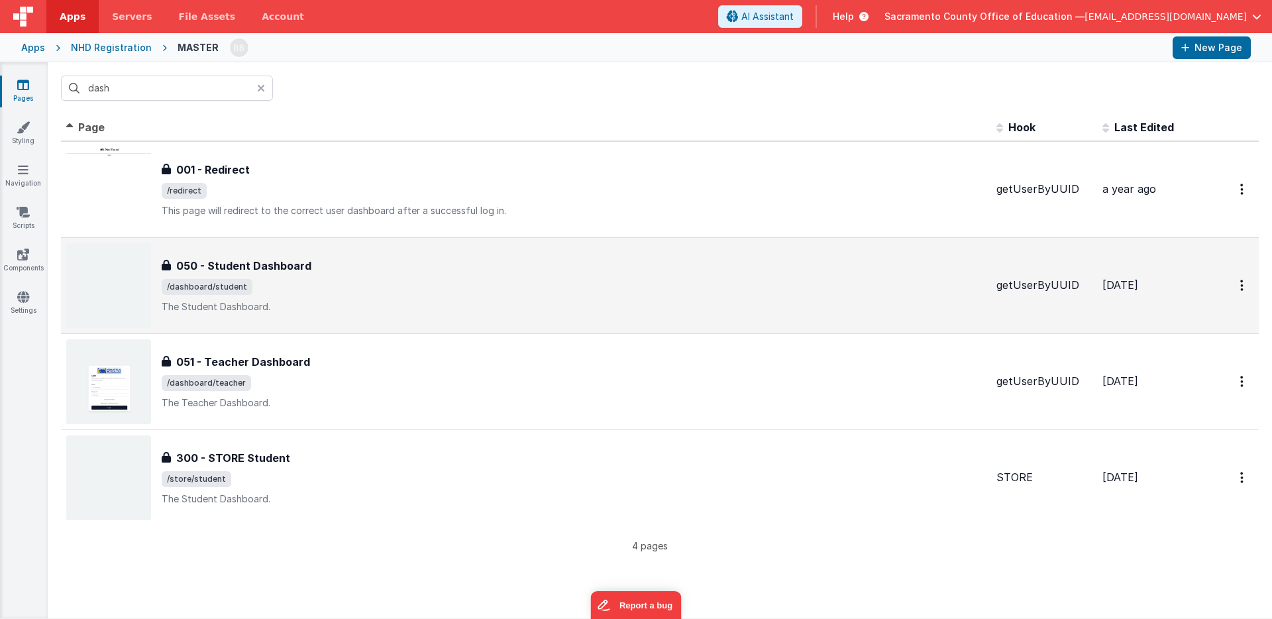
click at [233, 263] on h3 "050 - Student Dashboard" at bounding box center [243, 266] width 135 height 16
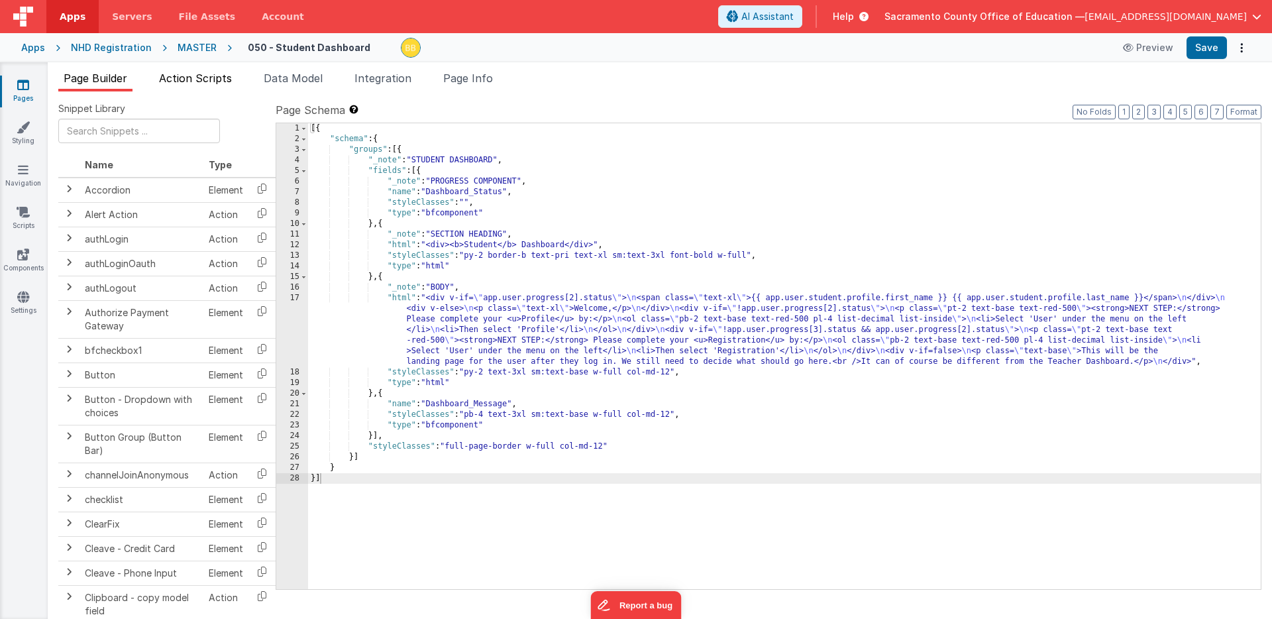
click at [205, 78] on span "Action Scripts" at bounding box center [195, 78] width 73 height 13
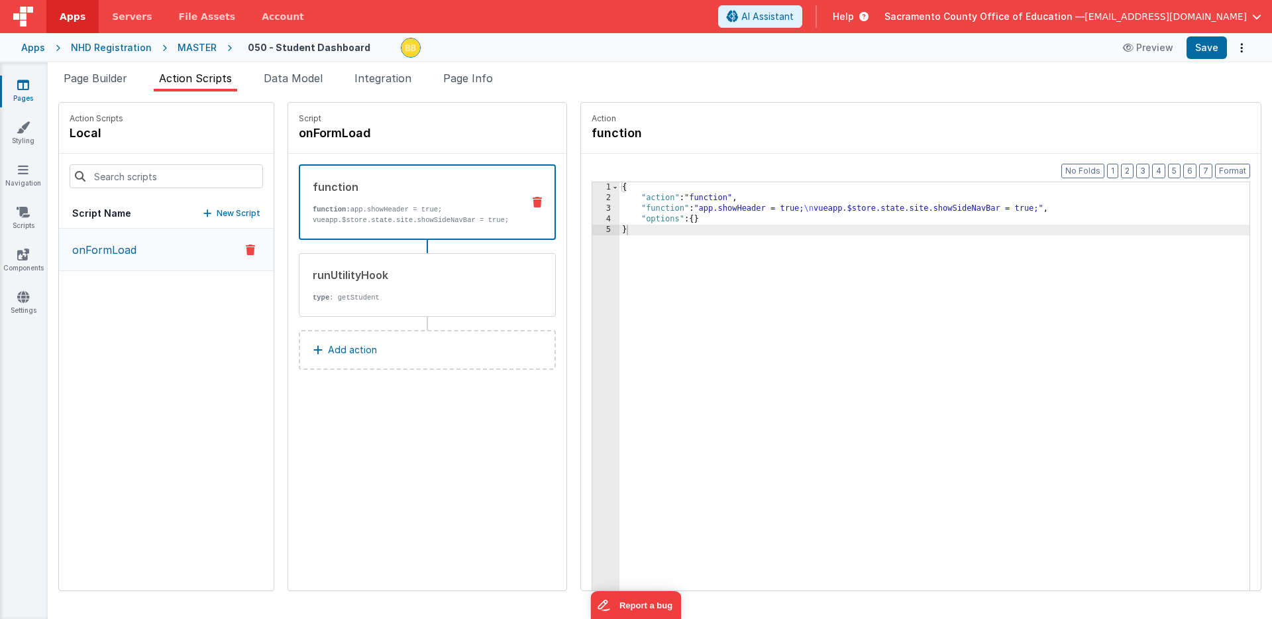
click at [115, 248] on p "onFormLoad" at bounding box center [100, 250] width 72 height 16
click at [328, 347] on p "Add action" at bounding box center [352, 350] width 49 height 16
click at [356, 388] on div "Select New Action Function - Runs JavaScript Clipboard - copy model field runUt…" at bounding box center [636, 309] width 1272 height 619
click at [26, 81] on icon at bounding box center [23, 84] width 12 height 13
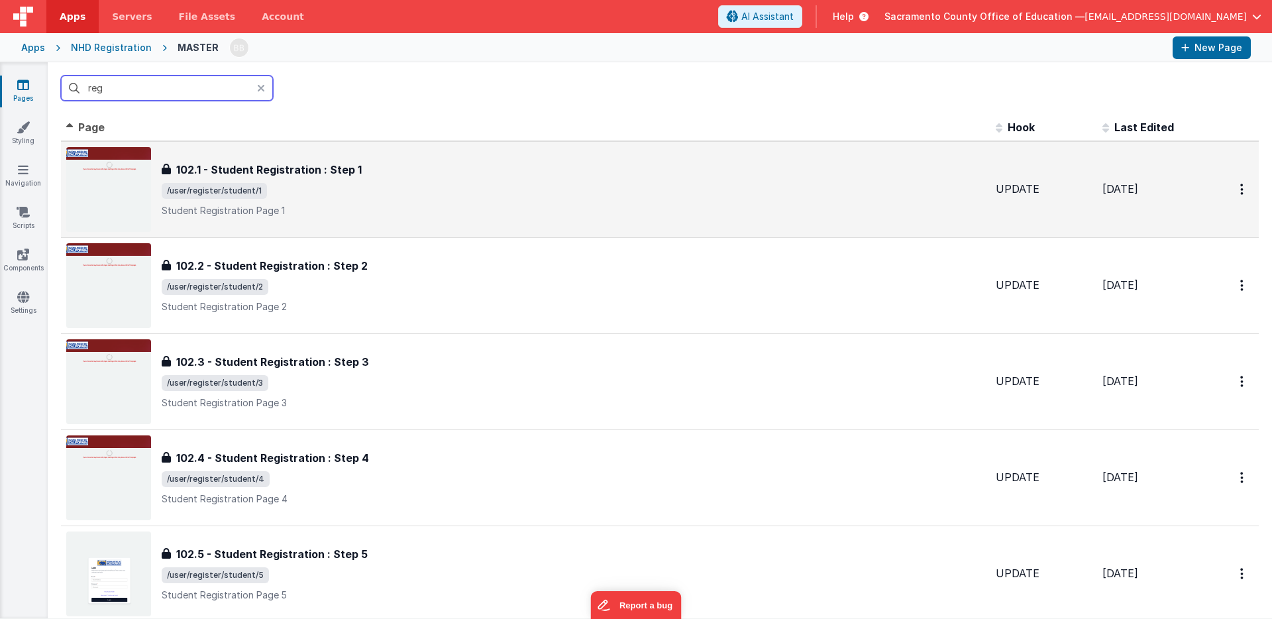
type input "reg"
click at [271, 167] on h3 "102.1 - Student Registration : Step 1" at bounding box center [268, 170] width 185 height 16
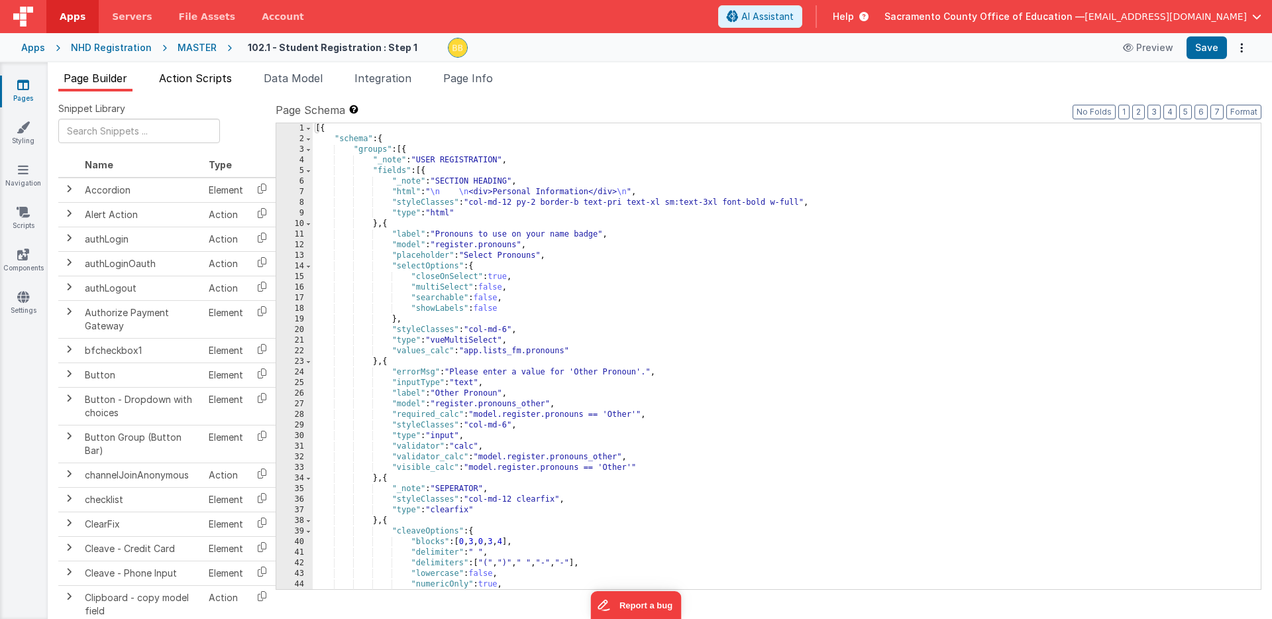
click at [225, 81] on span "Action Scripts" at bounding box center [195, 78] width 73 height 13
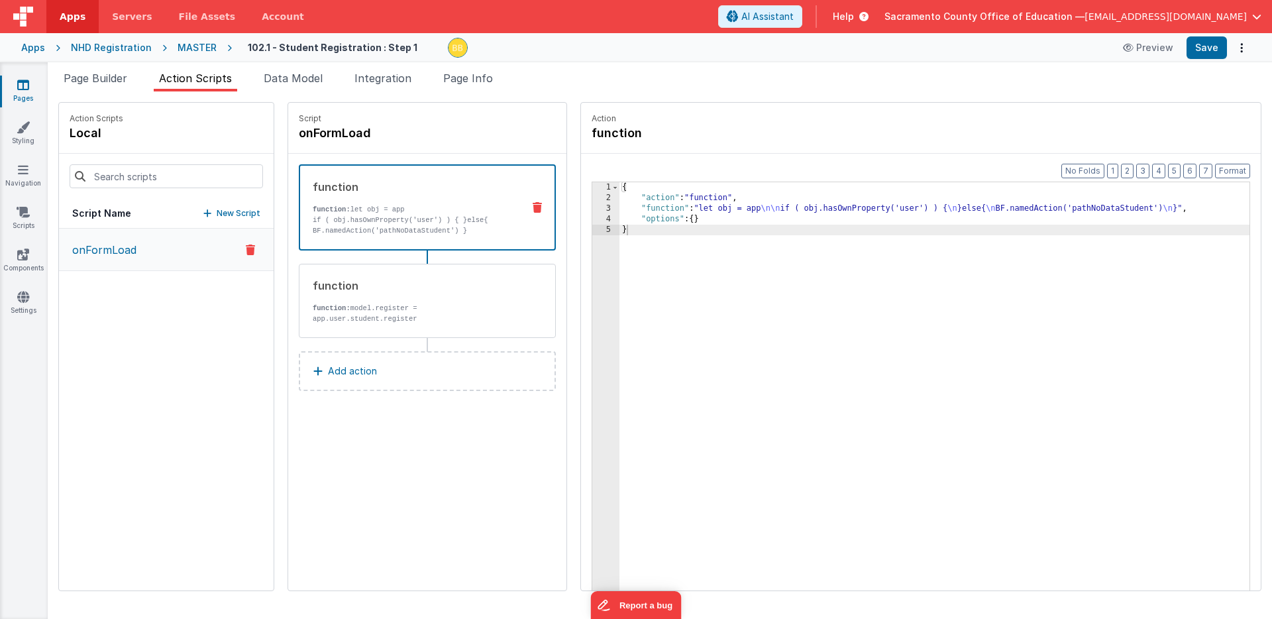
click at [30, 84] on link "Pages" at bounding box center [23, 91] width 48 height 26
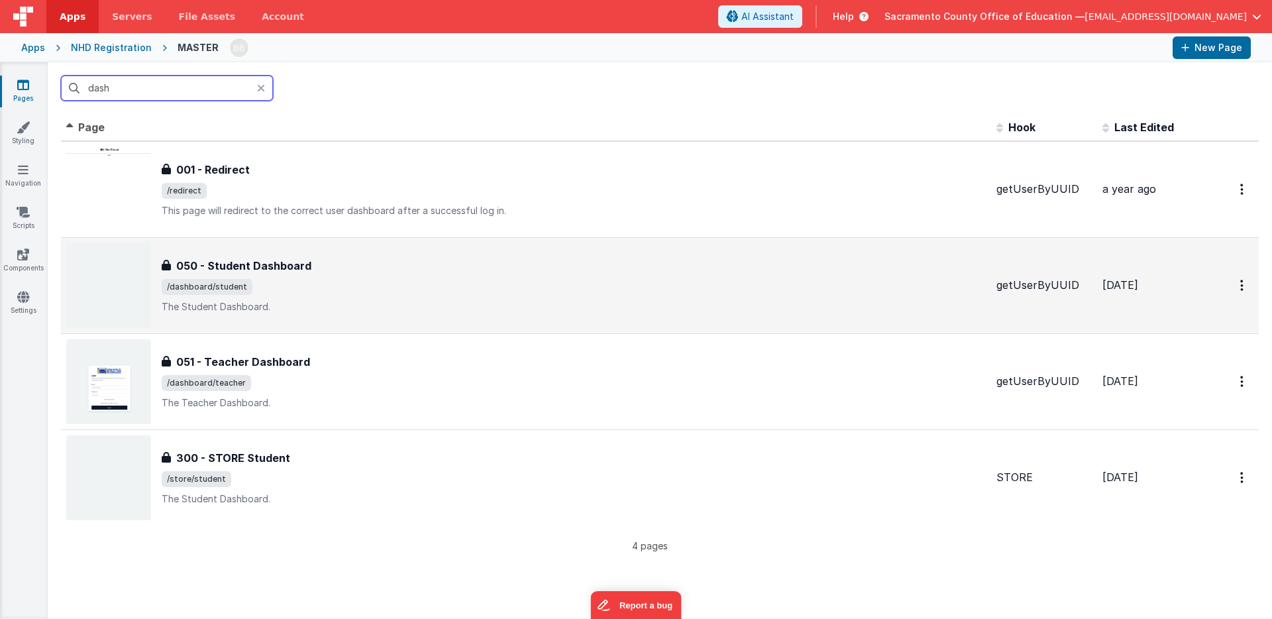
type input "dash"
click at [282, 262] on h3 "050 - Student Dashboard" at bounding box center [243, 266] width 135 height 16
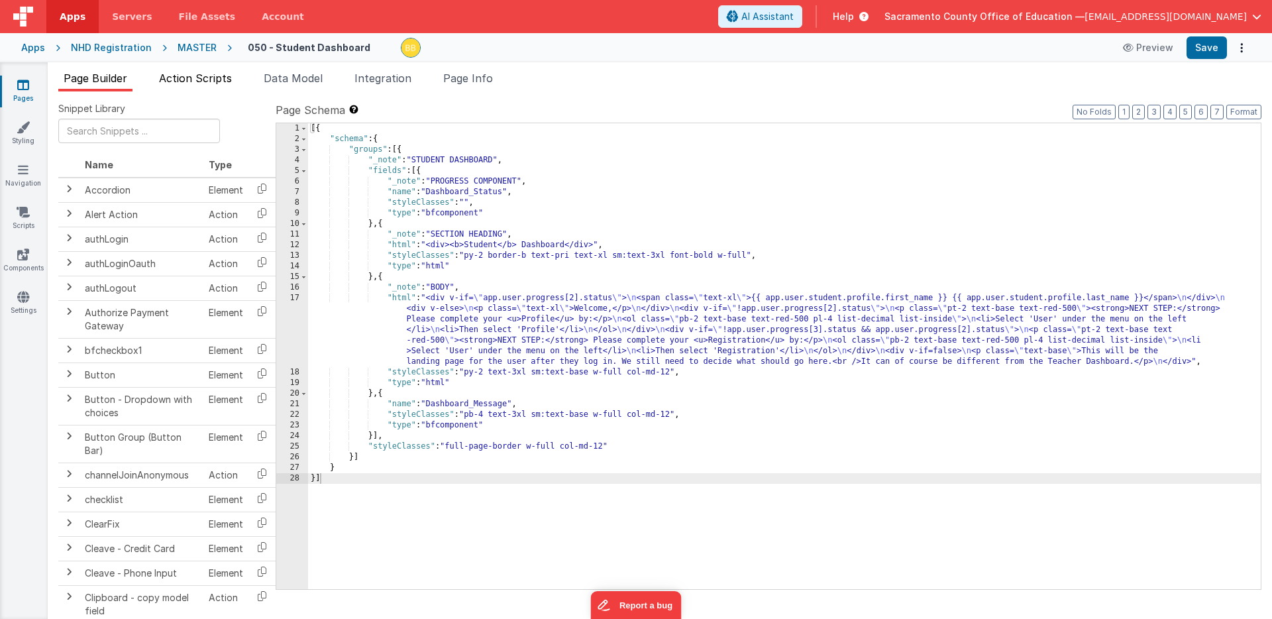
click at [220, 79] on span "Action Scripts" at bounding box center [195, 78] width 73 height 13
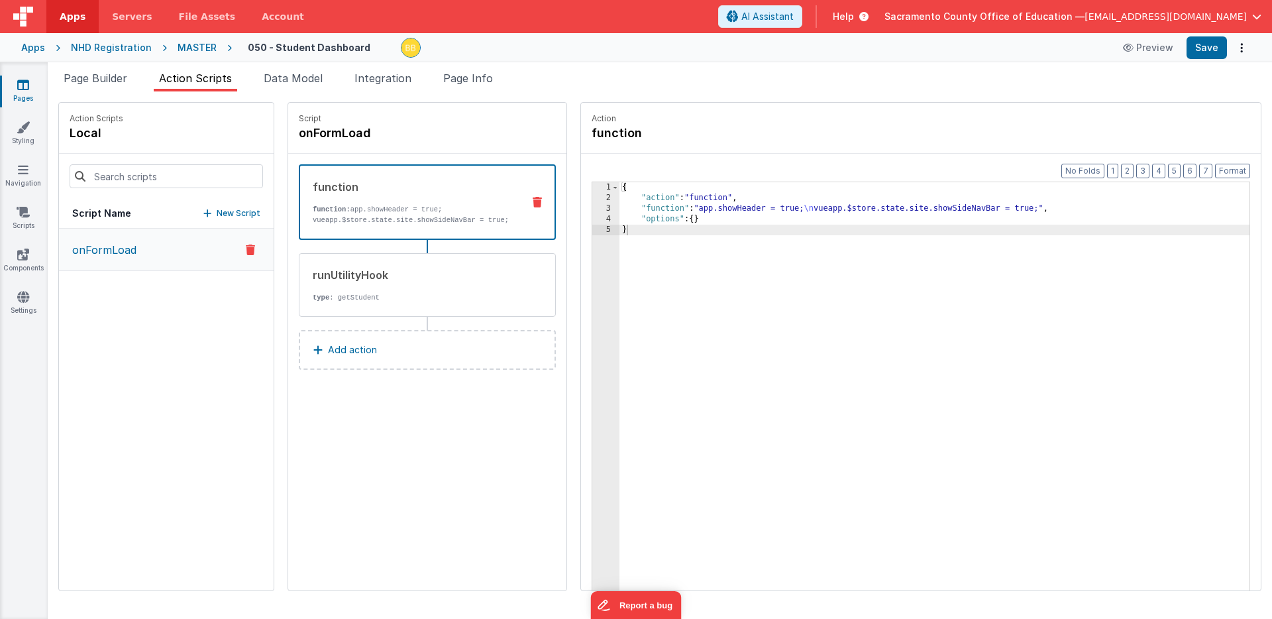
click at [329, 348] on p "Add action" at bounding box center [352, 350] width 49 height 16
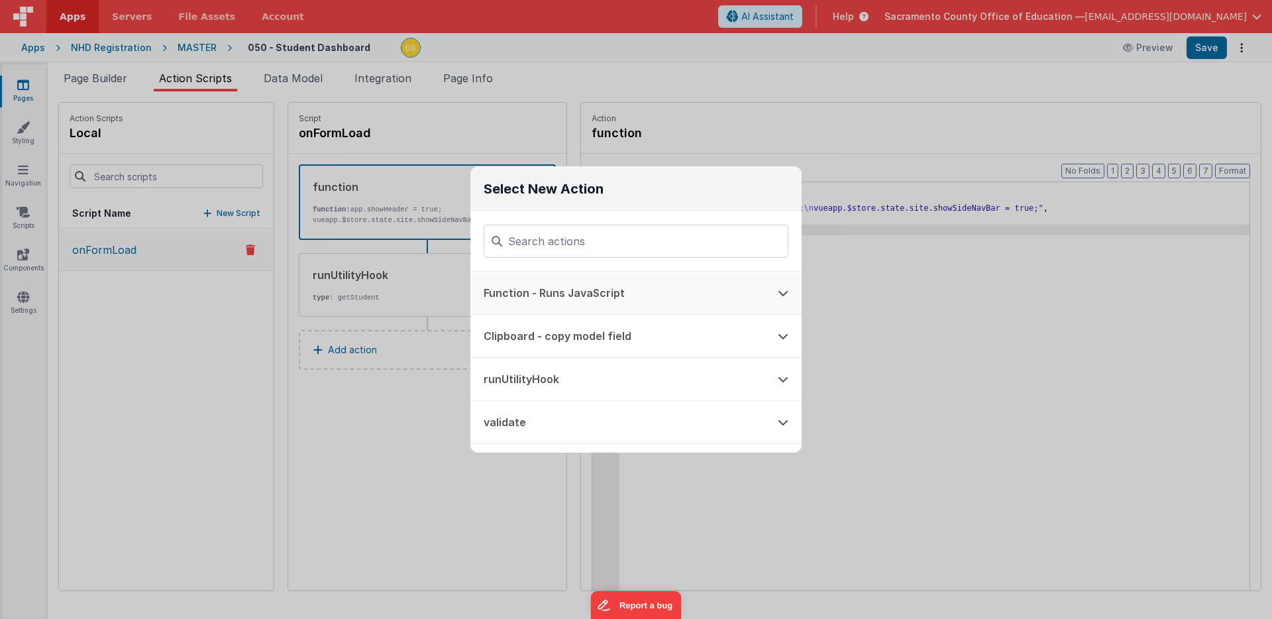
click at [554, 289] on button "Function - Runs JavaScript" at bounding box center [617, 293] width 294 height 42
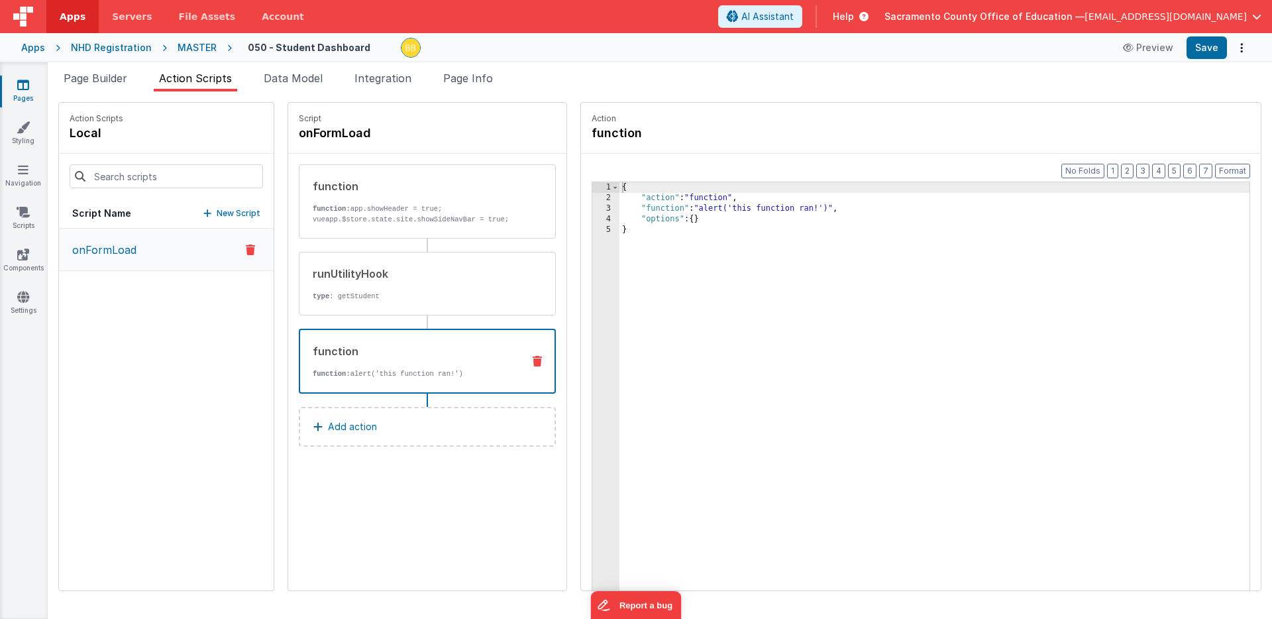
click at [621, 209] on div "{ "action" : "function" , "function" : "alert('this function ran!')" , "options…" at bounding box center [953, 417] width 669 height 470
click at [592, 208] on div "3" at bounding box center [605, 208] width 27 height 11
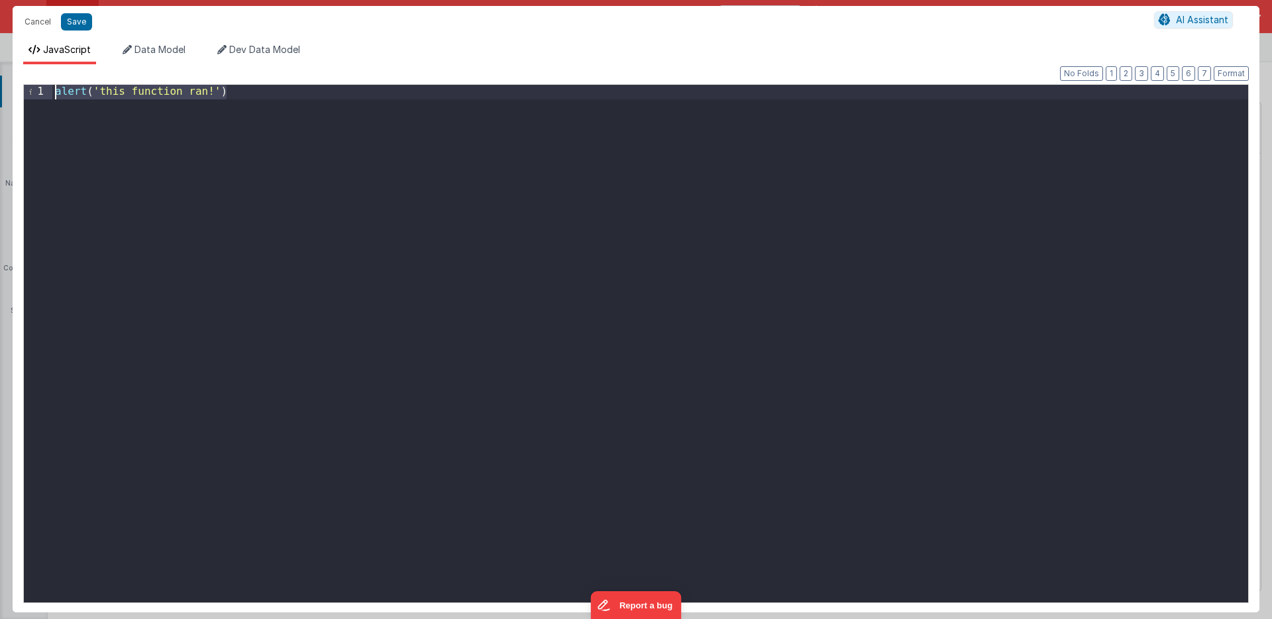
drag, startPoint x: 260, startPoint y: 97, endPoint x: 247, endPoint y: 76, distance: 25.6
click at [247, 76] on div "Format 7 6 5 4 3 2 1 No Folds 1 alert ( 'this function ran!' ) XXXXXXXXXXXXXXXX…" at bounding box center [635, 338] width 1225 height 527
click at [77, 17] on button "Save" at bounding box center [76, 21] width 31 height 17
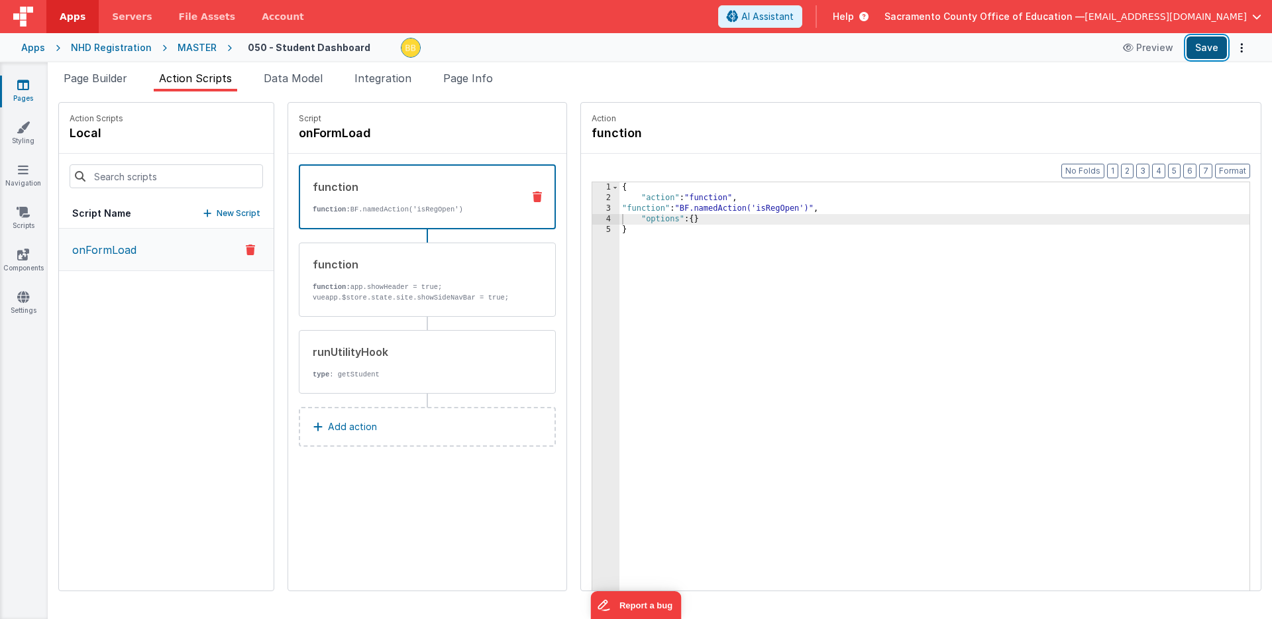
click at [1205, 44] on button "Save" at bounding box center [1206, 47] width 40 height 23
click at [24, 84] on icon at bounding box center [23, 84] width 12 height 13
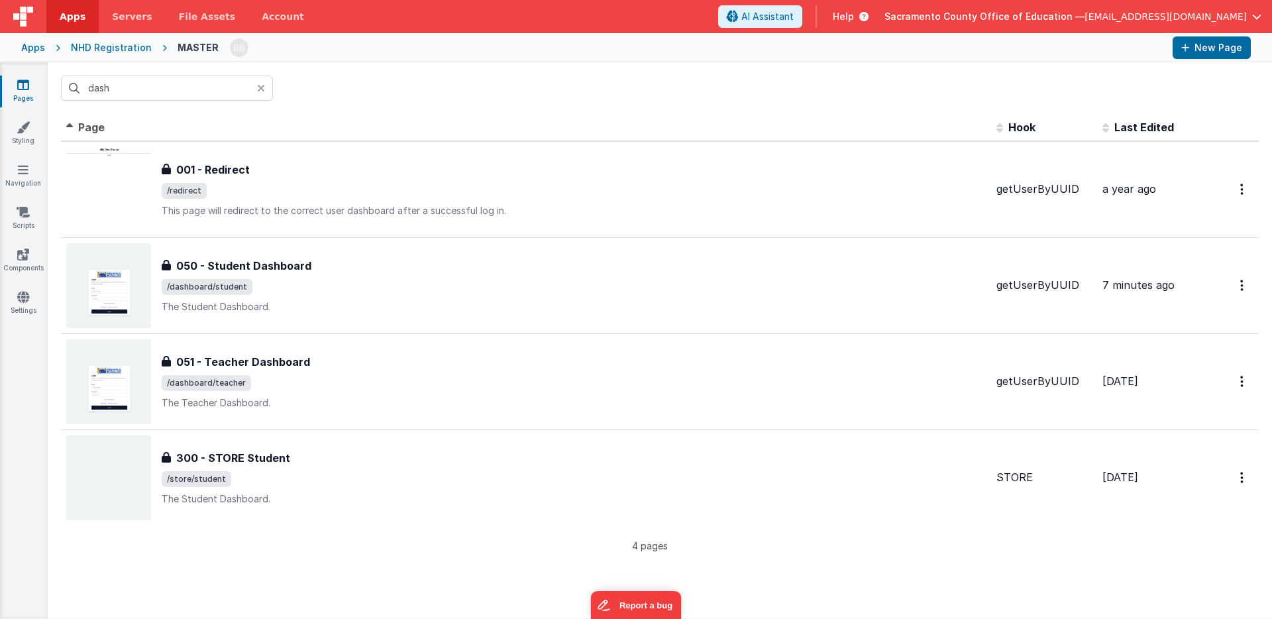
click at [260, 84] on icon at bounding box center [261, 88] width 8 height 11
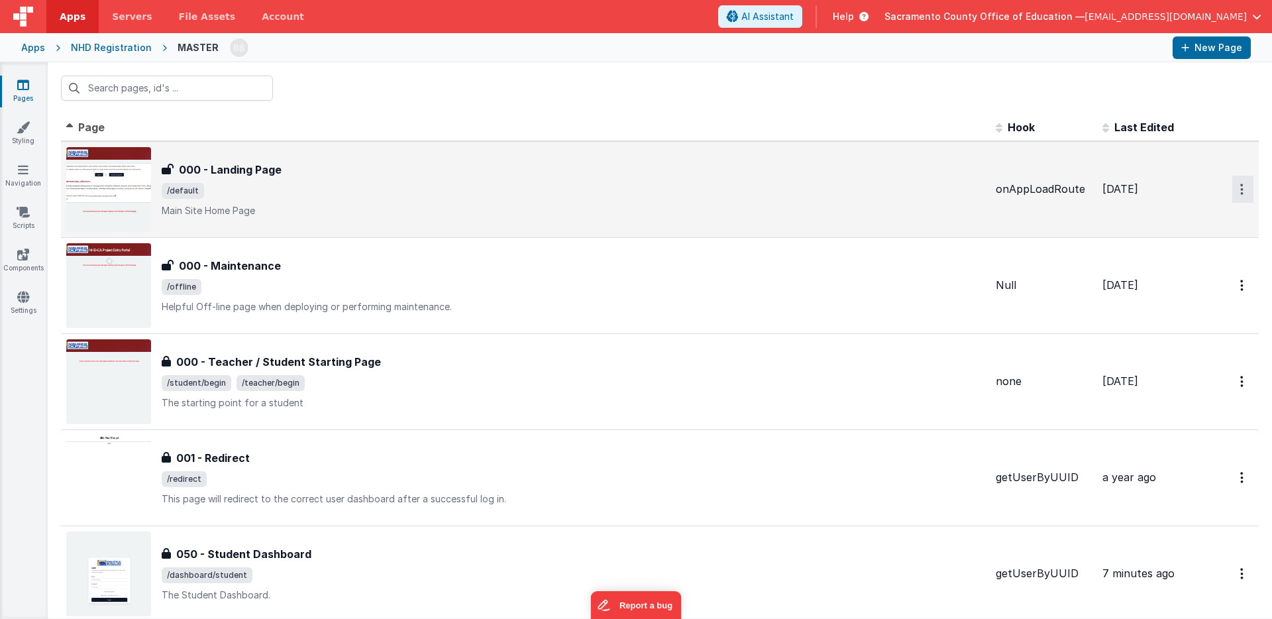
click at [1239, 186] on button "Options" at bounding box center [1242, 189] width 21 height 27
click at [1187, 240] on link "Duplicate" at bounding box center [1195, 244] width 117 height 25
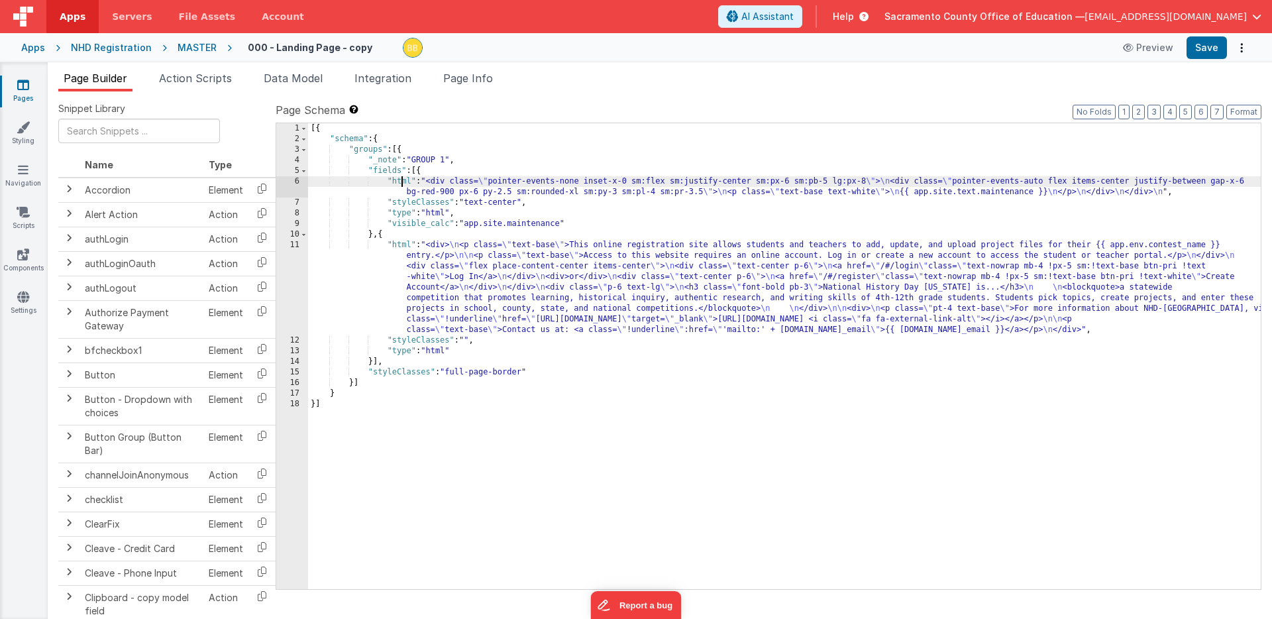
click at [401, 182] on div "[{ "schema" : { "groups" : [{ "_note" : "GROUP 1" , "fields" : [{ "html" : "<di…" at bounding box center [784, 366] width 953 height 487
click at [297, 182] on div "6" at bounding box center [292, 186] width 32 height 21
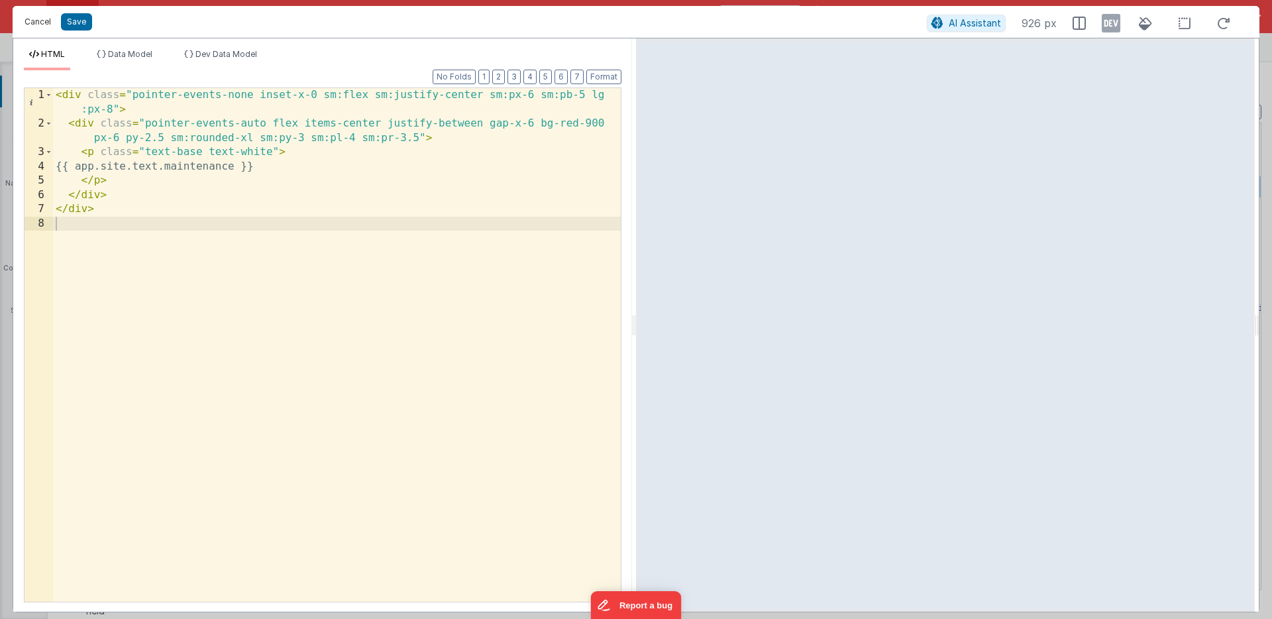
click at [42, 20] on button "Cancel" at bounding box center [38, 22] width 40 height 19
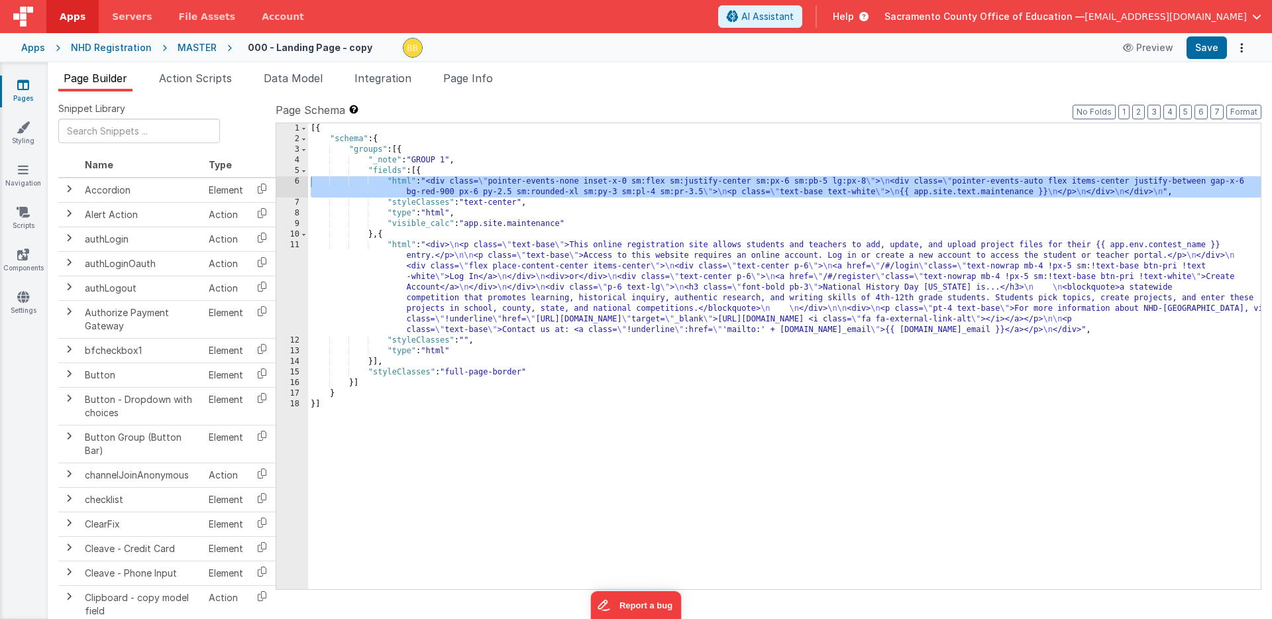
click at [401, 246] on div "[{ "schema" : { "groups" : [{ "_note" : "GROUP 1" , "fields" : [{ "html" : "<di…" at bounding box center [784, 366] width 953 height 487
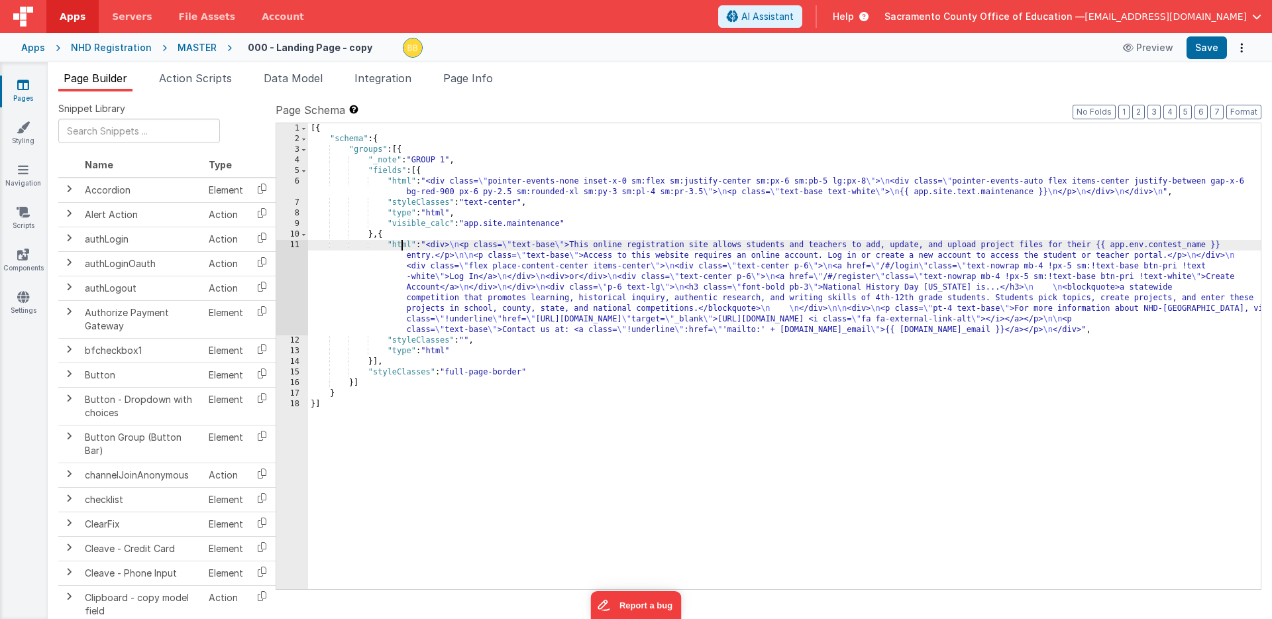
click at [294, 245] on div "11" at bounding box center [292, 287] width 32 height 95
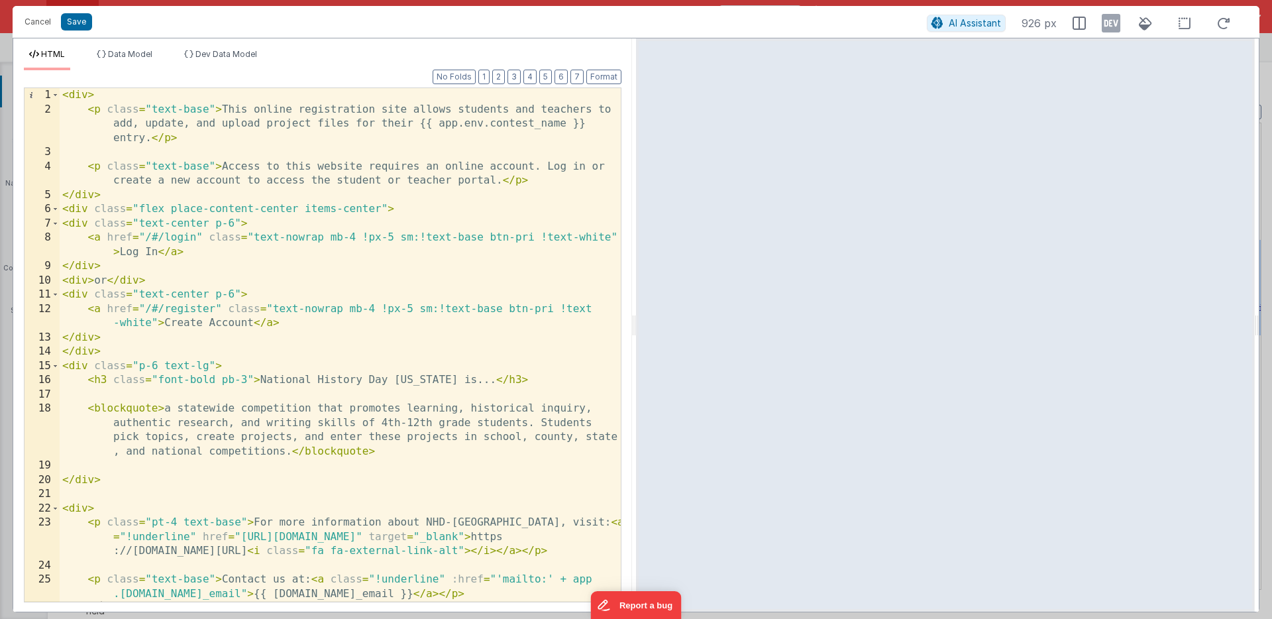
click at [192, 268] on div "< div > < p class = "text-base" > This online registration site allows students…" at bounding box center [340, 359] width 561 height 542
click at [395, 219] on div "< div > < p class = "text-base" > This online registration site allows students…" at bounding box center [340, 359] width 561 height 542
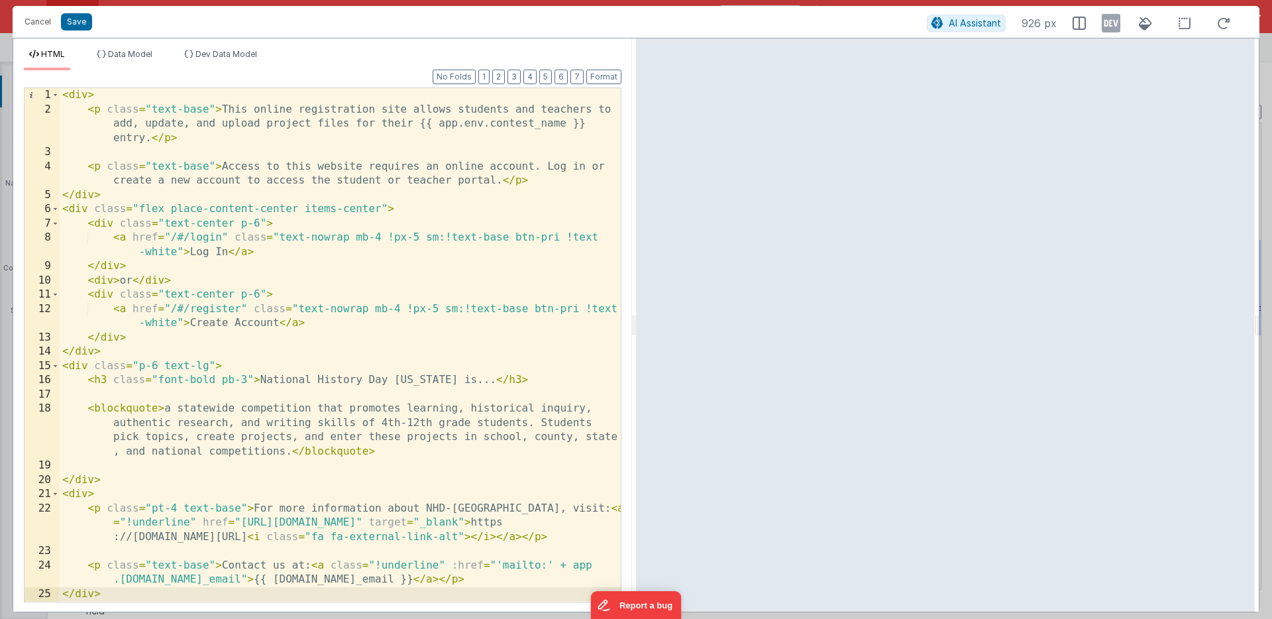
click at [111, 208] on div "< div > < p class = "text-base" > This online registration site allows students…" at bounding box center [340, 359] width 561 height 542
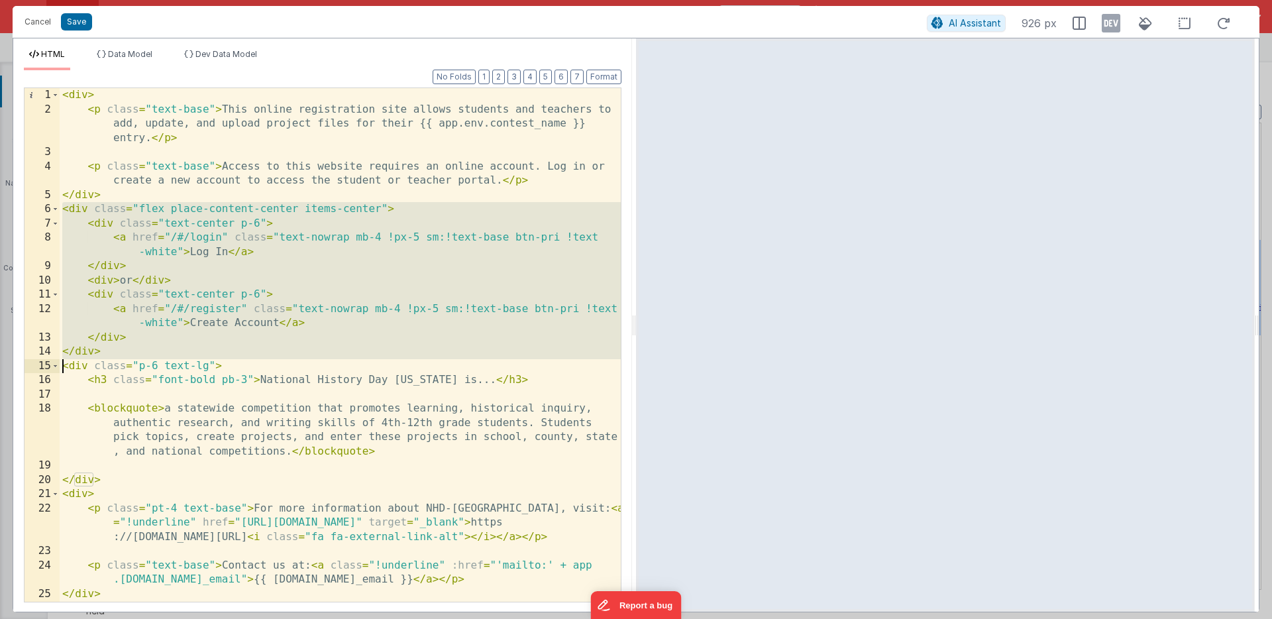
drag, startPoint x: 111, startPoint y: 208, endPoint x: 111, endPoint y: 351, distance: 143.1
click at [111, 351] on div "< div > < p class = "text-base" > This online registration site allows students…" at bounding box center [340, 359] width 561 height 542
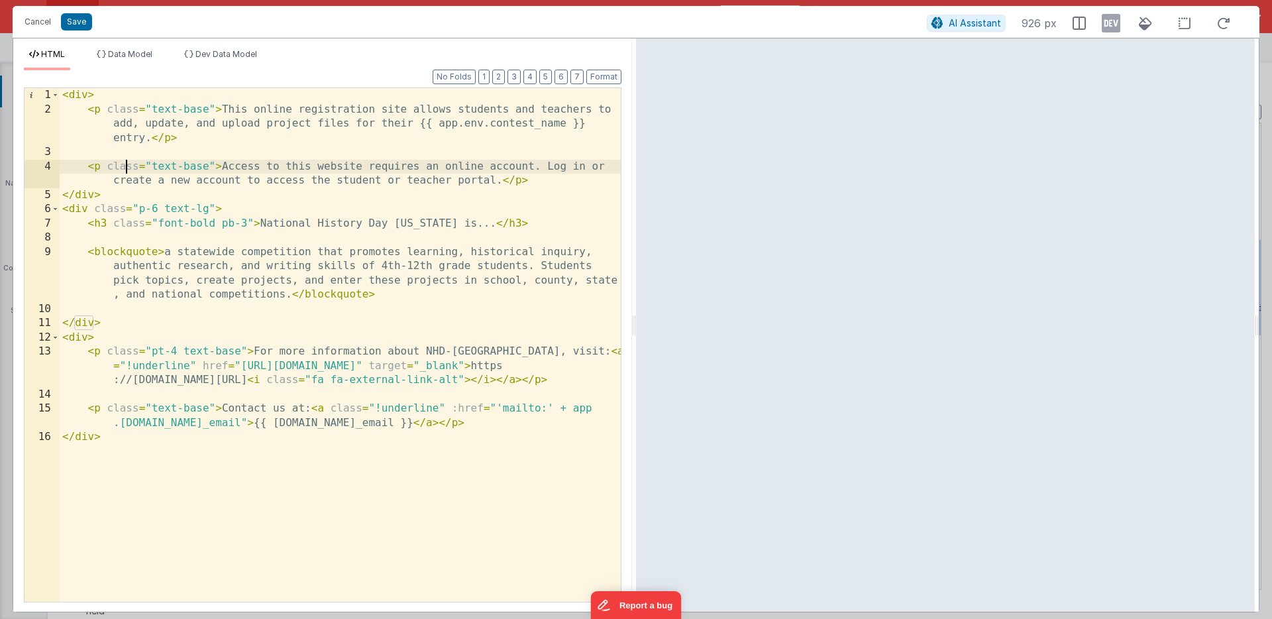
click at [125, 168] on div "< div > < p class = "text-base" > This online registration site allows students…" at bounding box center [340, 359] width 561 height 542
drag, startPoint x: 125, startPoint y: 168, endPoint x: 127, endPoint y: 176, distance: 8.4
click at [127, 176] on div "< div > < p class = "text-base" > This online registration site allows students…" at bounding box center [340, 359] width 561 height 542
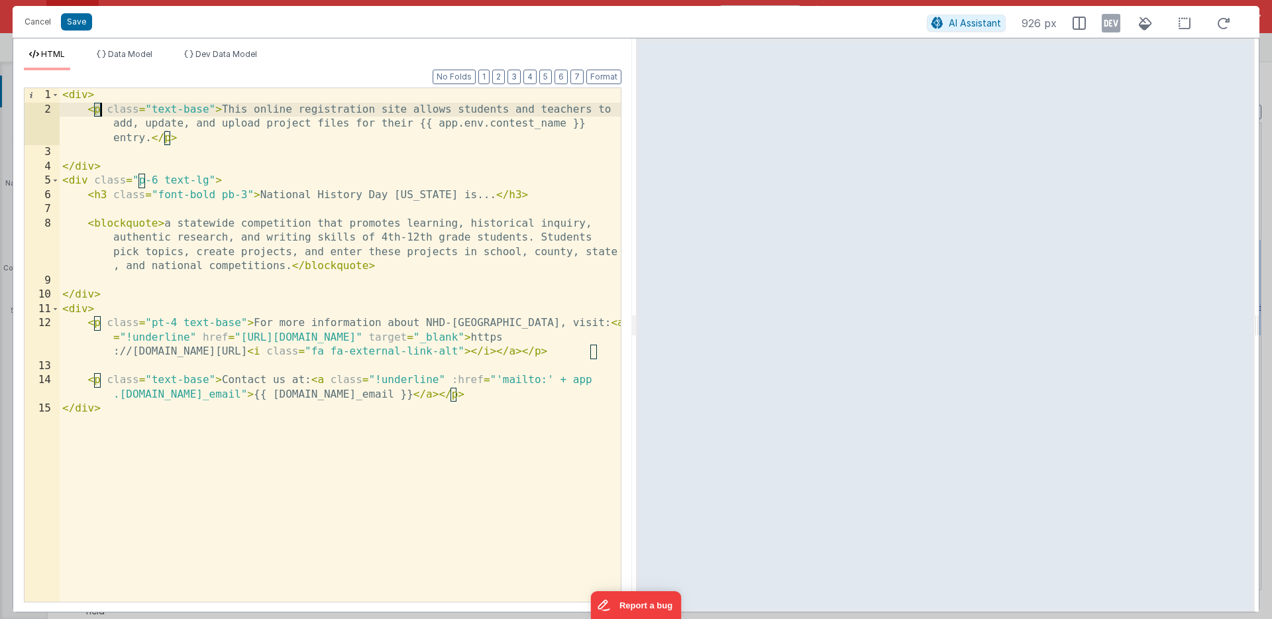
click at [97, 111] on div "< div > < p class = "text-base" > This online registration site allows students…" at bounding box center [340, 359] width 561 height 542
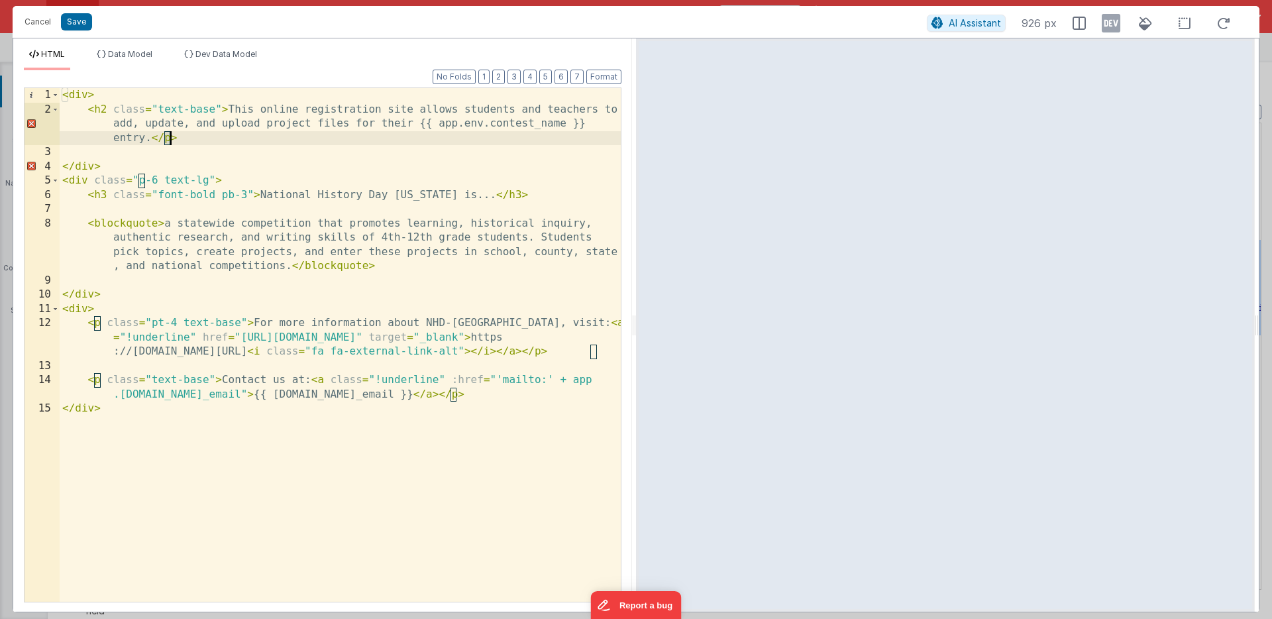
click at [169, 139] on div "< div > < h2 class = "text-base" > This online registration site allows student…" at bounding box center [340, 359] width 561 height 542
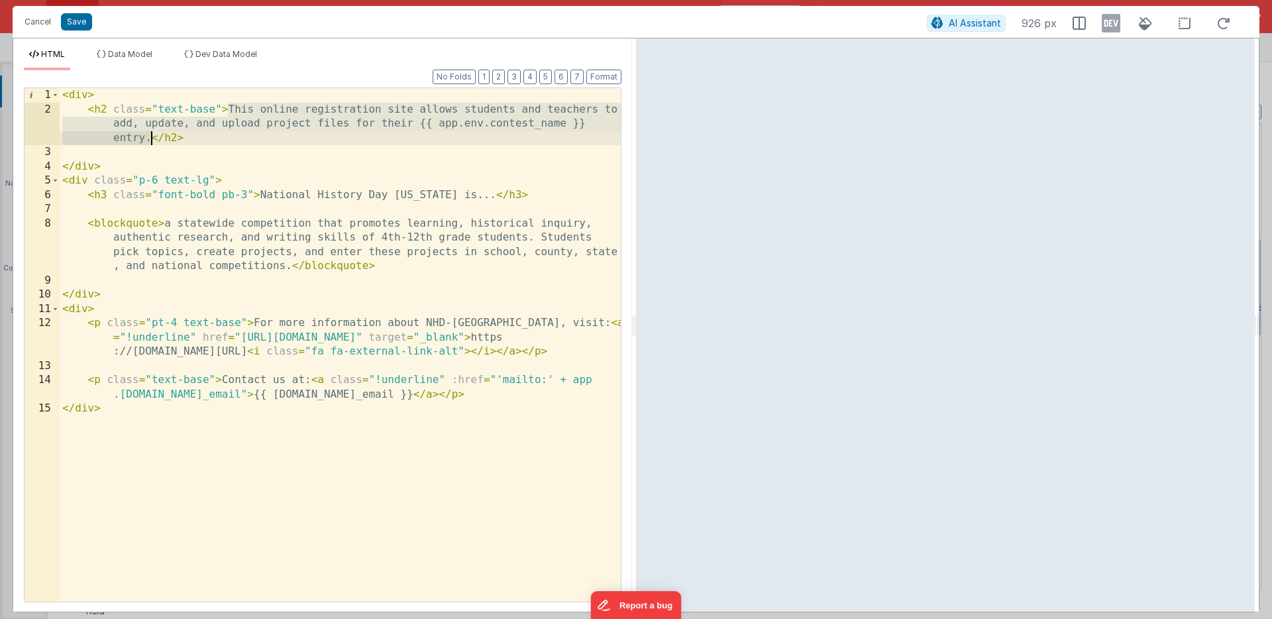
drag, startPoint x: 229, startPoint y: 109, endPoint x: 150, endPoint y: 136, distance: 82.5
click at [150, 136] on div "< div > < h2 class = "text-base" > This online registration site allows student…" at bounding box center [340, 359] width 561 height 542
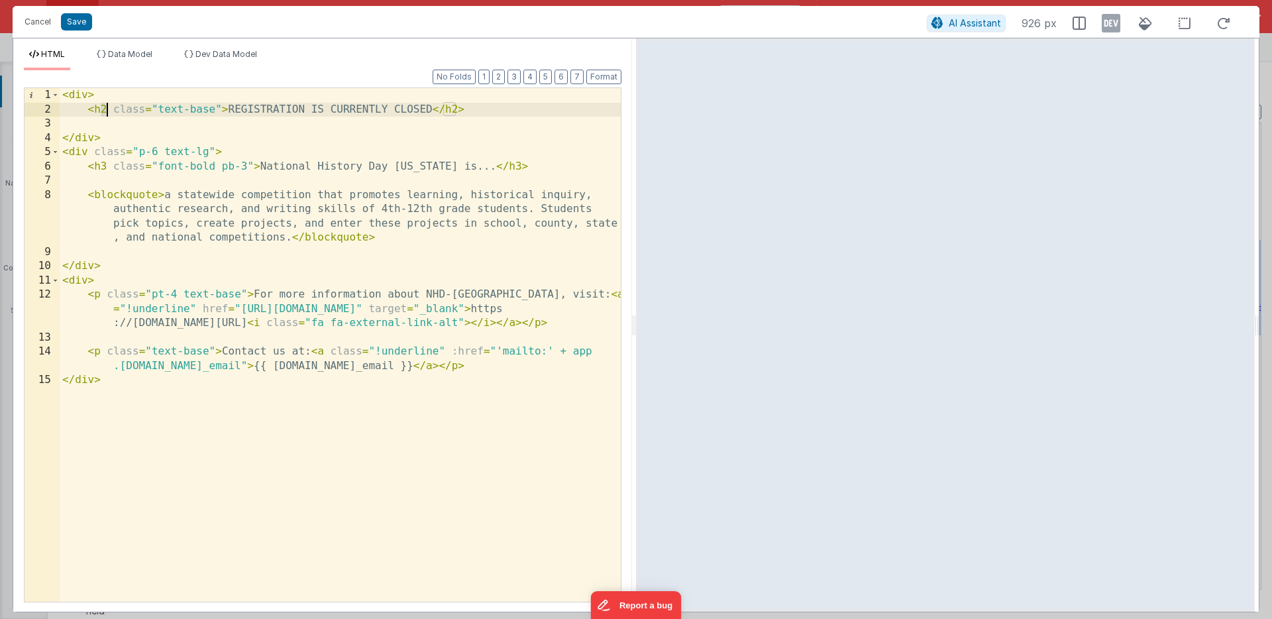
click at [105, 107] on div "< div > < h2 class = "text-base" > REGISTRATION IS CURRENTLY CLOSED </ h2 > </ …" at bounding box center [340, 359] width 561 height 542
click at [454, 108] on div "< div > < h1 class = "text-base" > REGISTRATION IS CURRENTLY CLOSED </ h2 > </ …" at bounding box center [340, 359] width 561 height 542
click at [434, 127] on div "< div > < h1 class = "text-base" > REGISTRATION IS CURRENTLY CLOSED </ h1 > </ …" at bounding box center [340, 359] width 561 height 542
drag, startPoint x: 157, startPoint y: 108, endPoint x: 215, endPoint y: 111, distance: 57.7
click at [215, 111] on div "< div > < h1 class = "text-base" > REGISTRATION IS CURRENTLY CLOSED </ h1 > </ …" at bounding box center [340, 359] width 561 height 542
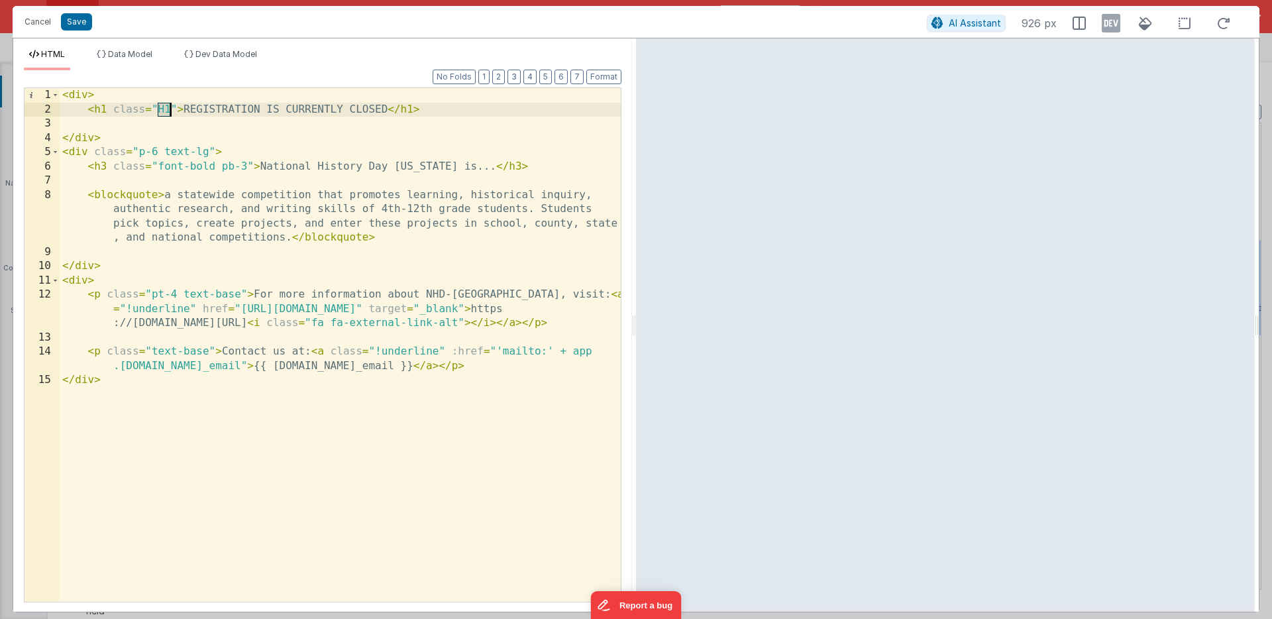
drag, startPoint x: 159, startPoint y: 110, endPoint x: 168, endPoint y: 110, distance: 8.6
click at [168, 110] on div "< div > < h1 class = "H1" > REGISTRATION IS CURRENTLY CLOSED </ h1 > </ div > <…" at bounding box center [340, 359] width 561 height 542
drag, startPoint x: 158, startPoint y: 109, endPoint x: 169, endPoint y: 111, distance: 11.4
click at [169, 111] on div "< div > < h1 class = "h1 font-bold" > REGISTRATION IS CURRENTLY CLOSED </ h1 > …" at bounding box center [340, 359] width 561 height 542
click at [82, 24] on button "Save" at bounding box center [76, 21] width 31 height 17
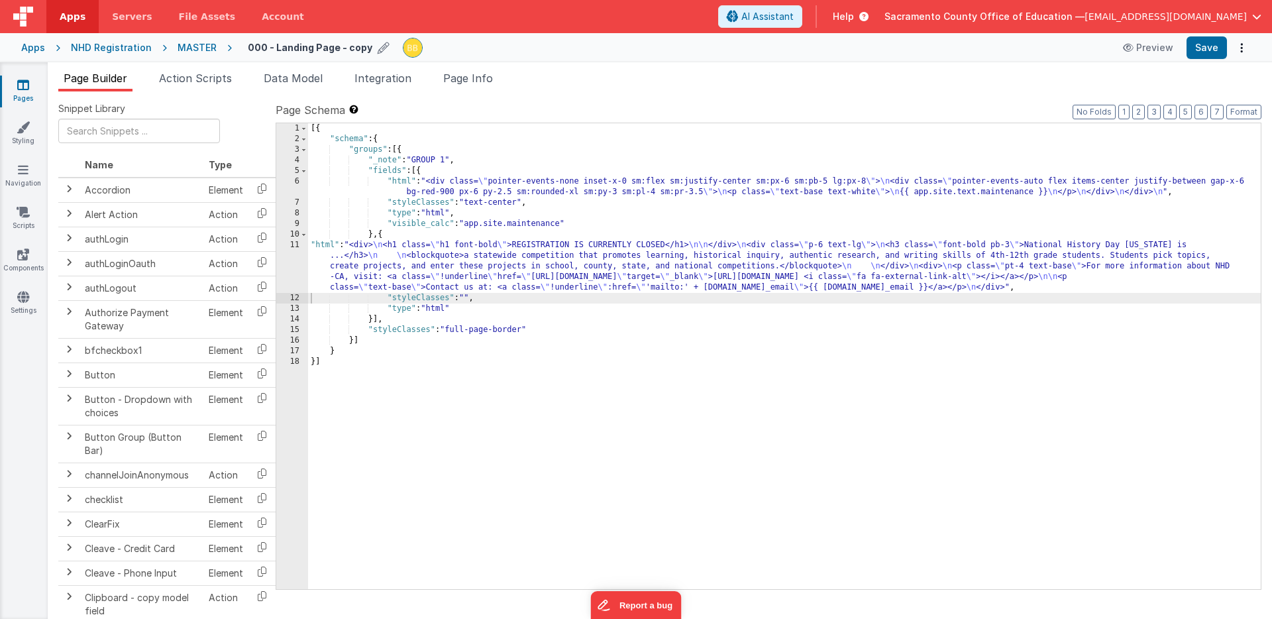
click at [327, 50] on h4 "000 - Landing Page - copy" at bounding box center [310, 47] width 125 height 10
drag, startPoint x: 268, startPoint y: 48, endPoint x: 365, endPoint y: 50, distance: 96.7
click at [365, 50] on input "000 - Landing Page - copy" at bounding box center [330, 48] width 165 height 20
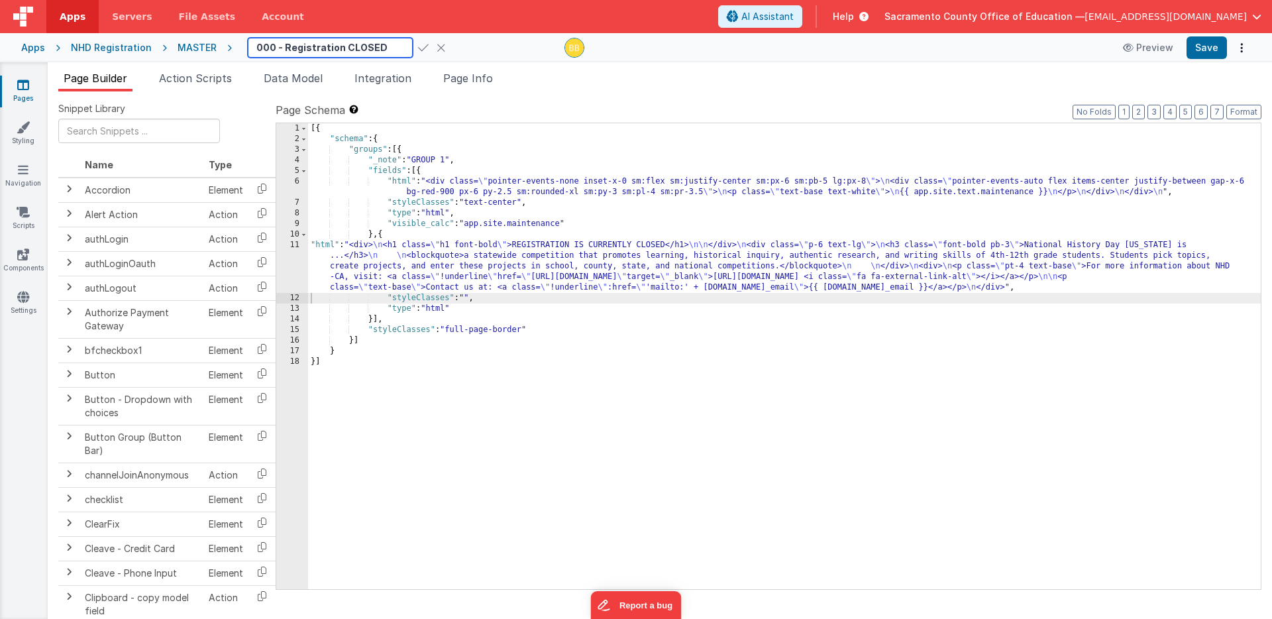
type input "000 - Registration CLOSED"
click at [418, 46] on icon at bounding box center [423, 47] width 11 height 19
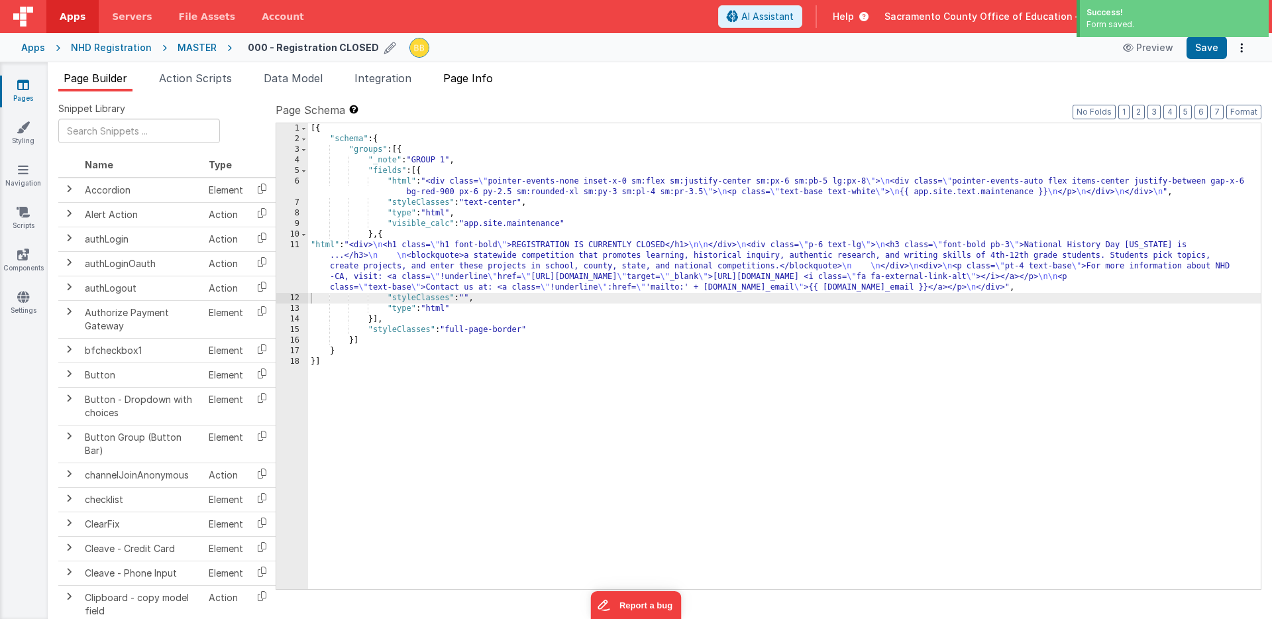
click at [484, 81] on span "Page Info" at bounding box center [468, 78] width 50 height 13
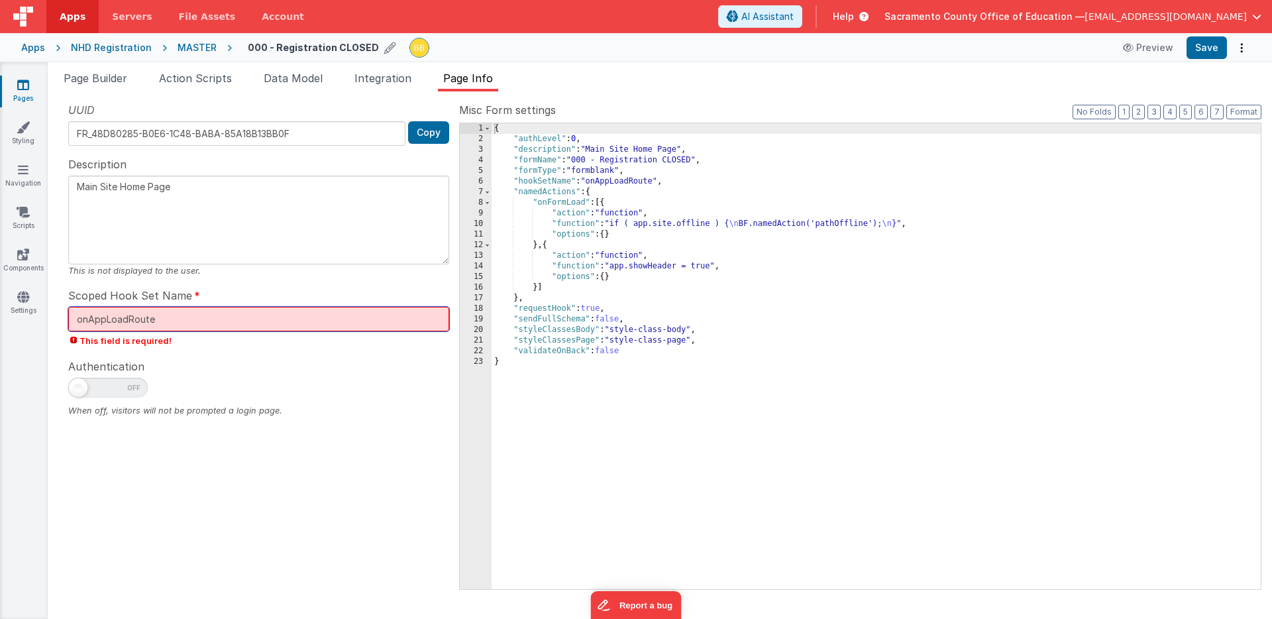
click at [115, 318] on input "onAppLoadRoute" at bounding box center [258, 319] width 381 height 25
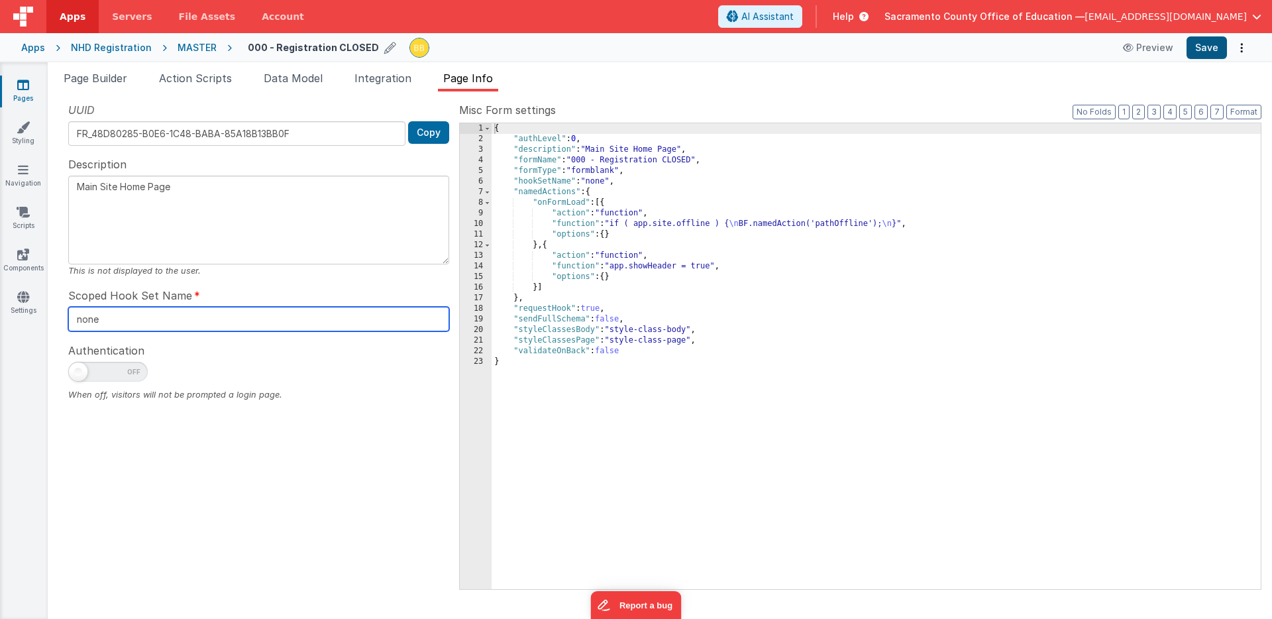
type input "none"
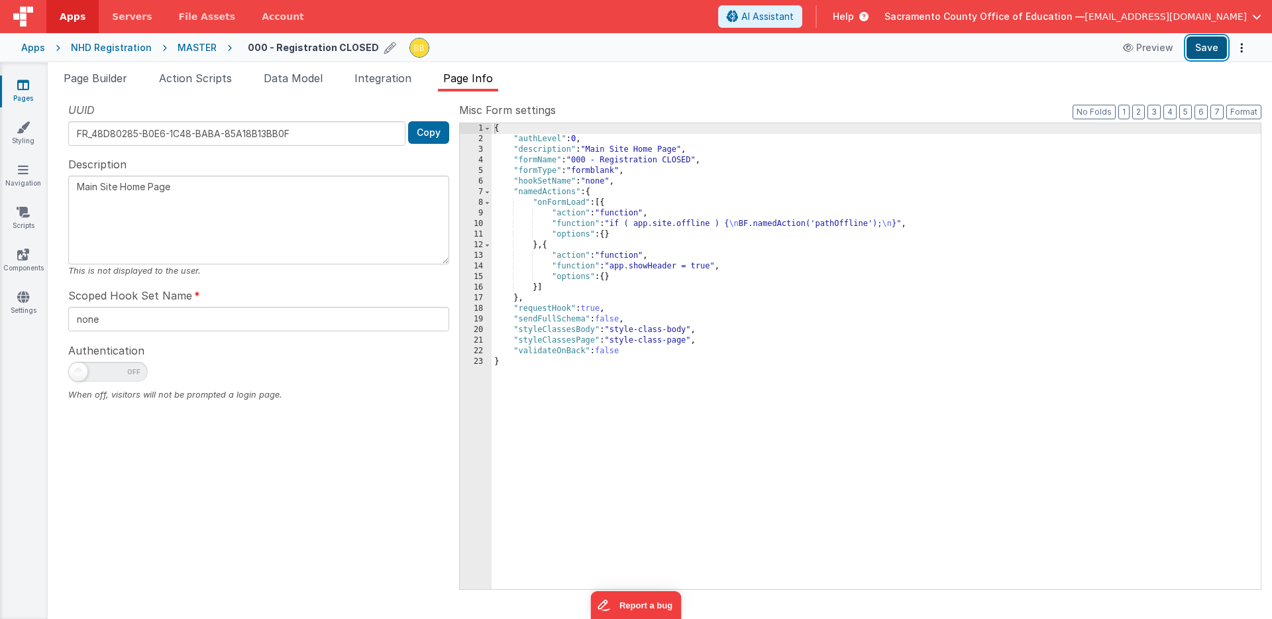
click at [1209, 45] on button "Save" at bounding box center [1206, 47] width 40 height 23
click at [23, 206] on icon at bounding box center [23, 211] width 13 height 13
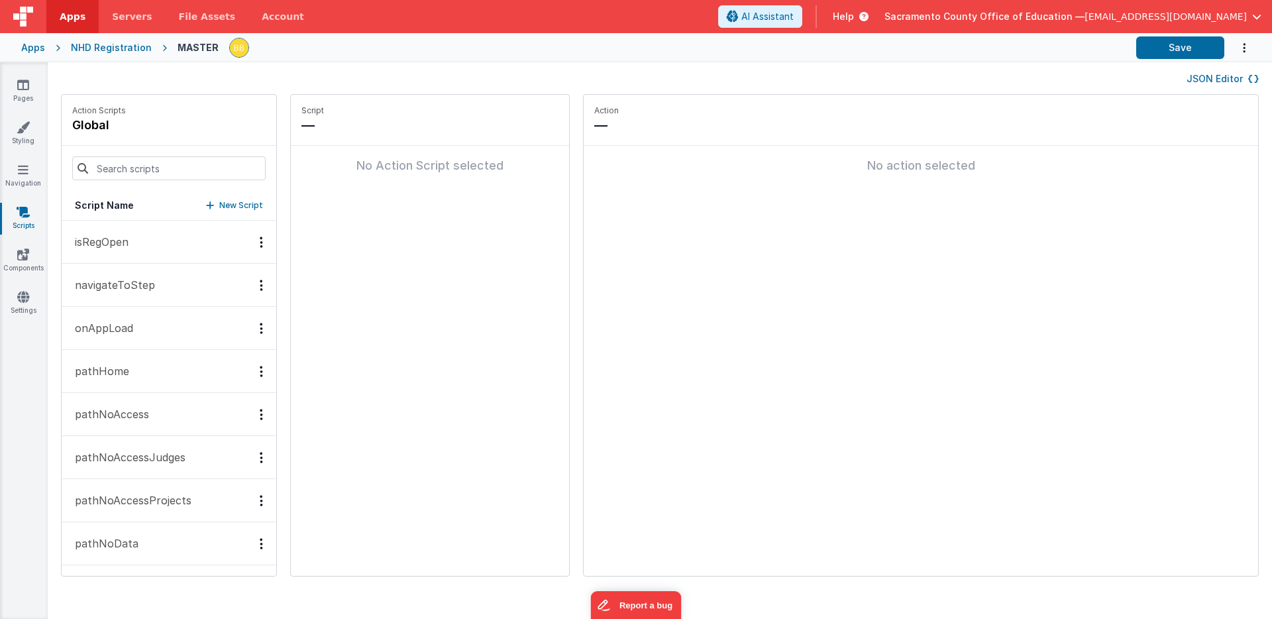
click at [117, 284] on p "navigateToStep" at bounding box center [111, 285] width 88 height 16
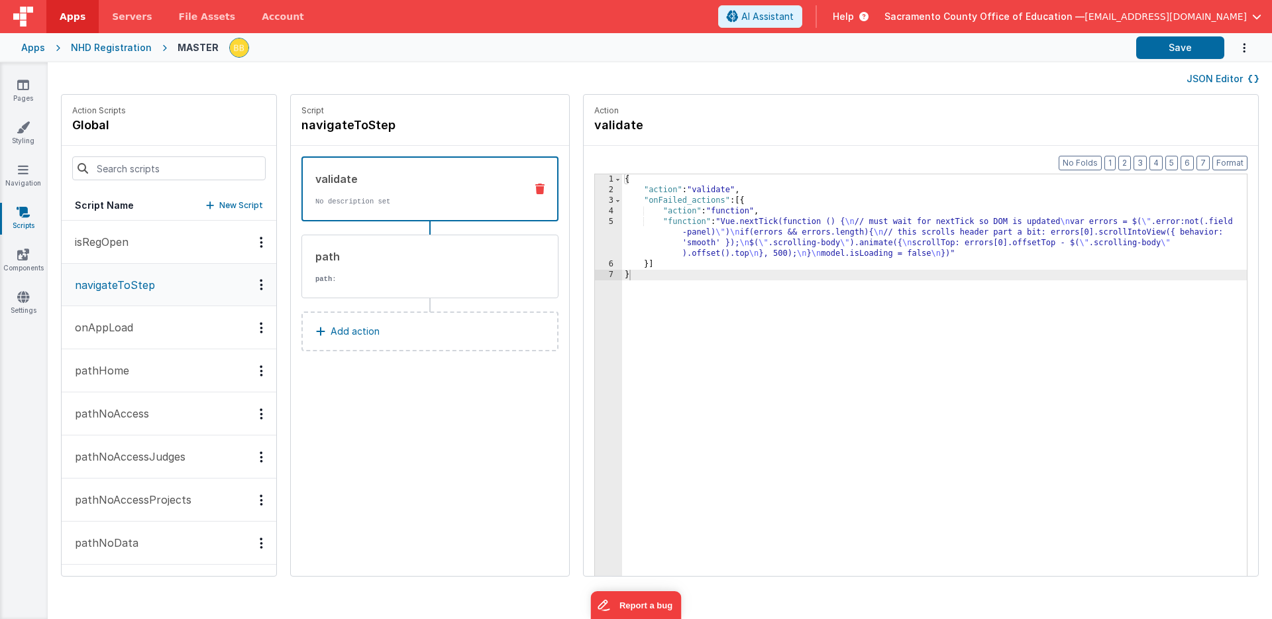
click at [101, 367] on p "pathHome" at bounding box center [98, 370] width 62 height 16
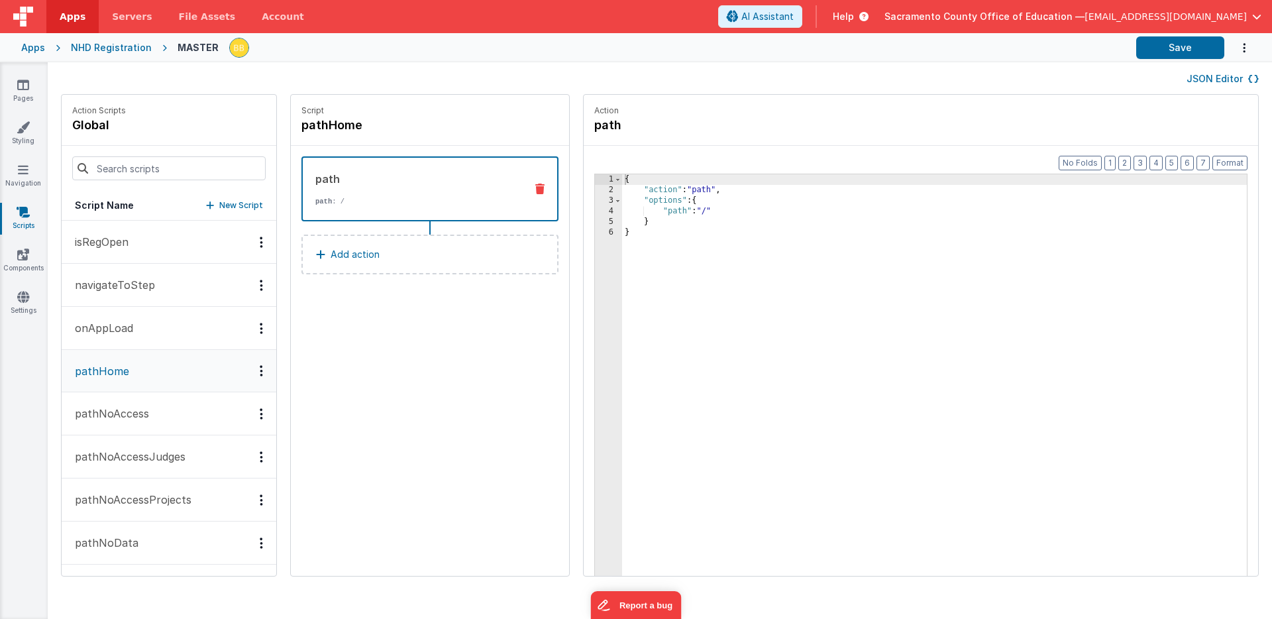
click at [132, 453] on p "pathNoAccessJudges" at bounding box center [126, 456] width 119 height 16
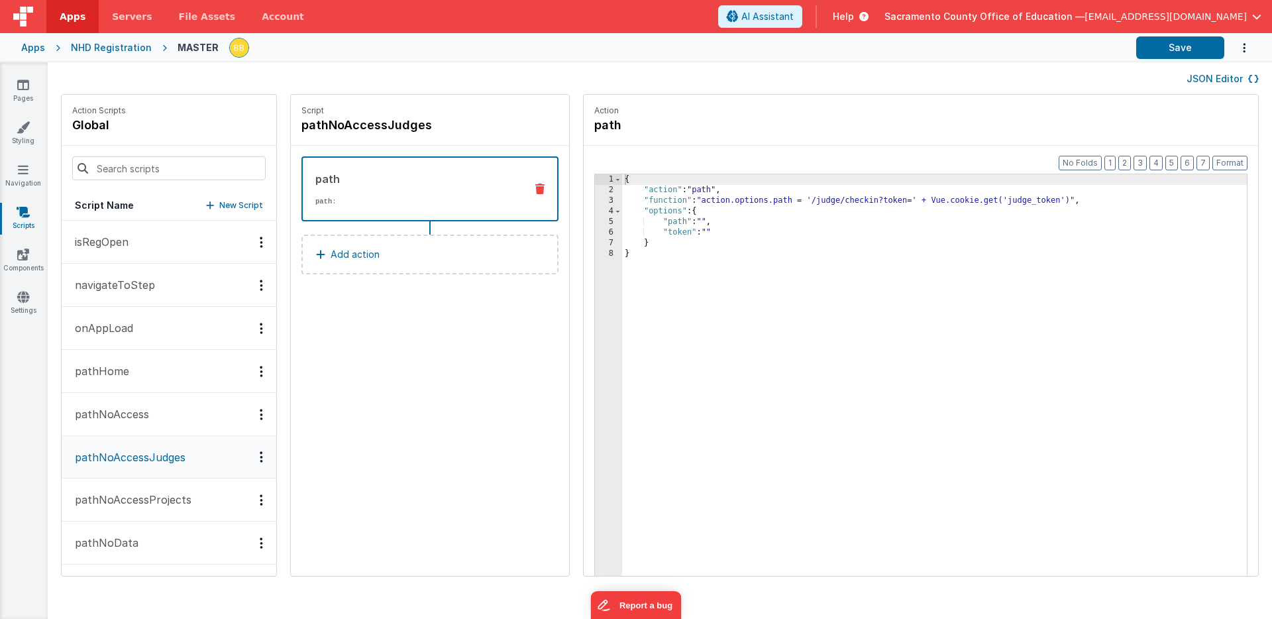
click at [124, 240] on p "isRegOpen" at bounding box center [98, 242] width 62 height 16
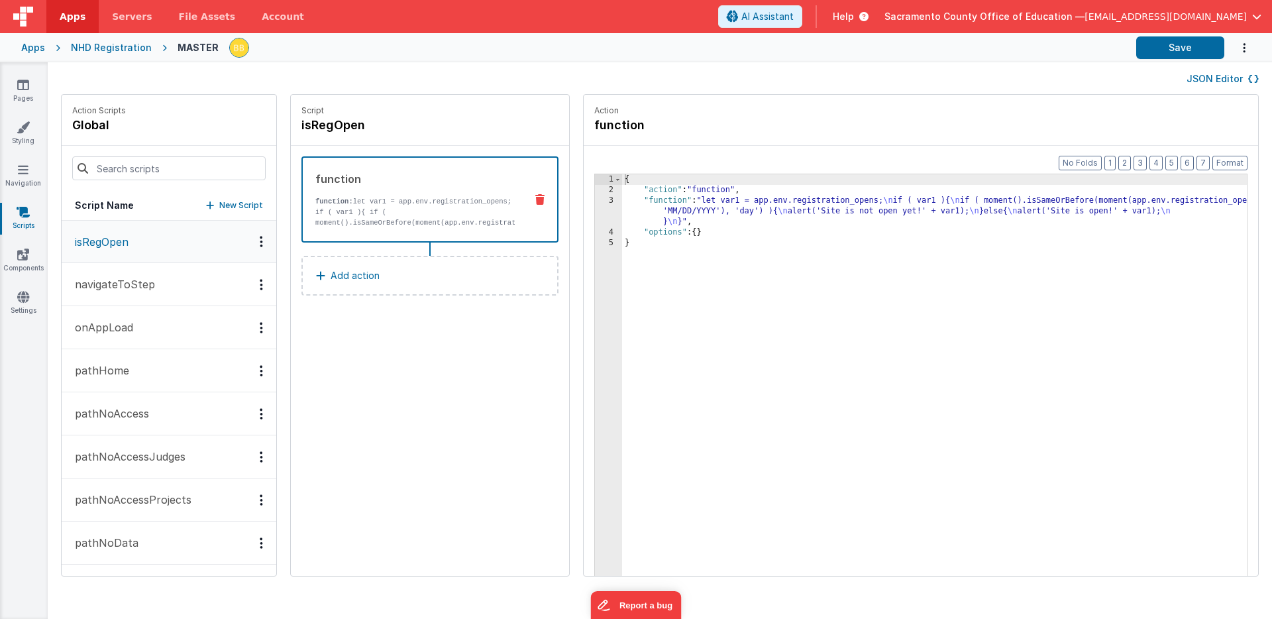
click at [105, 413] on p "pathNoAccess" at bounding box center [108, 413] width 82 height 16
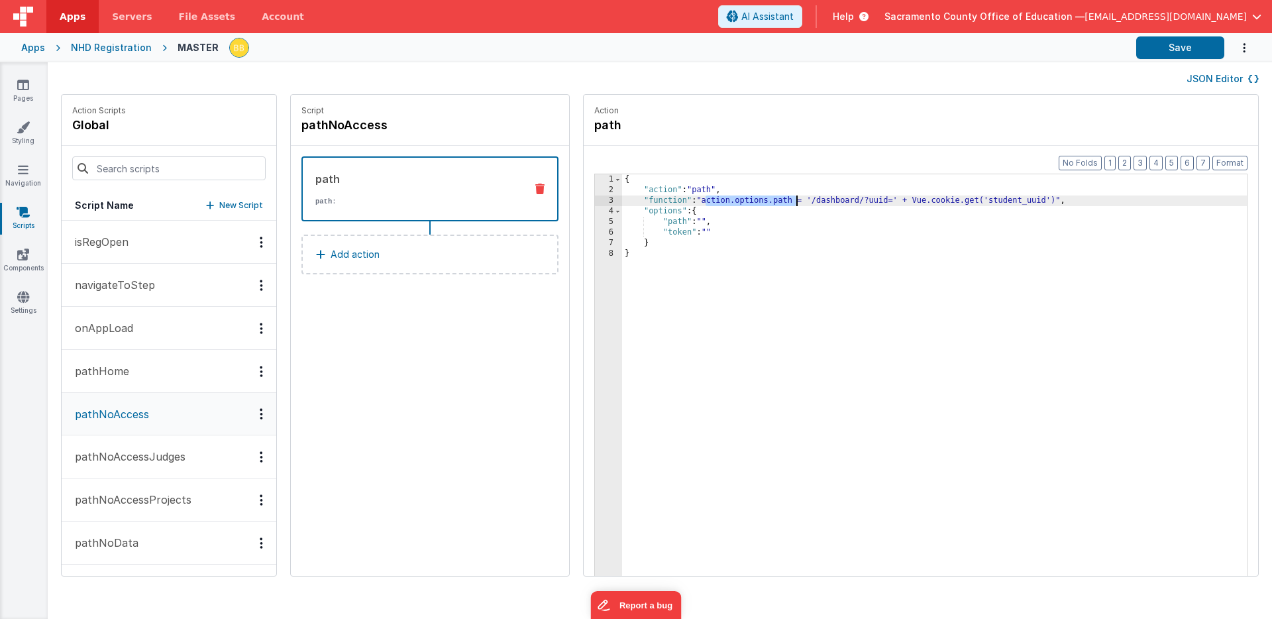
drag, startPoint x: 666, startPoint y: 201, endPoint x: 757, endPoint y: 201, distance: 91.4
click at [757, 201] on div "{ "action" : "path" , "function" : "action.options.path = '/dashboard/?uuid=' +…" at bounding box center [954, 406] width 664 height 464
click at [117, 238] on p "isRegOpen" at bounding box center [98, 242] width 62 height 16
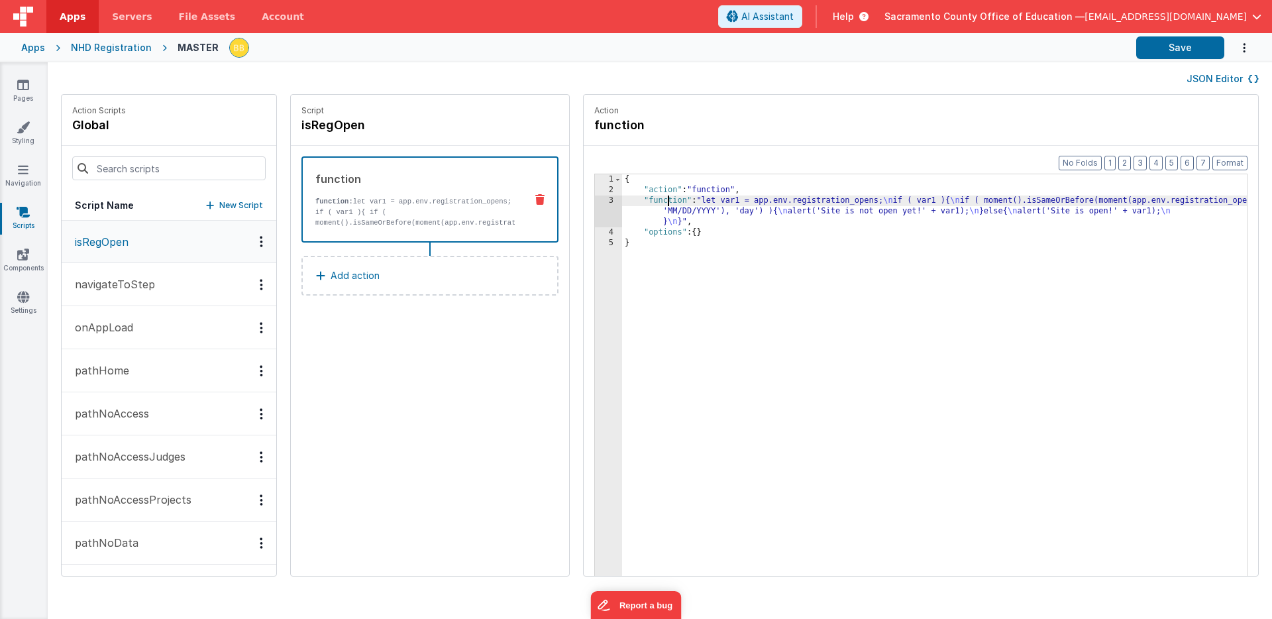
click at [631, 201] on div "{ "action" : "function" , "function" : "let var1 = app.env.registration_opens; …" at bounding box center [954, 406] width 664 height 464
click at [595, 205] on div "3" at bounding box center [608, 211] width 27 height 32
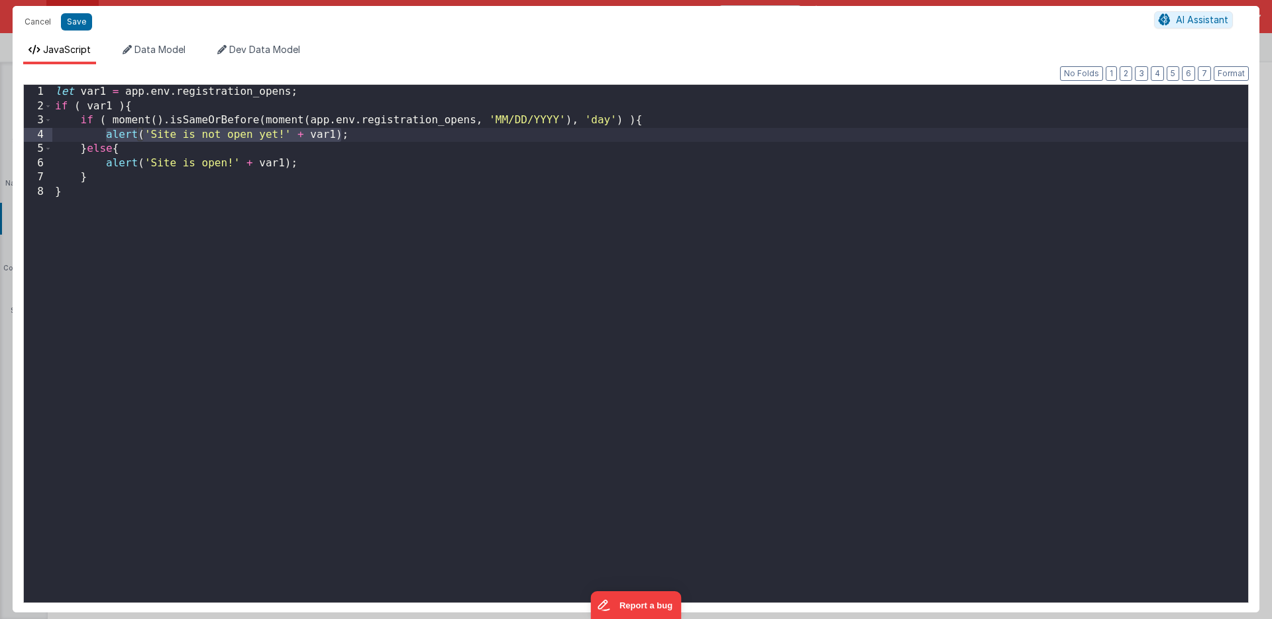
drag, startPoint x: 105, startPoint y: 136, endPoint x: 340, endPoint y: 135, distance: 234.5
click at [340, 135] on div "let var1 = app . env . registration_opens ; if ( var1 ) { if ( moment ( ) . isS…" at bounding box center [650, 358] width 1196 height 546
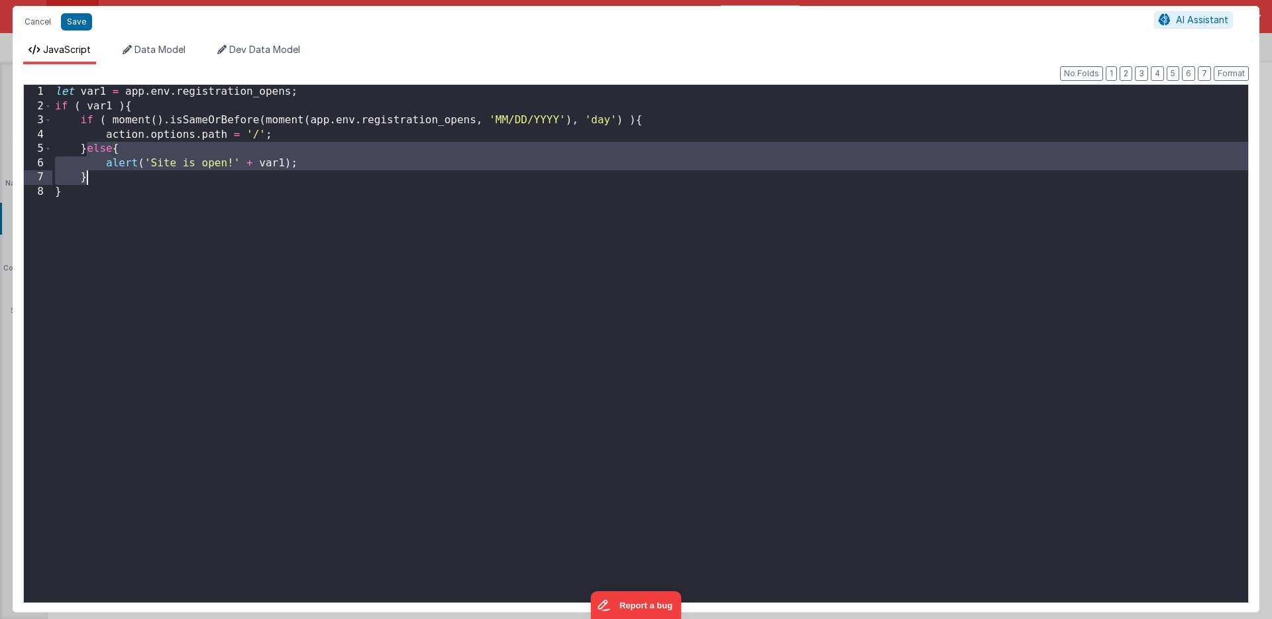
drag, startPoint x: 88, startPoint y: 150, endPoint x: 88, endPoint y: 174, distance: 23.8
click at [88, 174] on div "let var1 = app . env . registration_opens ; if ( var1 ) { if ( moment ( ) . isS…" at bounding box center [650, 358] width 1196 height 546
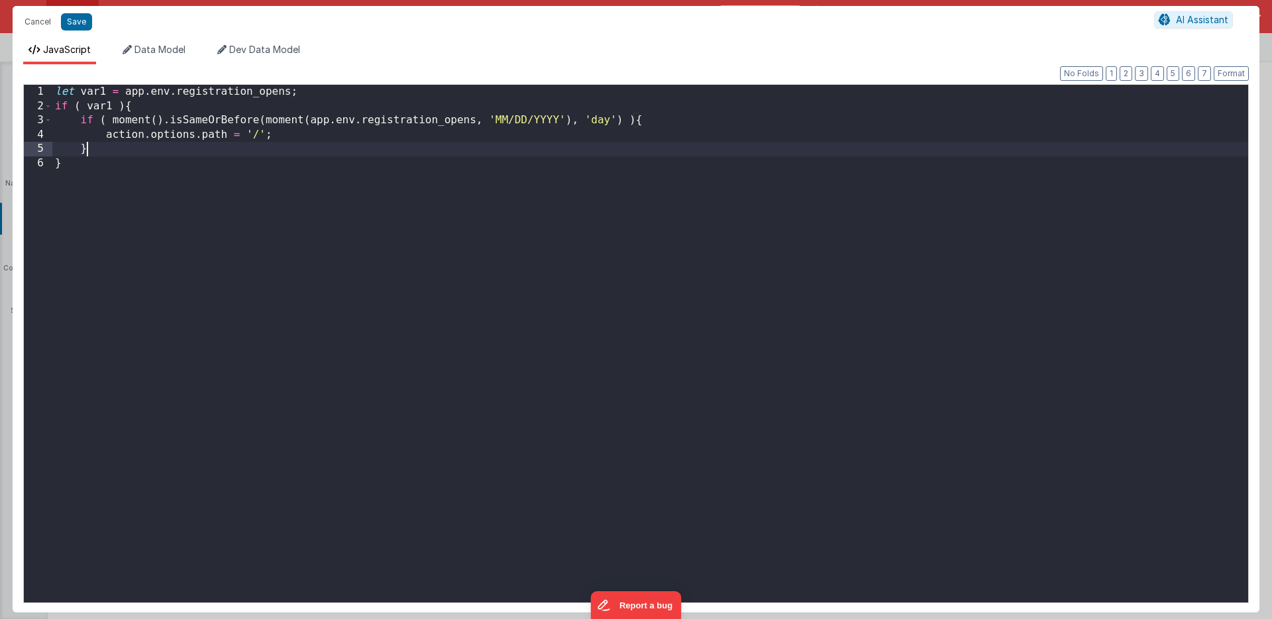
click at [259, 134] on div "let var1 = app . env . registration_opens ; if ( var1 ) { if ( moment ( ) . isS…" at bounding box center [650, 358] width 1196 height 546
click at [78, 19] on button "Save" at bounding box center [76, 21] width 31 height 17
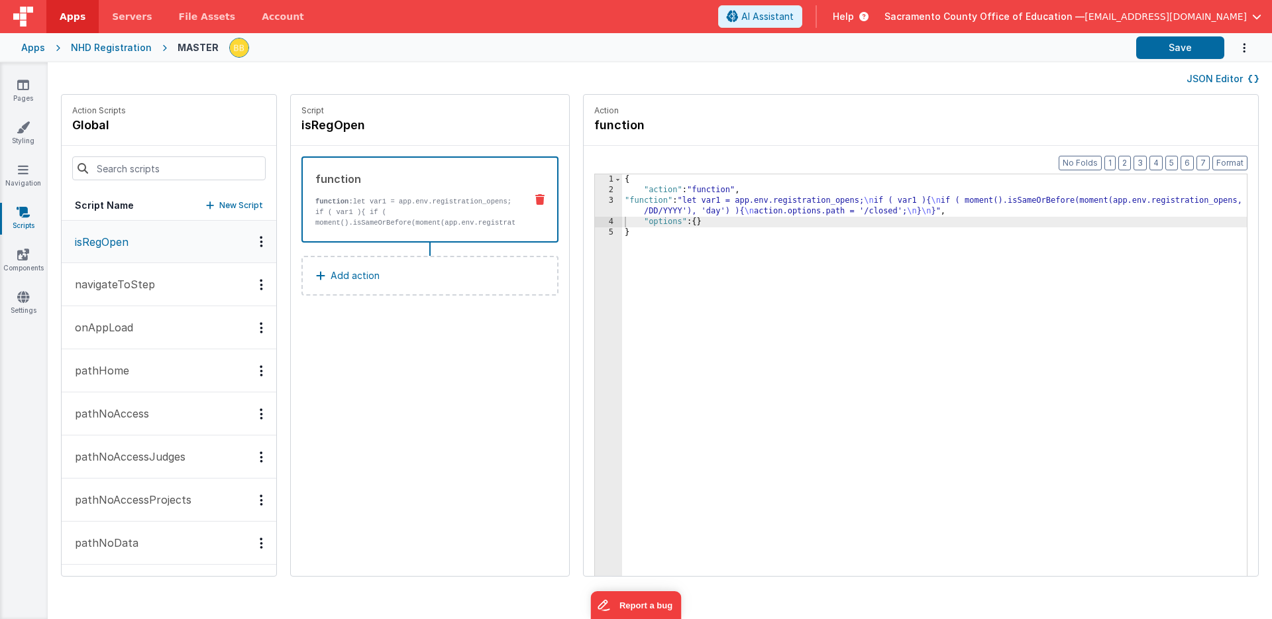
click at [113, 414] on p "pathNoAccess" at bounding box center [108, 413] width 82 height 16
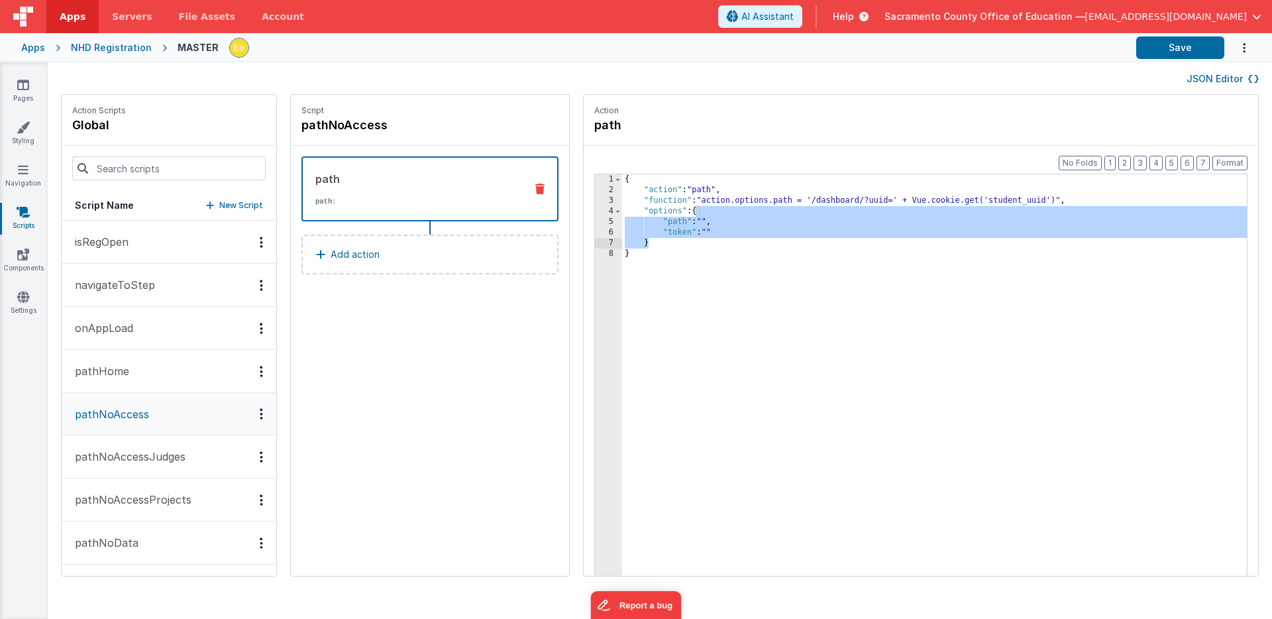
drag, startPoint x: 659, startPoint y: 211, endPoint x: 613, endPoint y: 240, distance: 54.4
click at [622, 240] on div "{ "action" : "path" , "function" : "action.options.path = '/dashboard/?uuid=' +…" at bounding box center [954, 406] width 664 height 464
click at [125, 240] on p "isRegOpen" at bounding box center [98, 242] width 62 height 16
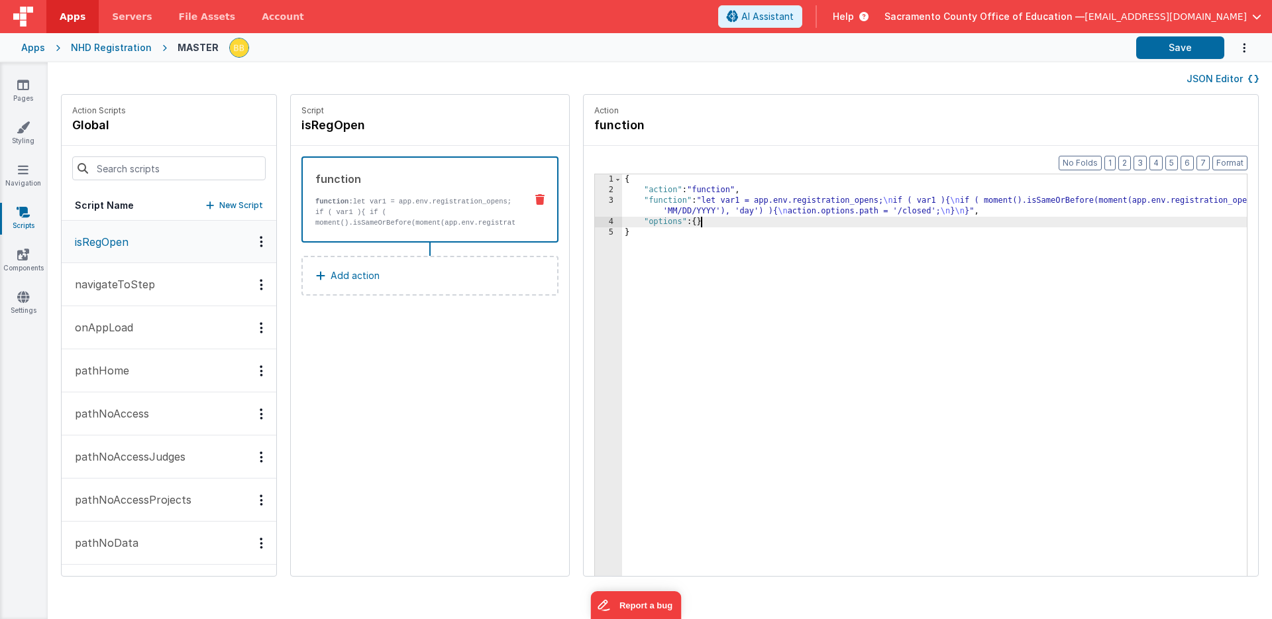
click at [662, 225] on div "{ "action" : "function" , "function" : "let var1 = app.env.registration_opens; …" at bounding box center [954, 406] width 664 height 464
drag, startPoint x: 657, startPoint y: 224, endPoint x: 666, endPoint y: 223, distance: 8.6
click at [666, 223] on div "{ "action" : "function" , "function" : "let var1 = app.env.registration_opens; …" at bounding box center [954, 406] width 664 height 464
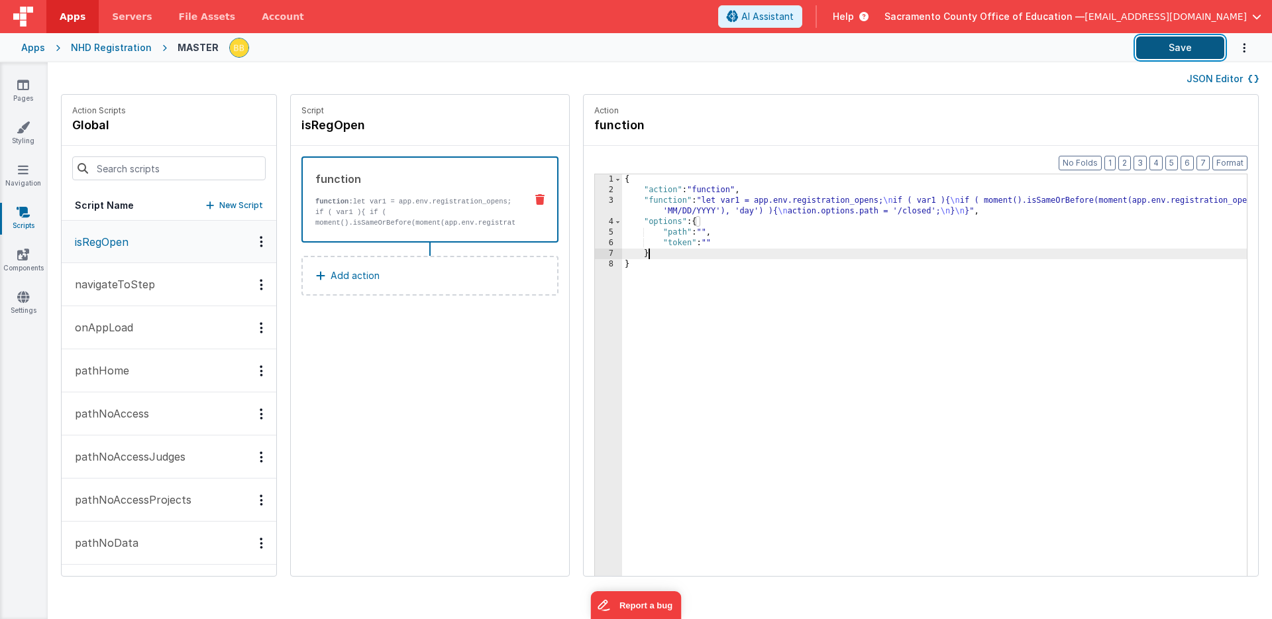
click at [1176, 46] on button "Save" at bounding box center [1180, 47] width 88 height 23
click at [19, 172] on icon at bounding box center [23, 169] width 11 height 13
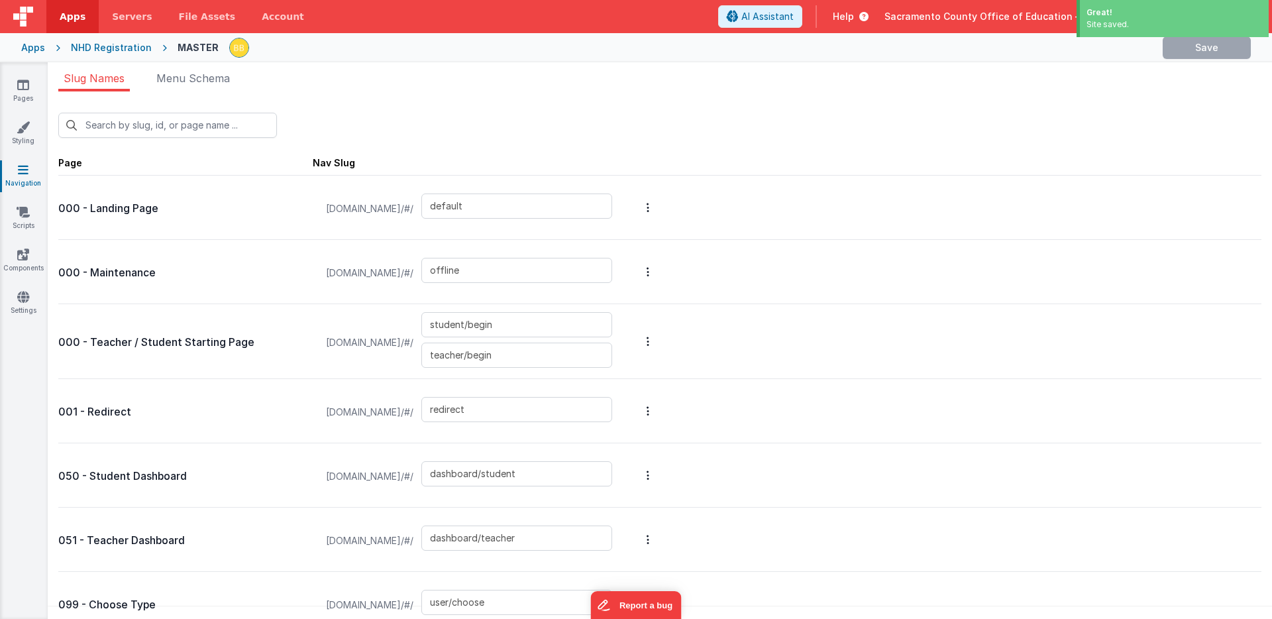
type input "student/begin"
type input "redirect"
type input "dashboard/student"
type input "dashboard/teacher"
type input "user/choose"
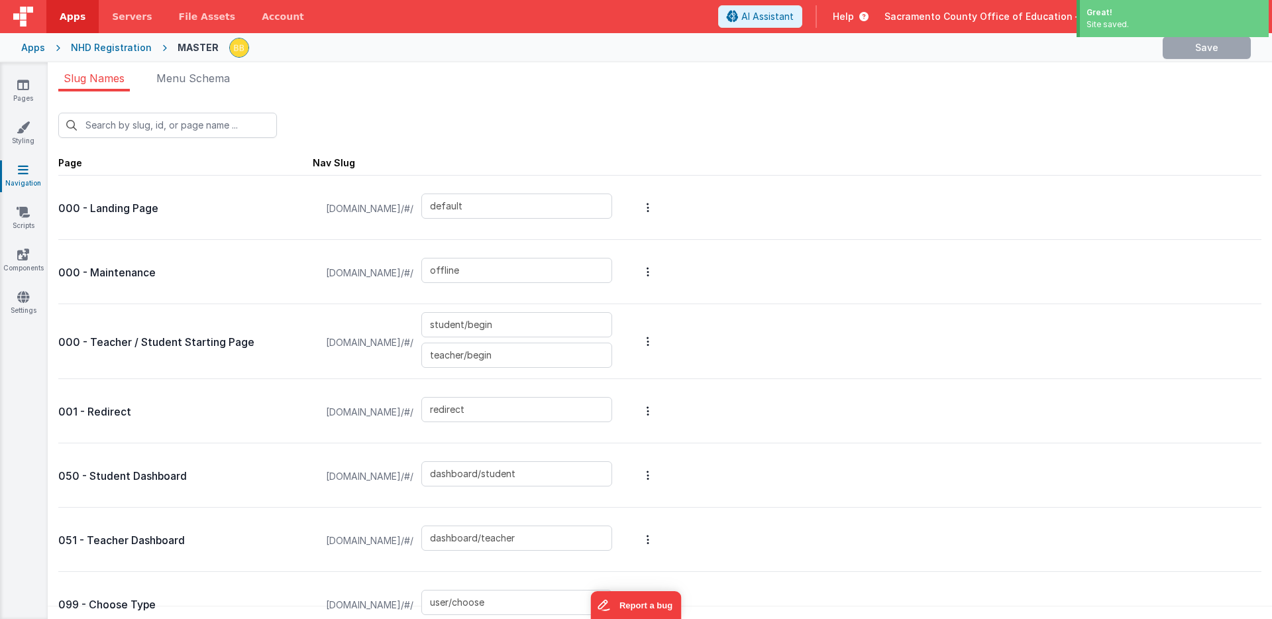
type input "user/profile"
type input "user/register/student/1"
type input "user/register/student/2"
type input "user/register/student/3"
type input "user/register/student/4"
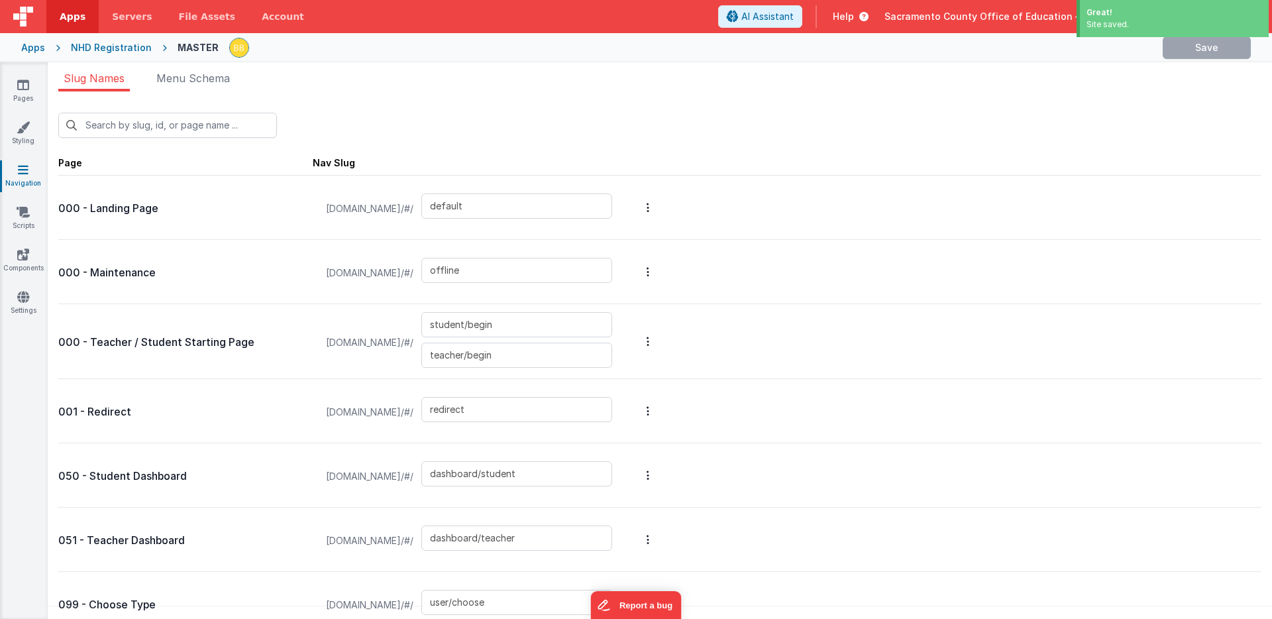
type input "user/register/student/5"
type input "school/modal"
type input "student/project/details"
type input "user/register/teacher/1"
type input "user/register/teacher/2"
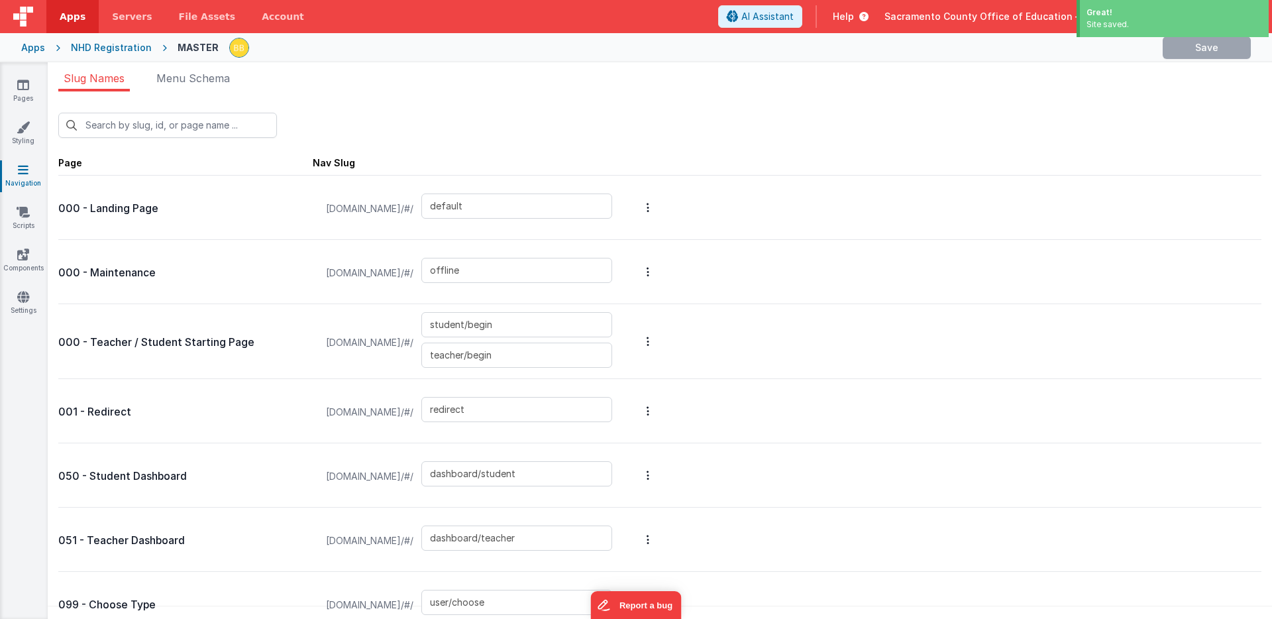
type input "user/register/teacher/3"
type input "user/register/teacher/4"
type input "teacher/schools"
type input "teacher/school/modal"
type input "student/school/projects"
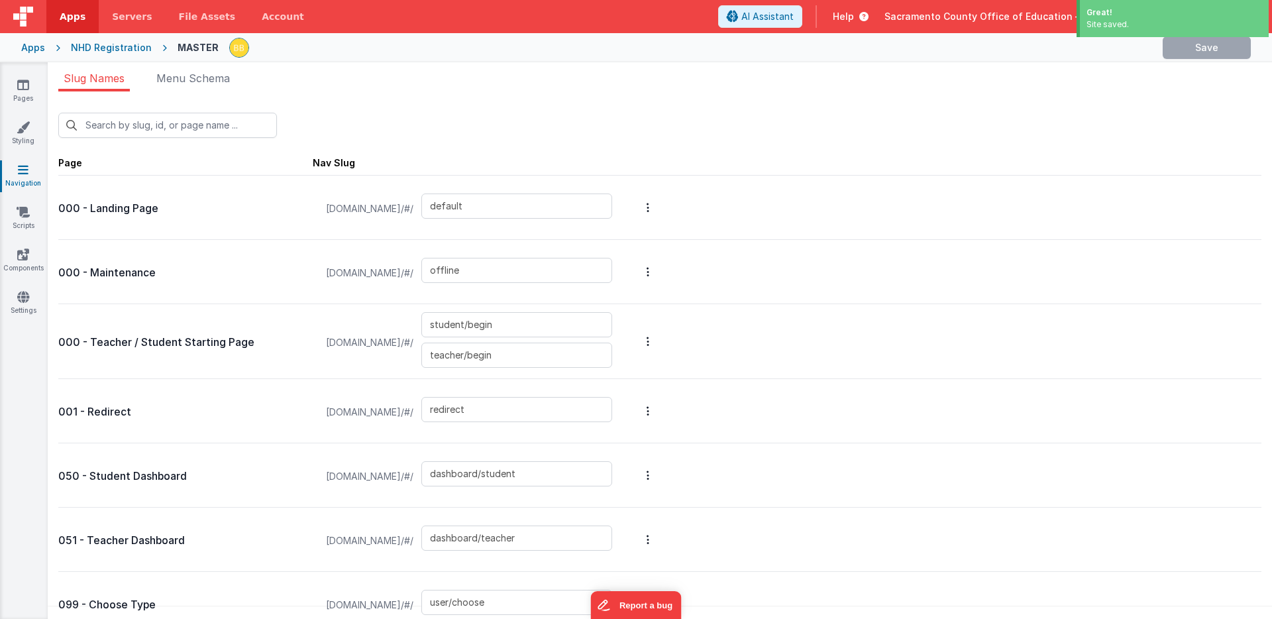
type input "teacher/school/project/modal"
type input "student/school/students"
type input "teacher/school/teachers"
type input "teacher/school/project/student/modal"
type input "store/student"
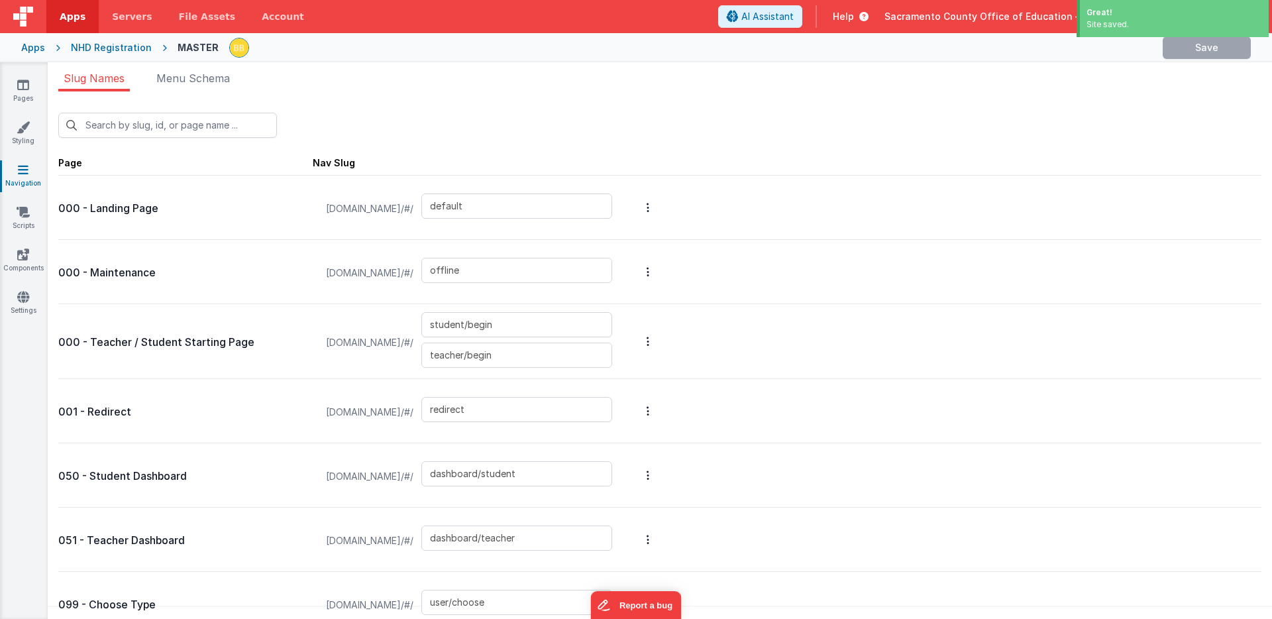
type input "store"
type input "store/schools"
type input "store/school/students"
type input "store/cart"
type input "store/cart/modal"
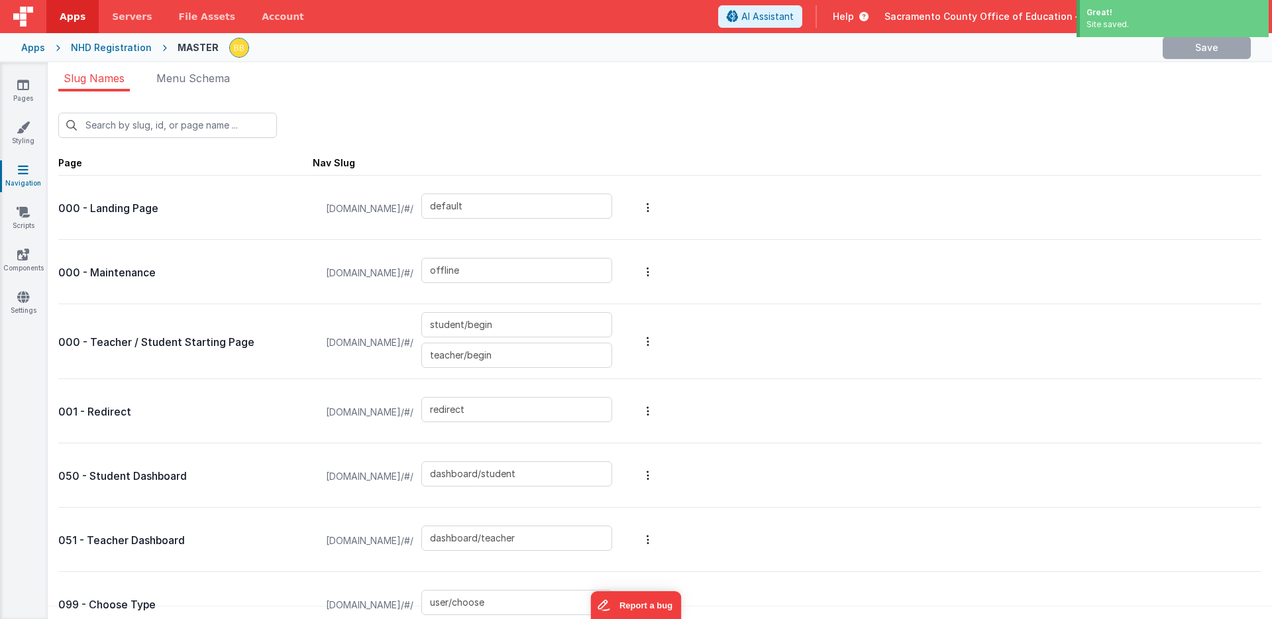
type input "store/invoices"
type input "store/school/order"
type input "store/invoice/download"
type input "project/scores"
type input "judge/checkin"
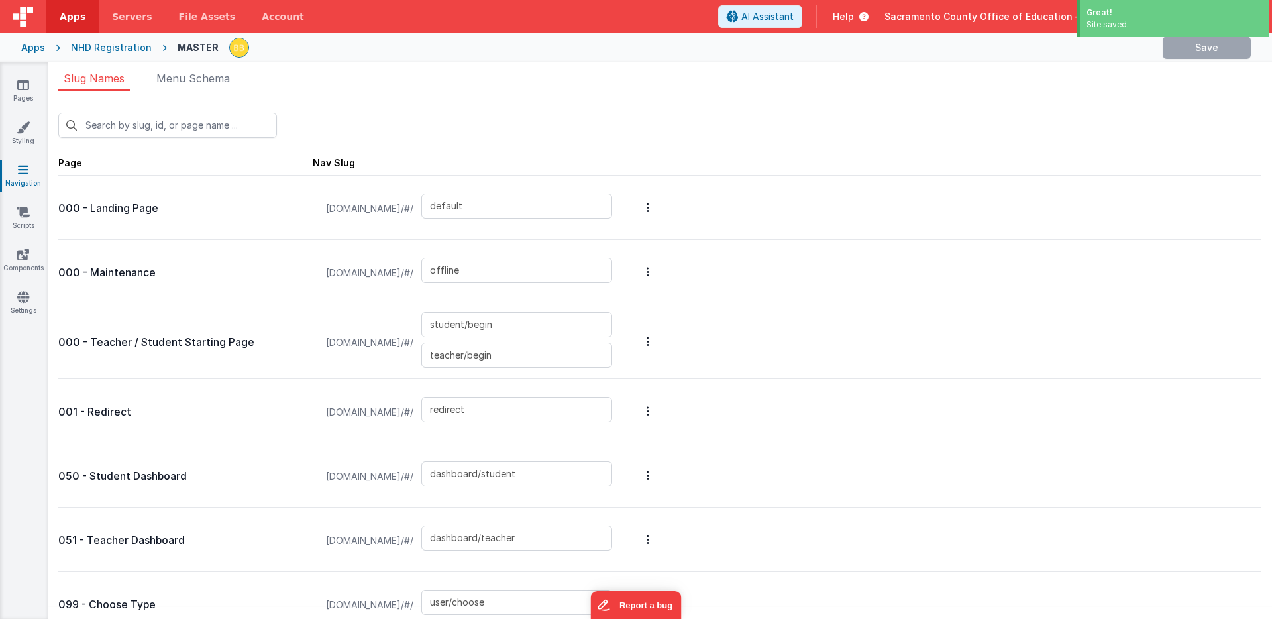
type input "judge/schedule"
type input "token/error"
type input "login/forgot"
type input "login"
type input "register"
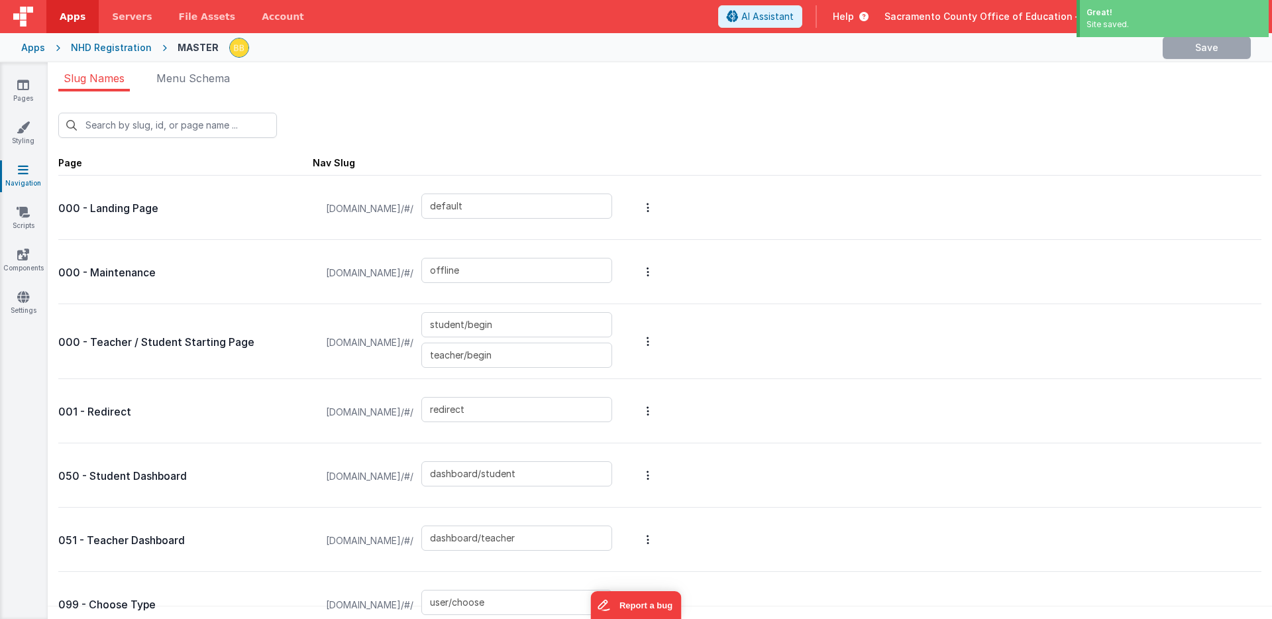
type input "login/reset"
type input "login/verify"
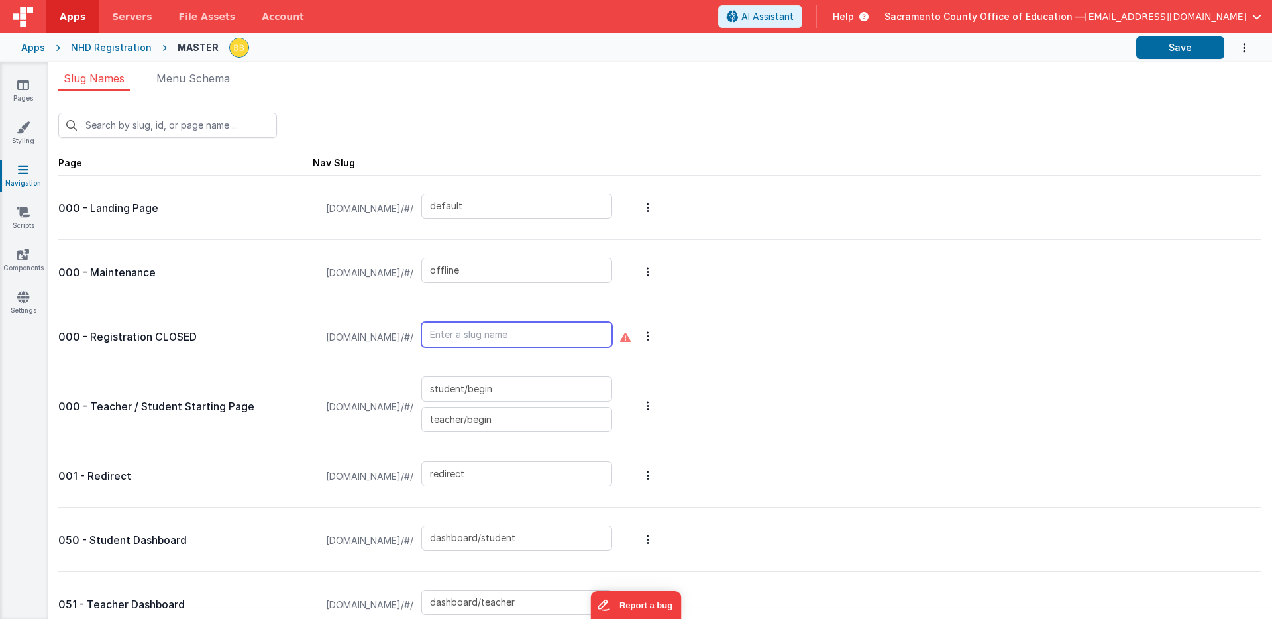
click at [590, 337] on input "text" at bounding box center [516, 334] width 191 height 25
type input "closed"
click at [1172, 42] on button "Save" at bounding box center [1180, 47] width 88 height 23
click at [526, 98] on div "New Slug Page Nav Slug 000 - Landing Page [DOMAIN_NAME]/#/ default 000 - Mainte…" at bounding box center [660, 358] width 1224 height 535
click at [23, 85] on icon at bounding box center [23, 84] width 12 height 13
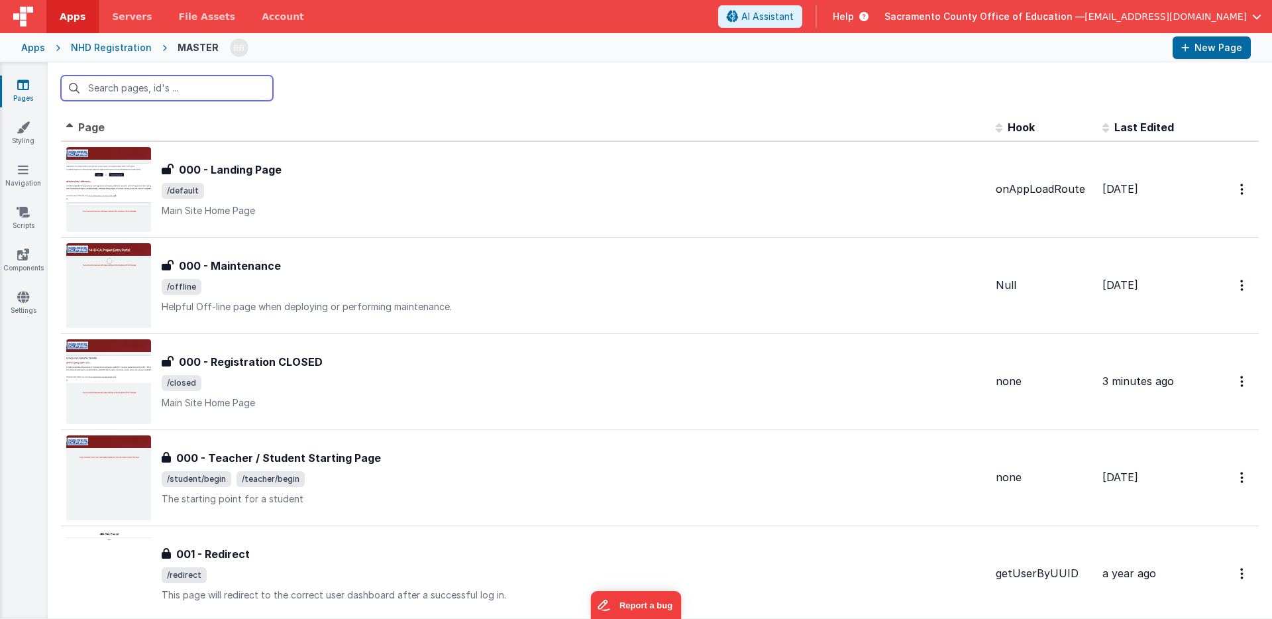
click at [193, 88] on input "text" at bounding box center [167, 88] width 212 height 25
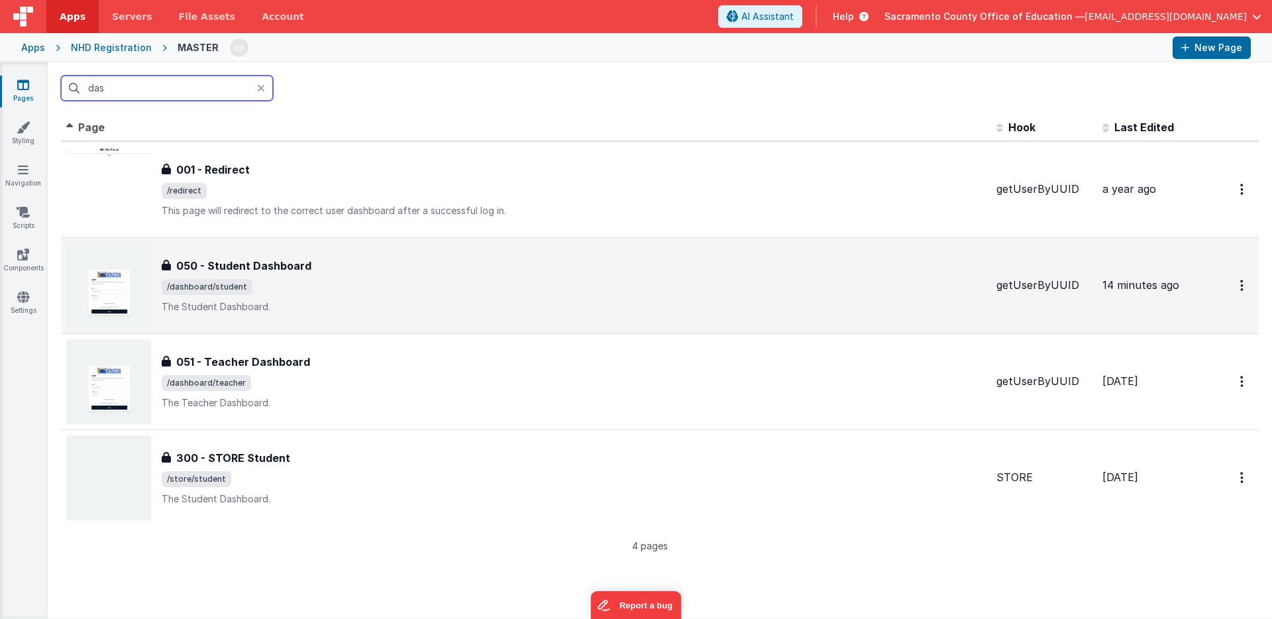
type input "das"
click at [244, 264] on h3 "050 - Student Dashboard" at bounding box center [243, 266] width 135 height 16
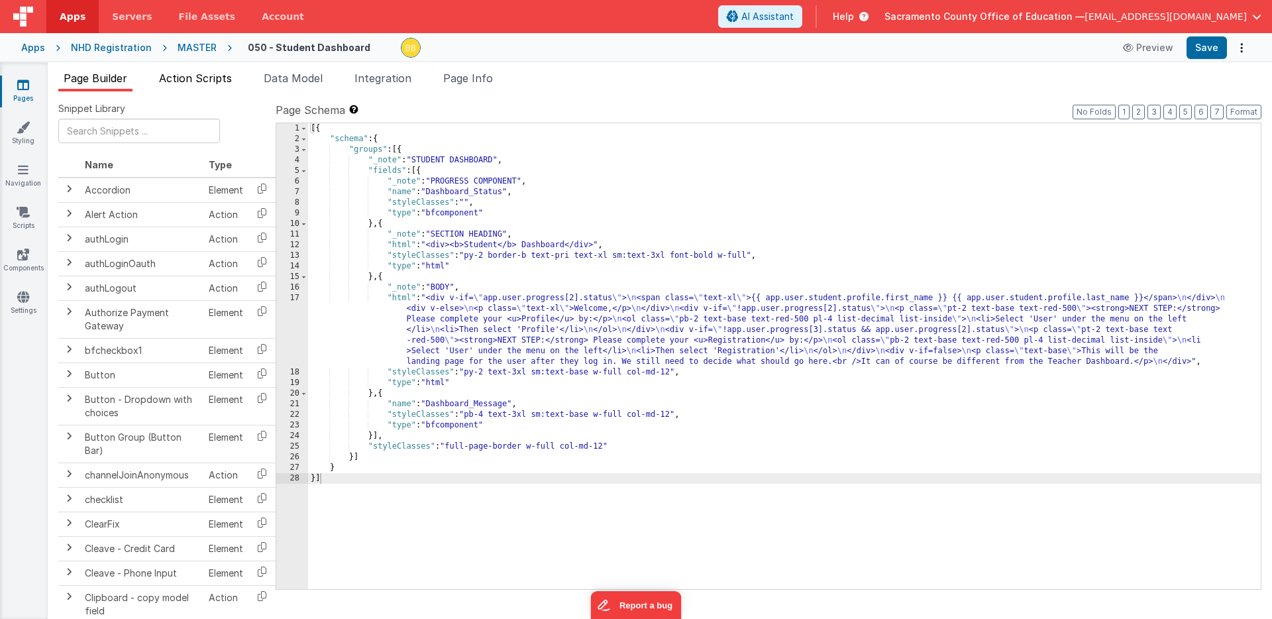
click at [212, 77] on span "Action Scripts" at bounding box center [195, 78] width 73 height 13
